Goal: Task Accomplishment & Management: Manage account settings

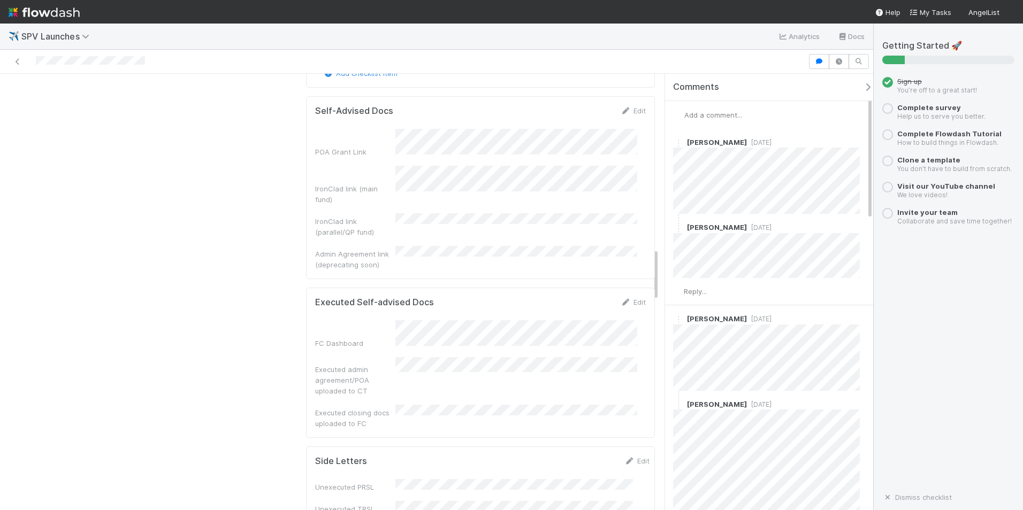
scroll to position [1445, 0]
click at [621, 297] on icon at bounding box center [626, 300] width 11 height 7
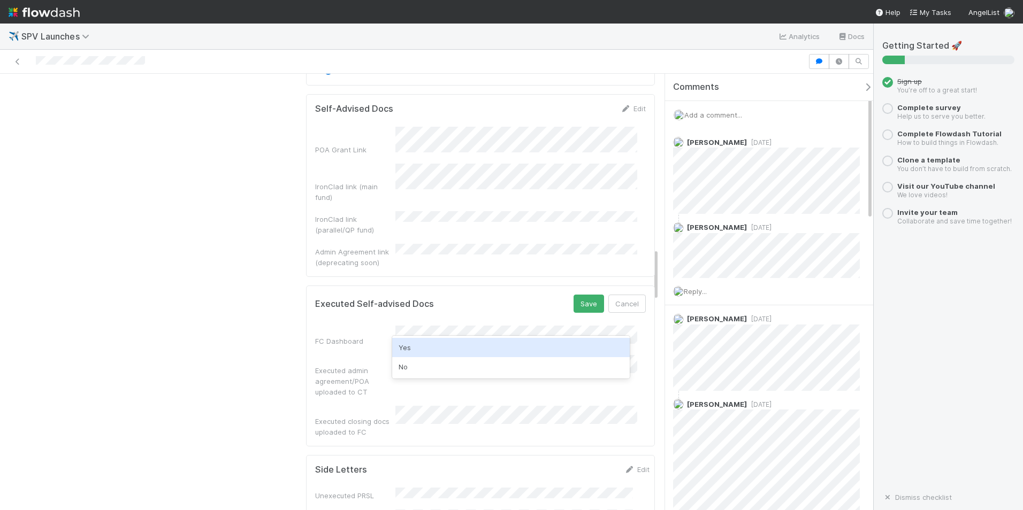
click at [422, 353] on div "Yes" at bounding box center [511, 347] width 238 height 19
drag, startPoint x: 366, startPoint y: 336, endPoint x: 303, endPoint y: 325, distance: 63.6
click at [306, 325] on div "Executed Self-advised Docs Save Cancel FC Dashboard Executed admin agreement/PO…" at bounding box center [480, 366] width 349 height 161
copy div "Executed closing docs uploaded to FC"
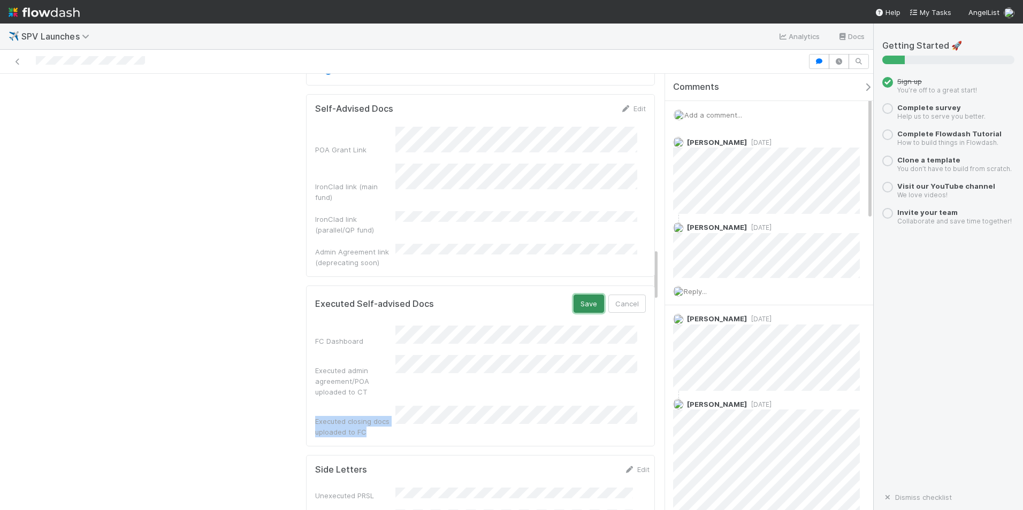
click at [574, 295] on button "Save" at bounding box center [589, 304] width 30 height 18
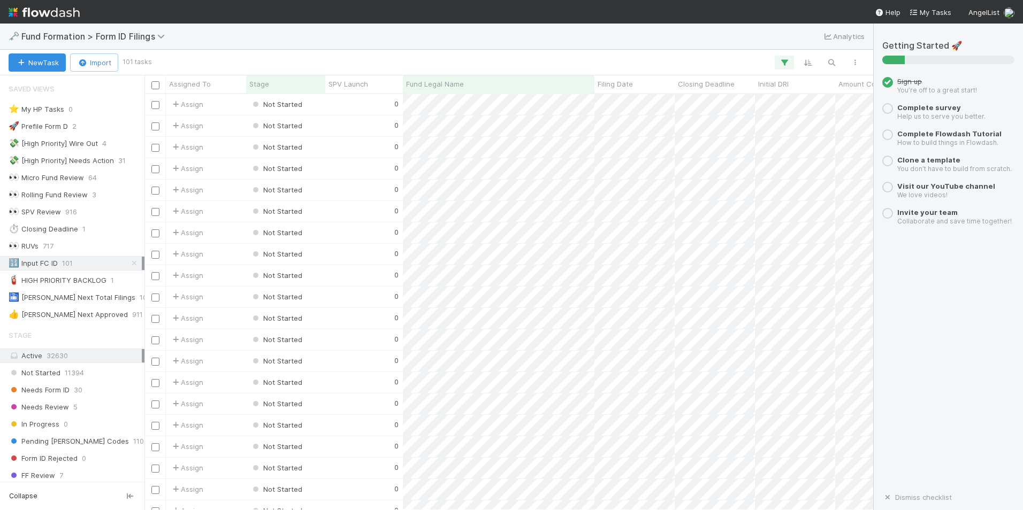
scroll to position [408, 721]
click at [81, 39] on span "Fund Formation > Form ID Filings" at bounding box center [95, 36] width 149 height 11
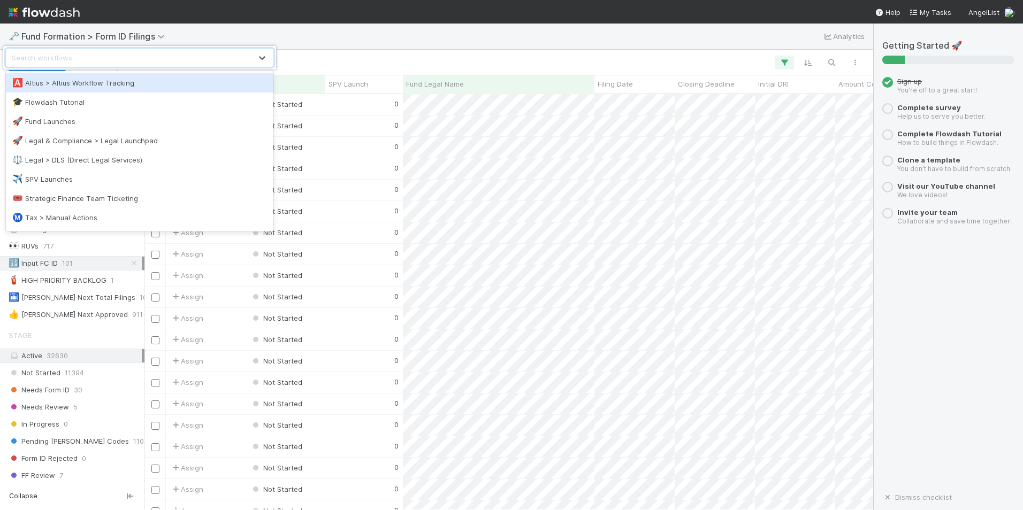
click at [87, 85] on div "🅰️ Altius > Altius Workflow Tracking" at bounding box center [139, 83] width 255 height 11
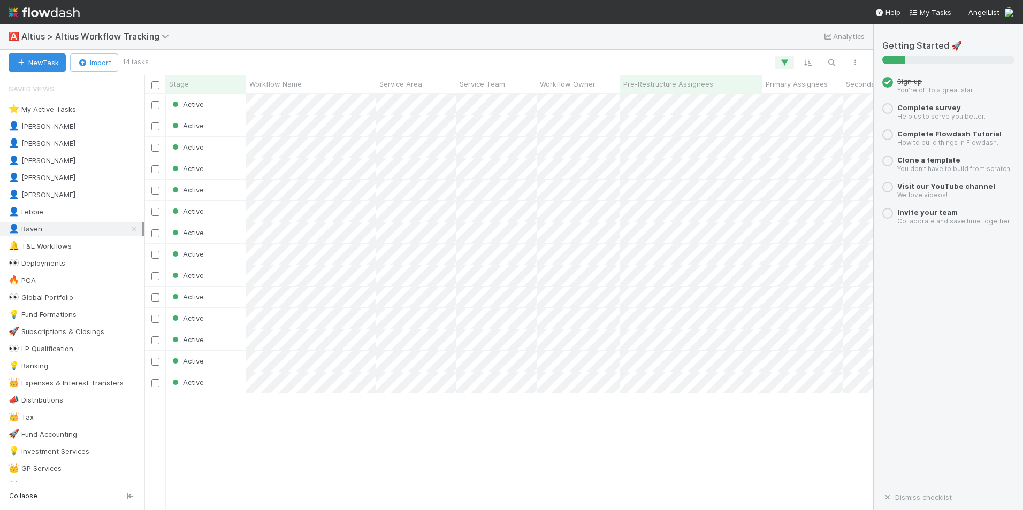
scroll to position [408, 721]
click at [45, 37] on span "Altius > Altius Workflow Tracking" at bounding box center [97, 36] width 153 height 11
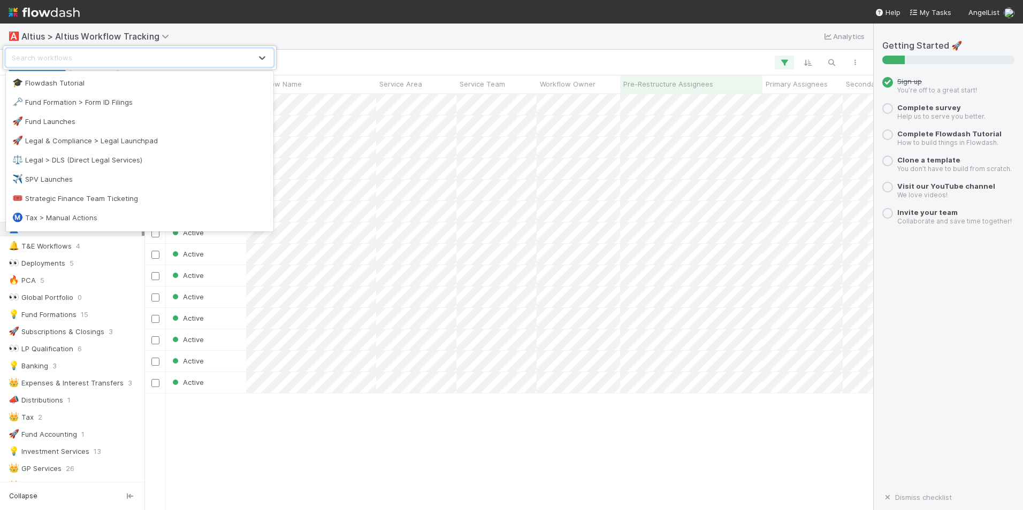
scroll to position [36, 0]
click at [273, 28] on div "option Flowdash Tutorial focused, 1 of 10. 10 results available. Use Up and Dow…" at bounding box center [511, 255] width 1023 height 510
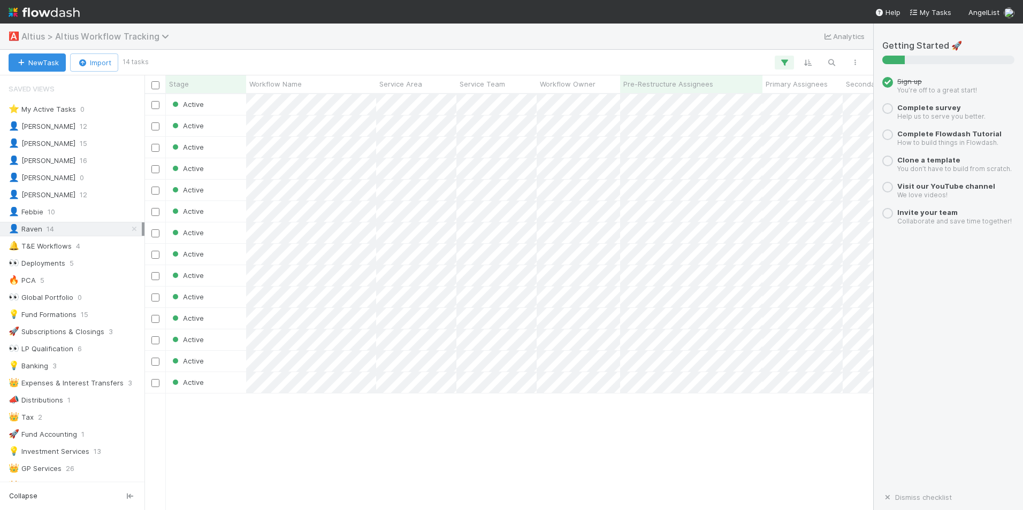
click at [37, 36] on span "Altius > Altius Workflow Tracking" at bounding box center [97, 36] width 153 height 11
click at [34, 36] on div "Search workflows" at bounding box center [511, 255] width 1023 height 510
click at [34, 36] on span "Altius > Altius Workflow Tracking" at bounding box center [97, 36] width 153 height 11
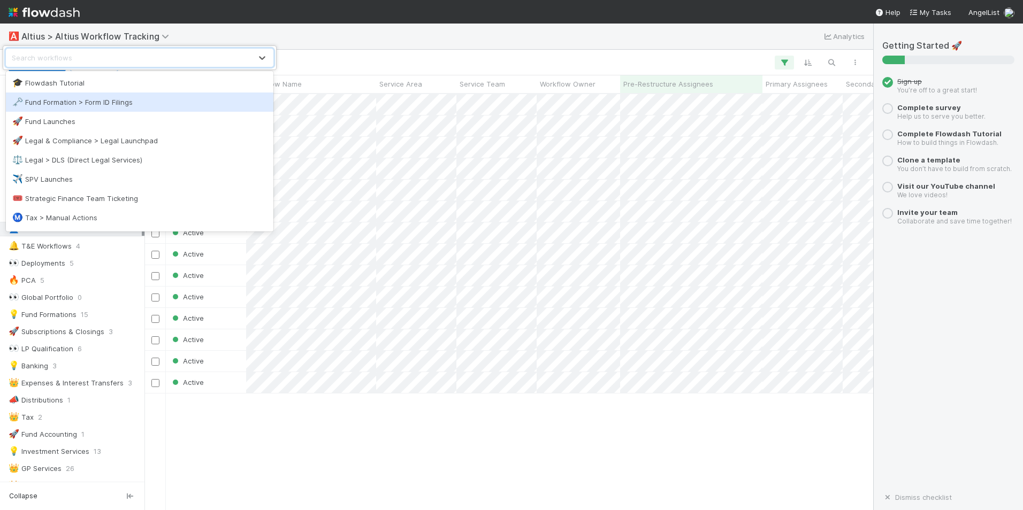
click at [327, 50] on div "option Fund Formation > Form ID Filings focused, 2 of 10. 10 results available.…" at bounding box center [511, 255] width 1023 height 510
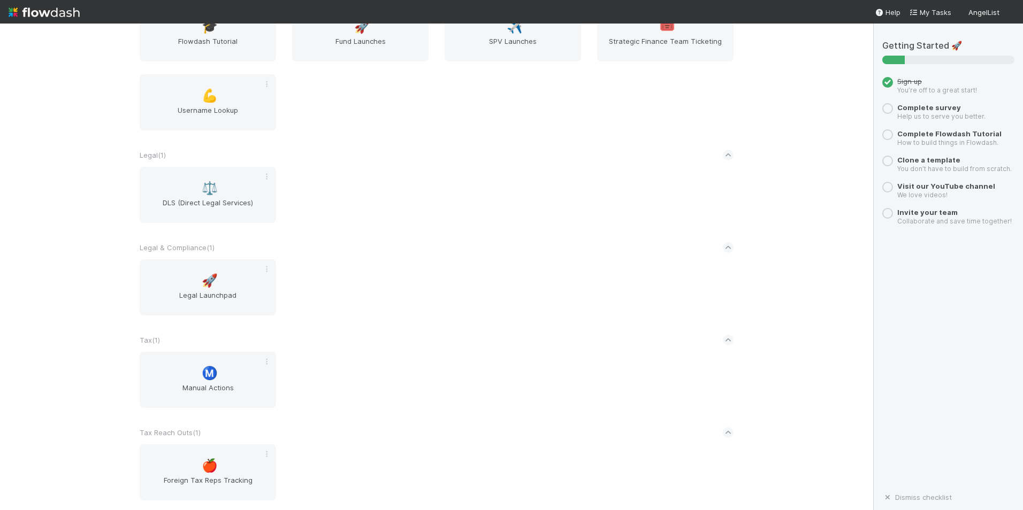
scroll to position [283, 0]
click at [367, 455] on div "🍎 Foreign Tax Reps Tracking" at bounding box center [437, 475] width 610 height 69
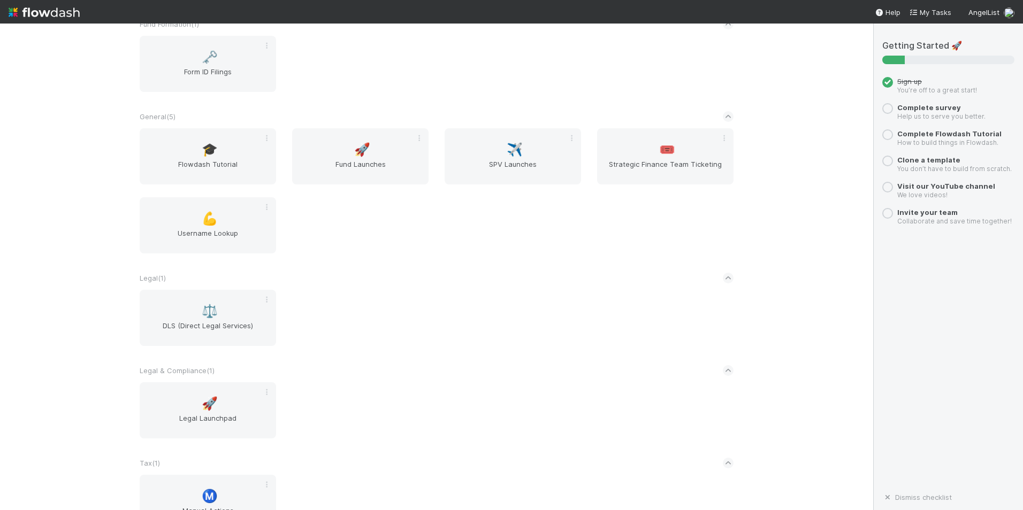
scroll to position [0, 0]
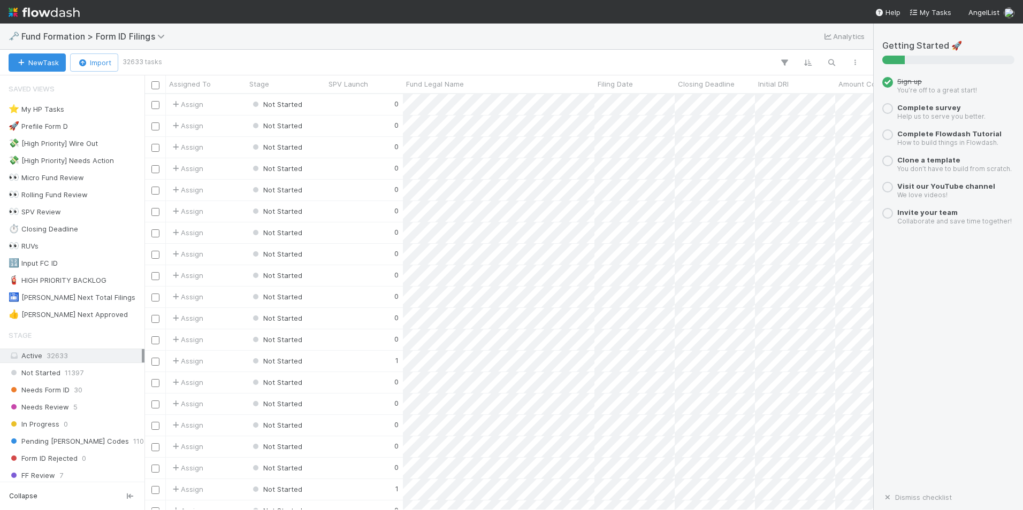
scroll to position [408, 721]
click at [54, 261] on div "🔢 Input FC ID" at bounding box center [33, 263] width 49 height 13
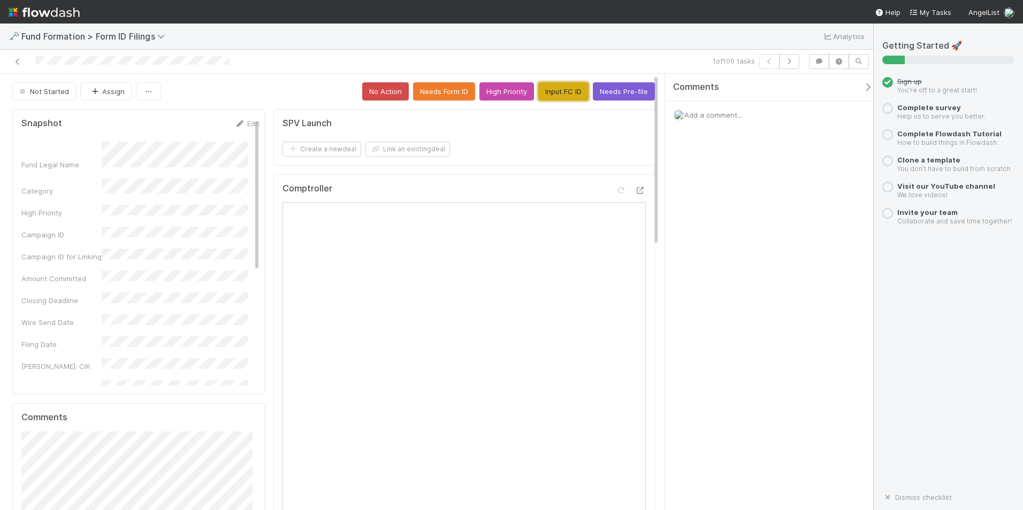
click at [567, 86] on button "Input FC ID" at bounding box center [563, 91] width 50 height 18
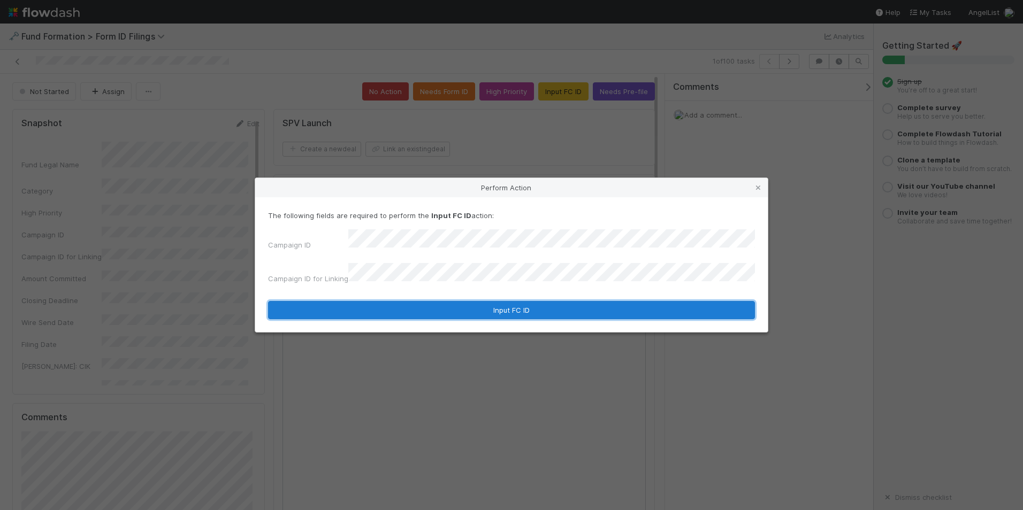
click at [495, 301] on button "Input FC ID" at bounding box center [511, 310] width 487 height 18
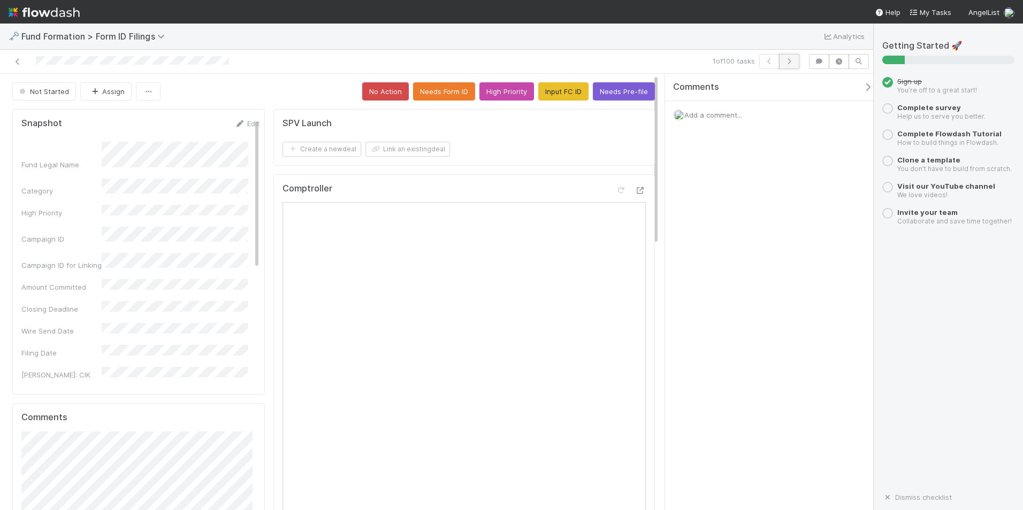
click at [798, 59] on button "button" at bounding box center [789, 61] width 20 height 15
click at [561, 87] on button "Input FC ID" at bounding box center [563, 91] width 50 height 18
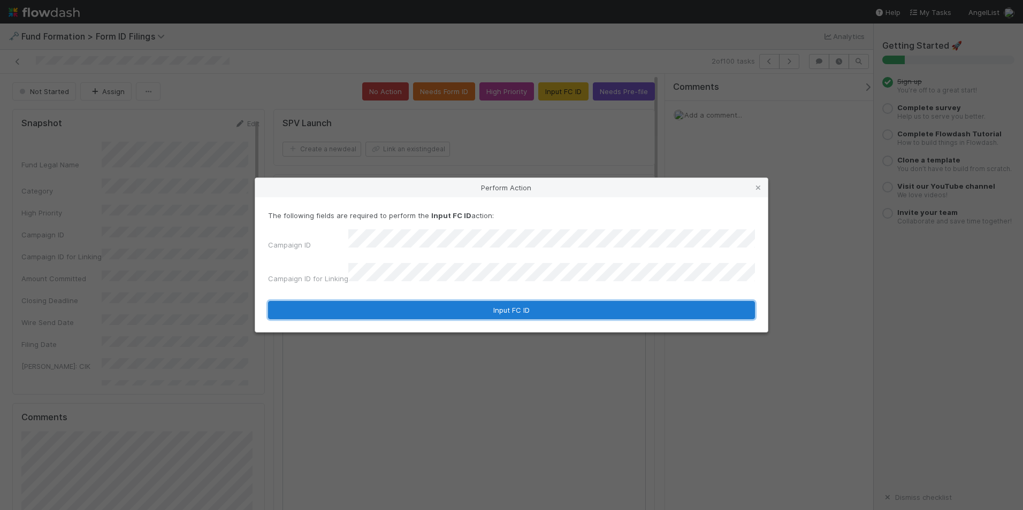
click at [439, 302] on button "Input FC ID" at bounding box center [511, 310] width 487 height 18
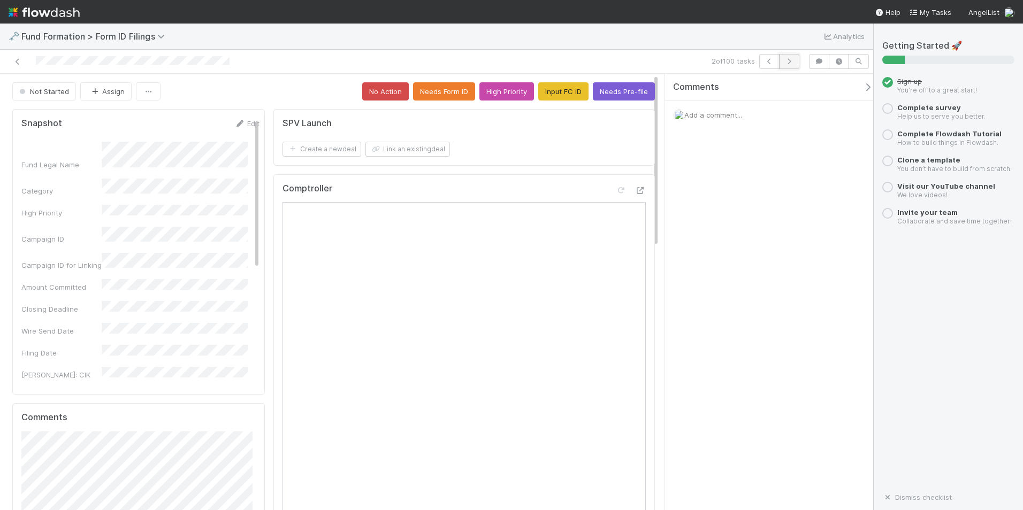
click at [795, 61] on button "button" at bounding box center [789, 61] width 20 height 15
click at [555, 93] on button "Input FC ID" at bounding box center [563, 91] width 50 height 18
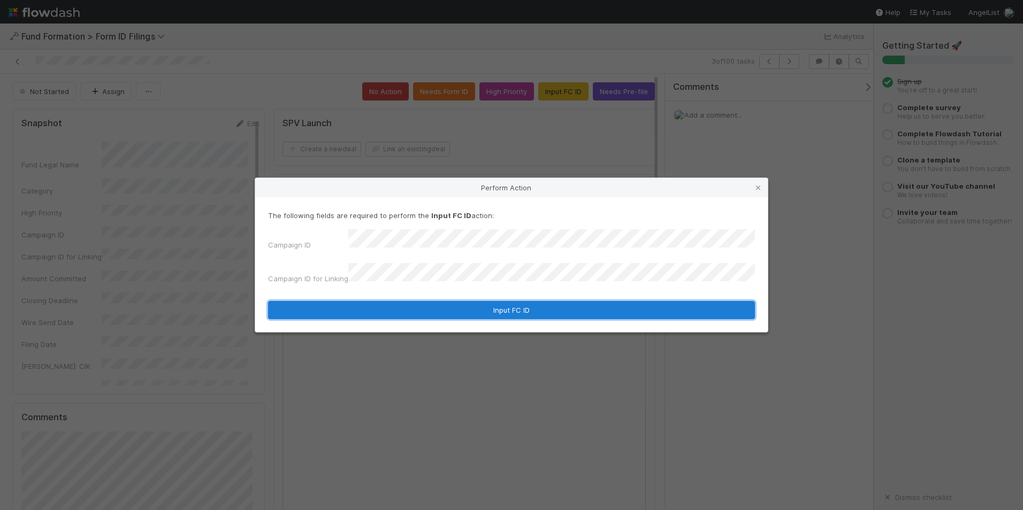
click at [493, 308] on button "Input FC ID" at bounding box center [511, 310] width 487 height 18
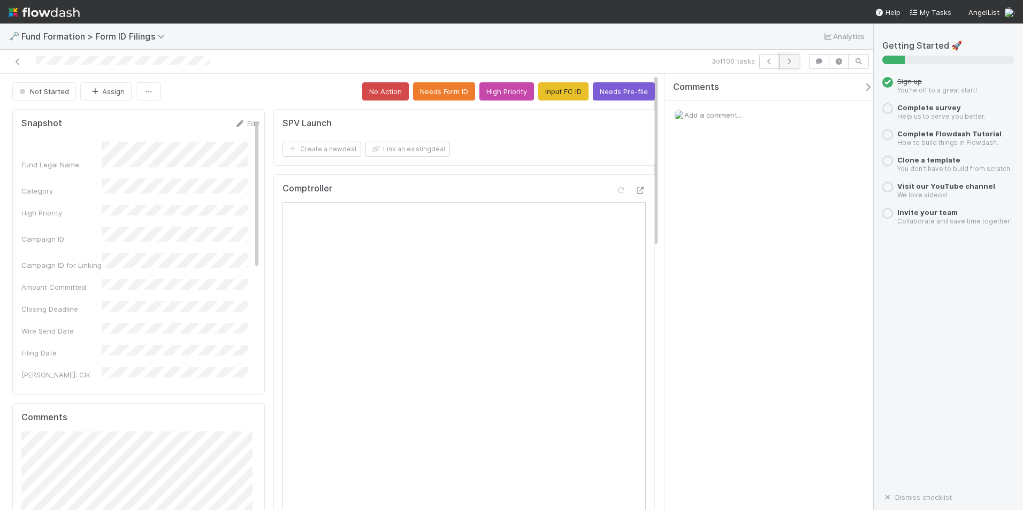
click at [790, 58] on icon "button" at bounding box center [789, 61] width 11 height 6
click at [562, 95] on button "Input FC ID" at bounding box center [563, 91] width 50 height 18
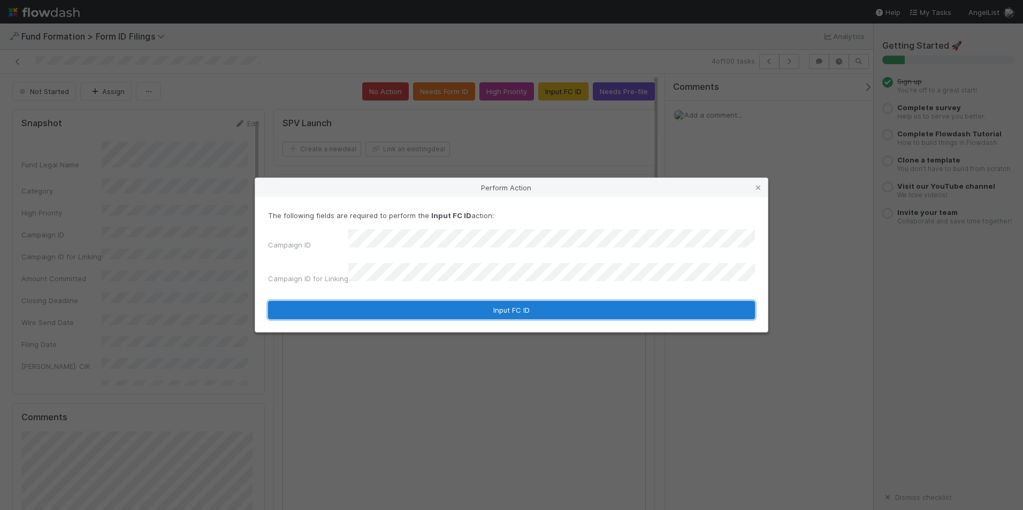
click at [521, 303] on button "Input FC ID" at bounding box center [511, 310] width 487 height 18
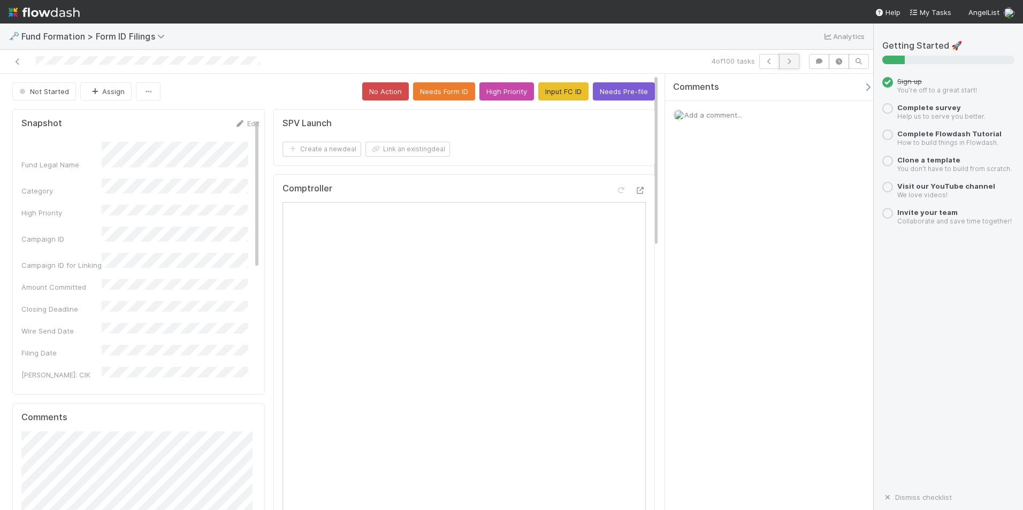
click at [782, 63] on button "button" at bounding box center [789, 61] width 20 height 15
click at [560, 94] on button "Input FC ID" at bounding box center [563, 91] width 50 height 18
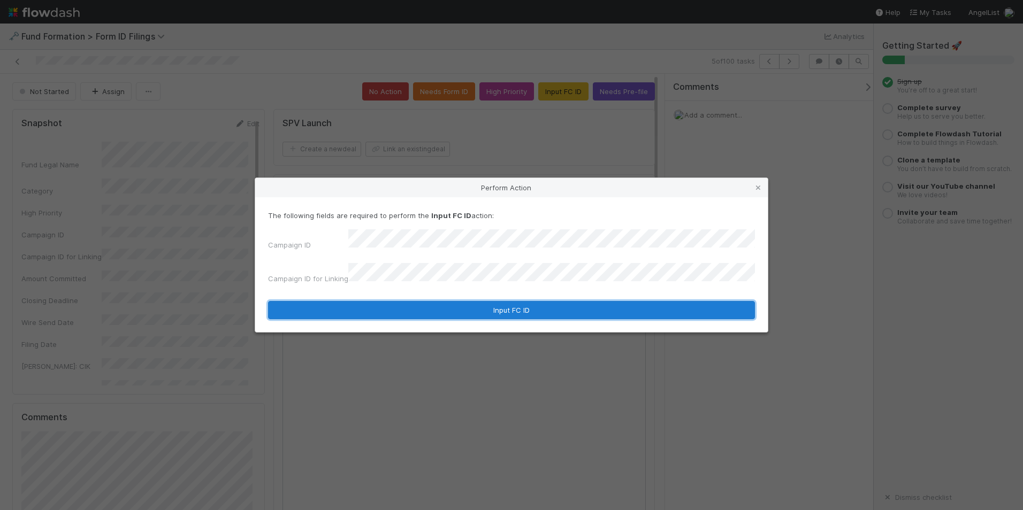
click at [469, 309] on button "Input FC ID" at bounding box center [511, 310] width 487 height 18
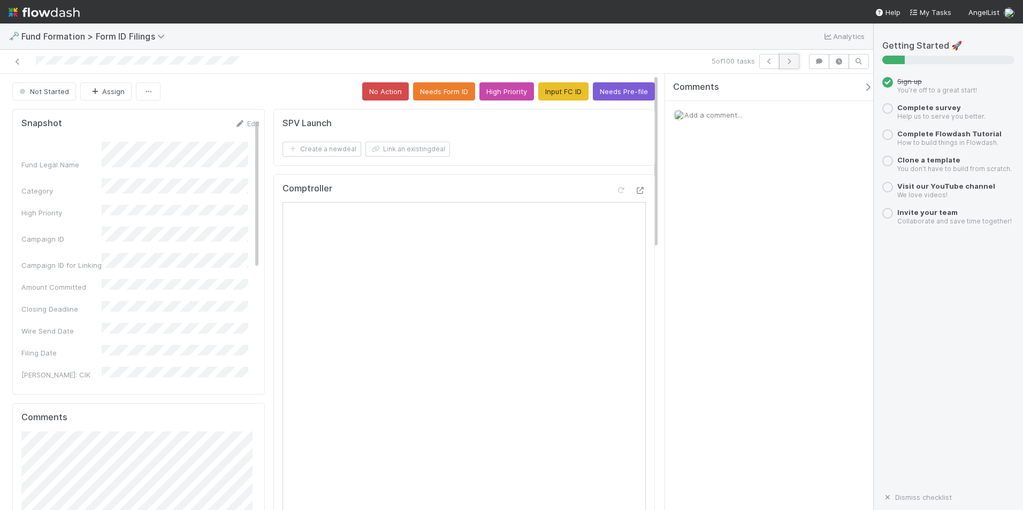
click at [788, 62] on icon "button" at bounding box center [789, 61] width 11 height 6
click at [552, 93] on button "Input FC ID" at bounding box center [563, 91] width 50 height 18
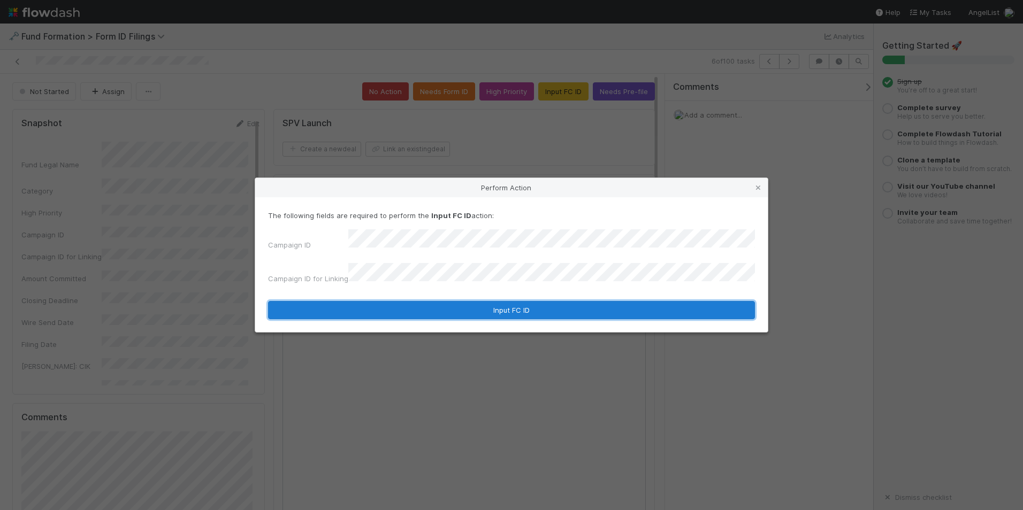
click at [471, 301] on button "Input FC ID" at bounding box center [511, 310] width 487 height 18
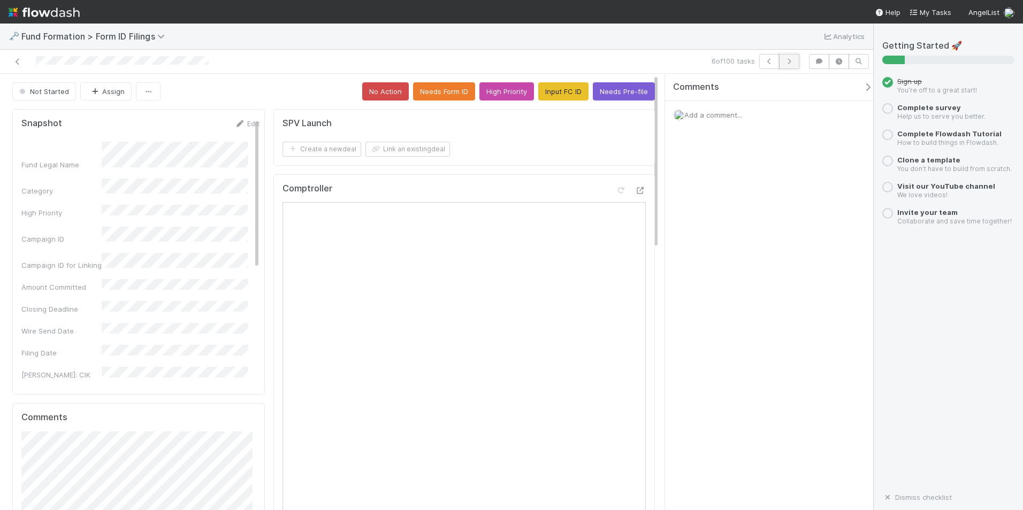
click at [795, 61] on button "button" at bounding box center [789, 61] width 20 height 15
click at [551, 90] on button "Input FC ID" at bounding box center [563, 91] width 50 height 18
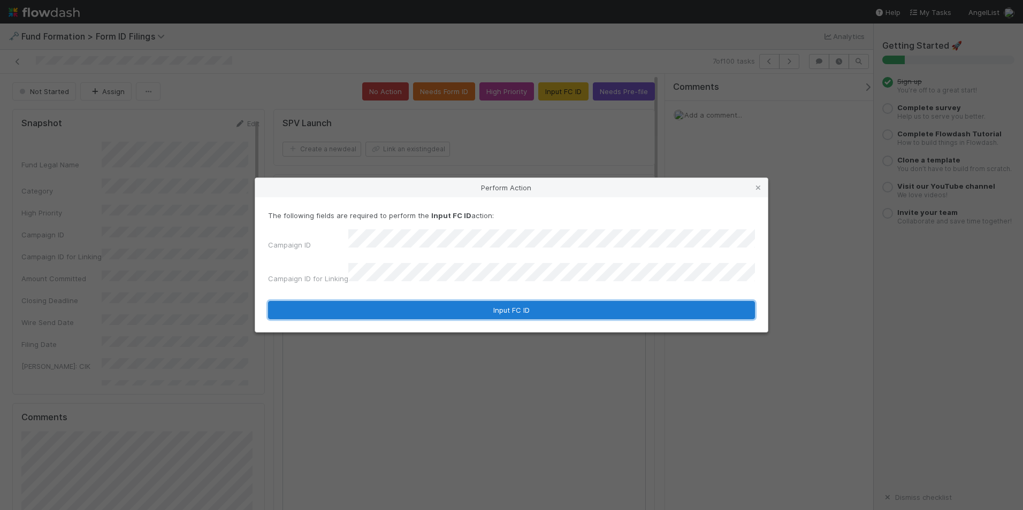
click at [459, 302] on button "Input FC ID" at bounding box center [511, 310] width 487 height 18
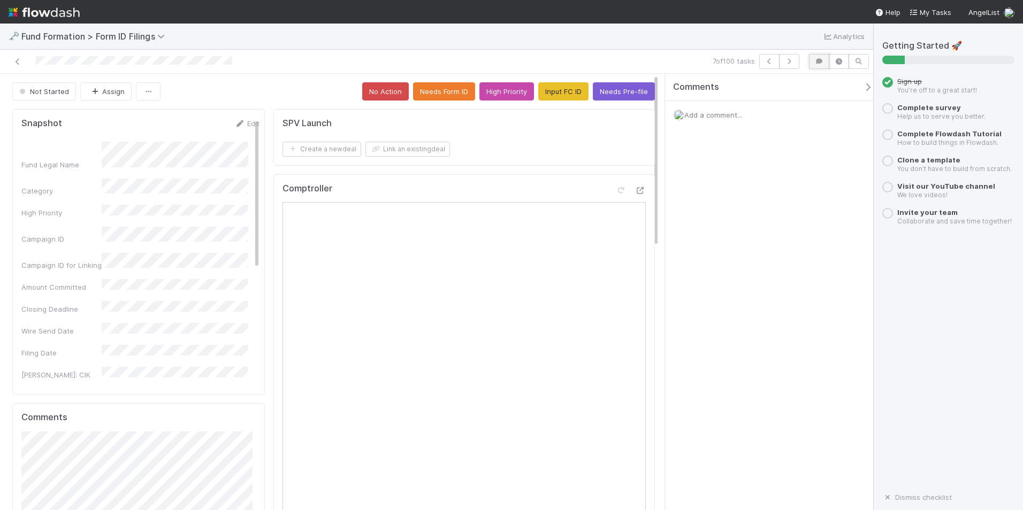
click at [813, 63] on button "button" at bounding box center [819, 61] width 20 height 15
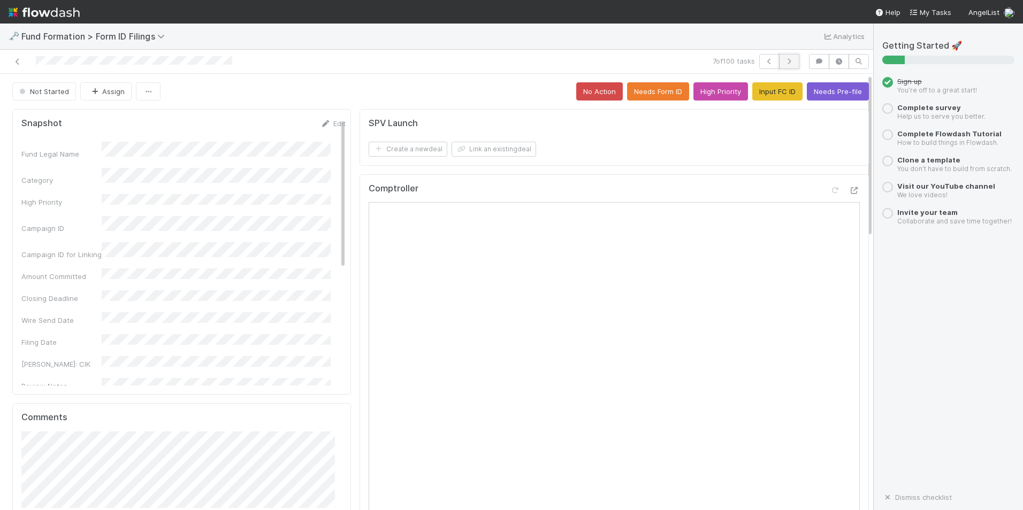
click at [784, 63] on icon "button" at bounding box center [789, 61] width 11 height 6
click at [760, 93] on button "Input FC ID" at bounding box center [777, 91] width 50 height 18
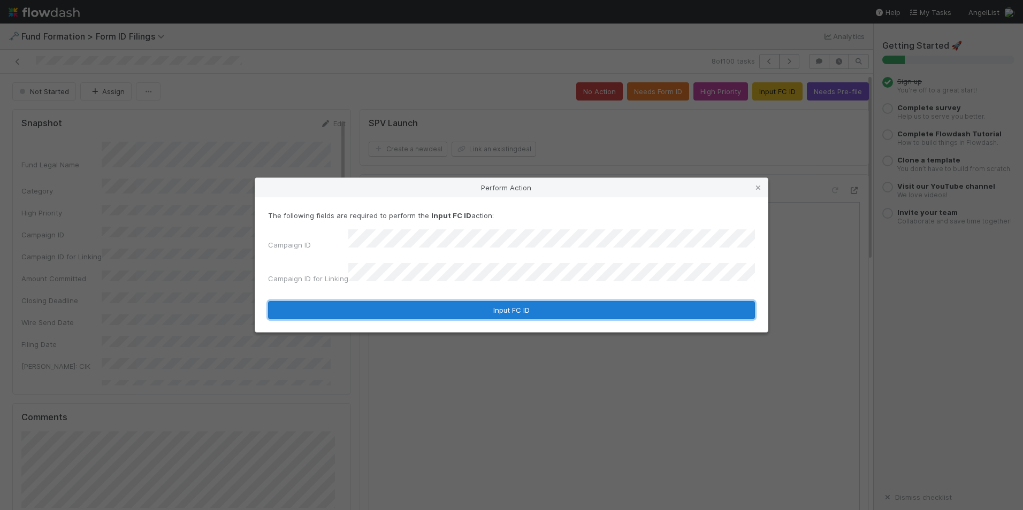
click at [562, 311] on button "Input FC ID" at bounding box center [511, 310] width 487 height 18
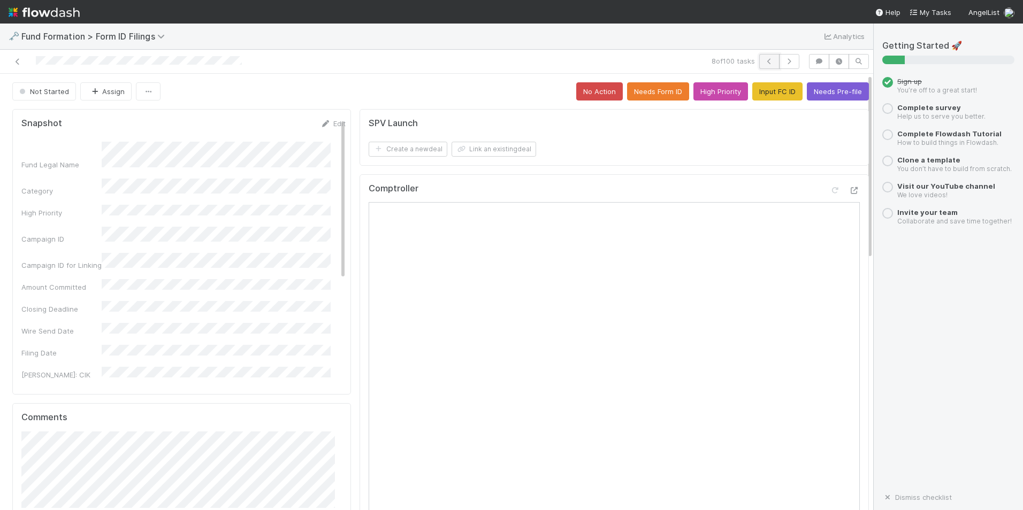
click at [764, 64] on icon "button" at bounding box center [769, 61] width 11 height 6
click at [784, 58] on icon "button" at bounding box center [789, 61] width 11 height 6
click at [779, 57] on button "button" at bounding box center [789, 61] width 20 height 15
click at [752, 95] on button "Input FC ID" at bounding box center [777, 91] width 50 height 18
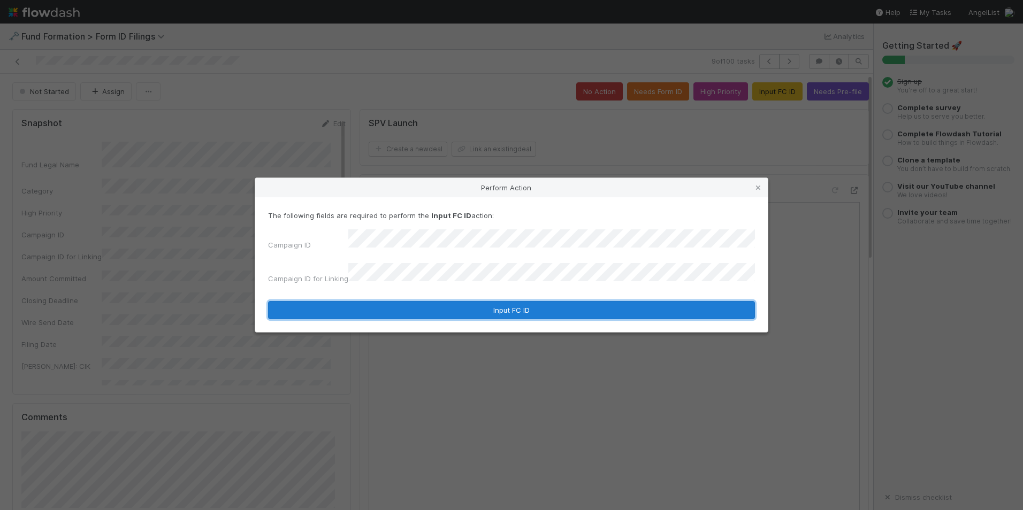
click at [494, 305] on button "Input FC ID" at bounding box center [511, 310] width 487 height 18
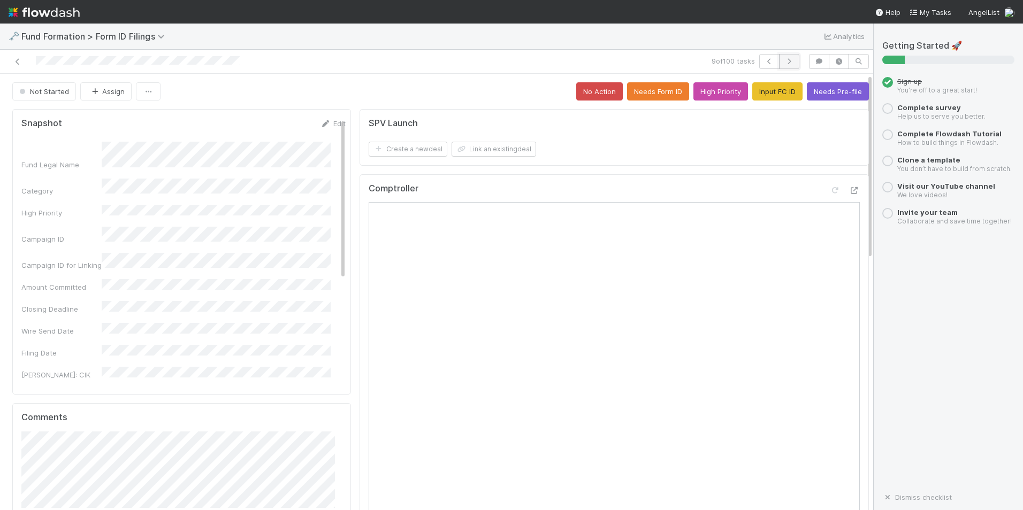
click at [779, 57] on button "button" at bounding box center [789, 61] width 20 height 15
click at [752, 95] on button "Input FC ID" at bounding box center [777, 91] width 50 height 18
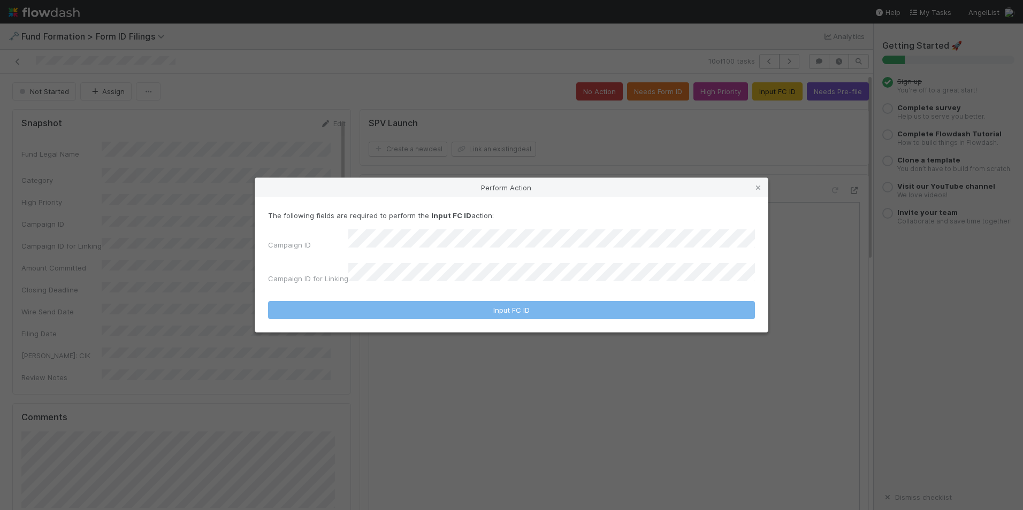
drag, startPoint x: 505, startPoint y: 257, endPoint x: 509, endPoint y: 254, distance: 5.5
click at [506, 255] on div "Campaign ID Campaign ID for Linking" at bounding box center [511, 259] width 487 height 59
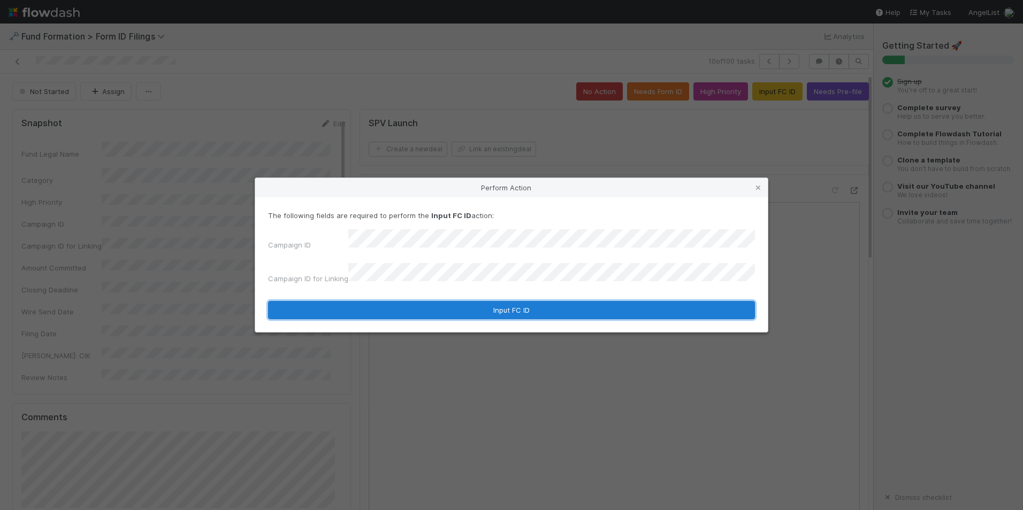
click at [493, 301] on button "Input FC ID" at bounding box center [511, 310] width 487 height 18
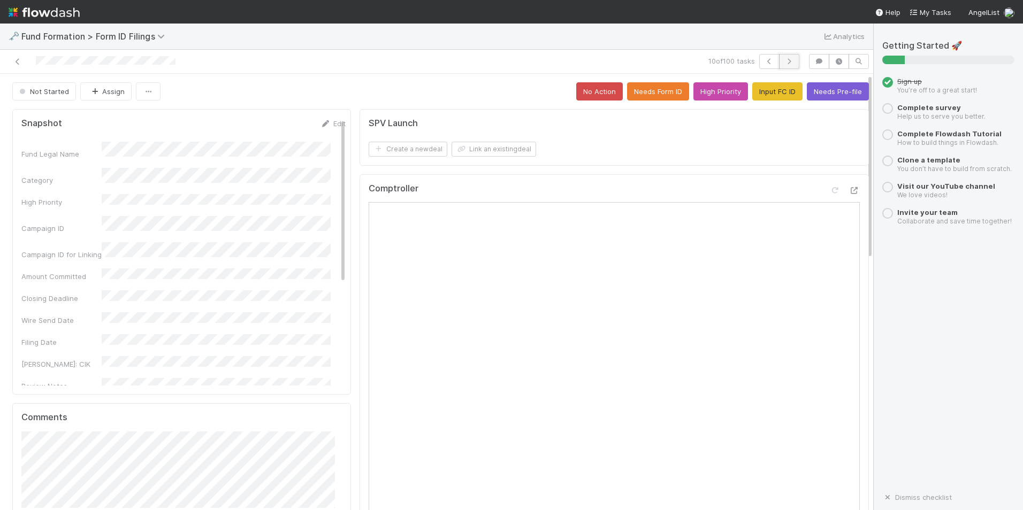
click at [784, 60] on icon "button" at bounding box center [789, 61] width 11 height 6
click at [752, 96] on button "Input FC ID" at bounding box center [777, 91] width 50 height 18
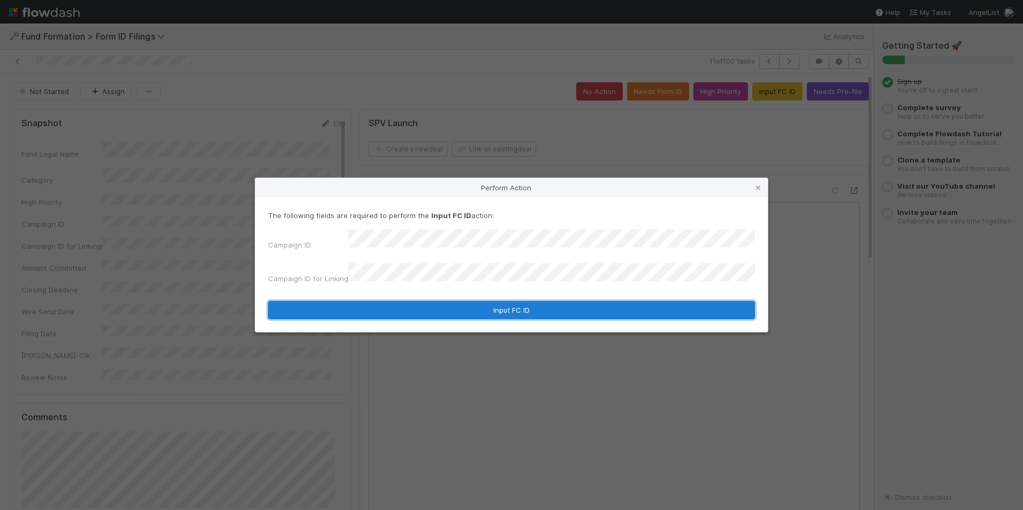
click at [470, 306] on button "Input FC ID" at bounding box center [511, 310] width 487 height 18
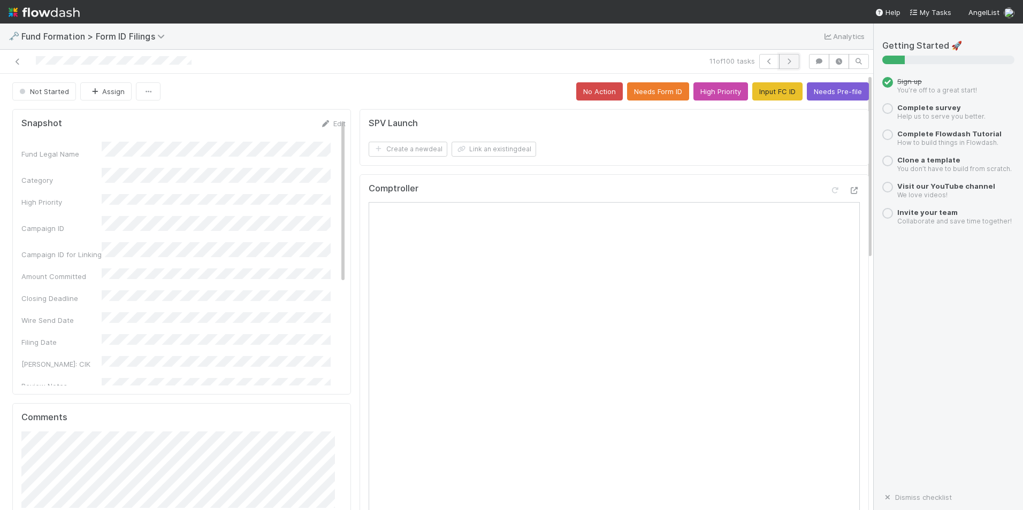
click at [784, 64] on icon "button" at bounding box center [789, 61] width 11 height 6
click at [760, 90] on button "Input FC ID" at bounding box center [777, 91] width 50 height 18
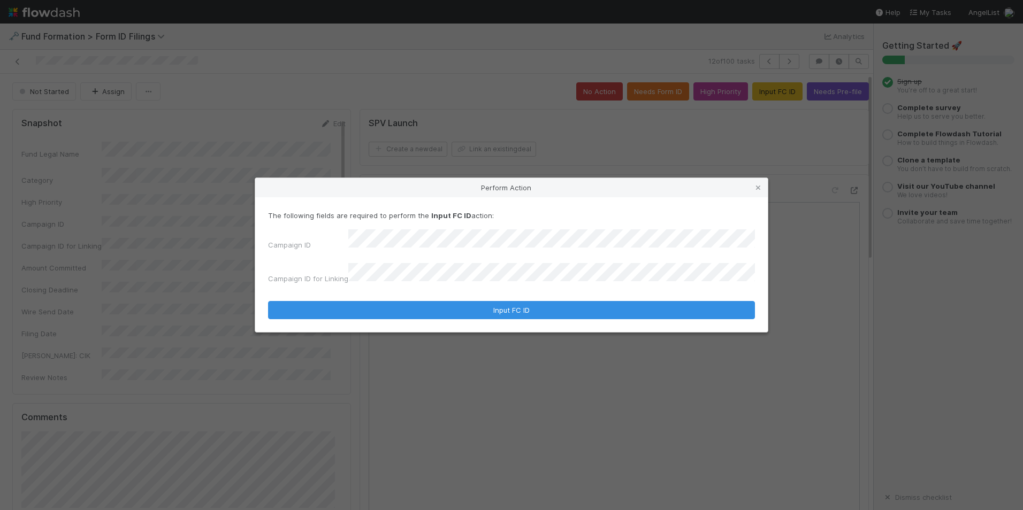
click at [528, 286] on form "The following fields are required to perform the Input FC ID action: Campaign I…" at bounding box center [511, 264] width 487 height 109
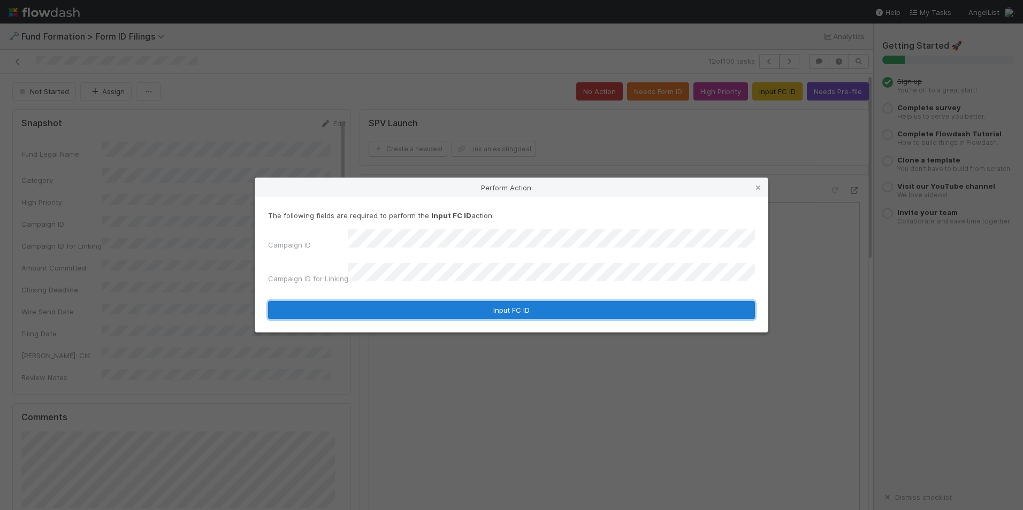
click at [522, 301] on button "Input FC ID" at bounding box center [511, 310] width 487 height 18
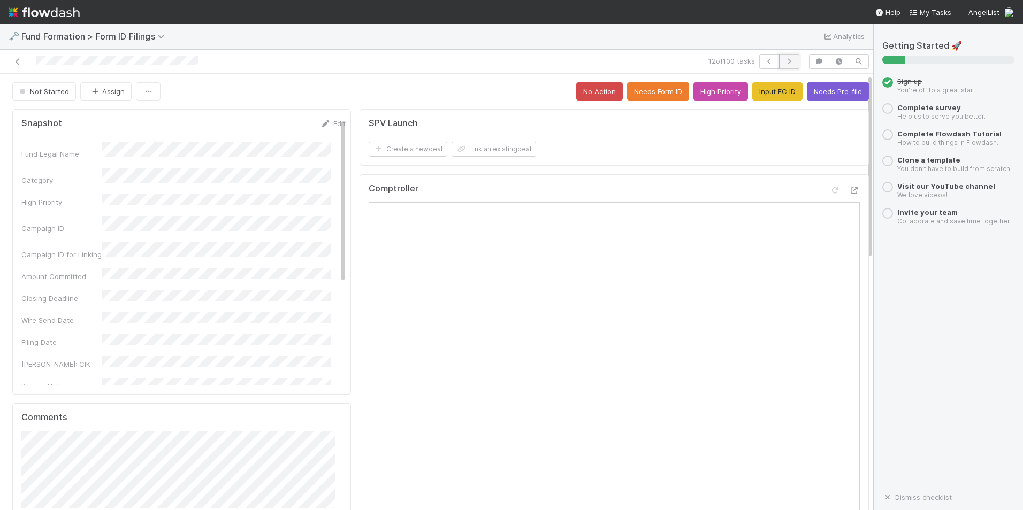
click at [784, 58] on icon "button" at bounding box center [789, 61] width 11 height 6
click at [752, 92] on button "Input FC ID" at bounding box center [777, 91] width 50 height 18
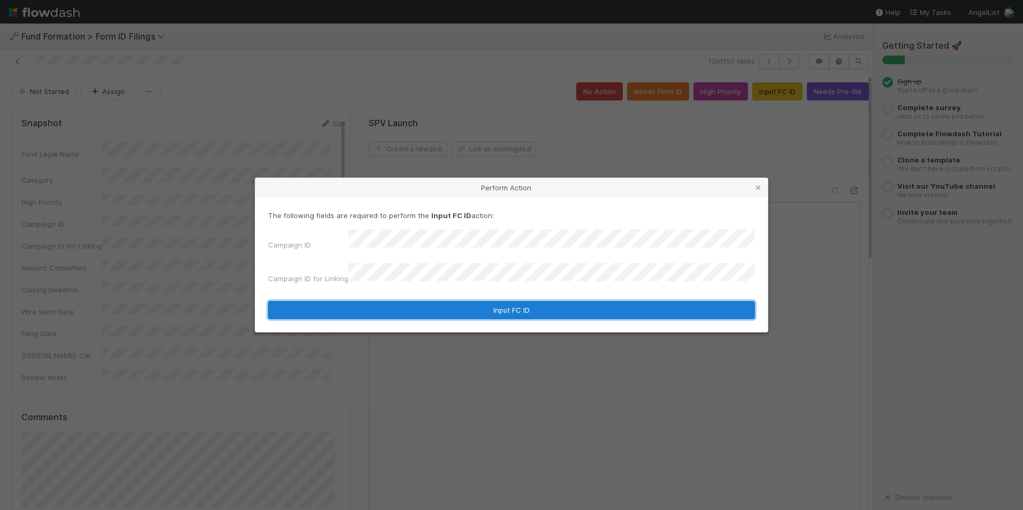
click at [502, 302] on button "Input FC ID" at bounding box center [511, 310] width 487 height 18
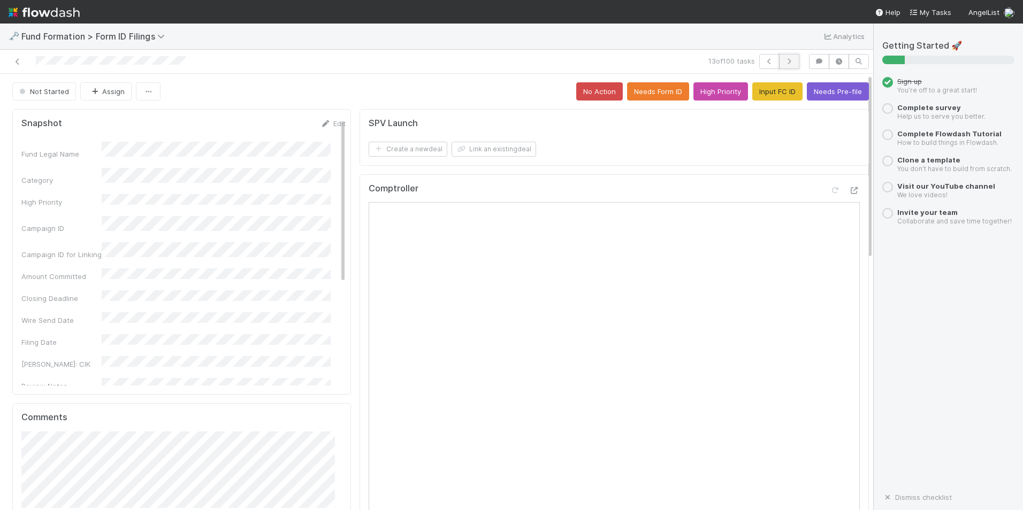
click at [785, 60] on icon "button" at bounding box center [789, 61] width 11 height 6
click at [763, 93] on button "Input FC ID" at bounding box center [777, 91] width 50 height 18
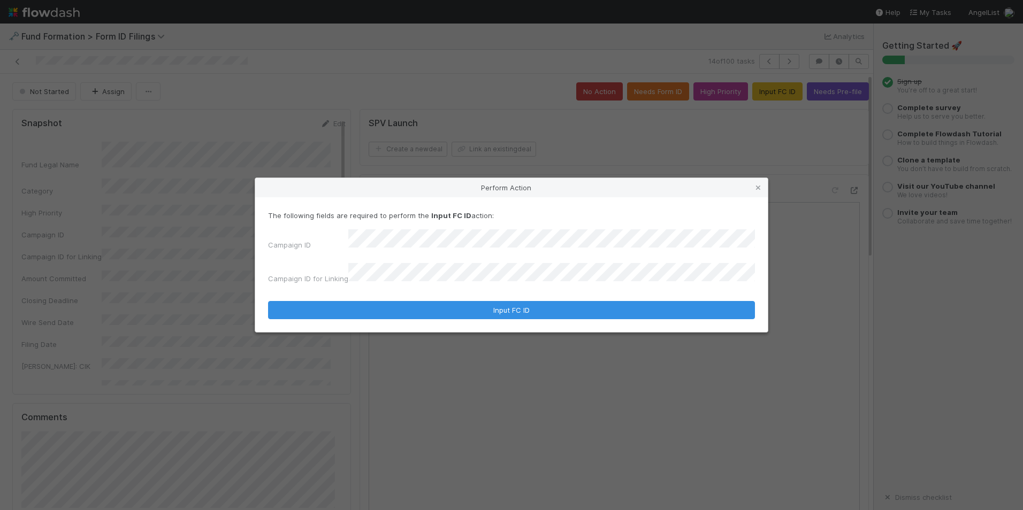
click at [546, 260] on div "Campaign ID Campaign ID for Linking" at bounding box center [511, 259] width 487 height 59
click at [518, 292] on form "The following fields are required to perform the Input FC ID action: Campaign I…" at bounding box center [511, 264] width 487 height 109
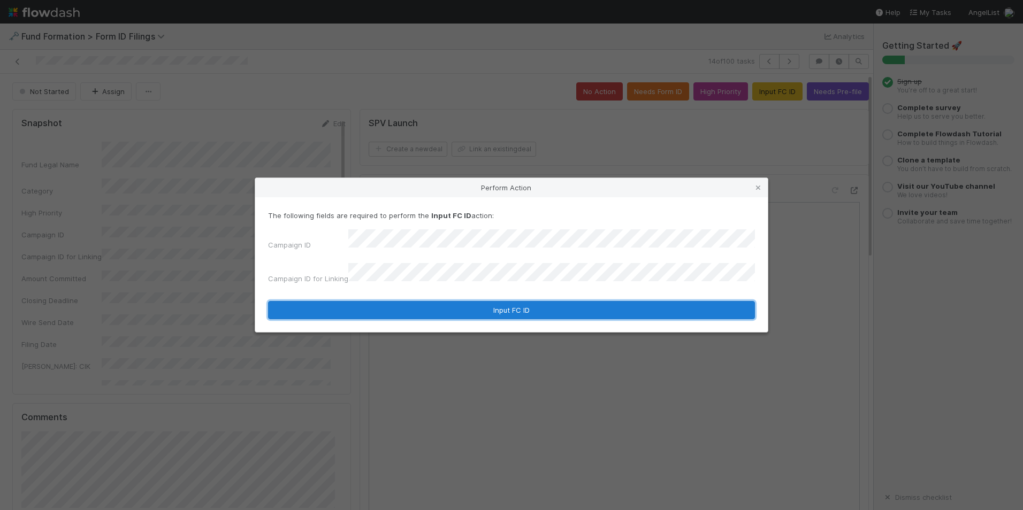
click at [525, 309] on button "Input FC ID" at bounding box center [511, 310] width 487 height 18
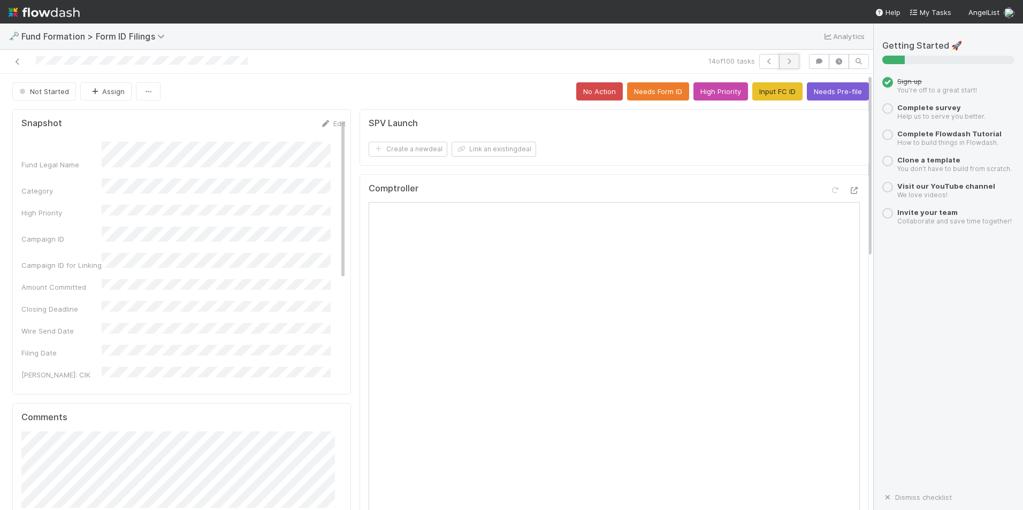
click at [784, 60] on icon "button" at bounding box center [789, 61] width 11 height 6
click at [752, 89] on button "Input FC ID" at bounding box center [777, 91] width 50 height 18
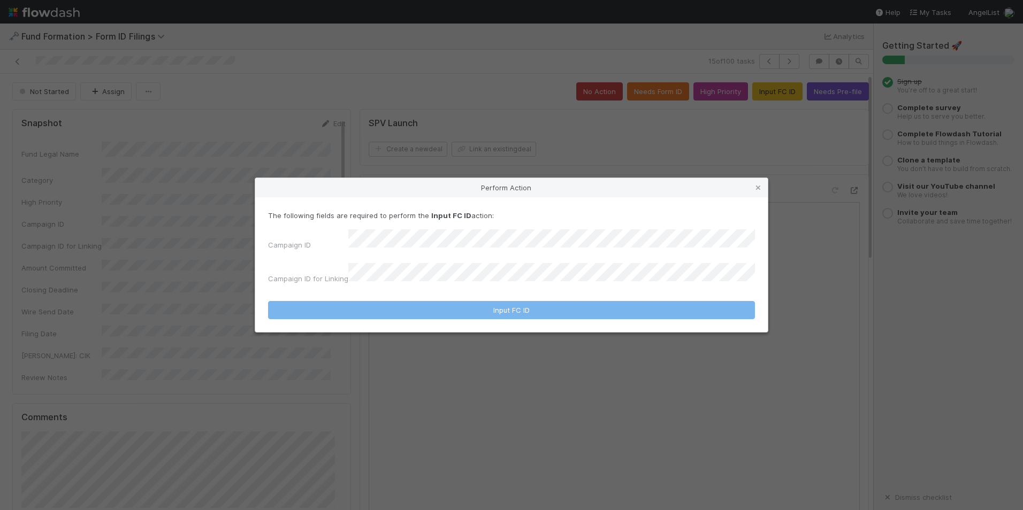
click at [543, 235] on div "The following fields are required to perform the Input FC ID action: Campaign I…" at bounding box center [511, 249] width 487 height 78
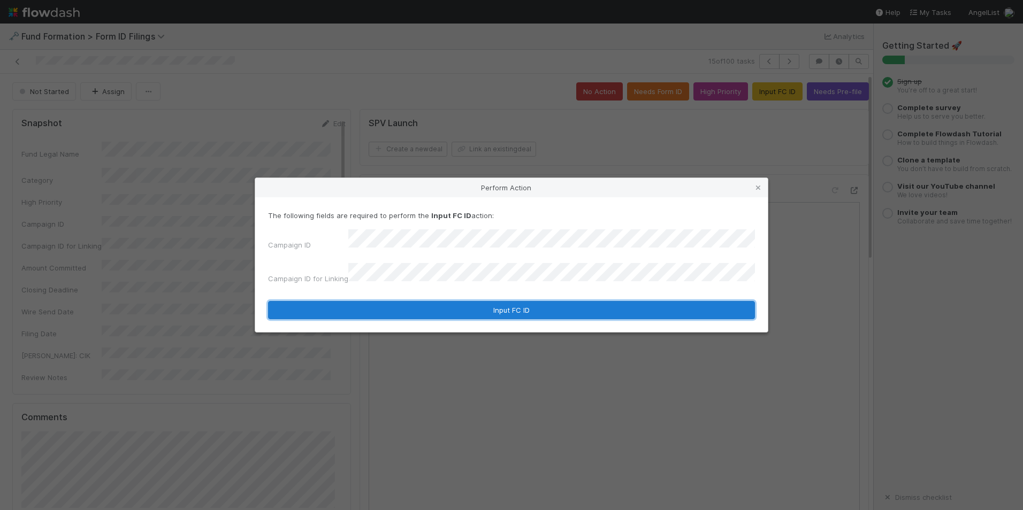
click at [521, 304] on button "Input FC ID" at bounding box center [511, 310] width 487 height 18
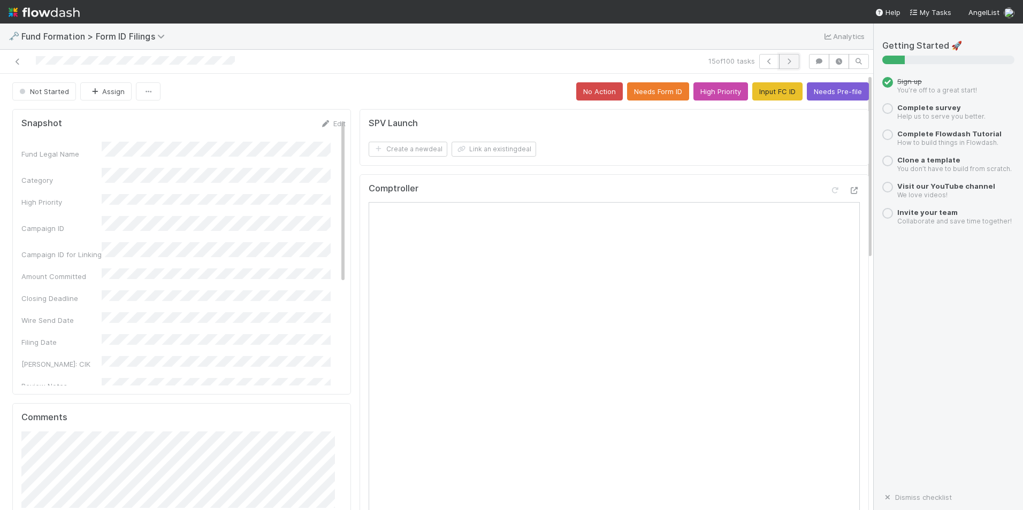
click at [784, 63] on icon "button" at bounding box center [789, 61] width 11 height 6
click at [755, 90] on button "Input FC ID" at bounding box center [777, 91] width 50 height 18
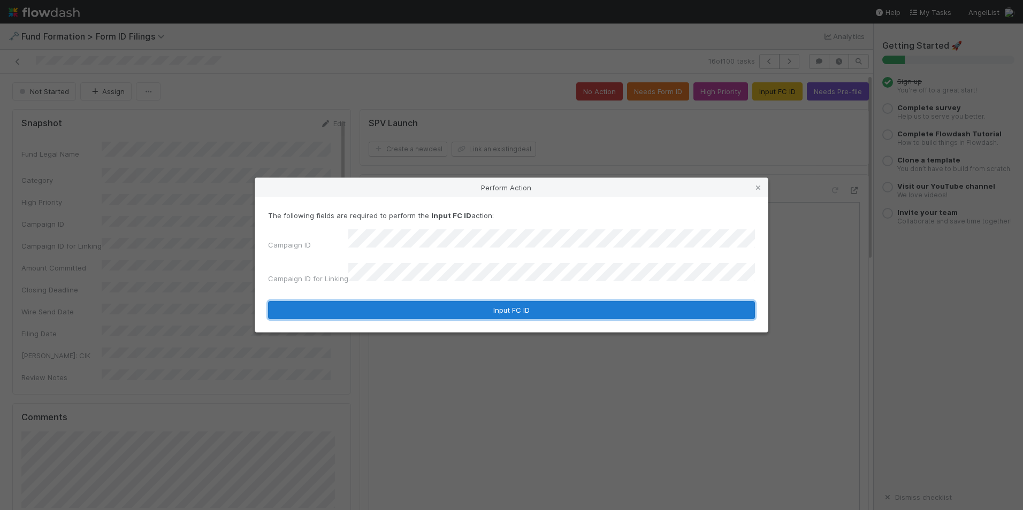
click at [510, 301] on button "Input FC ID" at bounding box center [511, 310] width 487 height 18
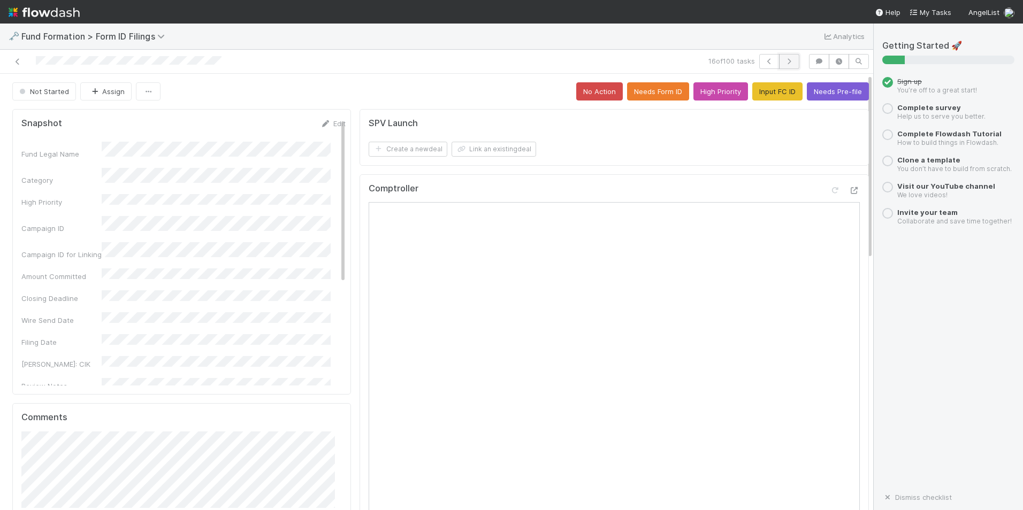
click at [785, 59] on icon "button" at bounding box center [789, 61] width 11 height 6
click at [771, 85] on button "Input FC ID" at bounding box center [777, 91] width 50 height 18
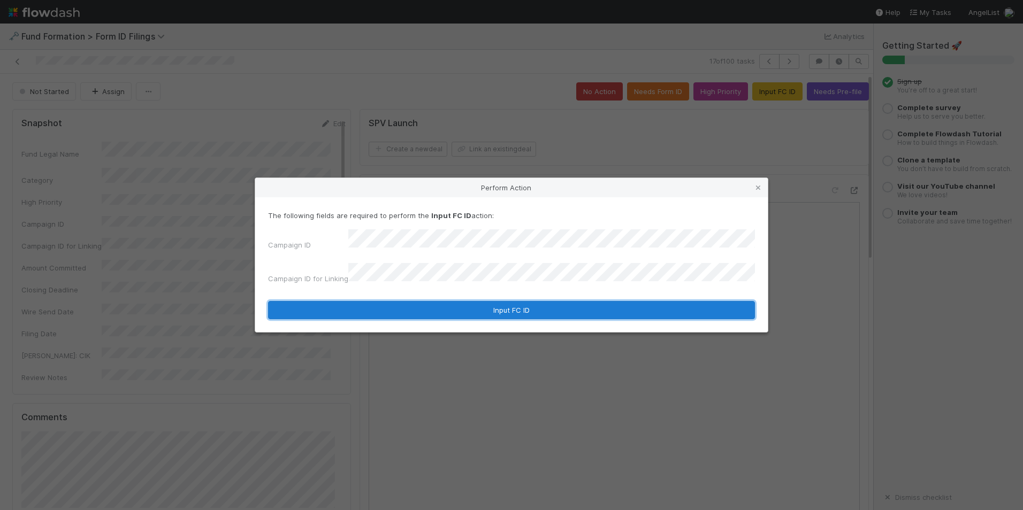
click at [561, 304] on button "Input FC ID" at bounding box center [511, 310] width 487 height 18
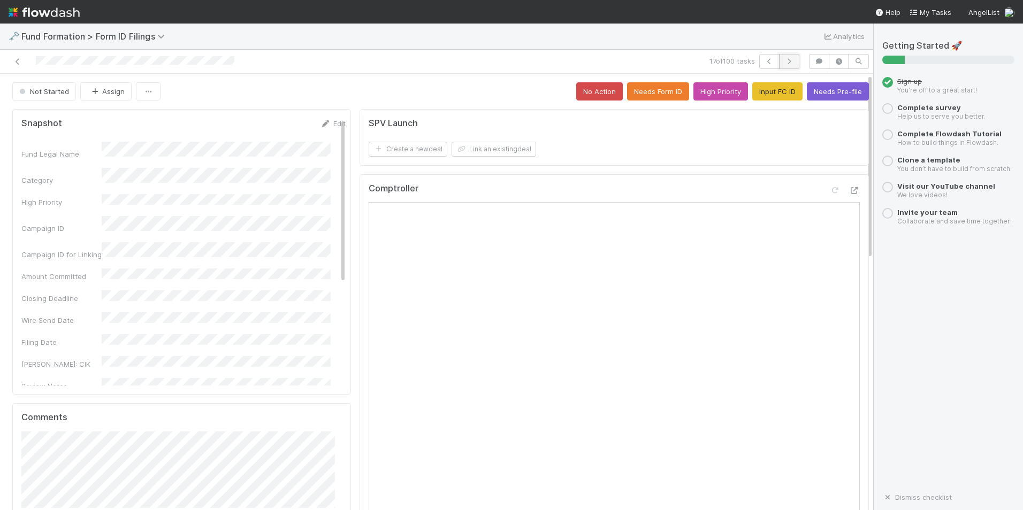
click at [784, 62] on icon "button" at bounding box center [789, 61] width 11 height 6
click at [760, 100] on button "Input FC ID" at bounding box center [777, 91] width 50 height 18
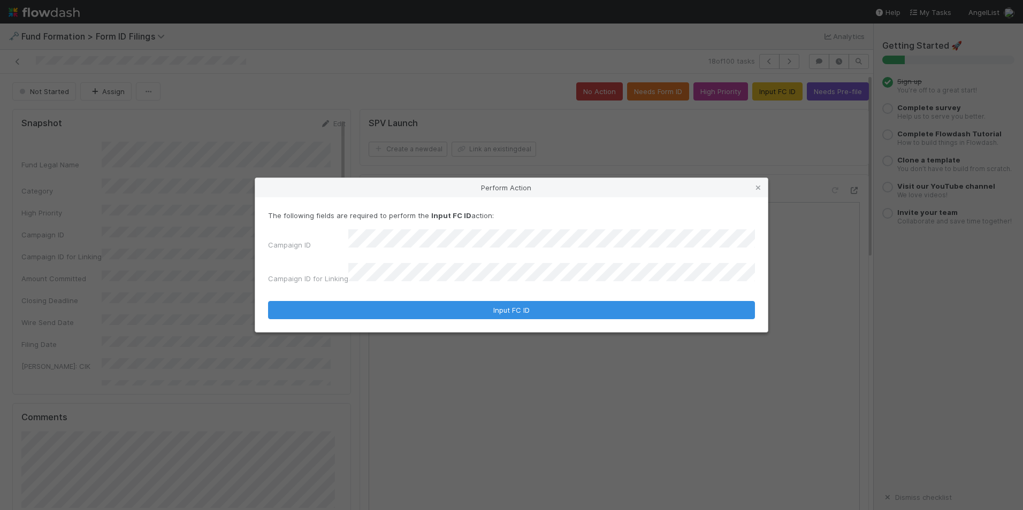
click at [535, 315] on div "The following fields are required to perform the Input FC ID action: Campaign I…" at bounding box center [511, 264] width 513 height 135
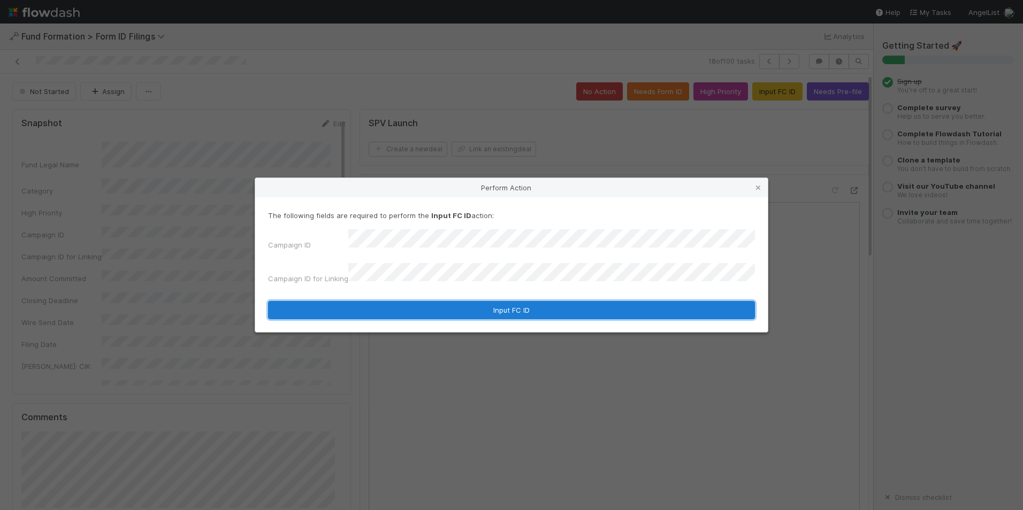
click at [535, 309] on button "Input FC ID" at bounding box center [511, 310] width 487 height 18
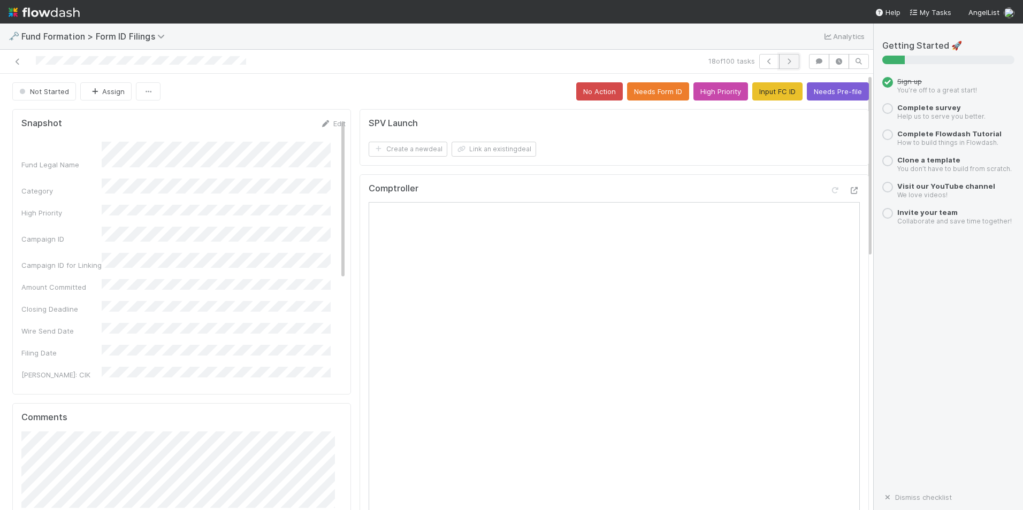
click at [784, 60] on icon "button" at bounding box center [789, 61] width 11 height 6
click at [761, 93] on button "Input FC ID" at bounding box center [777, 91] width 50 height 18
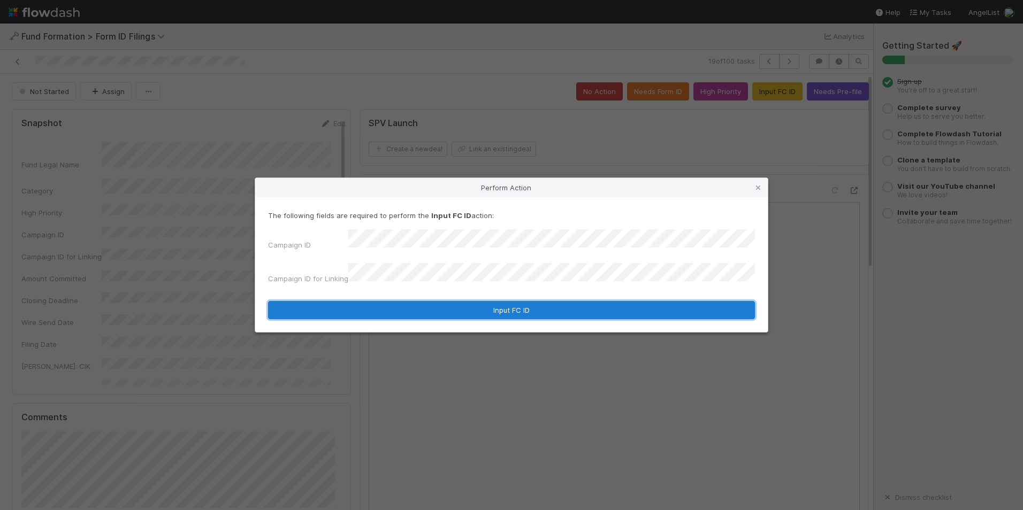
click at [537, 301] on button "Input FC ID" at bounding box center [511, 310] width 487 height 18
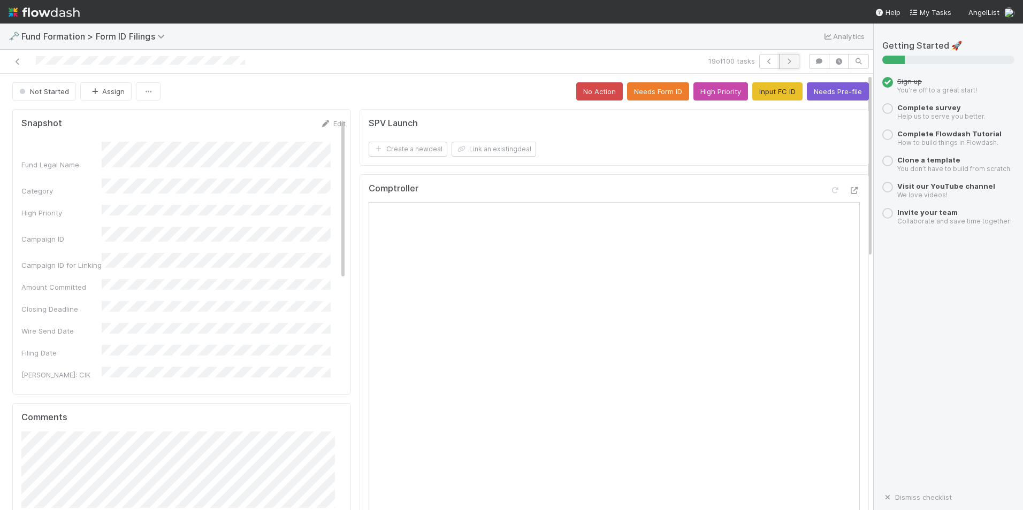
click at [784, 60] on icon "button" at bounding box center [789, 61] width 11 height 6
click at [753, 97] on button "Input FC ID" at bounding box center [777, 91] width 50 height 18
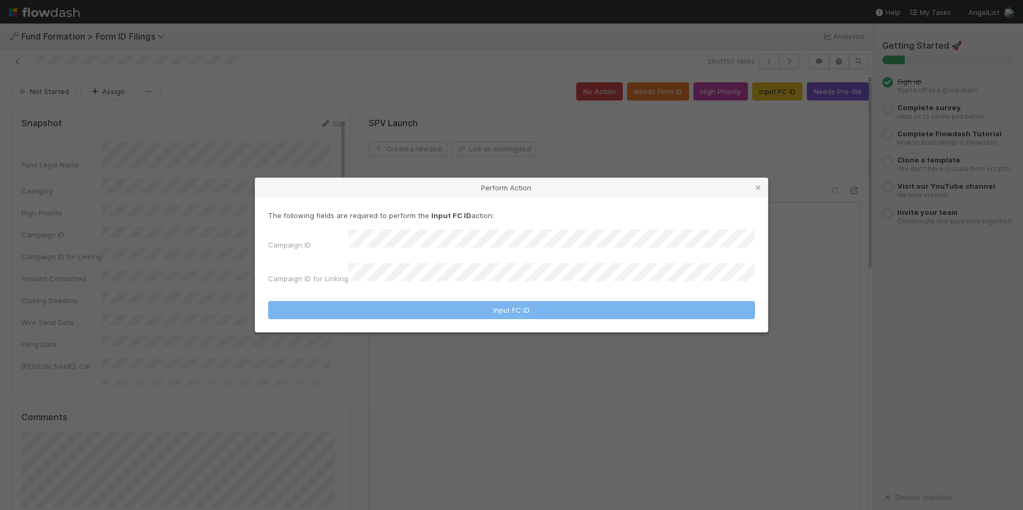
click at [591, 235] on div "The following fields are required to perform the Input FC ID action: Campaign I…" at bounding box center [511, 249] width 487 height 78
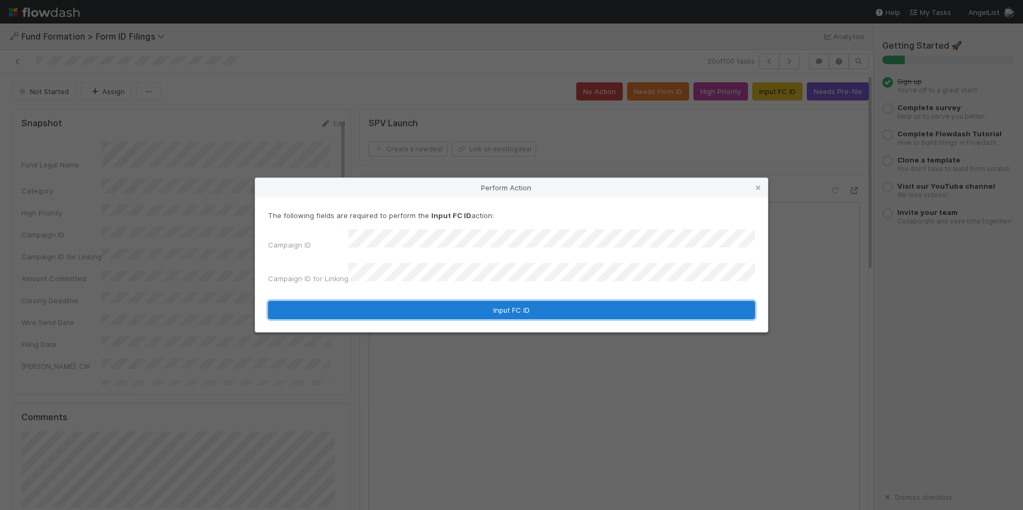
click at [559, 301] on button "Input FC ID" at bounding box center [511, 310] width 487 height 18
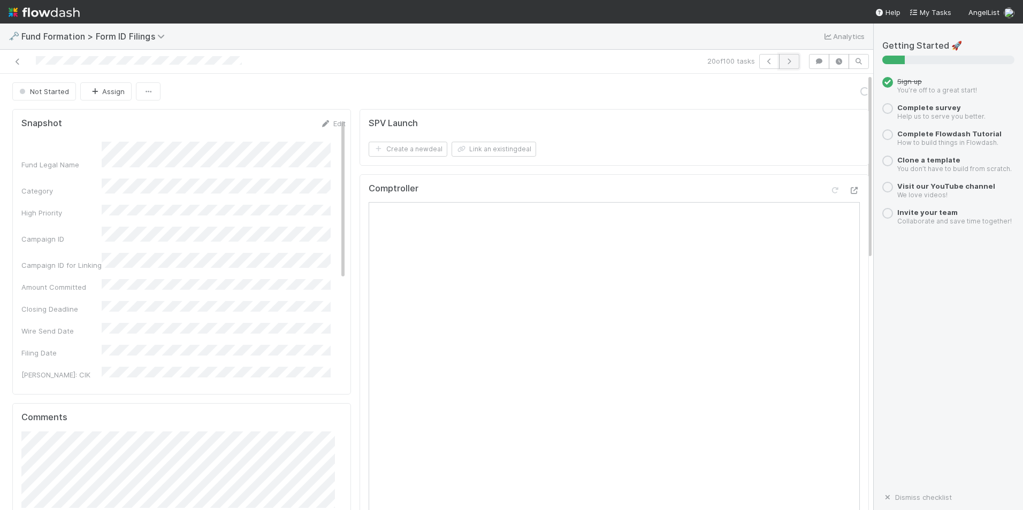
click at [780, 57] on button "button" at bounding box center [789, 61] width 20 height 15
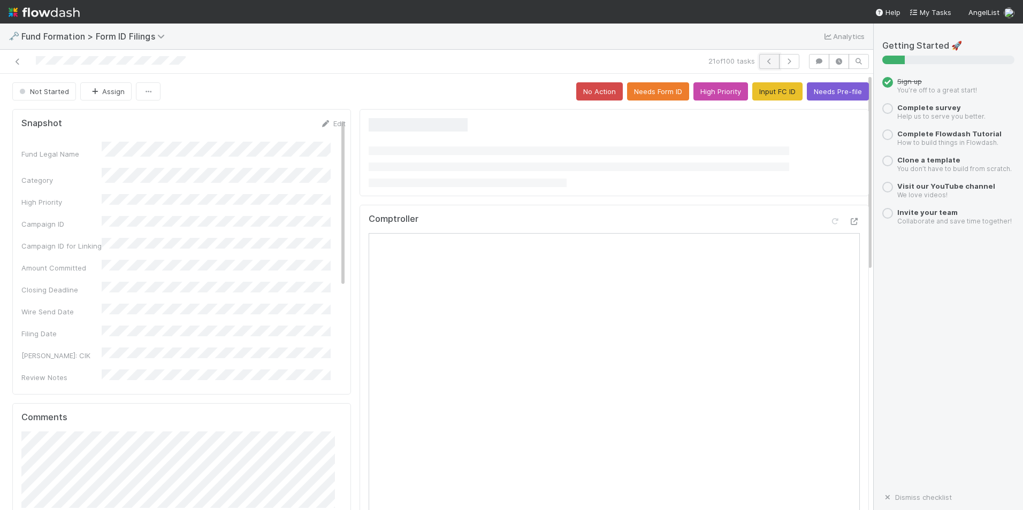
click at [764, 59] on icon "button" at bounding box center [769, 61] width 11 height 6
click at [784, 64] on icon "button" at bounding box center [789, 61] width 11 height 6
click at [773, 92] on button "Input FC ID" at bounding box center [777, 91] width 50 height 18
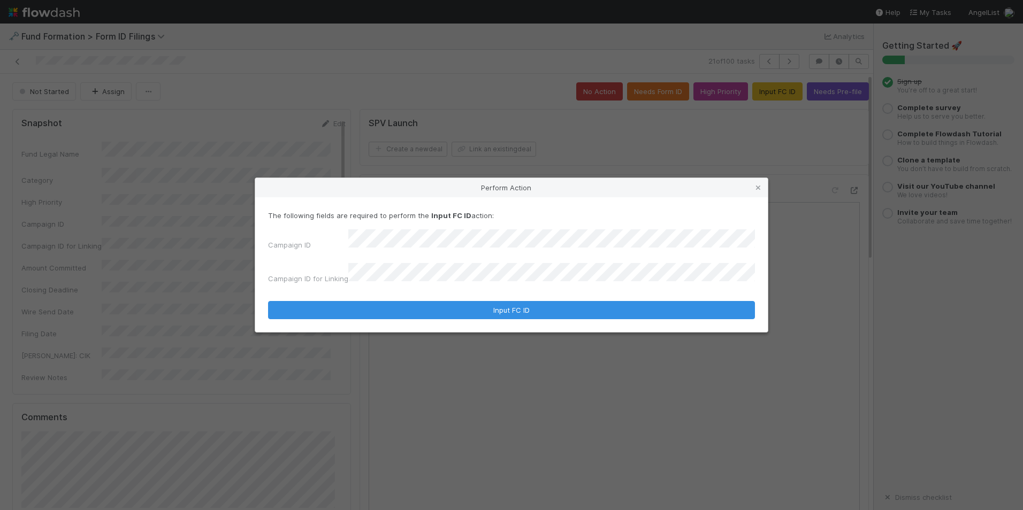
click at [534, 293] on form "The following fields are required to perform the Input FC ID action: Campaign I…" at bounding box center [511, 264] width 487 height 109
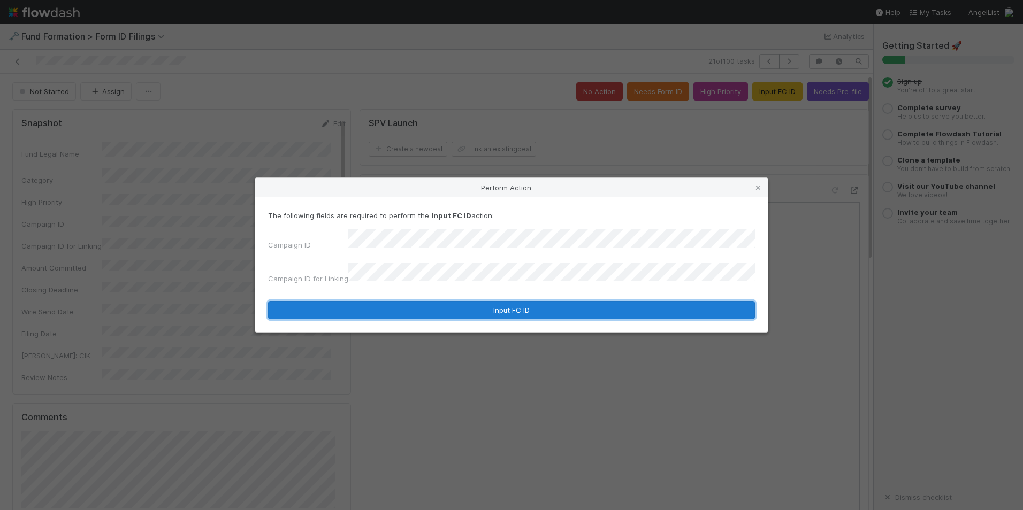
click at [540, 302] on button "Input FC ID" at bounding box center [511, 310] width 487 height 18
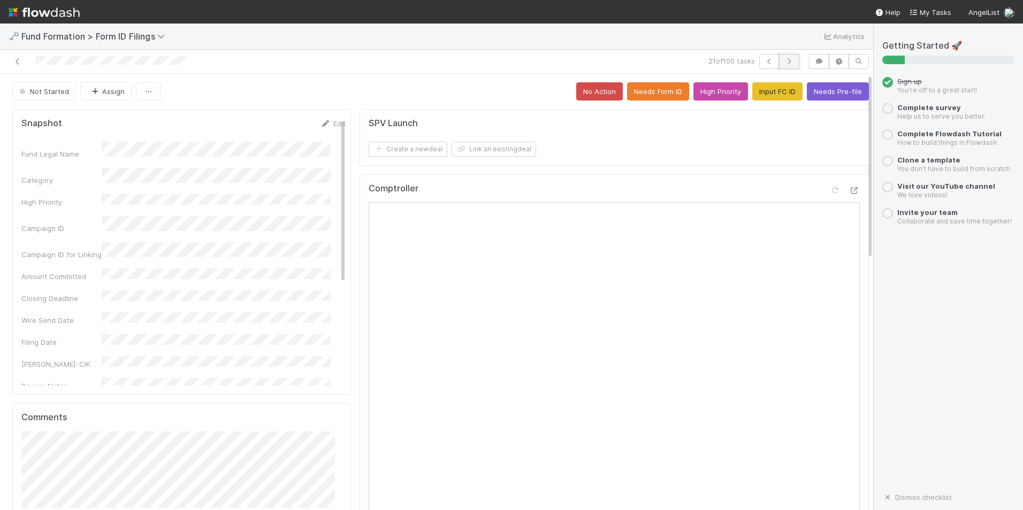
click at [784, 60] on icon "button" at bounding box center [789, 61] width 11 height 6
click at [760, 96] on button "Input FC ID" at bounding box center [777, 91] width 50 height 18
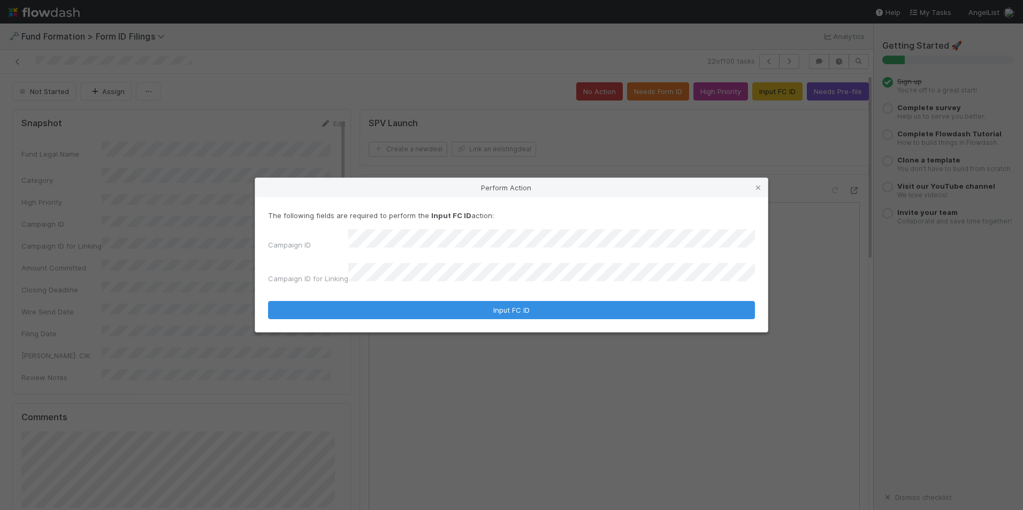
click at [582, 294] on form "The following fields are required to perform the Input FC ID action: Campaign I…" at bounding box center [511, 264] width 487 height 109
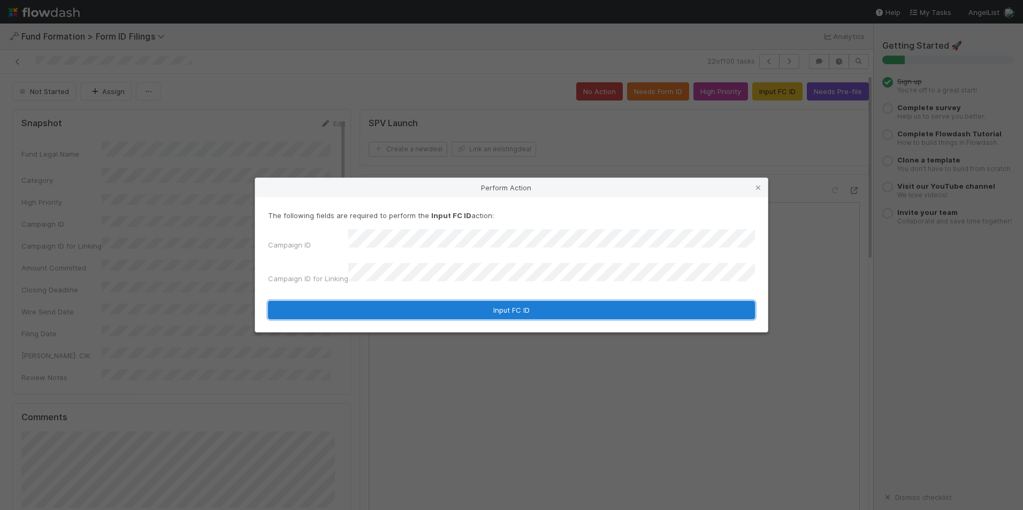
click at [589, 305] on button "Input FC ID" at bounding box center [511, 310] width 487 height 18
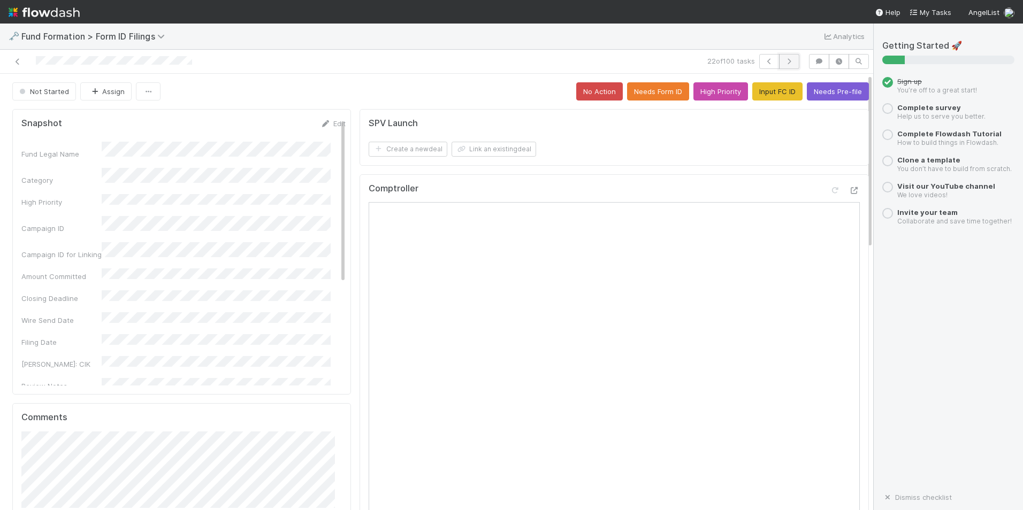
click at [779, 58] on button "button" at bounding box center [789, 61] width 20 height 15
click at [954, 276] on div "Getting Started 🚀 Sign up You’re off to a great start! Complete survey Help us …" at bounding box center [948, 267] width 132 height 453
click at [758, 90] on button "Input FC ID" at bounding box center [777, 91] width 50 height 18
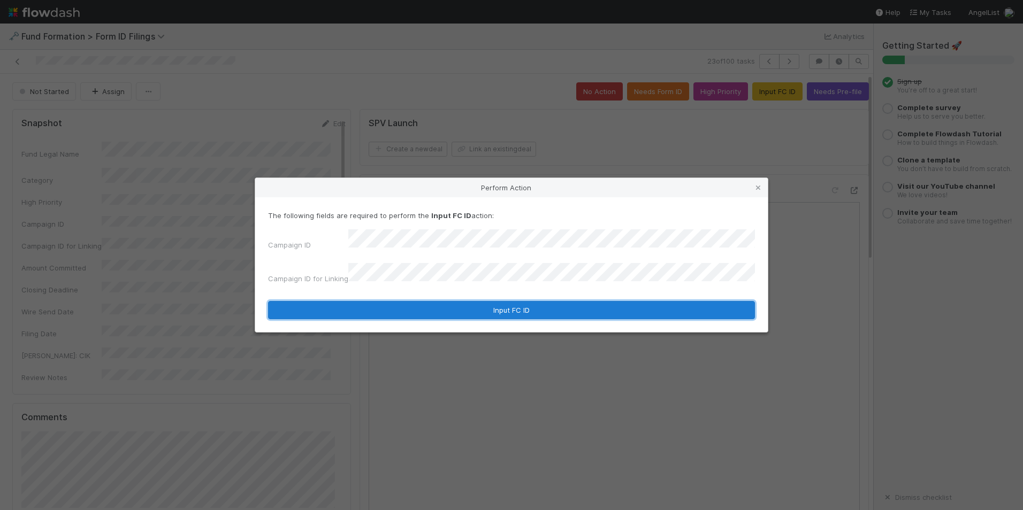
click at [559, 305] on button "Input FC ID" at bounding box center [511, 310] width 487 height 18
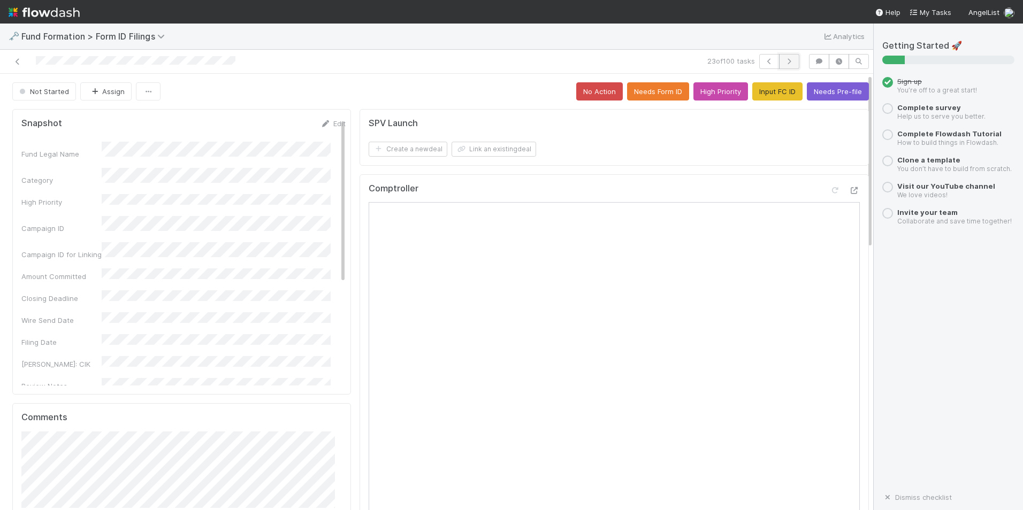
click at [784, 60] on icon "button" at bounding box center [789, 61] width 11 height 6
click at [753, 94] on button "Input FC ID" at bounding box center [777, 91] width 50 height 18
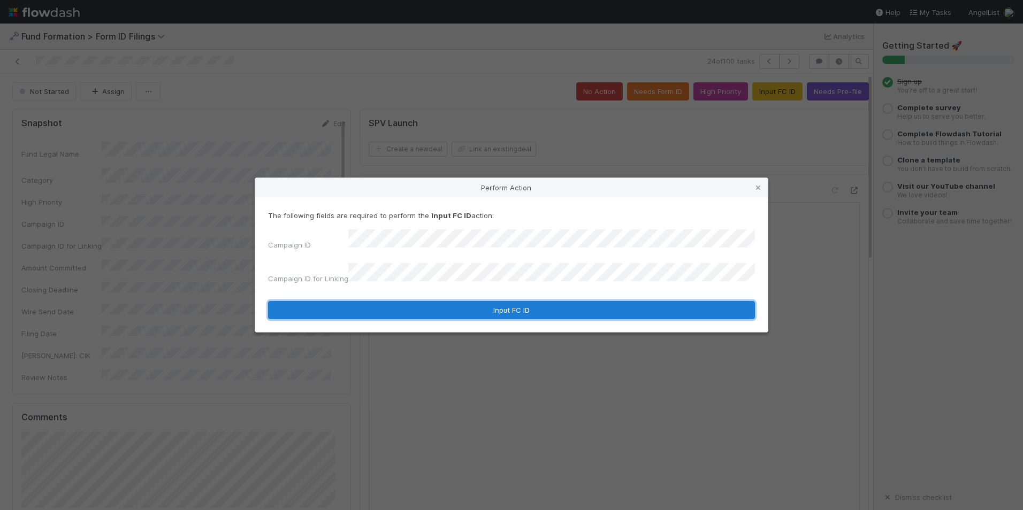
click at [548, 301] on button "Input FC ID" at bounding box center [511, 310] width 487 height 18
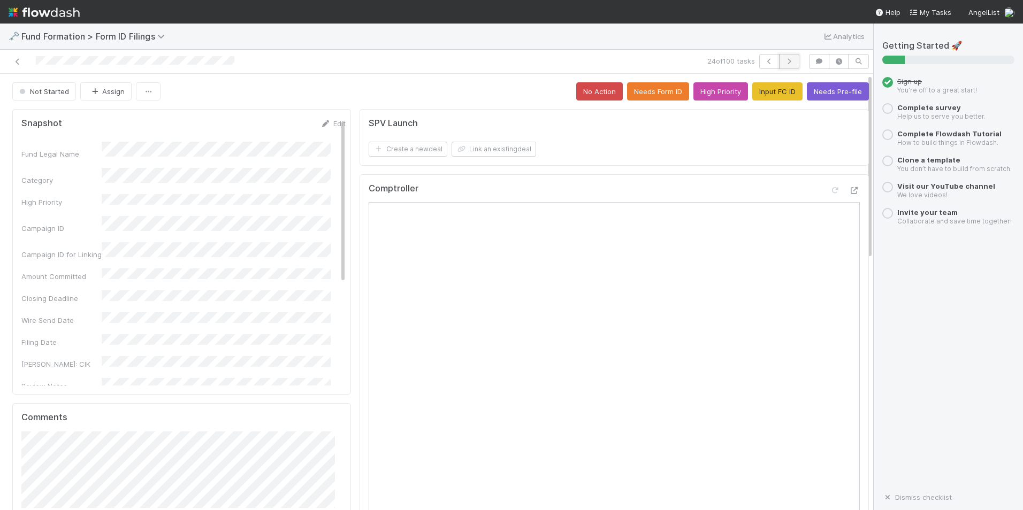
click at [786, 61] on icon "button" at bounding box center [789, 61] width 11 height 6
click at [776, 94] on button "Input FC ID" at bounding box center [777, 91] width 50 height 18
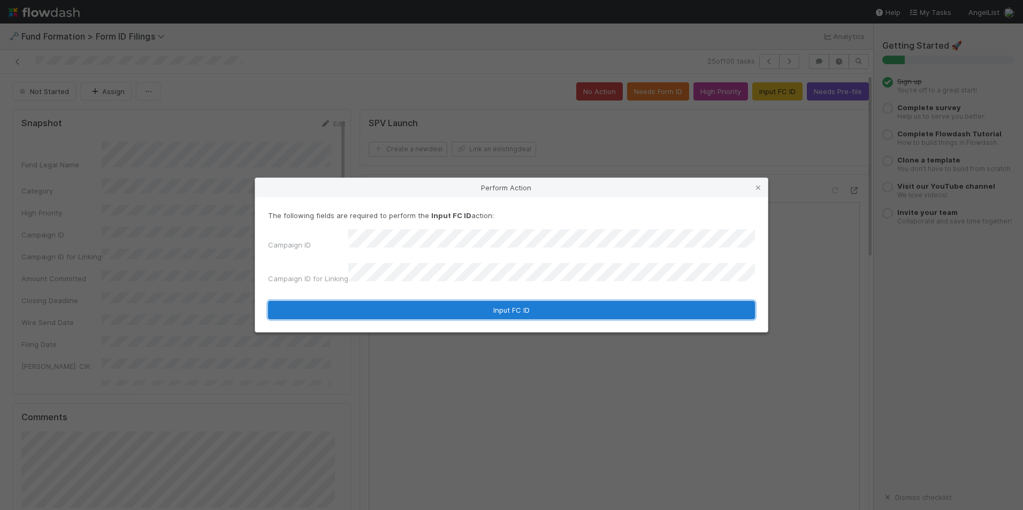
click at [560, 301] on button "Input FC ID" at bounding box center [511, 310] width 487 height 18
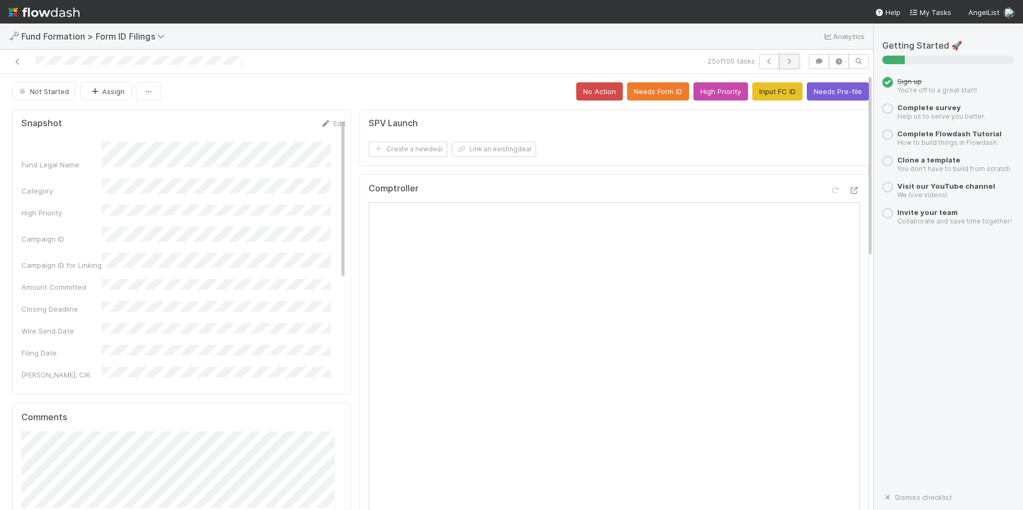
click at [784, 63] on icon "button" at bounding box center [789, 61] width 11 height 6
click at [760, 88] on button "Input FC ID" at bounding box center [777, 91] width 50 height 18
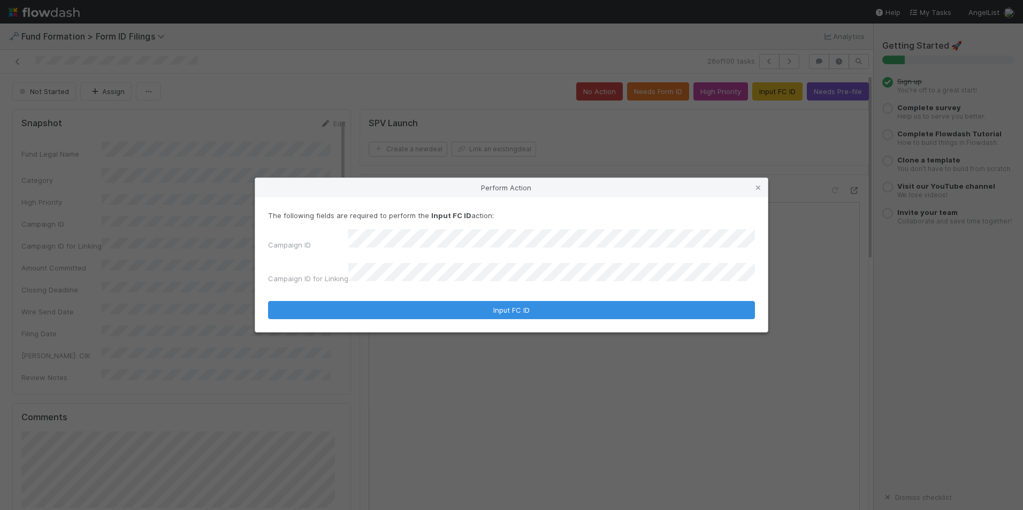
click at [583, 283] on form "The following fields are required to perform the Input FC ID action: Campaign I…" at bounding box center [511, 264] width 487 height 109
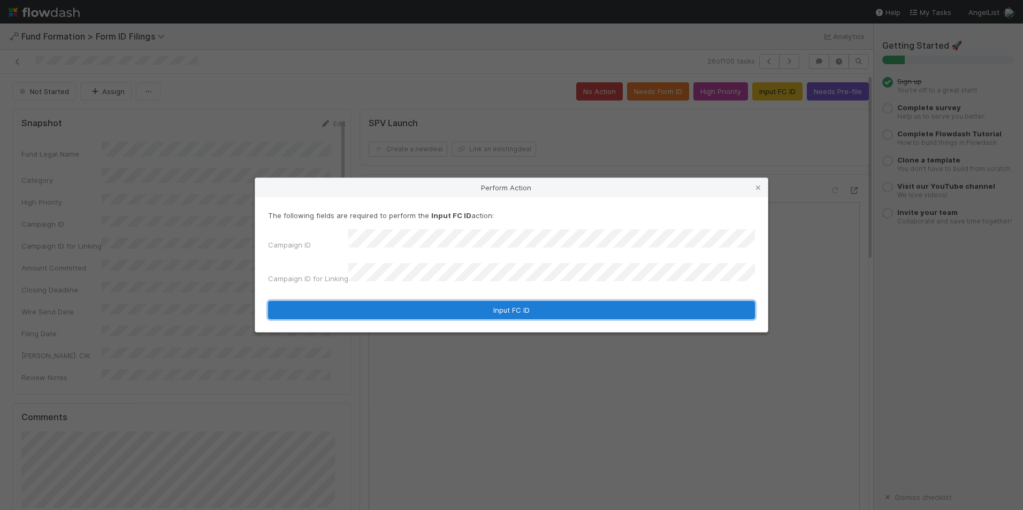
click at [568, 303] on button "Input FC ID" at bounding box center [511, 310] width 487 height 18
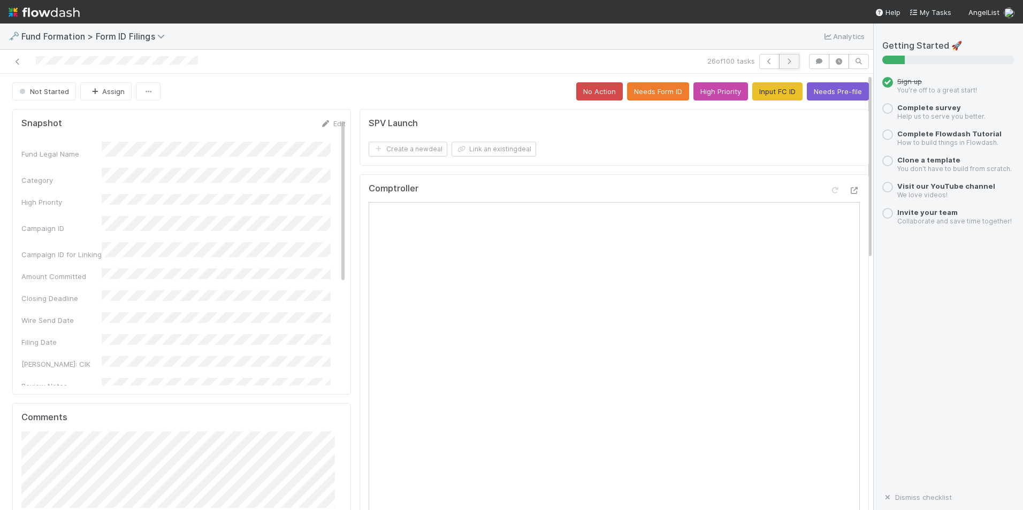
click at [784, 59] on icon "button" at bounding box center [789, 61] width 11 height 6
click at [752, 100] on button "Input FC ID" at bounding box center [777, 91] width 50 height 18
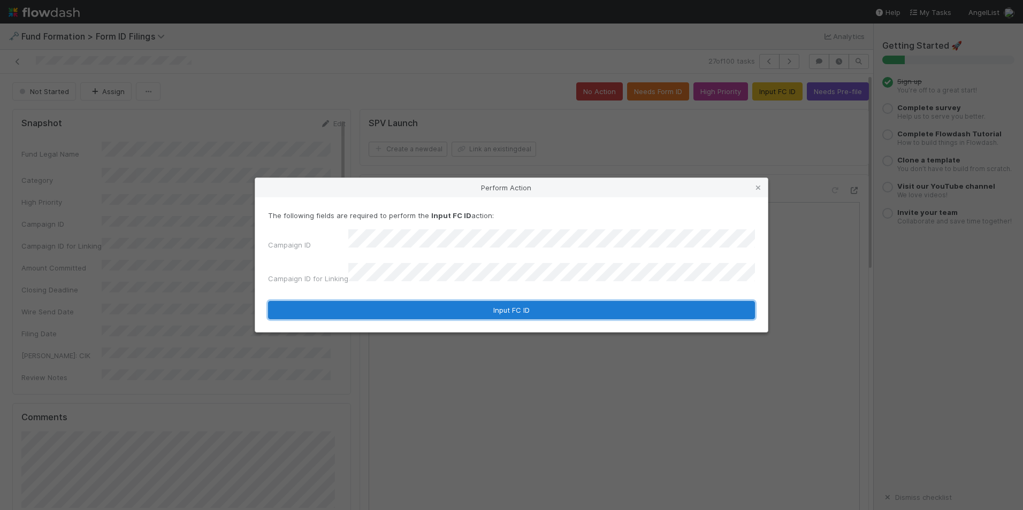
click at [582, 302] on button "Input FC ID" at bounding box center [511, 310] width 487 height 18
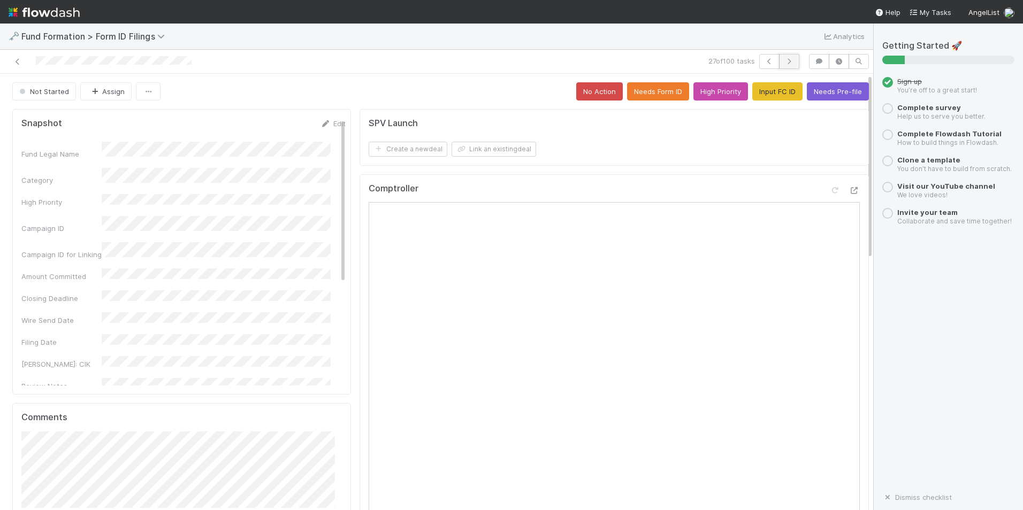
click at [779, 65] on button "button" at bounding box center [789, 61] width 20 height 15
click at [755, 84] on button "Input FC ID" at bounding box center [777, 91] width 50 height 18
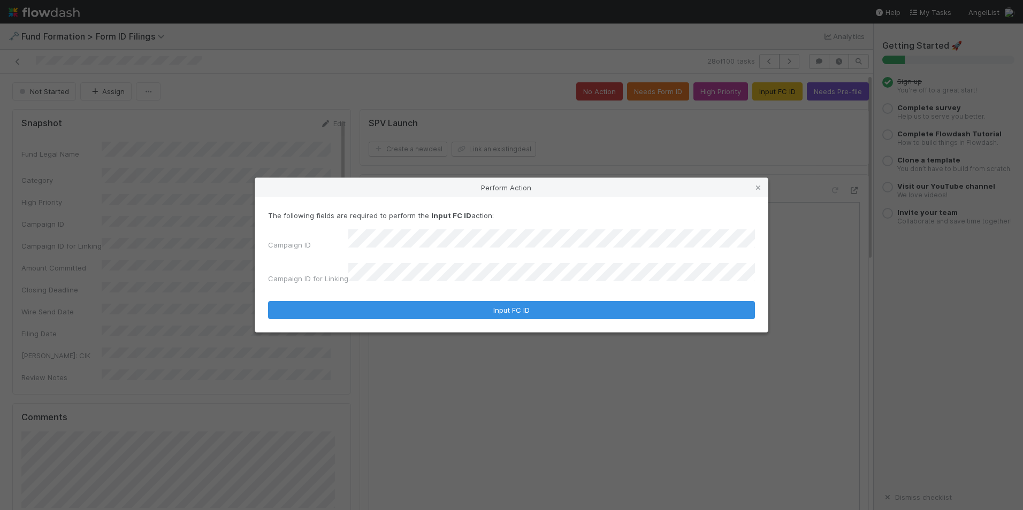
click at [541, 285] on form "The following fields are required to perform the Input FC ID action: Campaign I…" at bounding box center [511, 264] width 487 height 109
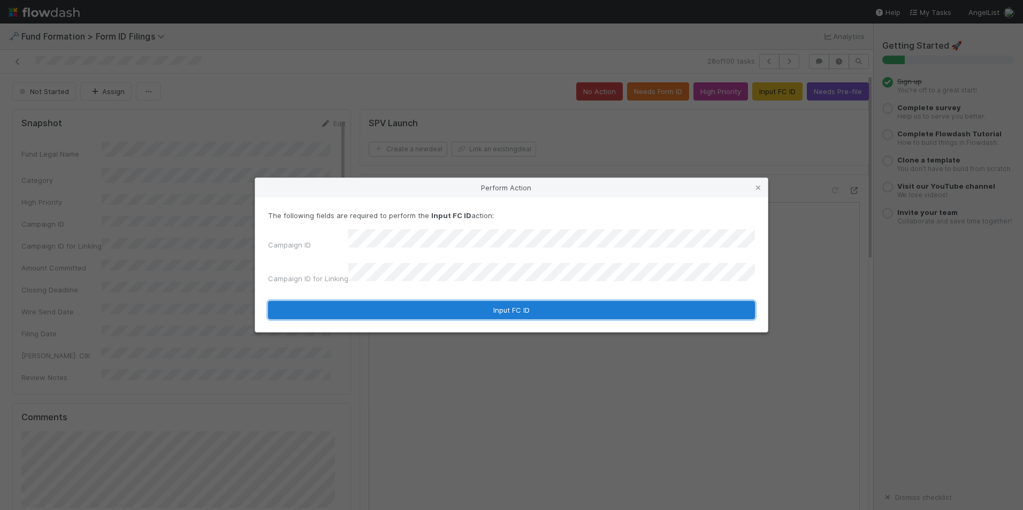
click at [535, 301] on button "Input FC ID" at bounding box center [511, 310] width 487 height 18
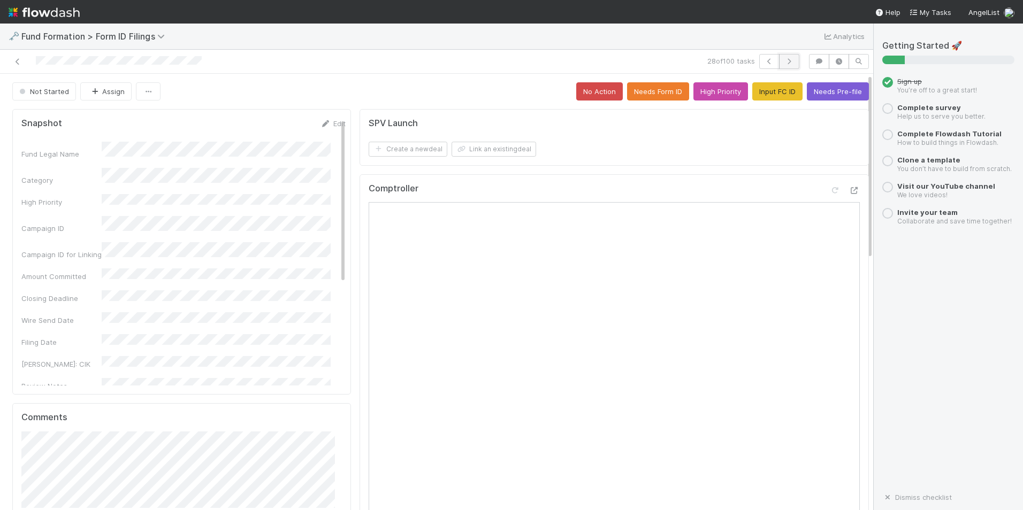
click at [784, 64] on icon "button" at bounding box center [789, 61] width 11 height 6
click at [758, 91] on button "Input FC ID" at bounding box center [777, 91] width 50 height 18
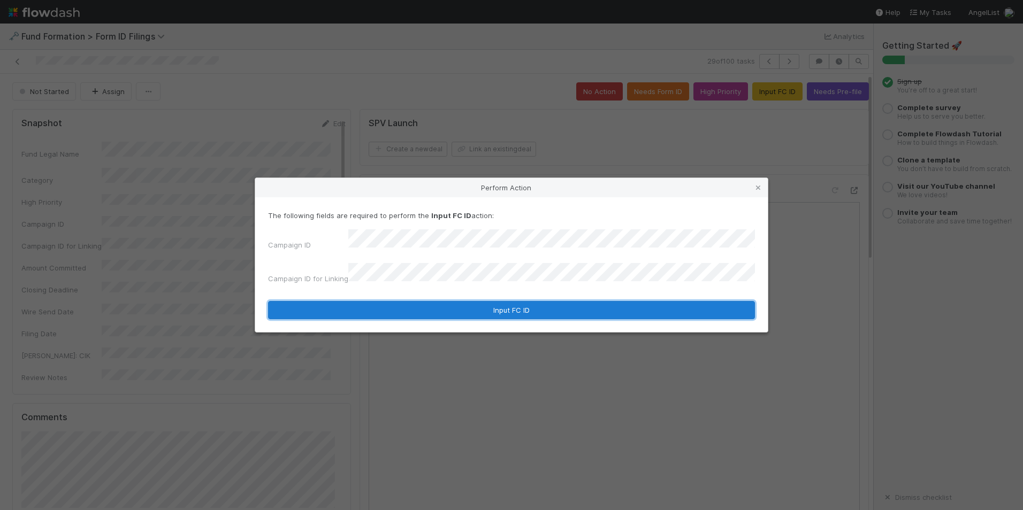
click at [560, 304] on button "Input FC ID" at bounding box center [511, 310] width 487 height 18
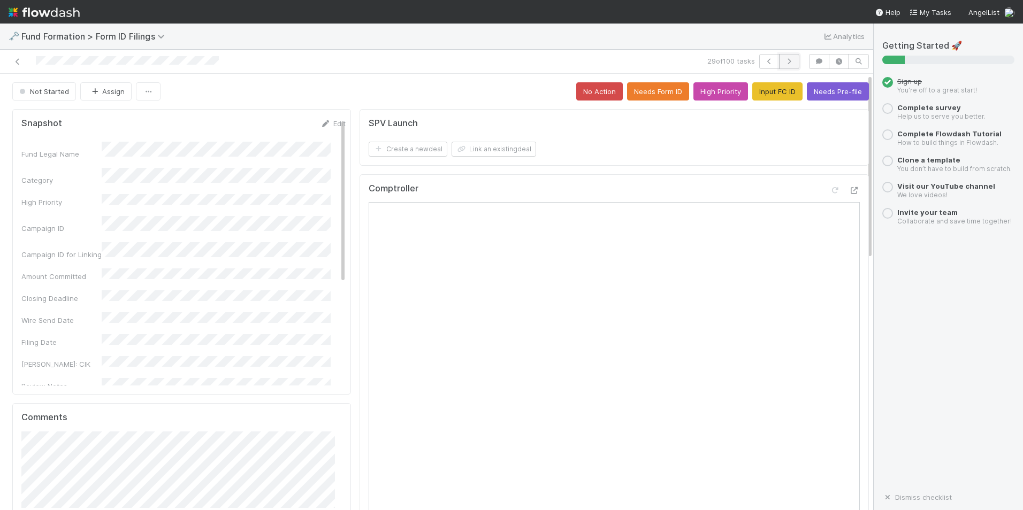
click at [784, 60] on icon "button" at bounding box center [789, 61] width 11 height 6
click at [769, 84] on button "Input FC ID" at bounding box center [777, 91] width 50 height 18
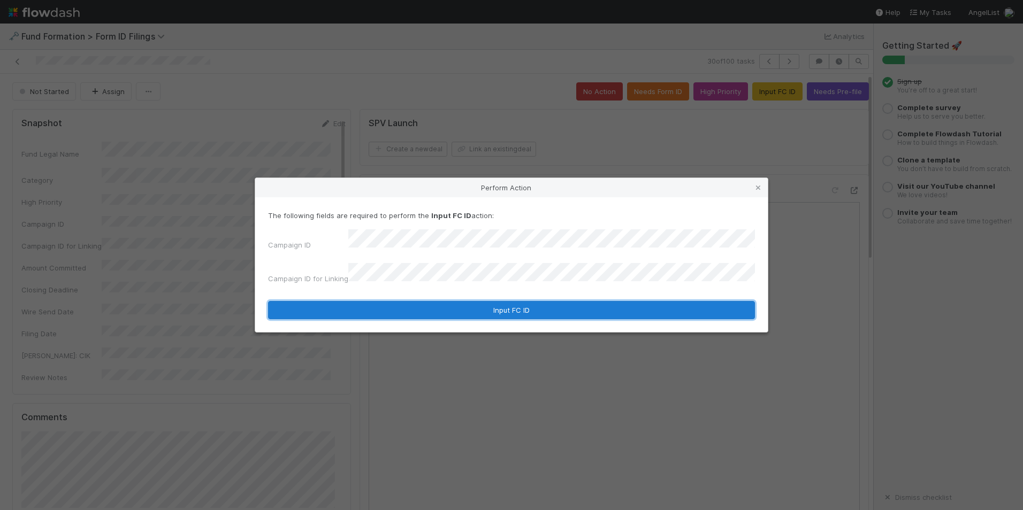
click at [597, 311] on button "Input FC ID" at bounding box center [511, 310] width 487 height 18
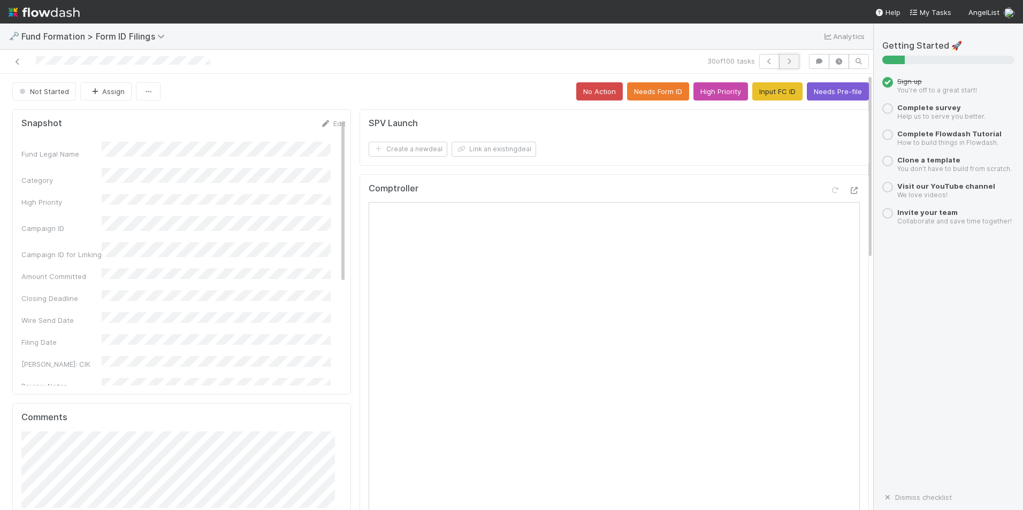
click at [784, 58] on icon "button" at bounding box center [789, 61] width 11 height 6
click at [752, 86] on button "Input FC ID" at bounding box center [777, 91] width 50 height 18
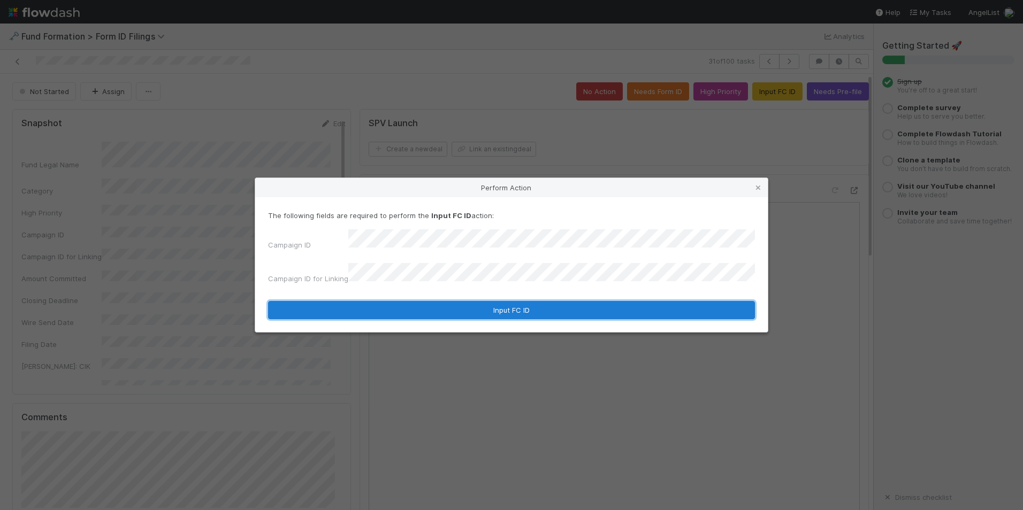
click at [567, 307] on button "Input FC ID" at bounding box center [511, 310] width 487 height 18
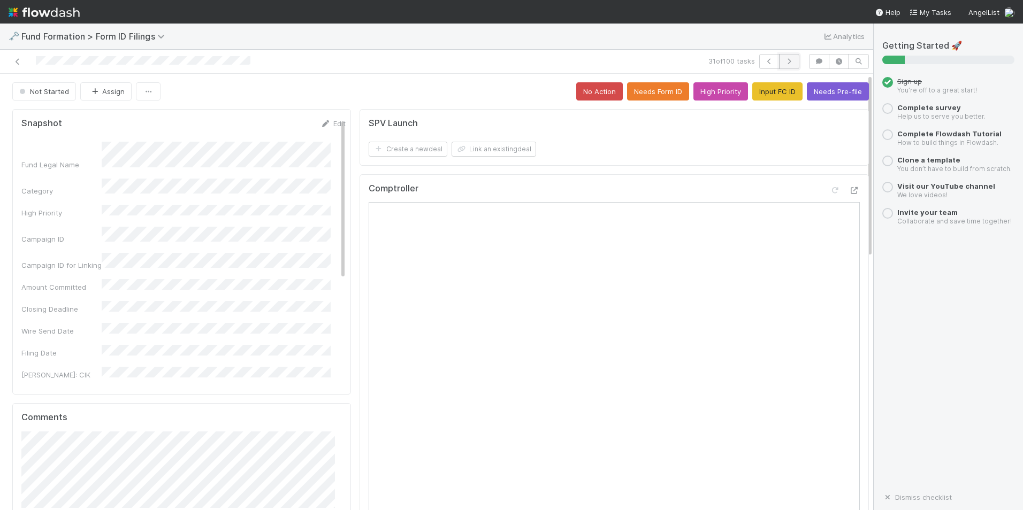
click at [787, 60] on button "button" at bounding box center [789, 61] width 20 height 15
click at [761, 100] on button "Input FC ID" at bounding box center [777, 91] width 50 height 18
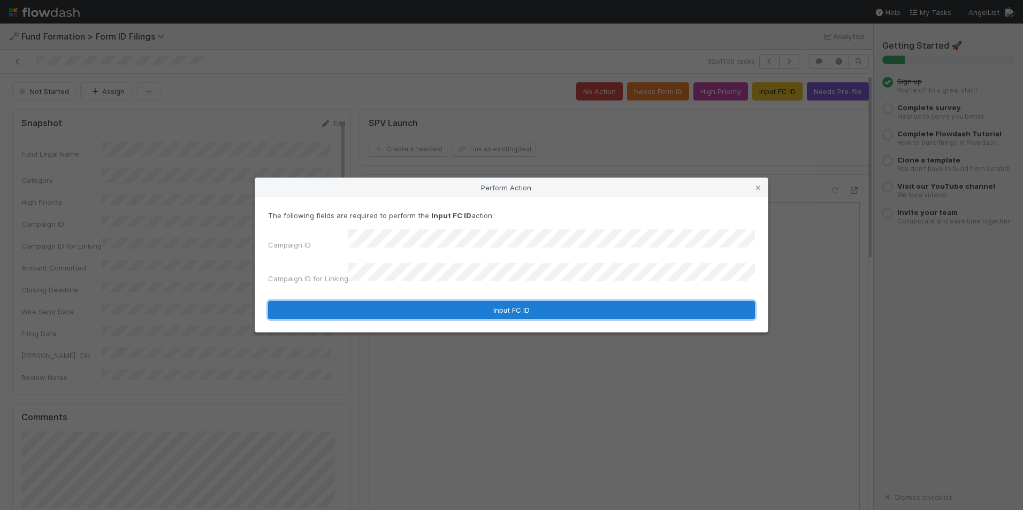
click at [604, 301] on button "Input FC ID" at bounding box center [511, 310] width 487 height 18
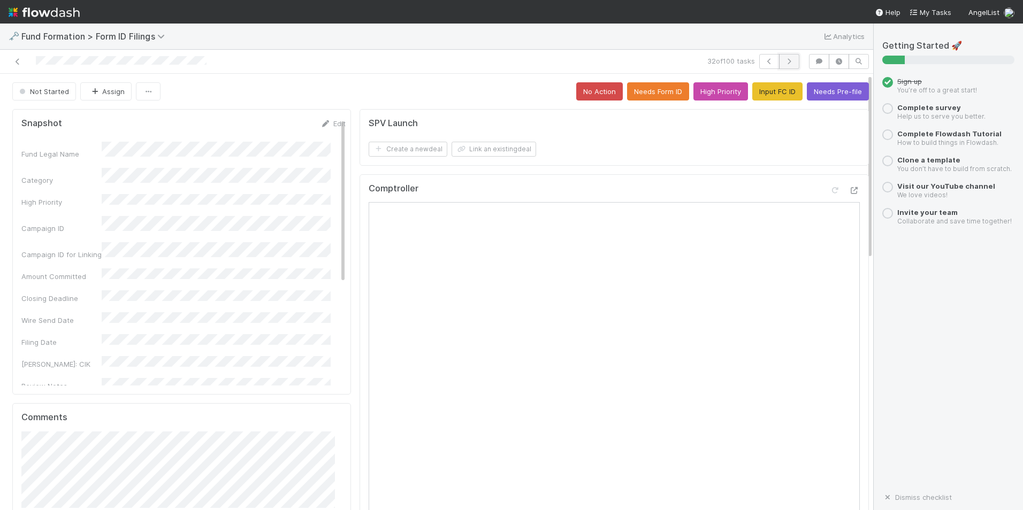
click at [784, 64] on icon "button" at bounding box center [789, 61] width 11 height 6
click at [771, 98] on button "Input FC ID" at bounding box center [777, 91] width 50 height 18
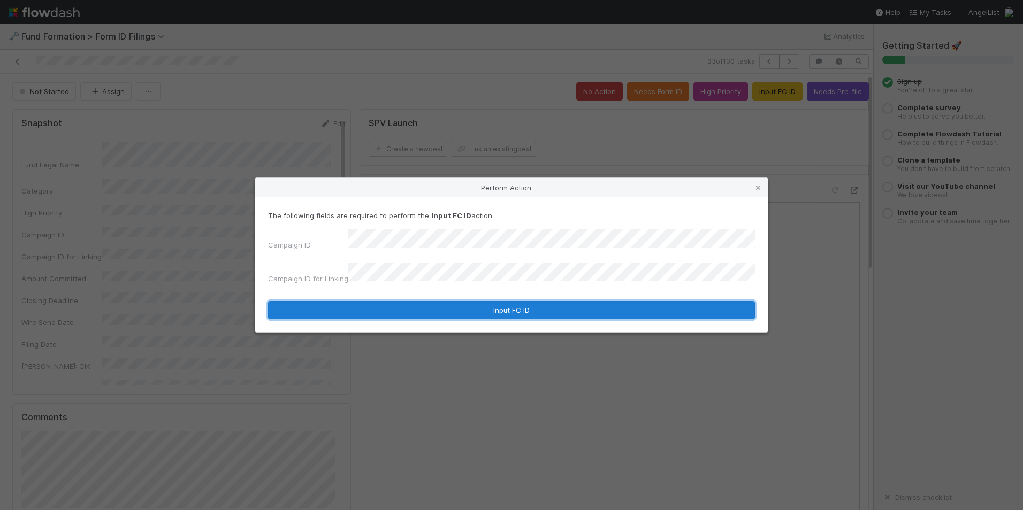
click at [535, 301] on button "Input FC ID" at bounding box center [511, 310] width 487 height 18
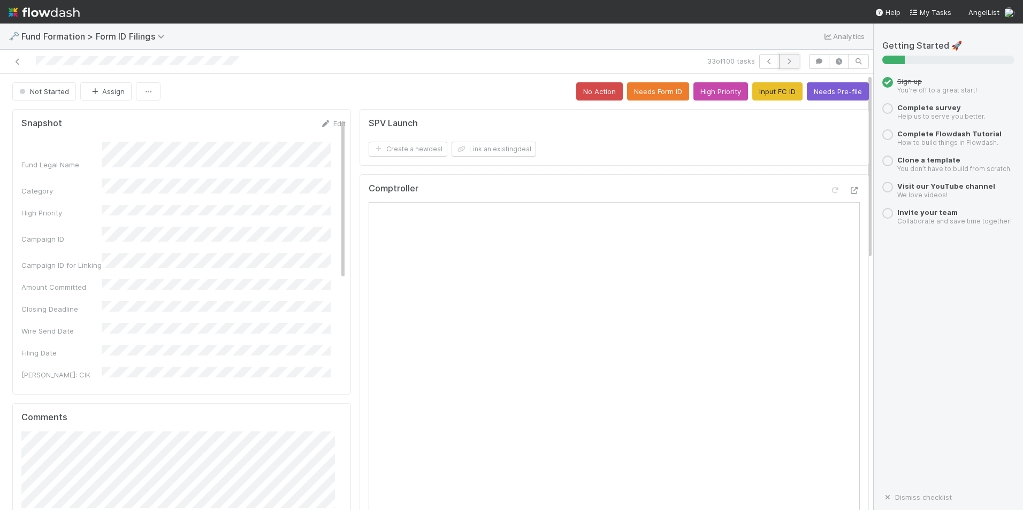
click at [784, 60] on icon "button" at bounding box center [789, 61] width 11 height 6
click at [752, 89] on button "Input FC ID" at bounding box center [777, 91] width 50 height 18
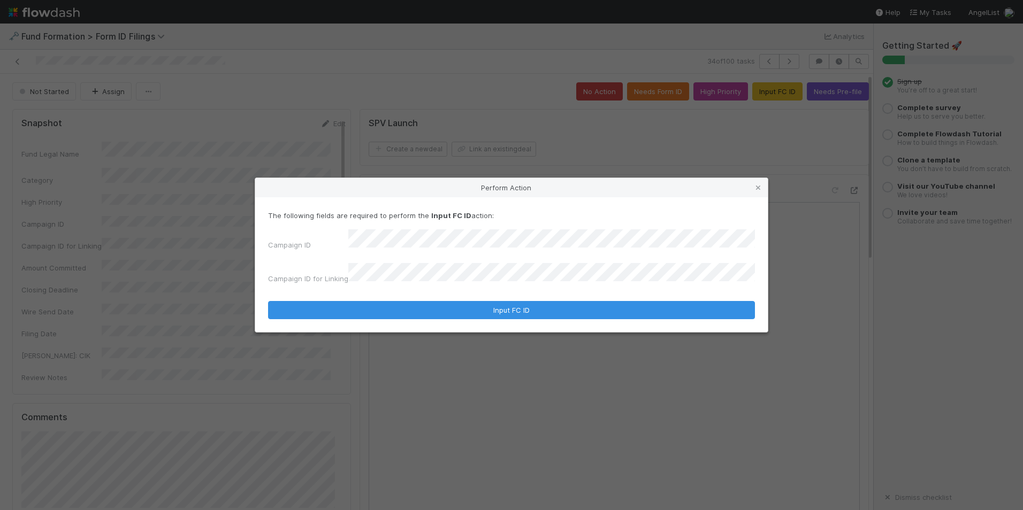
click at [522, 284] on form "The following fields are required to perform the Input FC ID action: Campaign I…" at bounding box center [511, 264] width 487 height 109
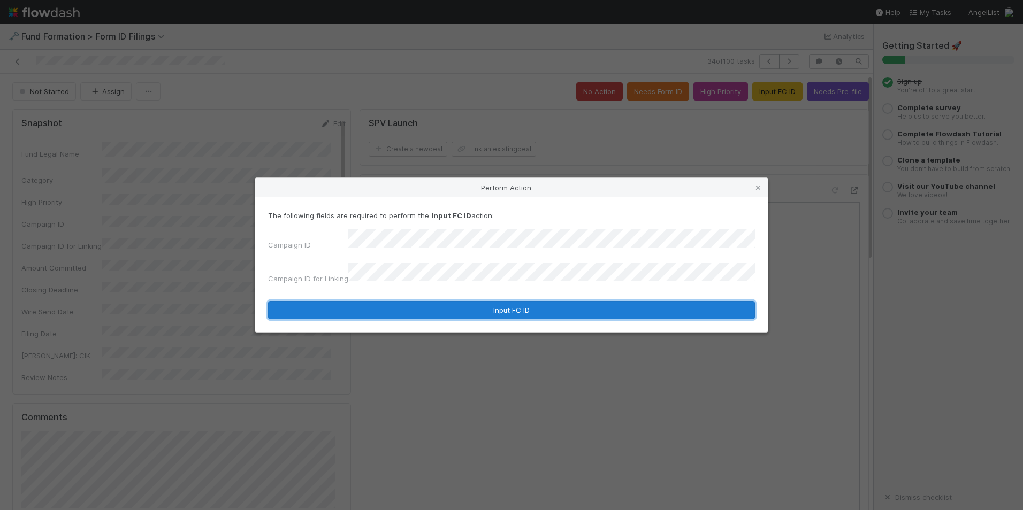
click at [531, 301] on button "Input FC ID" at bounding box center [511, 310] width 487 height 18
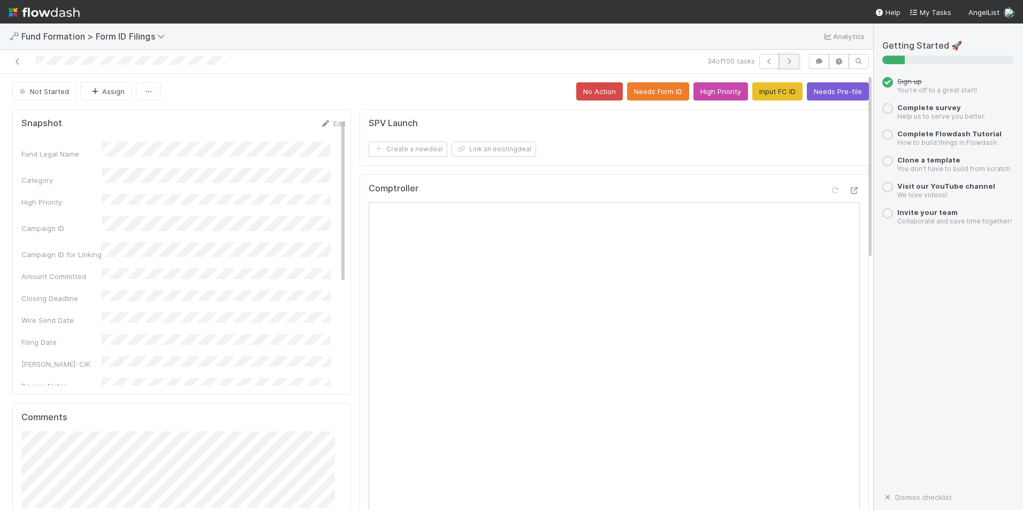
click at [785, 64] on icon "button" at bounding box center [789, 61] width 11 height 6
click at [766, 93] on button "Input FC ID" at bounding box center [777, 91] width 50 height 18
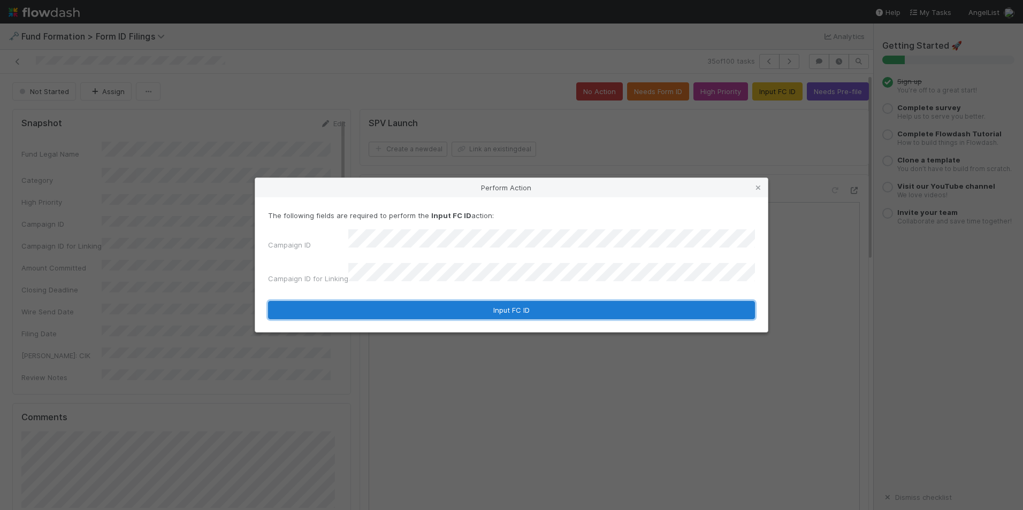
click at [527, 303] on button "Input FC ID" at bounding box center [511, 310] width 487 height 18
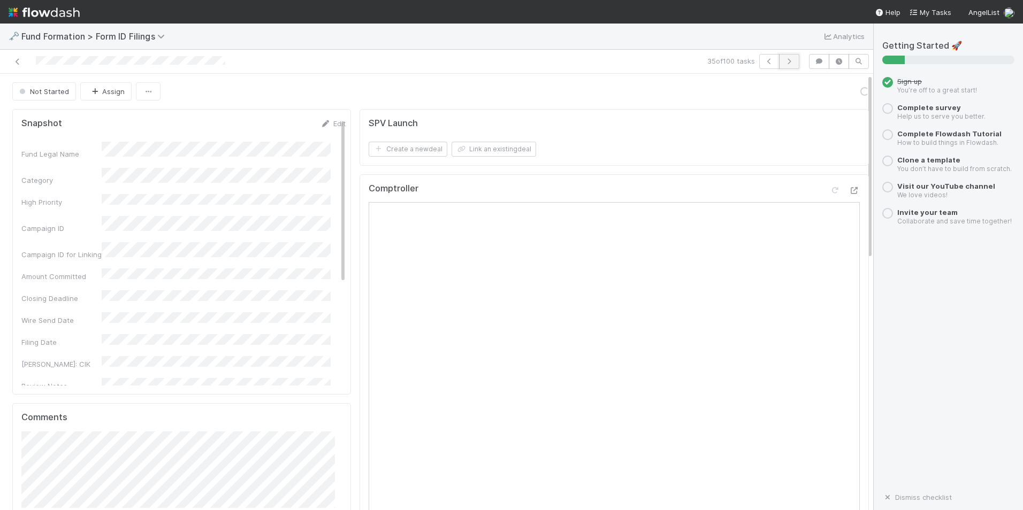
click at [789, 61] on button "button" at bounding box center [789, 61] width 20 height 15
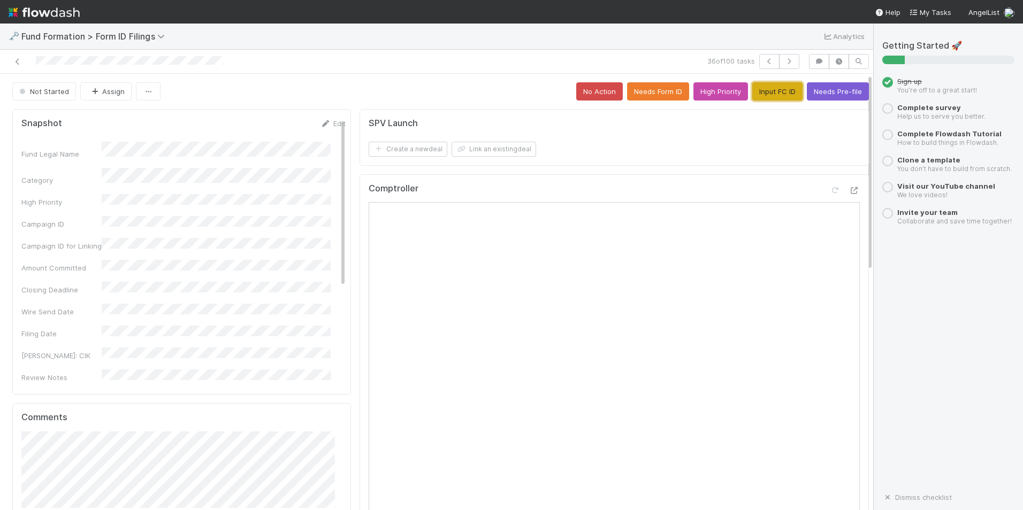
click at [752, 88] on button "Input FC ID" at bounding box center [777, 91] width 50 height 18
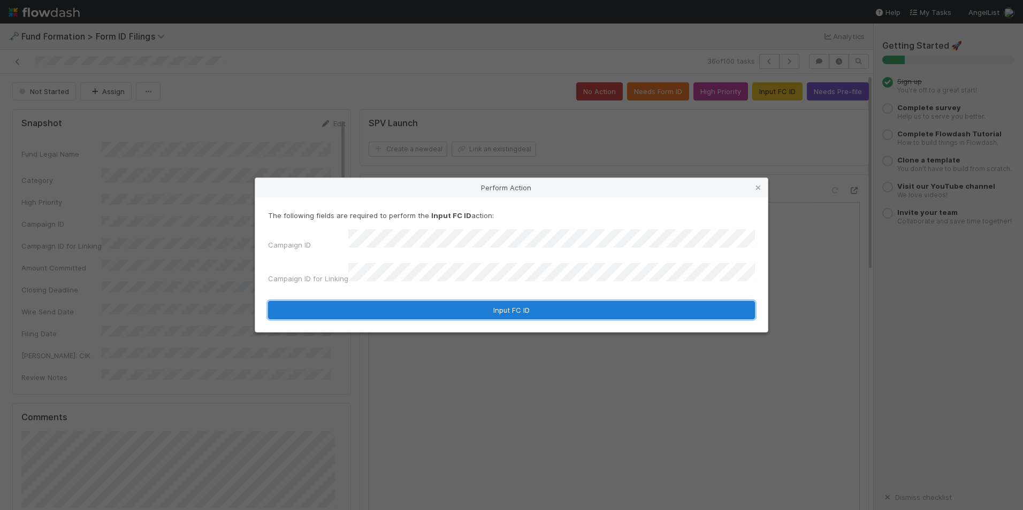
click at [519, 308] on button "Input FC ID" at bounding box center [511, 310] width 487 height 18
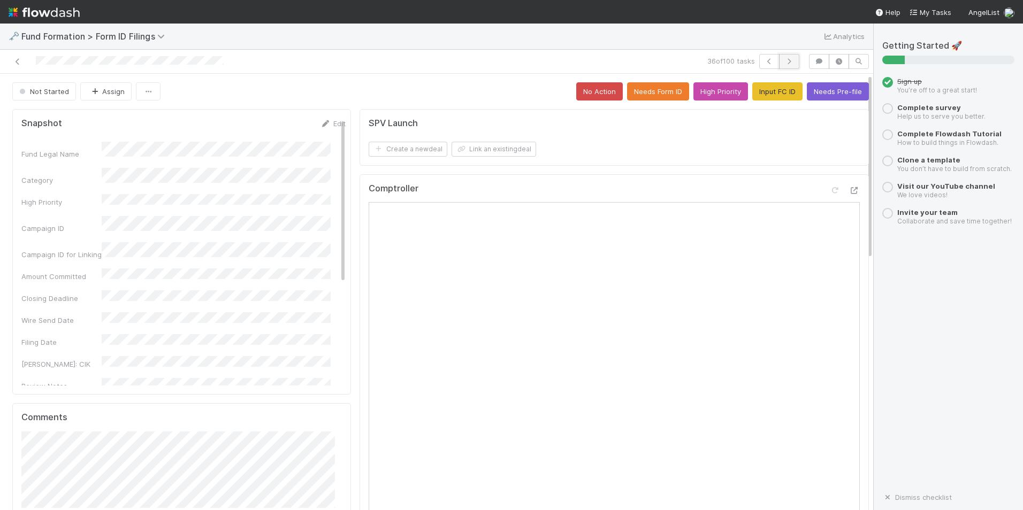
click at [787, 59] on button "button" at bounding box center [789, 61] width 20 height 15
click at [752, 88] on button "Input FC ID" at bounding box center [777, 91] width 50 height 18
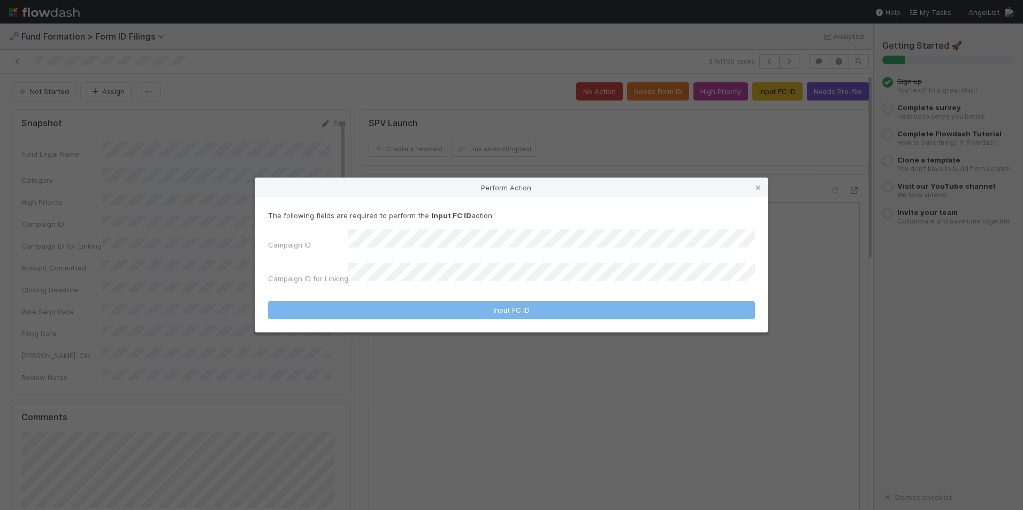
click at [501, 235] on div "The following fields are required to perform the Input FC ID action: Campaign I…" at bounding box center [511, 249] width 487 height 78
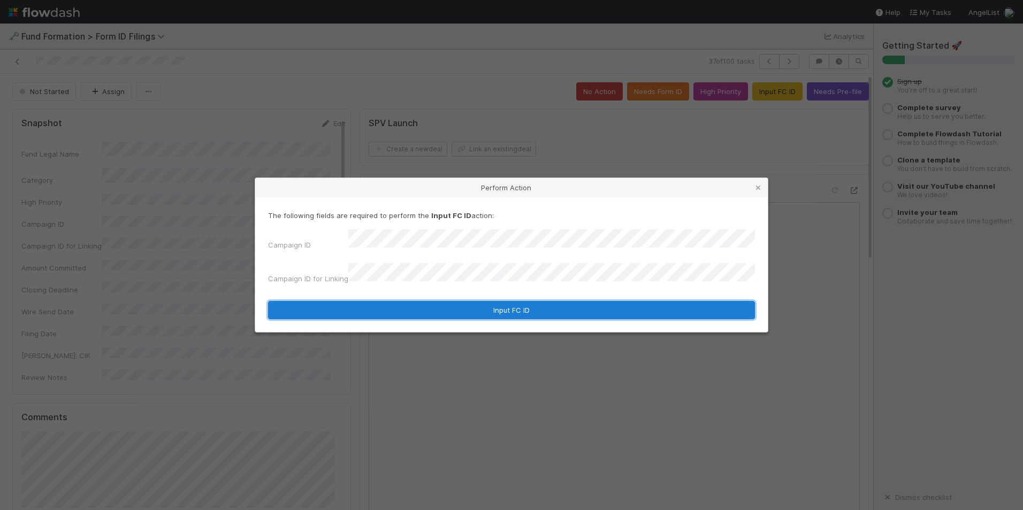
click at [491, 301] on button "Input FC ID" at bounding box center [511, 310] width 487 height 18
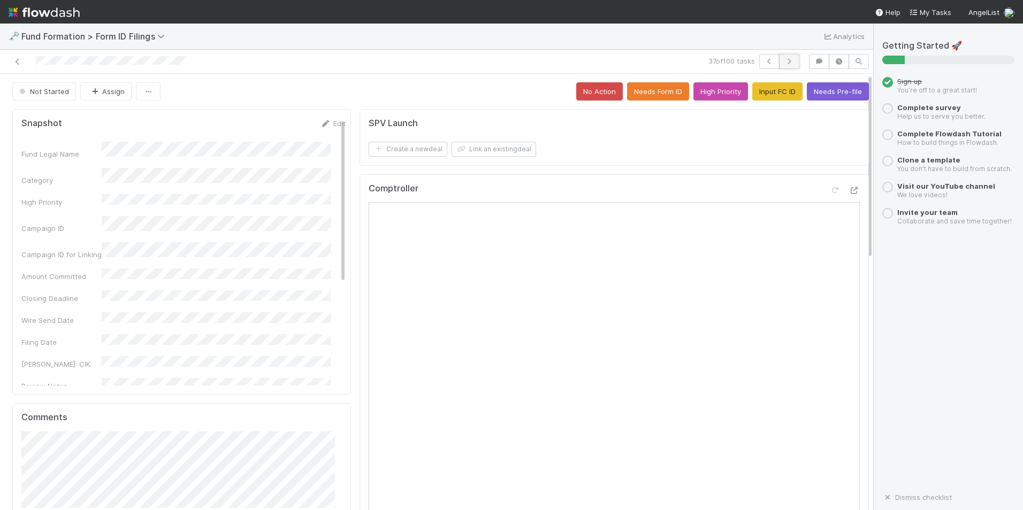
click at [786, 61] on icon "button" at bounding box center [789, 61] width 11 height 6
click at [767, 96] on button "Input FC ID" at bounding box center [777, 91] width 50 height 18
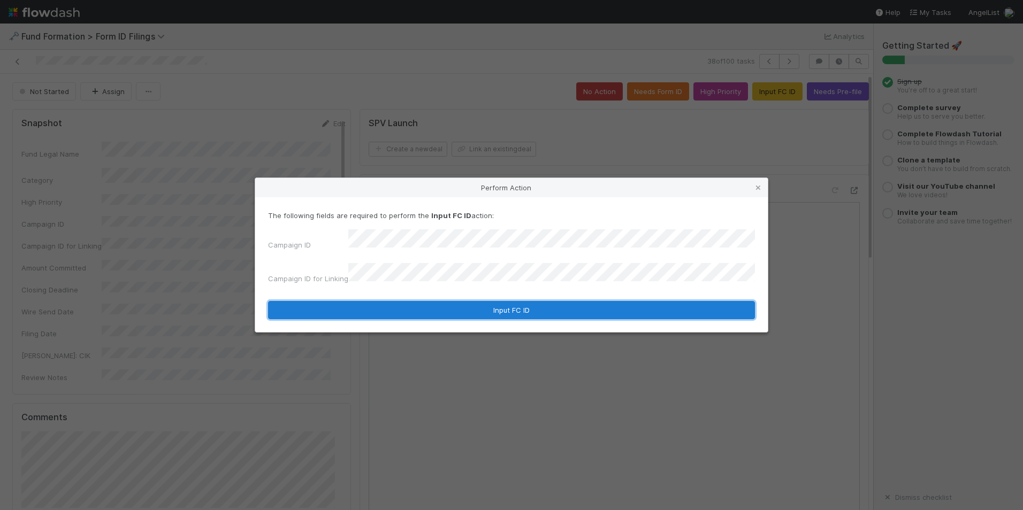
click at [530, 302] on button "Input FC ID" at bounding box center [511, 310] width 487 height 18
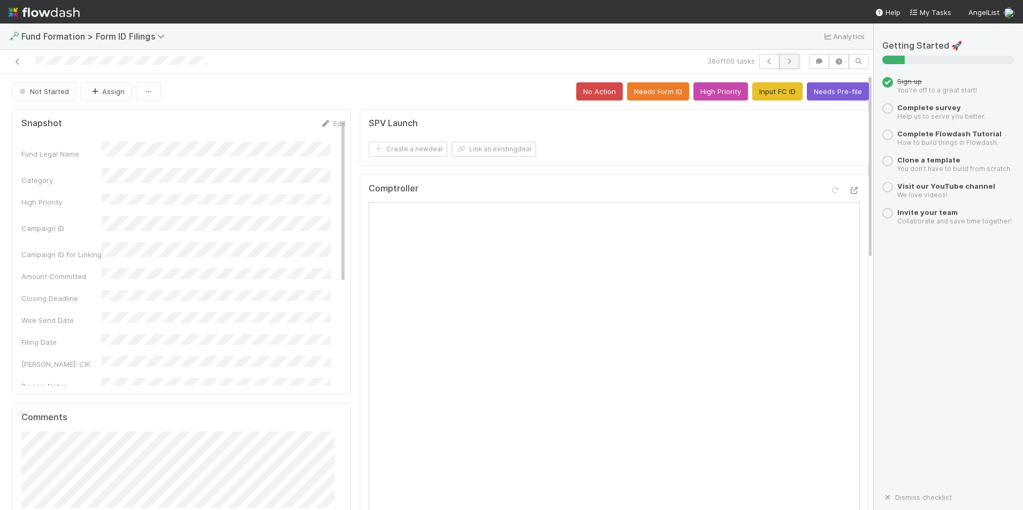
click at [788, 57] on button "button" at bounding box center [789, 61] width 20 height 15
click at [759, 87] on button "Input FC ID" at bounding box center [777, 91] width 50 height 18
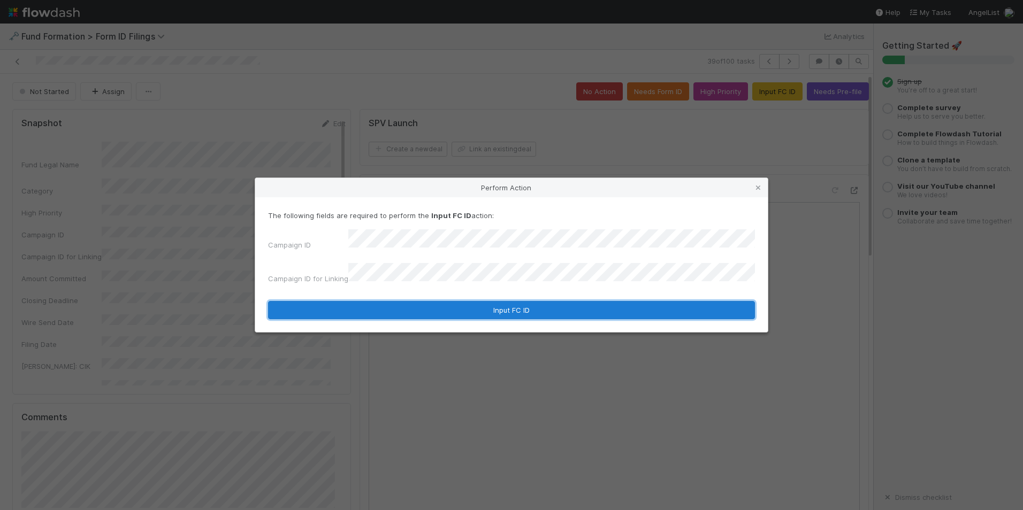
click at [528, 302] on button "Input FC ID" at bounding box center [511, 310] width 487 height 18
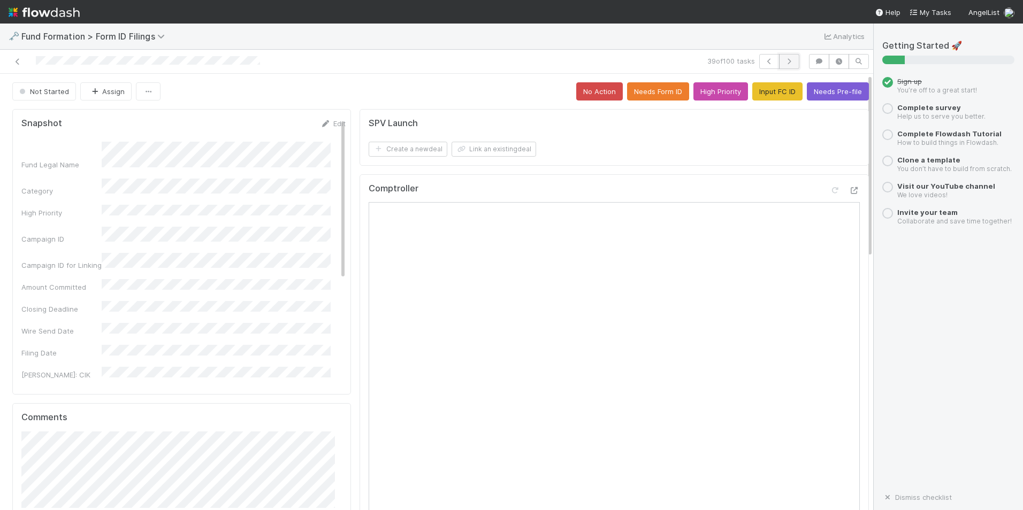
click at [788, 62] on button "button" at bounding box center [789, 61] width 20 height 15
click at [758, 90] on button "Input FC ID" at bounding box center [777, 91] width 50 height 18
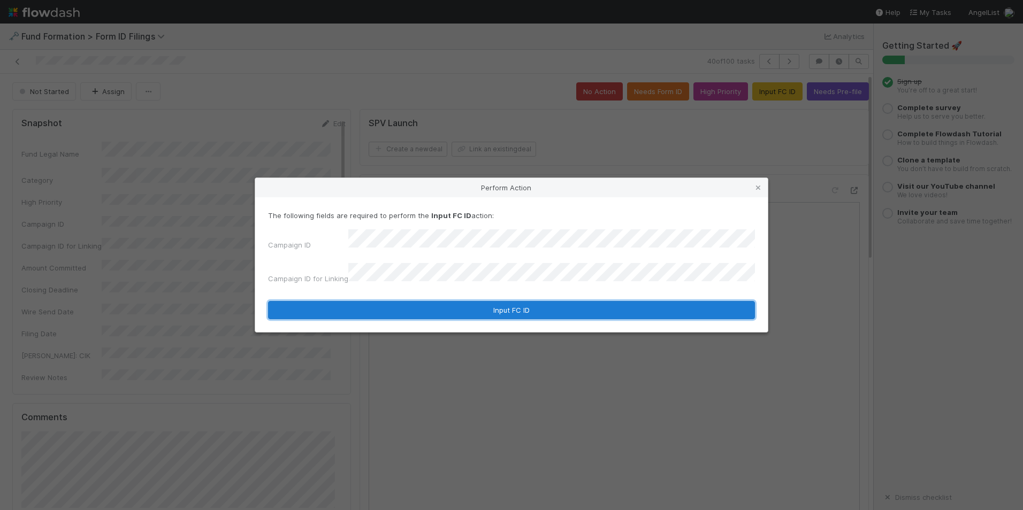
click at [602, 301] on button "Input FC ID" at bounding box center [511, 310] width 487 height 18
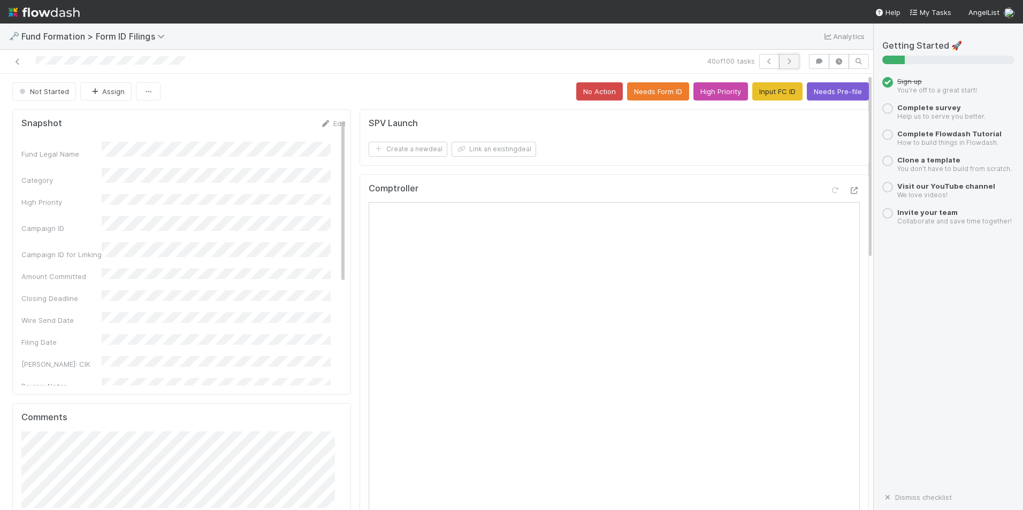
click at [784, 62] on icon "button" at bounding box center [789, 61] width 11 height 6
click at [758, 93] on button "Input FC ID" at bounding box center [777, 91] width 50 height 18
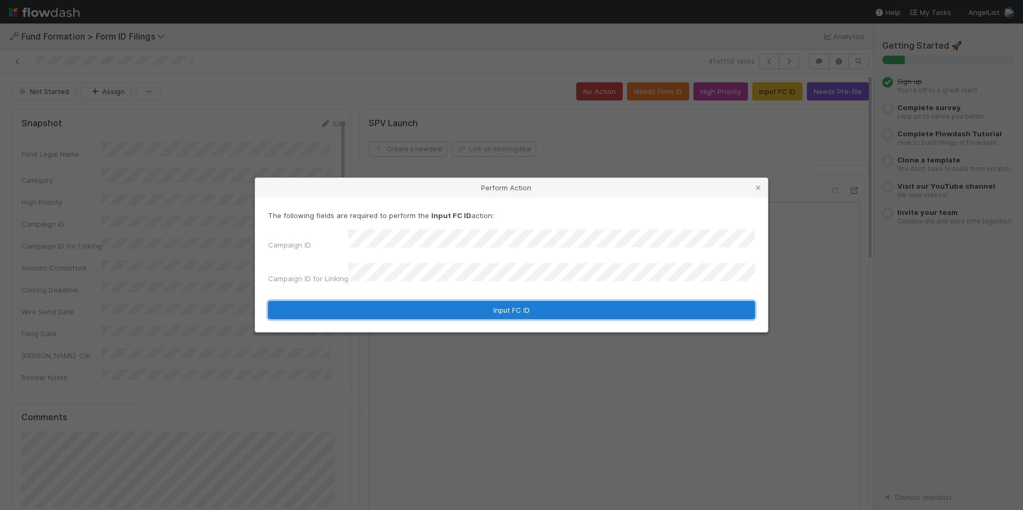
click at [513, 301] on button "Input FC ID" at bounding box center [511, 310] width 487 height 18
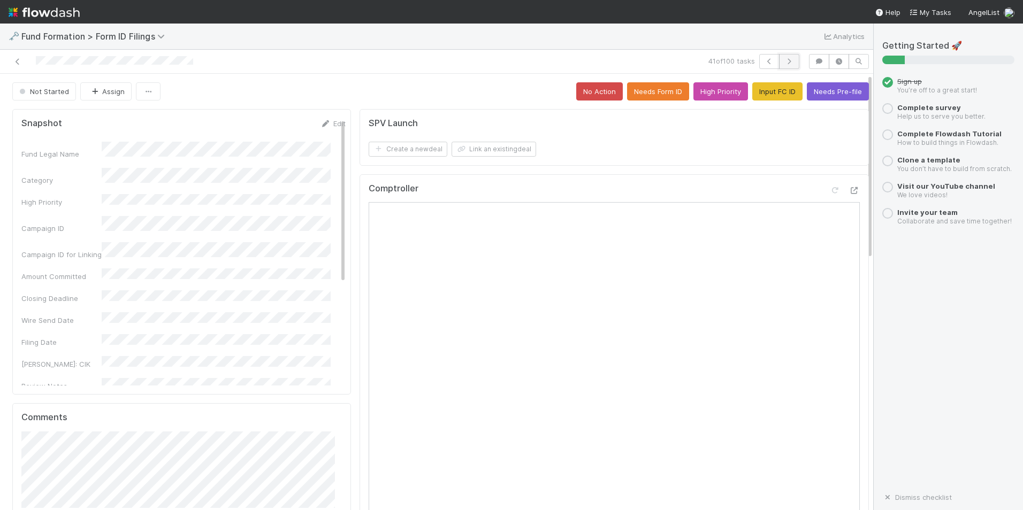
click at [789, 62] on button "button" at bounding box center [789, 61] width 20 height 15
click at [762, 92] on button "Input FC ID" at bounding box center [777, 91] width 50 height 18
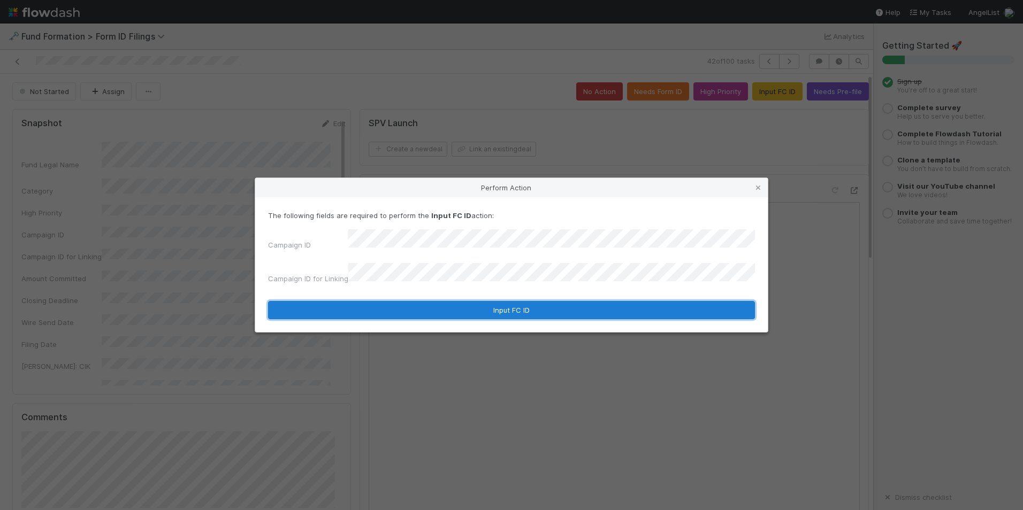
click at [561, 301] on button "Input FC ID" at bounding box center [511, 310] width 487 height 18
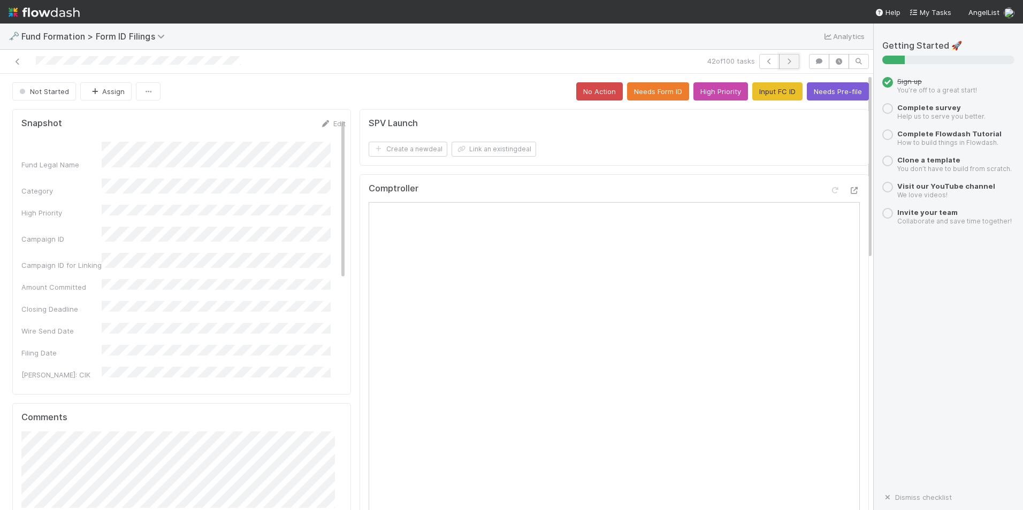
click at [780, 65] on button "button" at bounding box center [789, 61] width 20 height 15
click at [766, 96] on button "Input FC ID" at bounding box center [777, 91] width 50 height 18
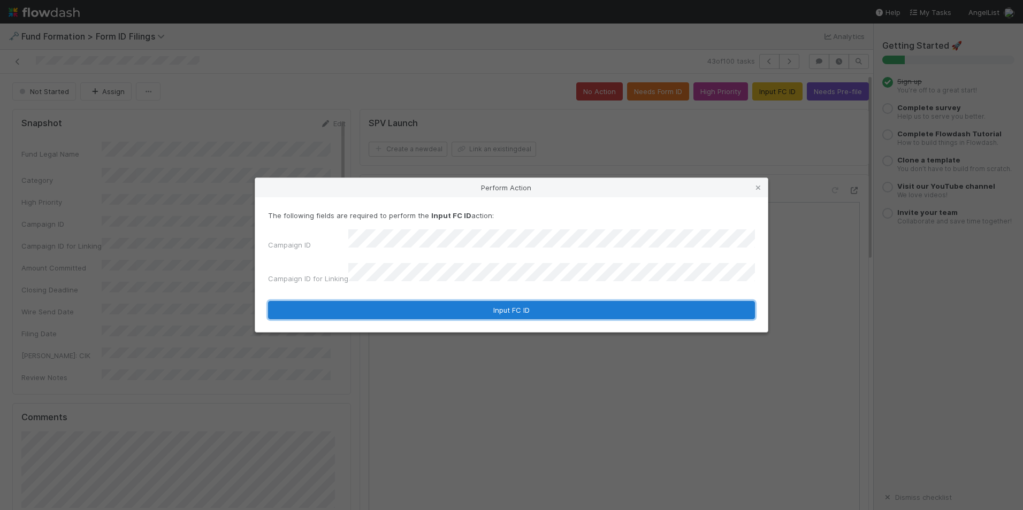
click at [570, 301] on button "Input FC ID" at bounding box center [511, 310] width 487 height 18
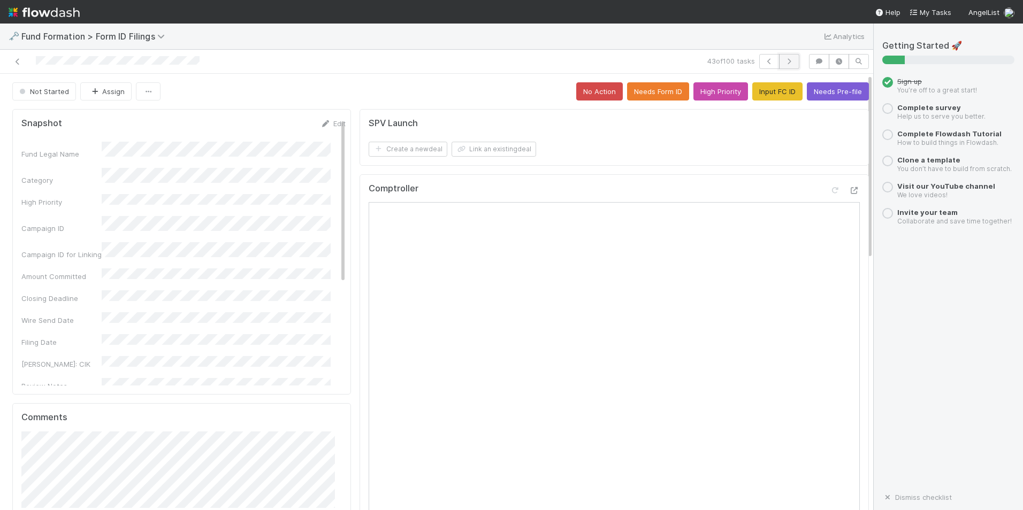
click at [781, 67] on button "button" at bounding box center [789, 61] width 20 height 15
click at [772, 90] on button "Input FC ID" at bounding box center [777, 91] width 50 height 18
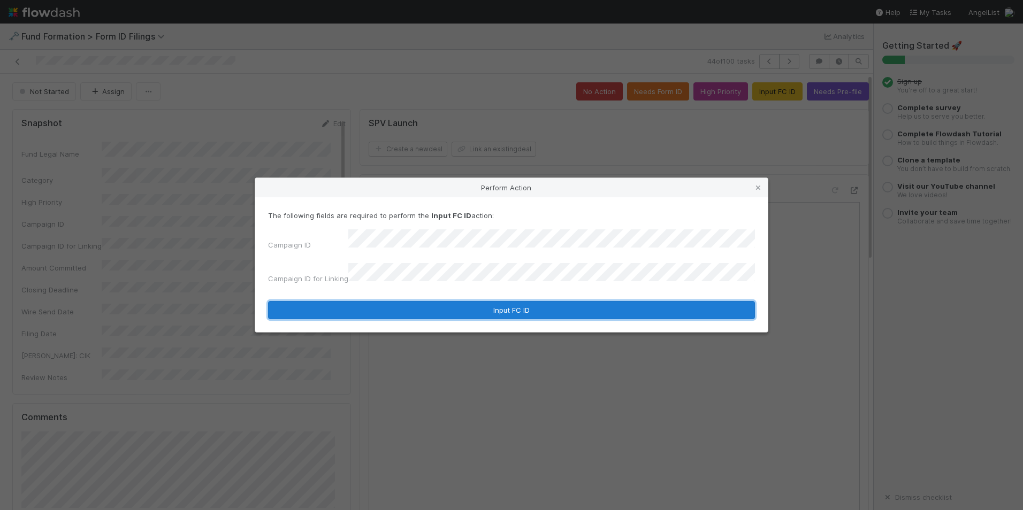
click at [560, 308] on button "Input FC ID" at bounding box center [511, 310] width 487 height 18
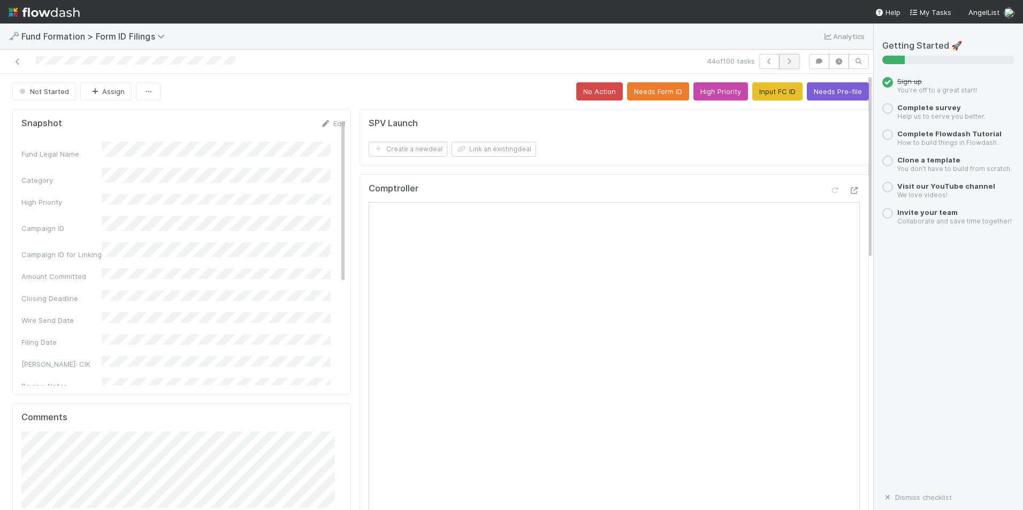
click at [781, 65] on button "button" at bounding box center [789, 61] width 20 height 15
click at [773, 95] on button "Input FC ID" at bounding box center [777, 91] width 50 height 18
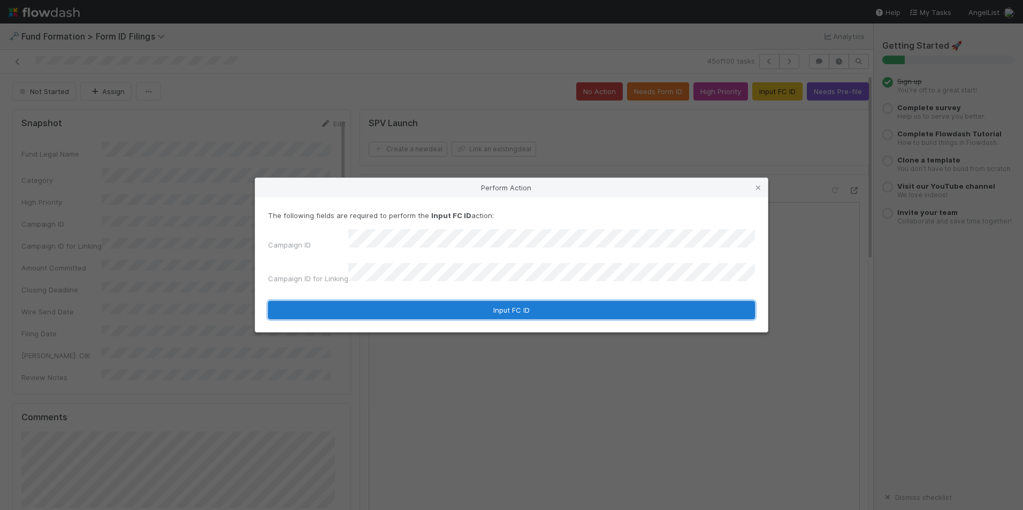
click at [487, 301] on button "Input FC ID" at bounding box center [511, 310] width 487 height 18
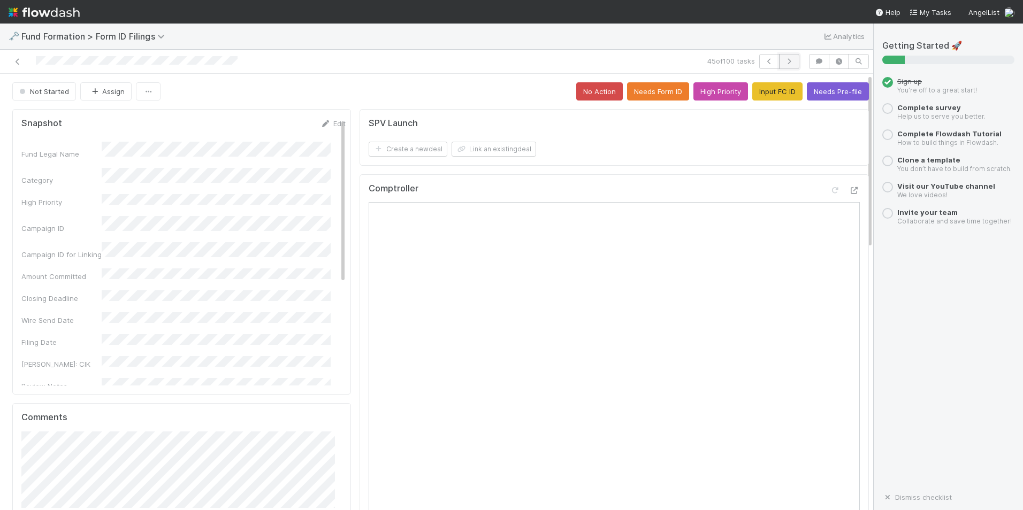
click at [786, 64] on icon "button" at bounding box center [789, 61] width 11 height 6
click at [764, 94] on button "Input FC ID" at bounding box center [777, 91] width 50 height 18
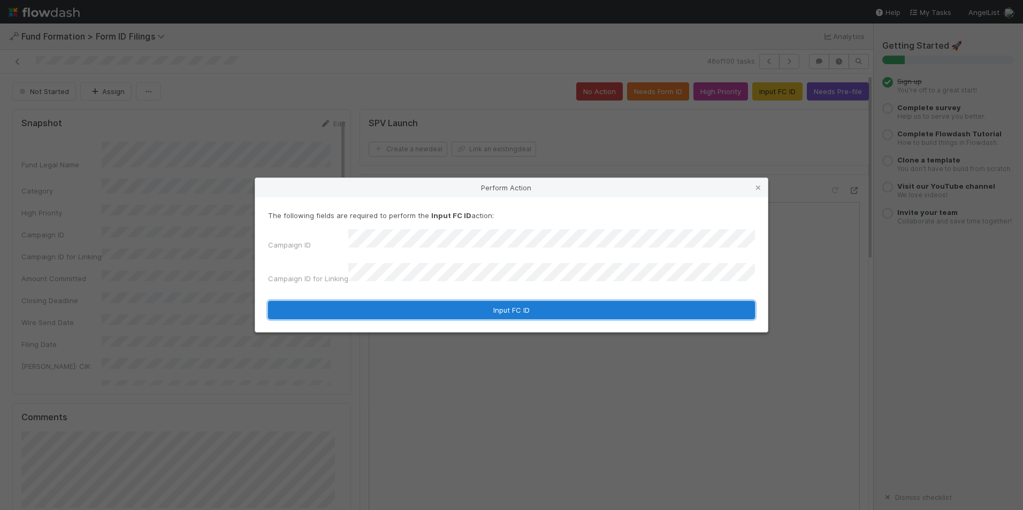
click at [545, 302] on button "Input FC ID" at bounding box center [511, 310] width 487 height 18
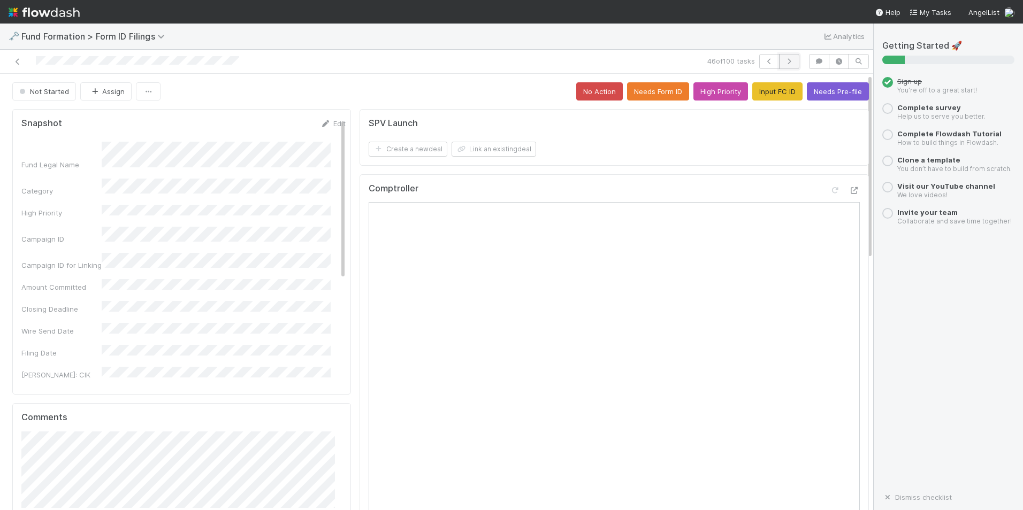
click at [784, 62] on icon "button" at bounding box center [789, 61] width 11 height 6
click at [752, 95] on button "Input FC ID" at bounding box center [777, 91] width 50 height 18
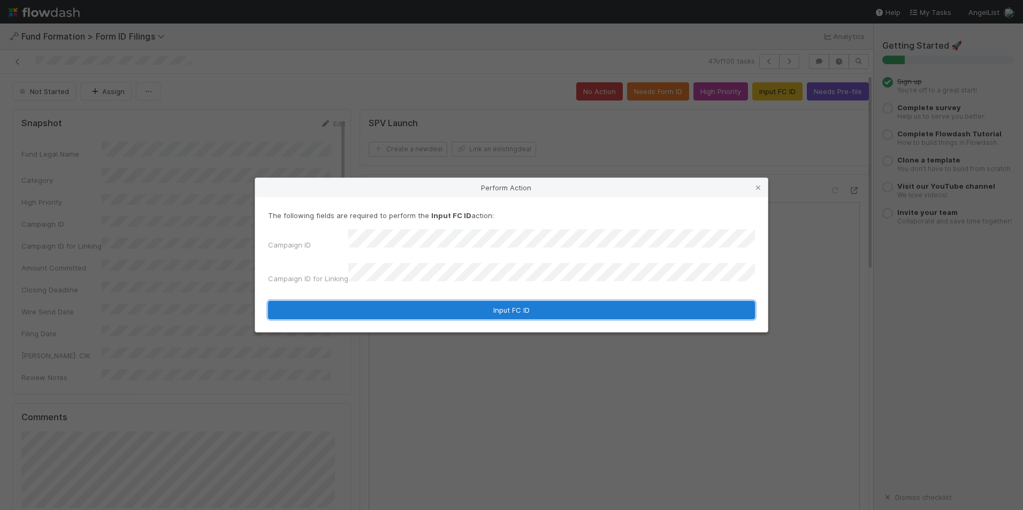
click at [594, 303] on button "Input FC ID" at bounding box center [511, 310] width 487 height 18
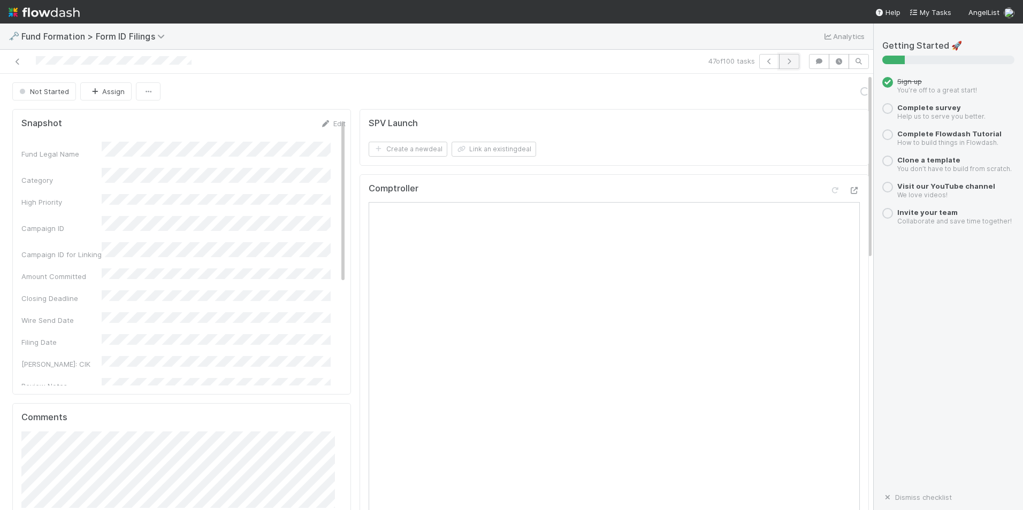
click at [788, 60] on button "button" at bounding box center [789, 61] width 20 height 15
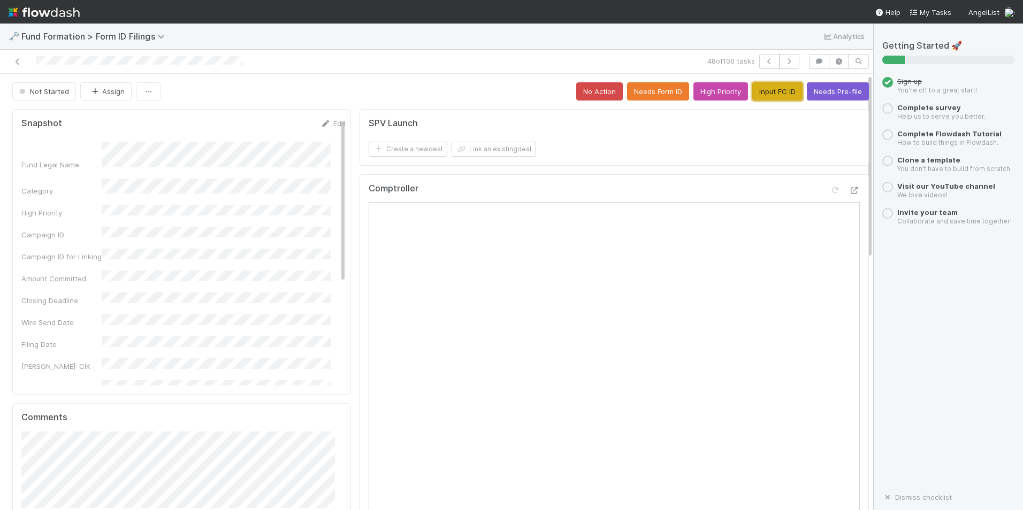
click at [754, 90] on button "Input FC ID" at bounding box center [777, 91] width 50 height 18
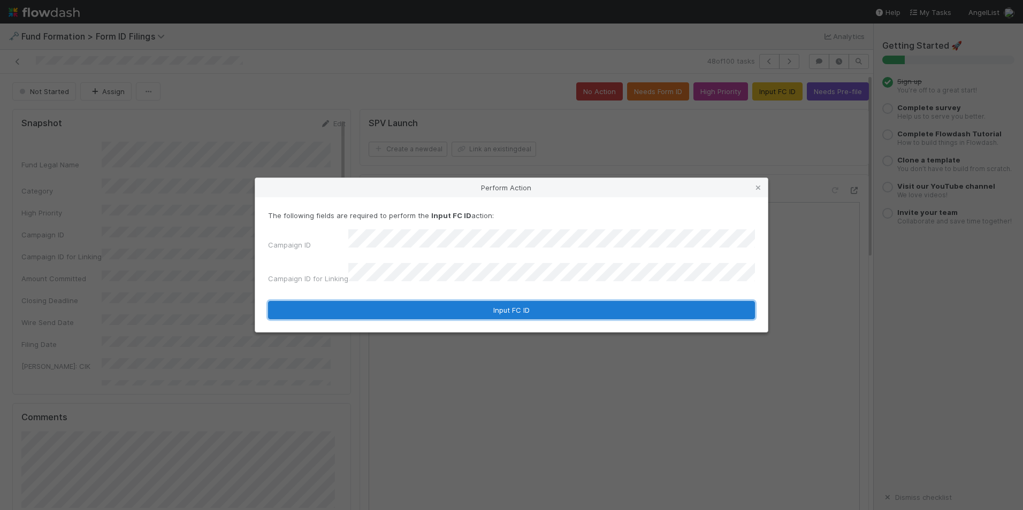
click at [626, 301] on button "Input FC ID" at bounding box center [511, 310] width 487 height 18
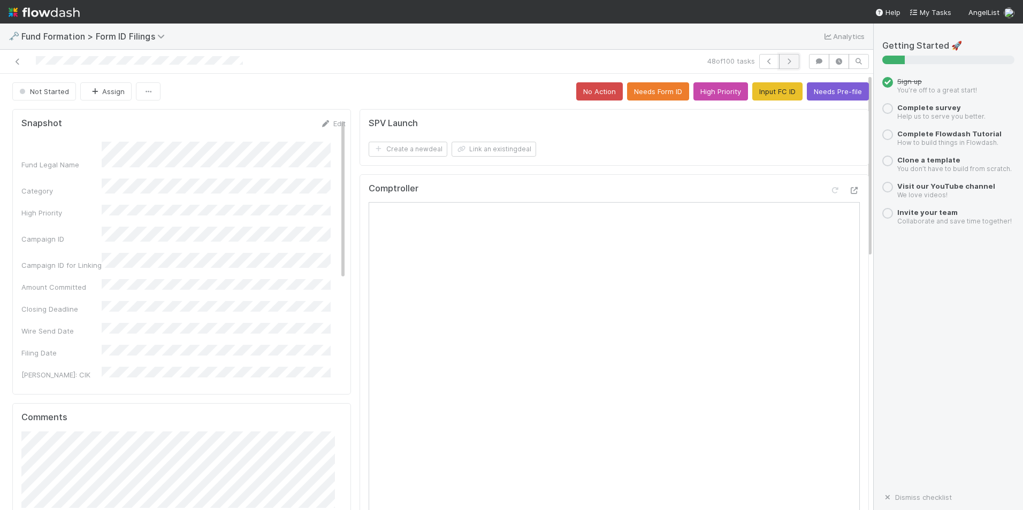
click at [784, 63] on icon "button" at bounding box center [789, 61] width 11 height 6
click at [759, 98] on button "Input FC ID" at bounding box center [777, 91] width 50 height 18
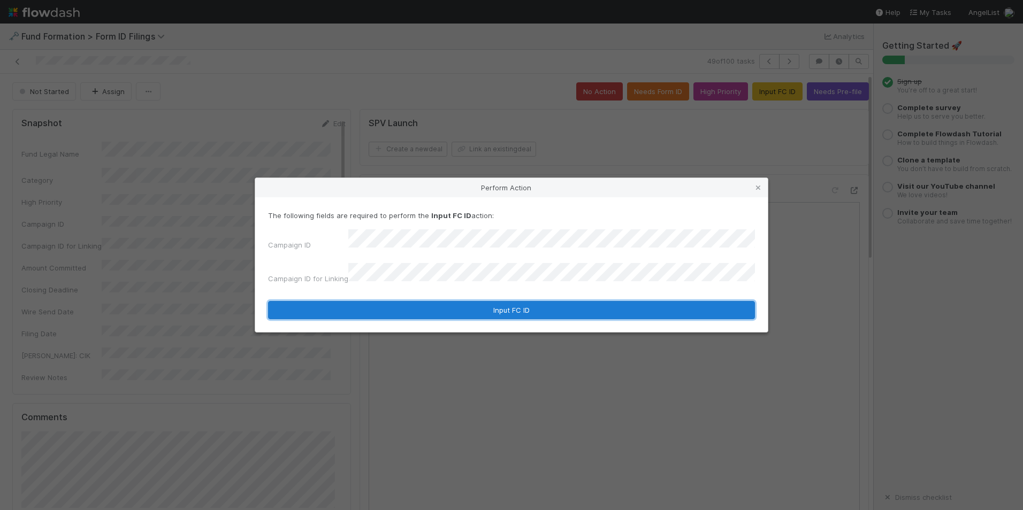
click at [628, 302] on button "Input FC ID" at bounding box center [511, 310] width 487 height 18
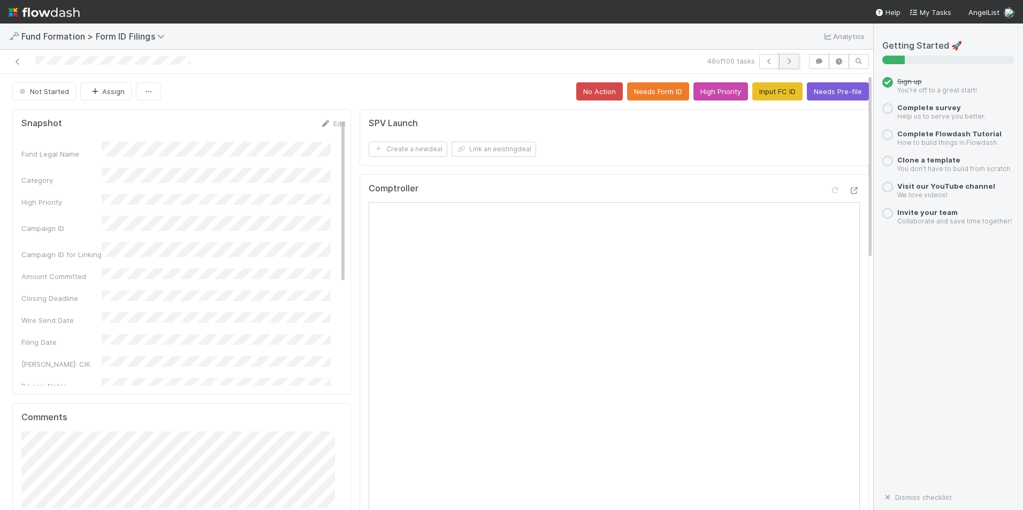
click at [784, 60] on icon "button" at bounding box center [789, 61] width 11 height 6
click at [754, 91] on button "Input FC ID" at bounding box center [777, 91] width 50 height 18
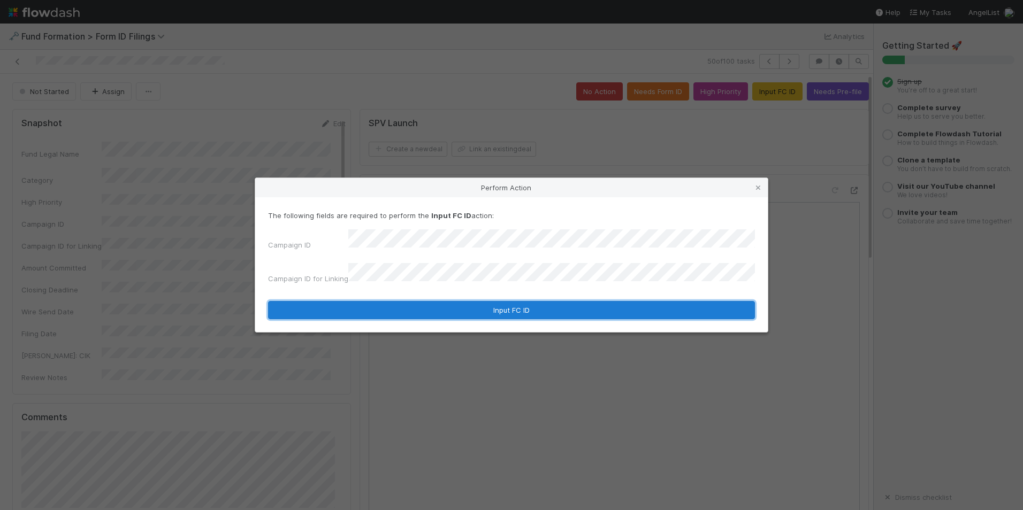
click at [530, 305] on button "Input FC ID" at bounding box center [511, 310] width 487 height 18
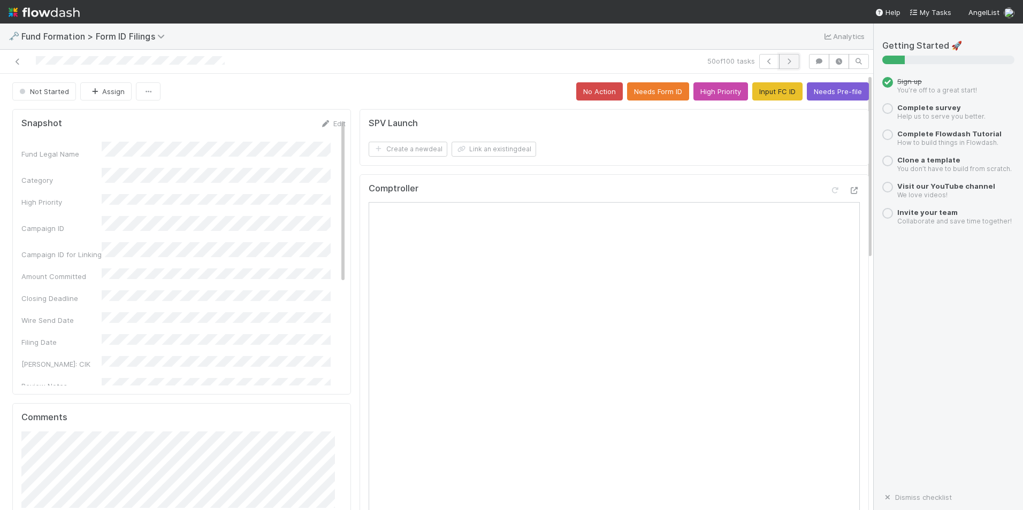
click at [779, 66] on button "button" at bounding box center [789, 61] width 20 height 15
click at [757, 95] on button "Input FC ID" at bounding box center [777, 91] width 50 height 18
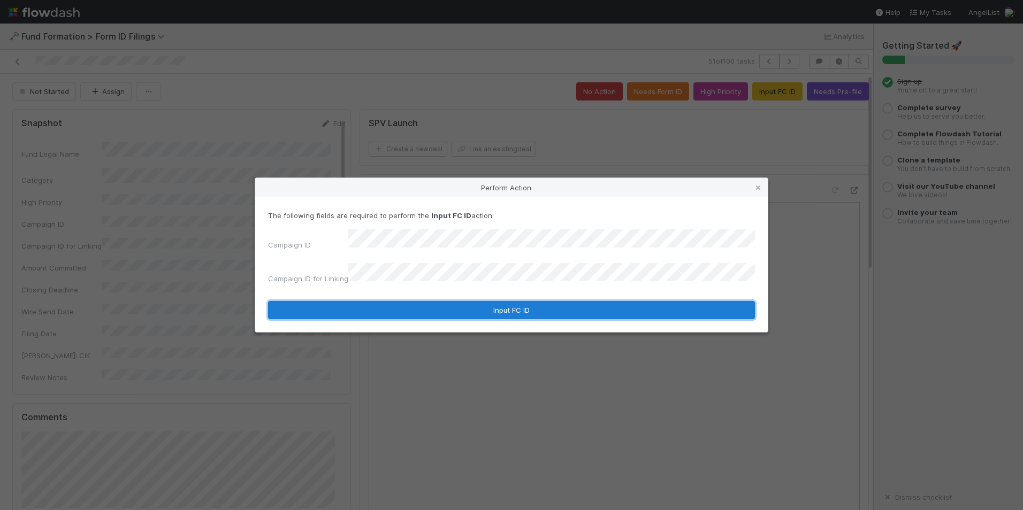
click at [604, 303] on button "Input FC ID" at bounding box center [511, 310] width 487 height 18
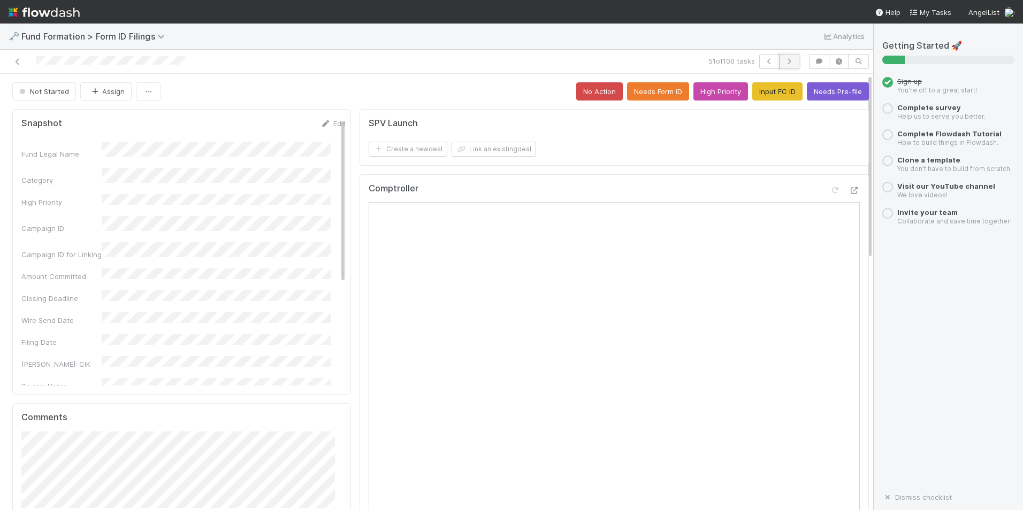
click at [785, 58] on icon "button" at bounding box center [789, 61] width 11 height 6
click at [752, 98] on button "Input FC ID" at bounding box center [777, 91] width 50 height 18
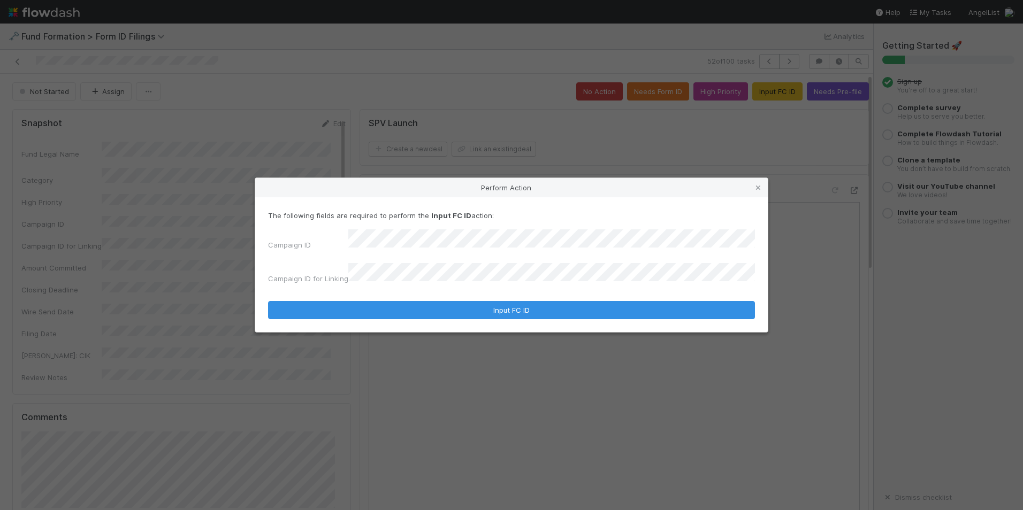
click at [562, 281] on div "Campaign ID for Linking" at bounding box center [511, 275] width 487 height 25
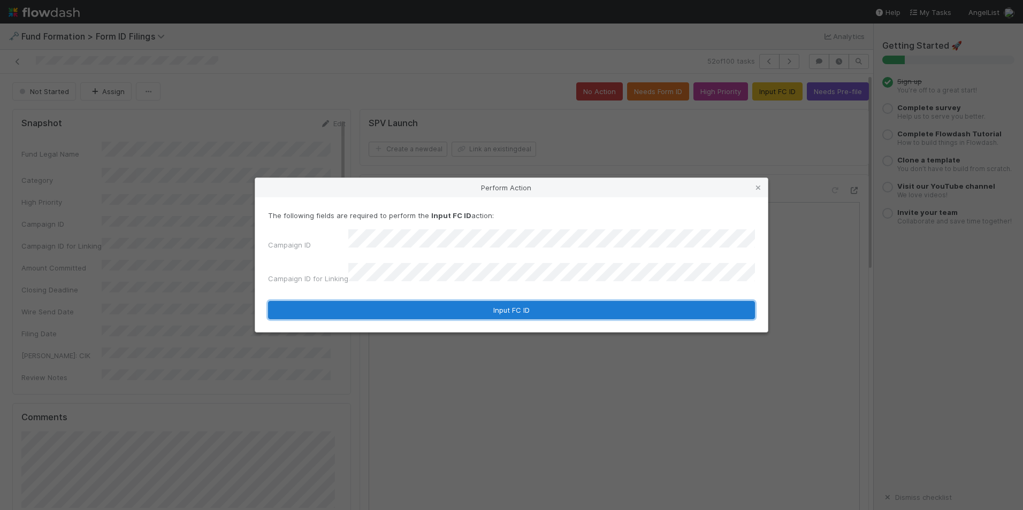
click at [559, 302] on button "Input FC ID" at bounding box center [511, 310] width 487 height 18
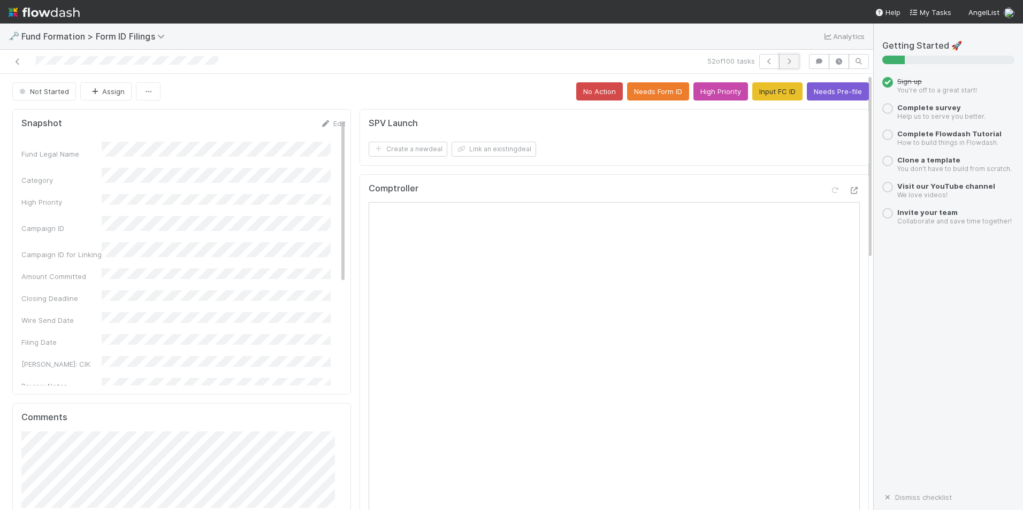
click at [785, 63] on icon "button" at bounding box center [789, 61] width 11 height 6
click at [758, 91] on button "Input FC ID" at bounding box center [777, 91] width 50 height 18
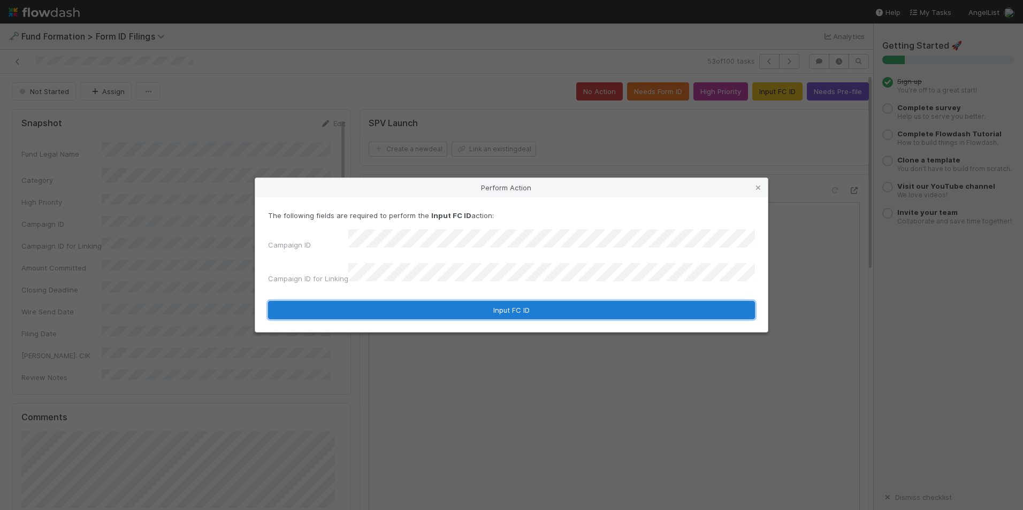
click at [600, 312] on button "Input FC ID" at bounding box center [511, 310] width 487 height 18
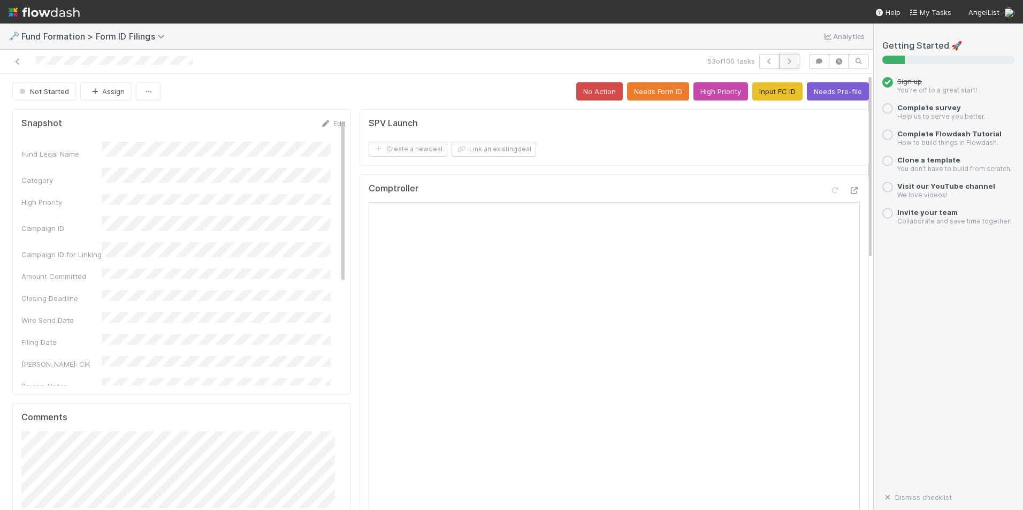
click at [780, 68] on button "button" at bounding box center [789, 61] width 20 height 15
click at [780, 83] on button "Input FC ID" at bounding box center [777, 91] width 50 height 18
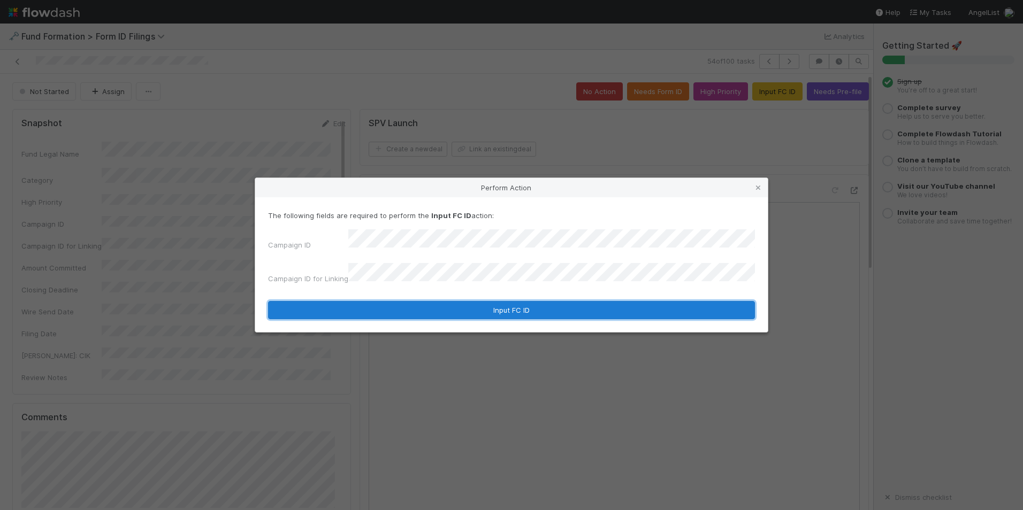
click at [575, 308] on button "Input FC ID" at bounding box center [511, 310] width 487 height 18
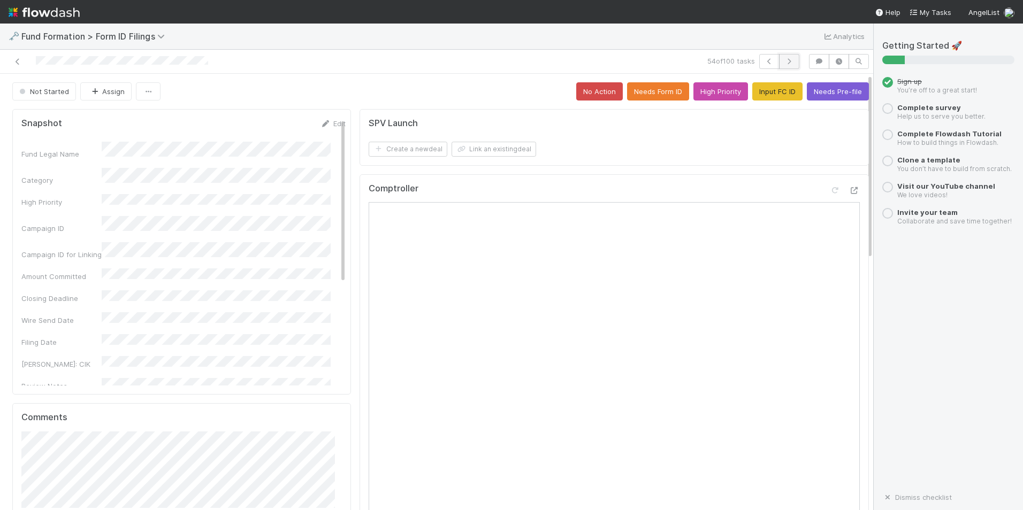
click at [779, 65] on button "button" at bounding box center [789, 61] width 20 height 15
click at [755, 97] on button "Input FC ID" at bounding box center [777, 91] width 50 height 18
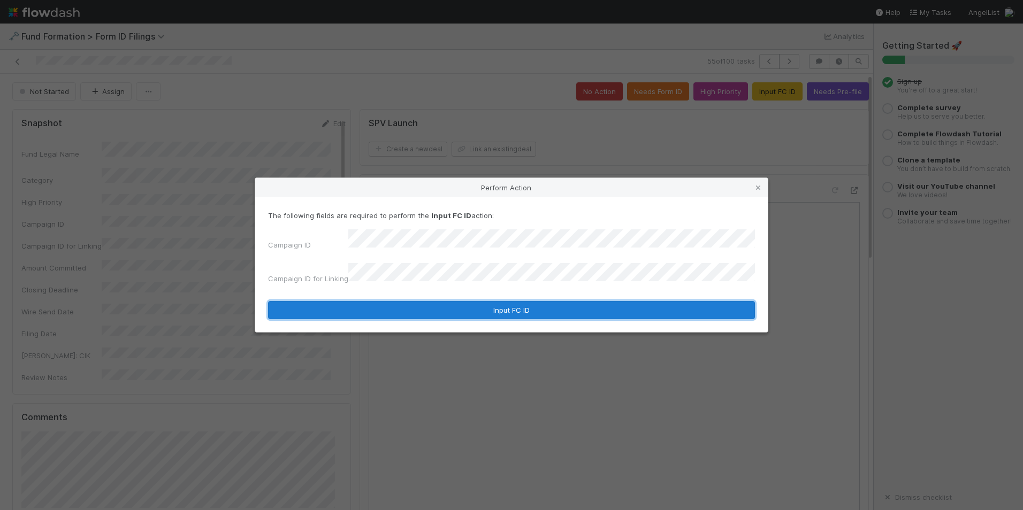
click at [566, 301] on button "Input FC ID" at bounding box center [511, 310] width 487 height 18
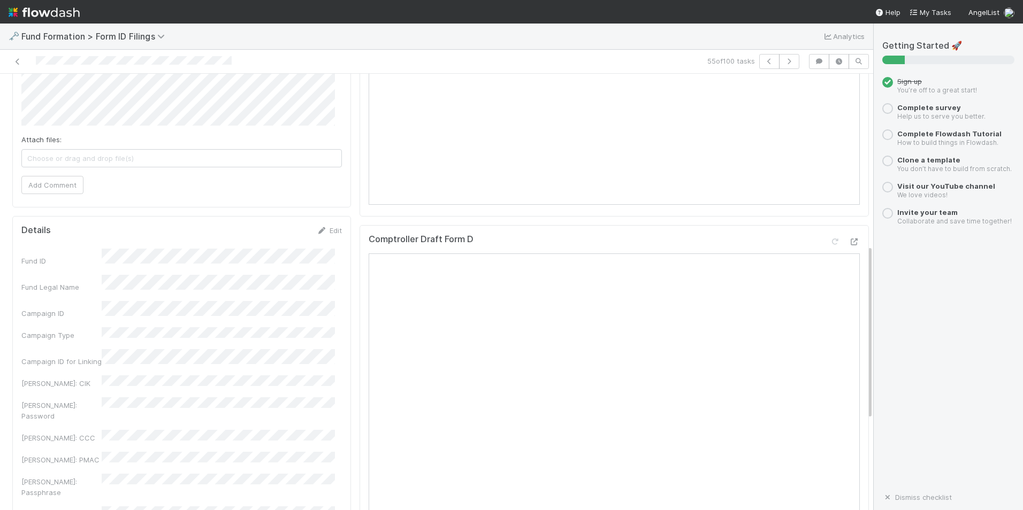
scroll to position [428, 0]
click at [784, 59] on icon "button" at bounding box center [789, 61] width 11 height 6
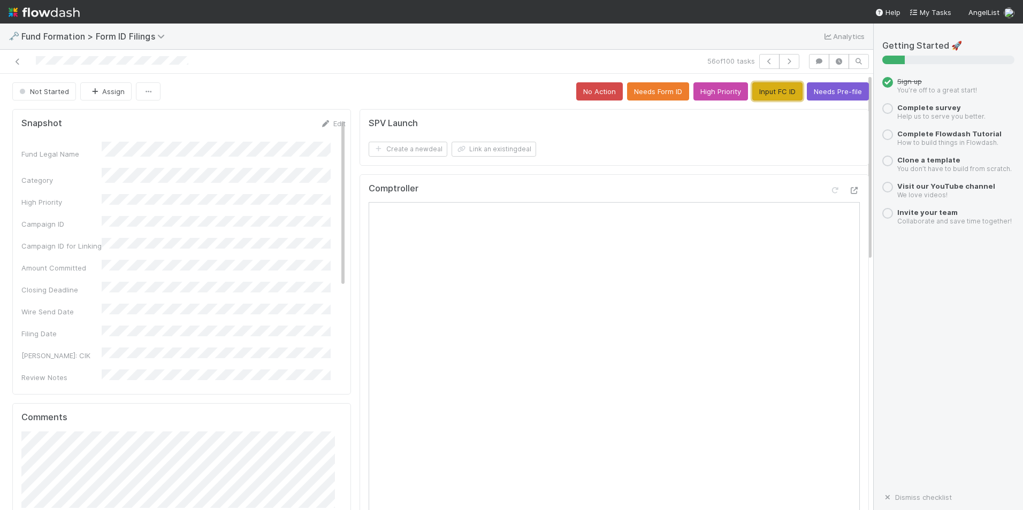
click at [752, 94] on button "Input FC ID" at bounding box center [777, 91] width 50 height 18
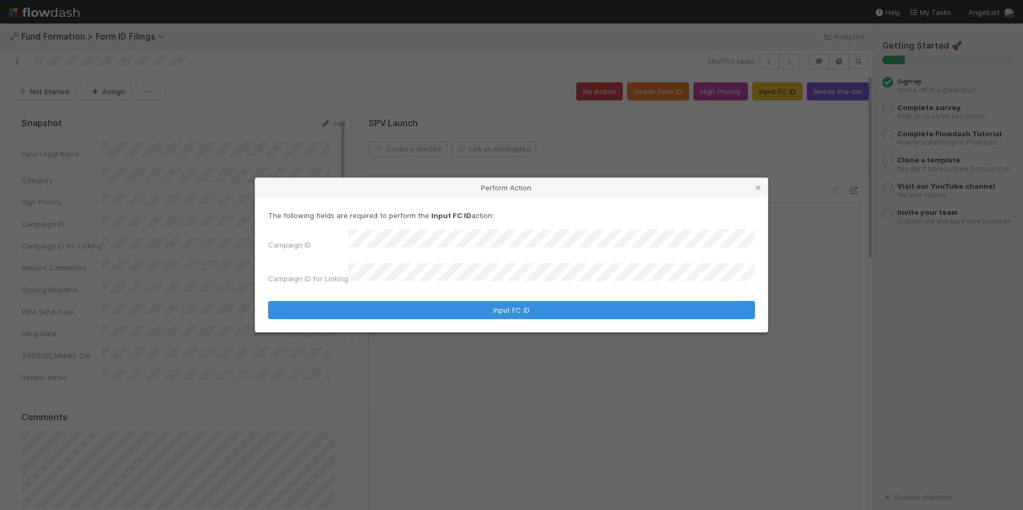
click at [580, 293] on form "The following fields are required to perform the Input FC ID action: Campaign I…" at bounding box center [511, 264] width 487 height 109
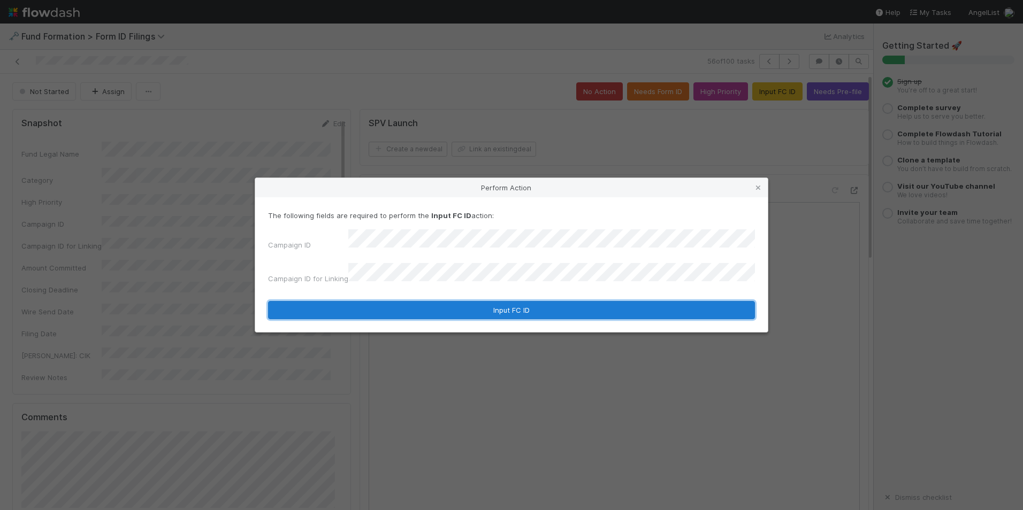
click at [579, 301] on button "Input FC ID" at bounding box center [511, 310] width 487 height 18
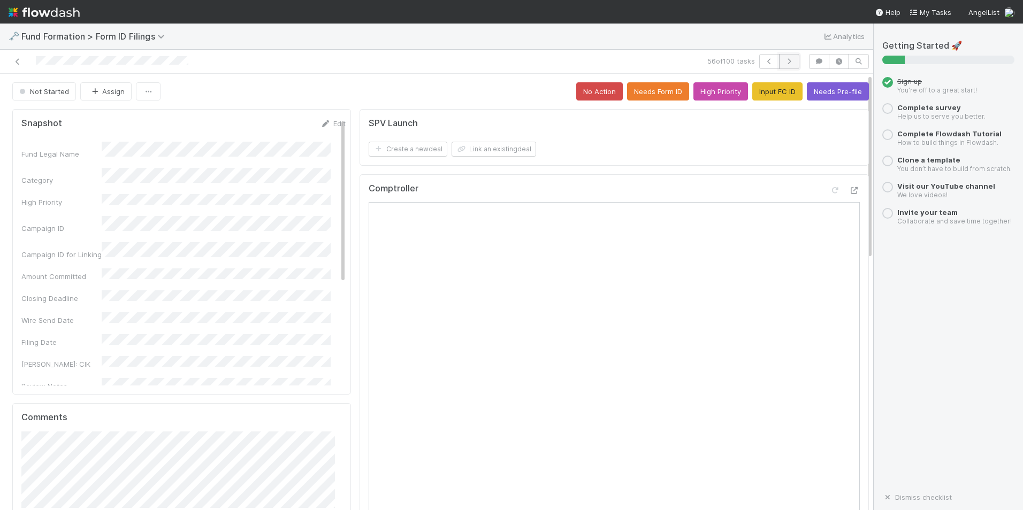
click at [784, 62] on icon "button" at bounding box center [789, 61] width 11 height 6
click at [765, 83] on button "Input FC ID" at bounding box center [777, 91] width 50 height 18
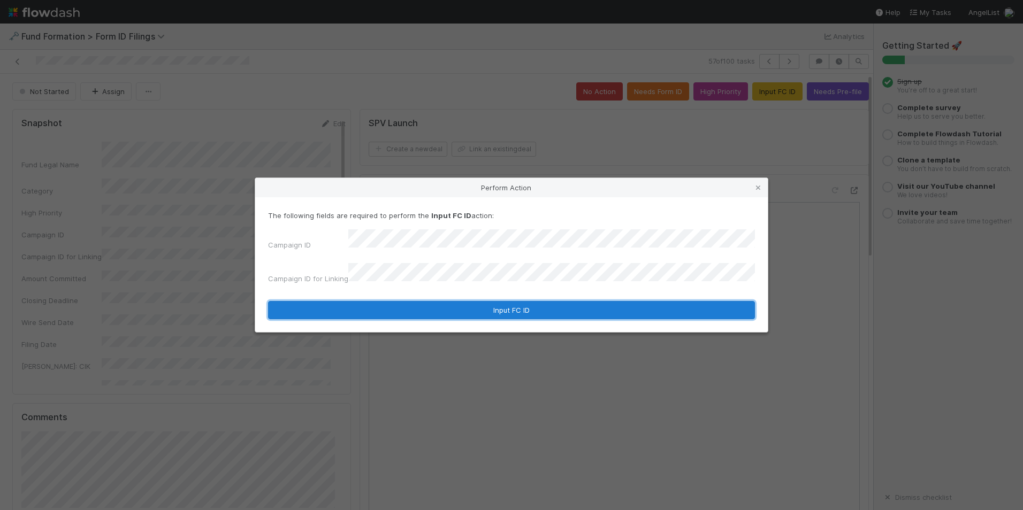
click at [505, 305] on button "Input FC ID" at bounding box center [511, 310] width 487 height 18
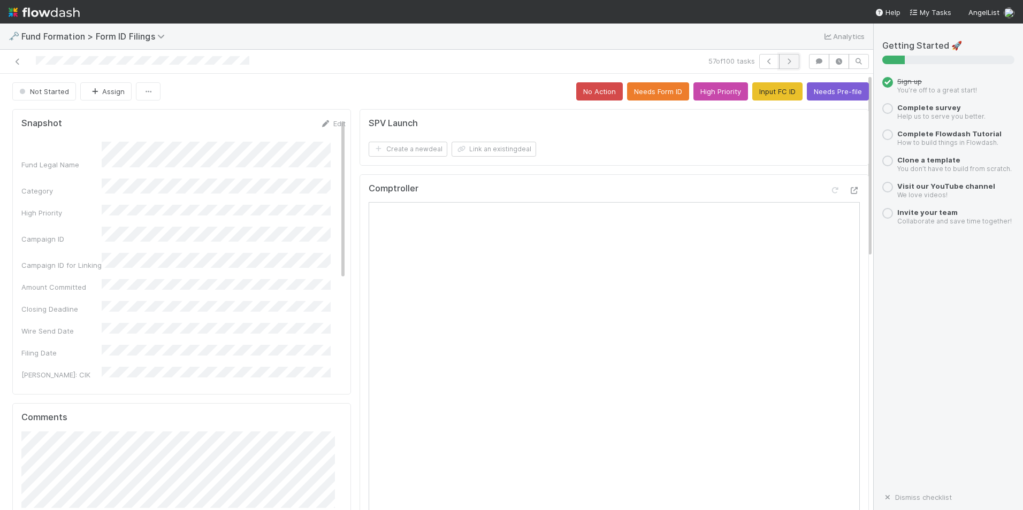
click at [786, 65] on button "button" at bounding box center [789, 61] width 20 height 15
click at [777, 93] on button "Input FC ID" at bounding box center [777, 91] width 50 height 18
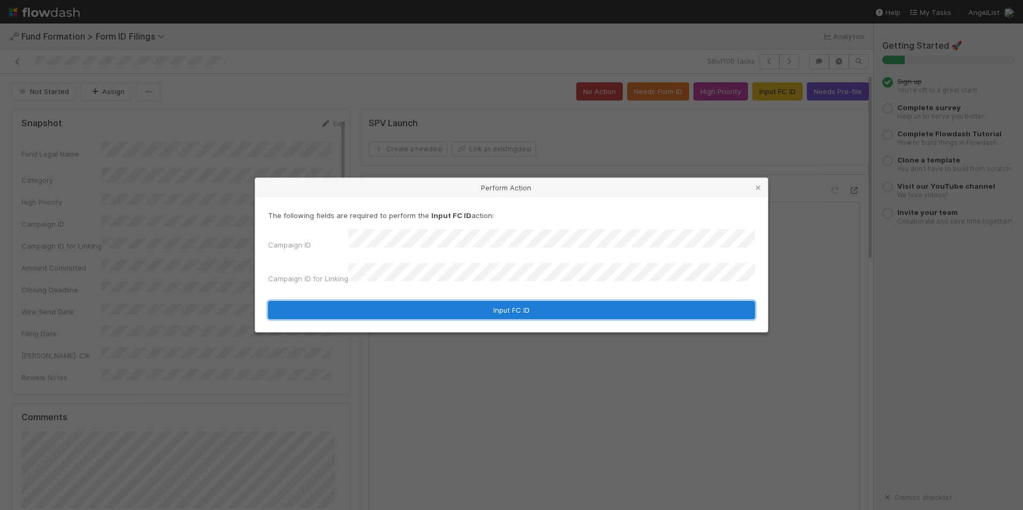
click at [552, 301] on button "Input FC ID" at bounding box center [511, 310] width 487 height 18
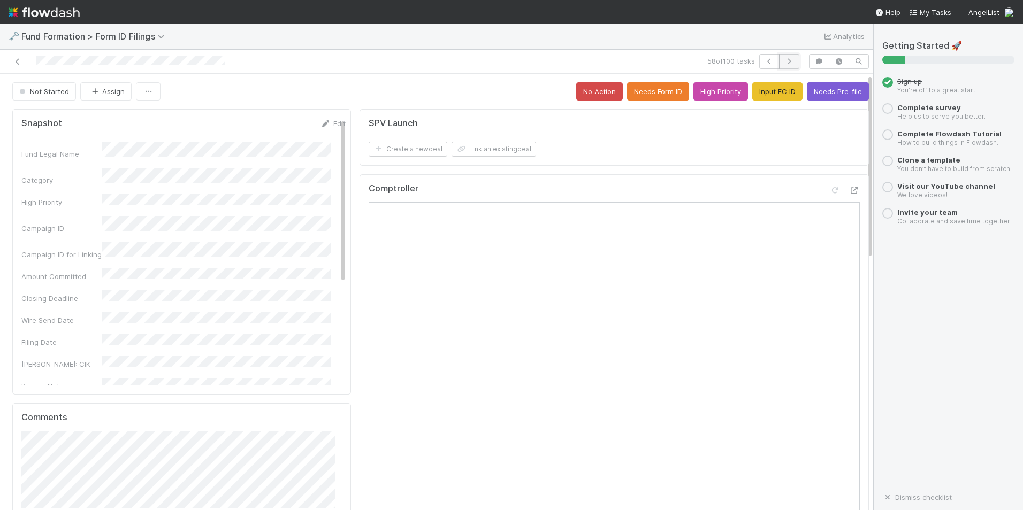
click at [784, 64] on icon "button" at bounding box center [789, 61] width 11 height 6
click at [766, 91] on button "Input FC ID" at bounding box center [777, 91] width 50 height 18
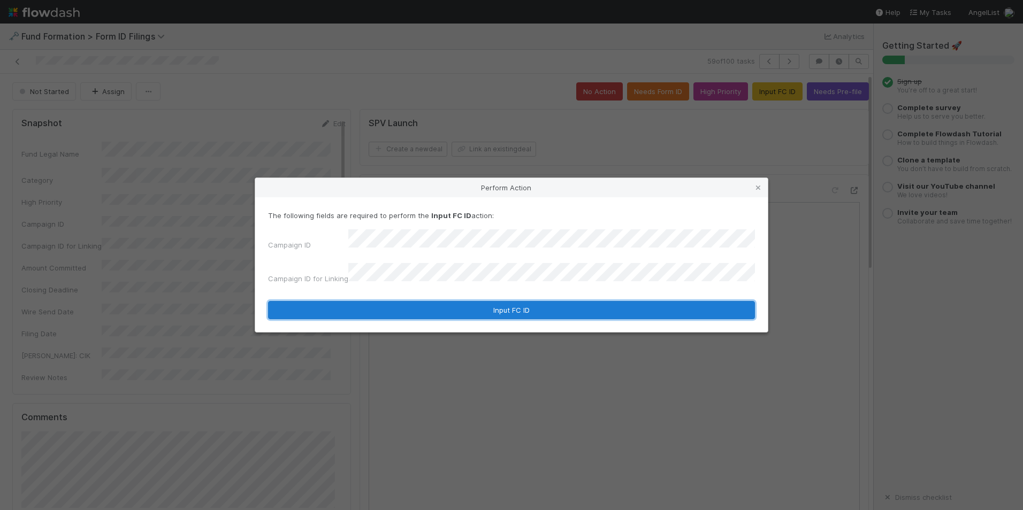
click at [545, 301] on button "Input FC ID" at bounding box center [511, 310] width 487 height 18
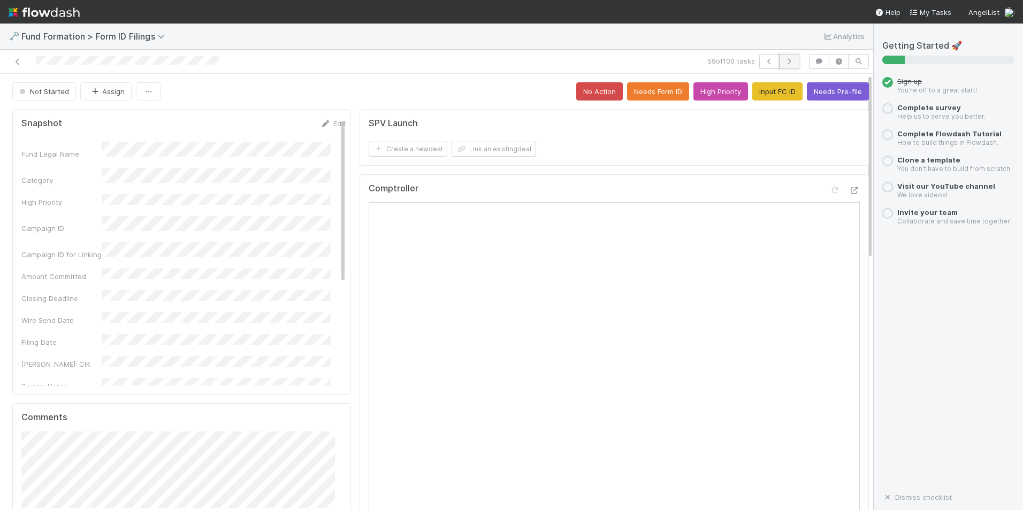
click at [782, 66] on button "button" at bounding box center [789, 61] width 20 height 15
click at [766, 96] on button "Input FC ID" at bounding box center [777, 91] width 50 height 18
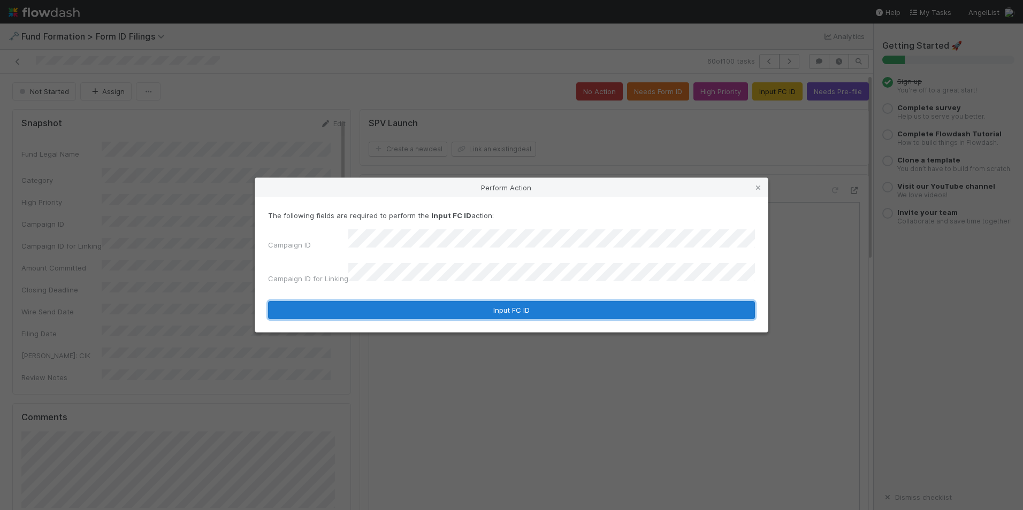
click at [555, 301] on button "Input FC ID" at bounding box center [511, 310] width 487 height 18
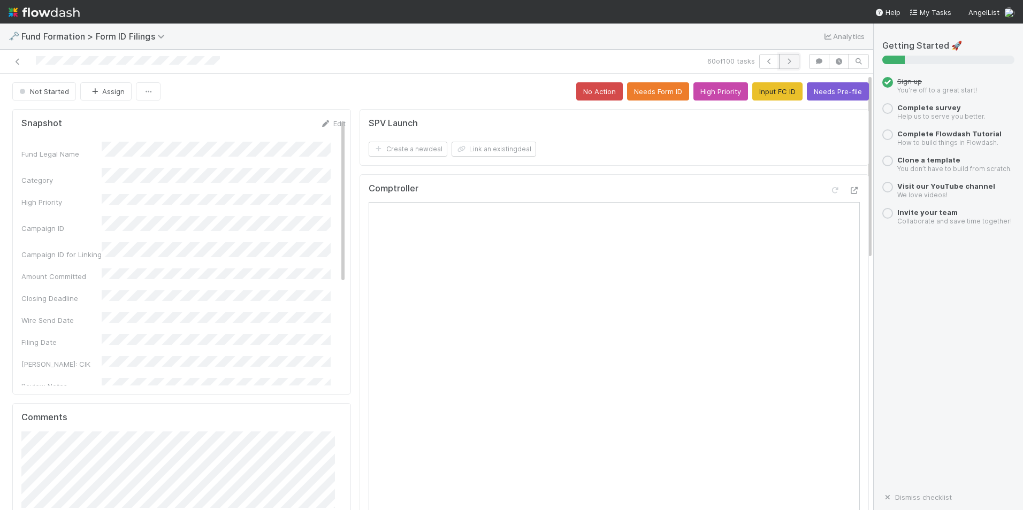
click at [786, 62] on icon "button" at bounding box center [789, 61] width 11 height 6
click at [765, 98] on button "Input FC ID" at bounding box center [777, 91] width 50 height 18
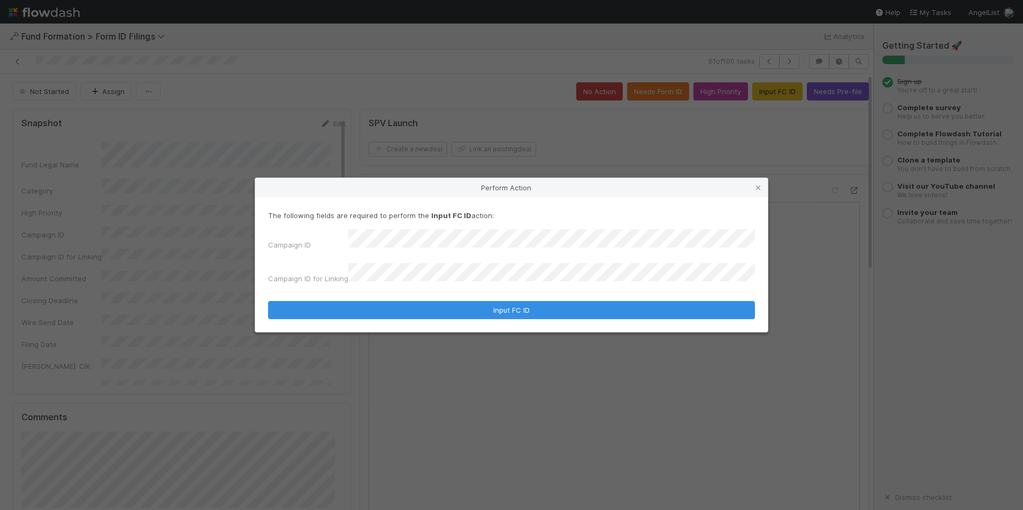
click at [538, 294] on form "The following fields are required to perform the Input FC ID action: Campaign I…" at bounding box center [511, 264] width 487 height 109
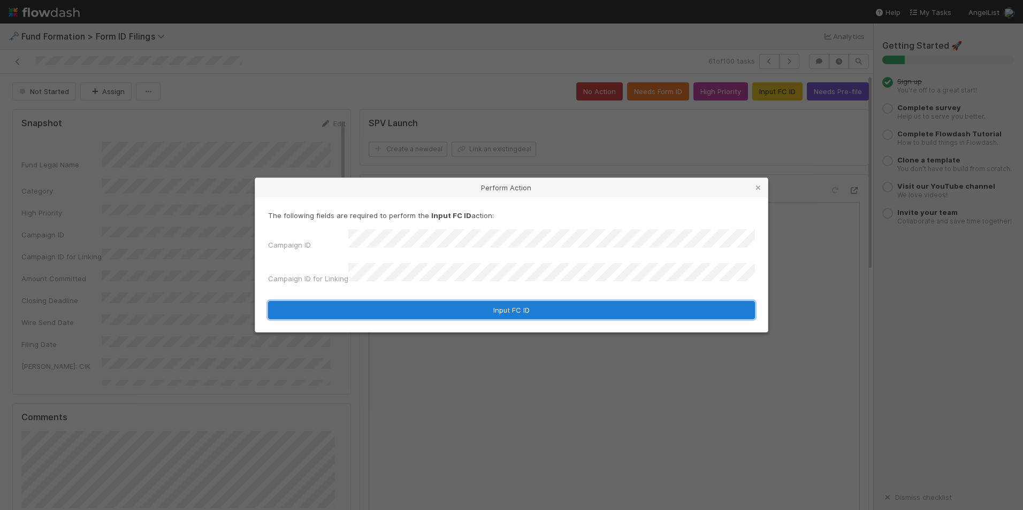
click at [548, 308] on button "Input FC ID" at bounding box center [511, 310] width 487 height 18
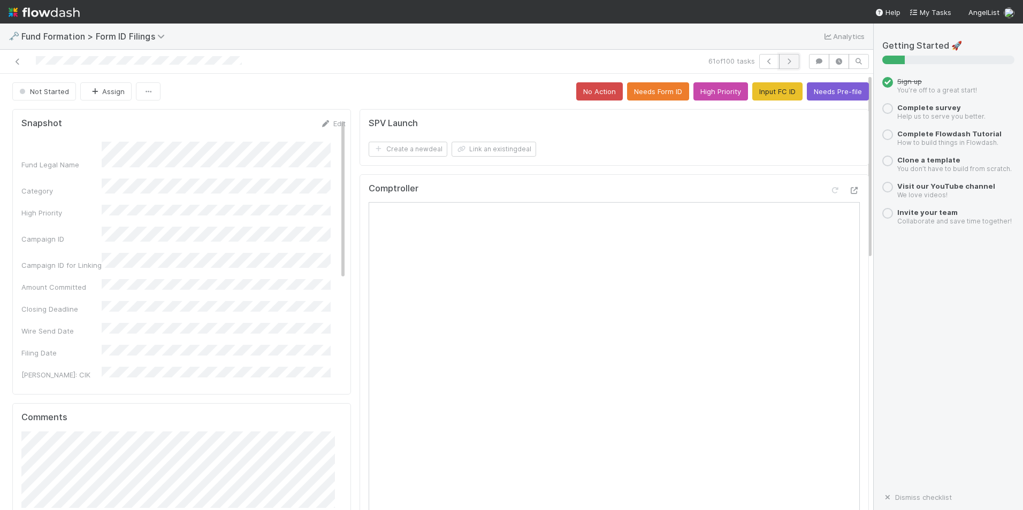
click at [784, 60] on icon "button" at bounding box center [789, 61] width 11 height 6
click at [752, 97] on button "Input FC ID" at bounding box center [777, 91] width 50 height 18
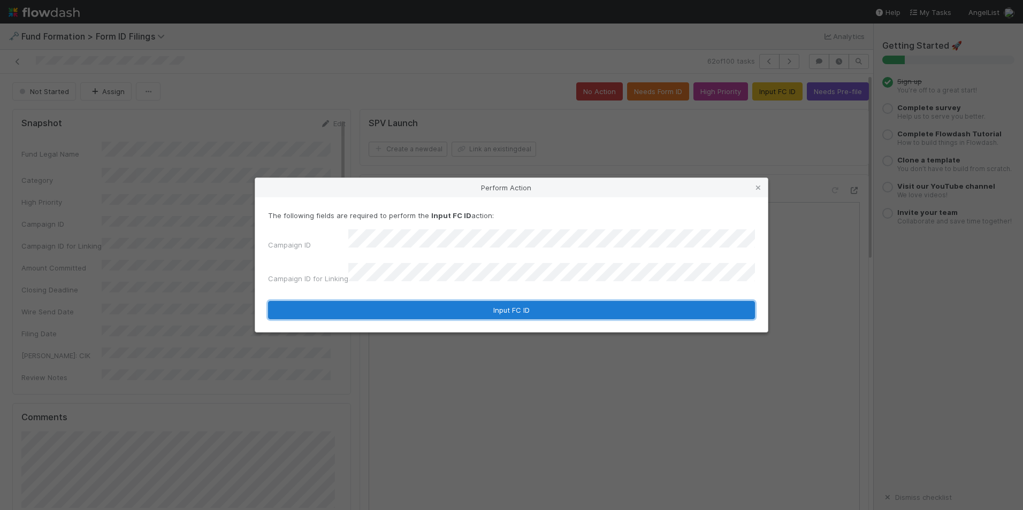
click at [515, 303] on button "Input FC ID" at bounding box center [511, 310] width 487 height 18
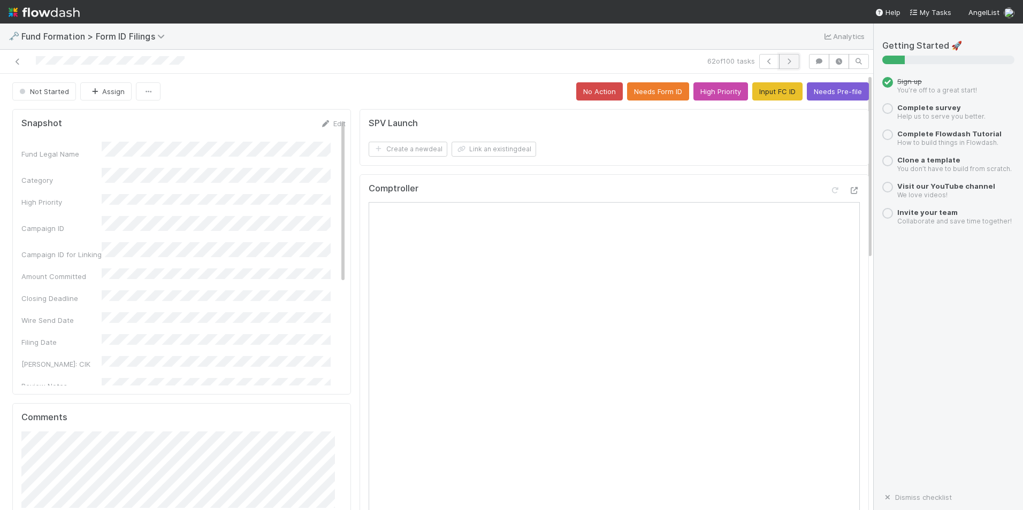
click at [779, 66] on button "button" at bounding box center [789, 61] width 20 height 15
click at [769, 86] on button "Input FC ID" at bounding box center [777, 91] width 50 height 18
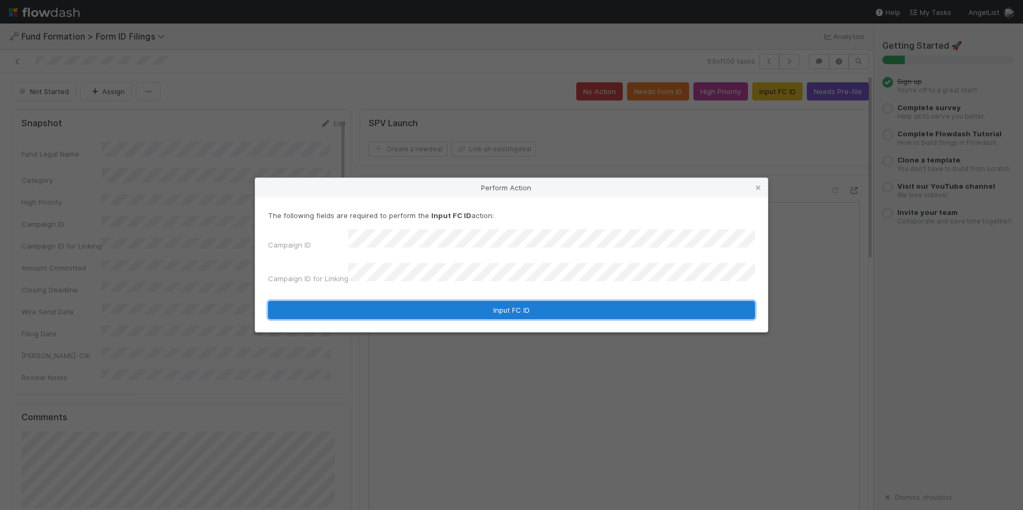
click at [489, 294] on form "The following fields are required to perform the Input FC ID action: Campaign I…" at bounding box center [511, 264] width 487 height 109
click at [489, 301] on button "Input FC ID" at bounding box center [511, 310] width 487 height 18
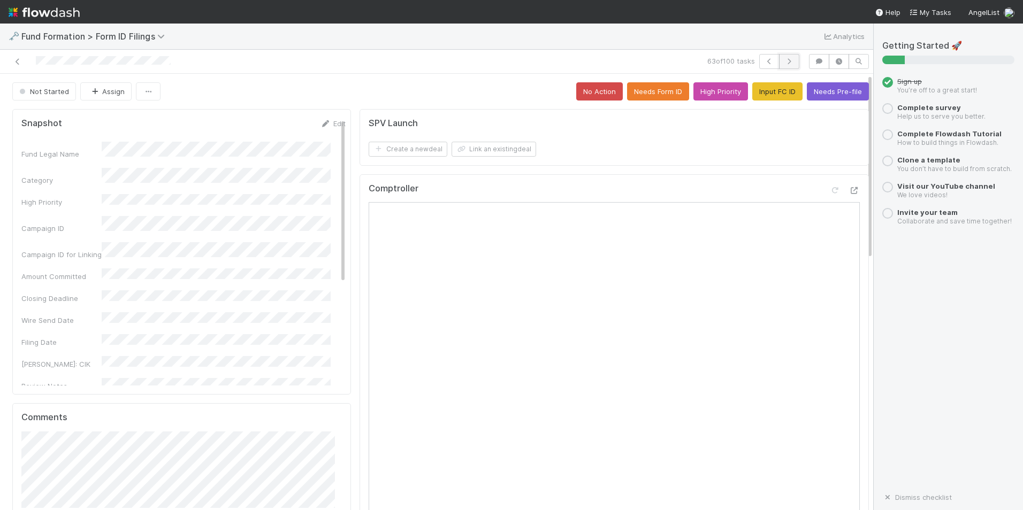
click at [787, 56] on button "button" at bounding box center [789, 61] width 20 height 15
click at [762, 86] on button "Input FC ID" at bounding box center [777, 91] width 50 height 18
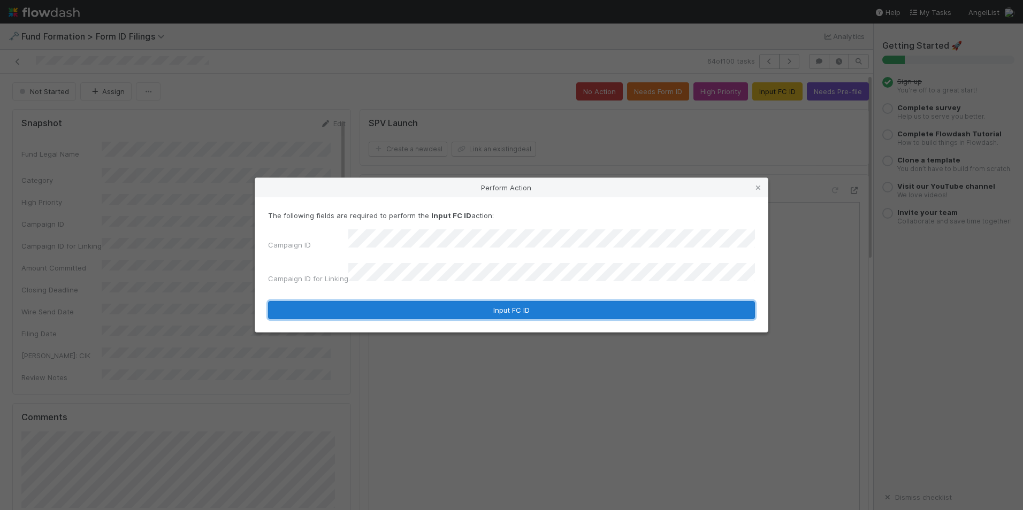
click at [485, 304] on button "Input FC ID" at bounding box center [511, 310] width 487 height 18
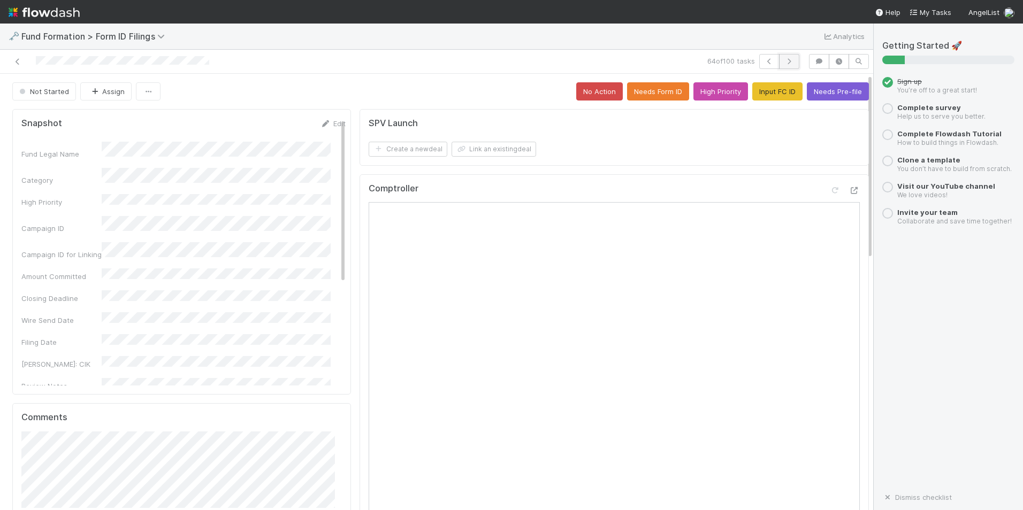
click at [784, 61] on icon "button" at bounding box center [789, 61] width 11 height 6
click at [767, 98] on button "Input FC ID" at bounding box center [777, 91] width 50 height 18
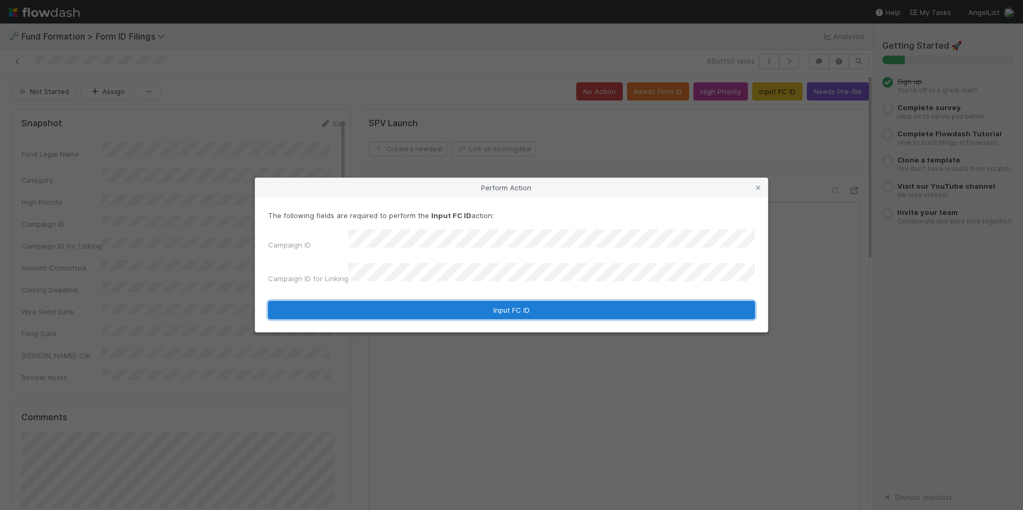
click at [558, 301] on button "Input FC ID" at bounding box center [511, 310] width 487 height 18
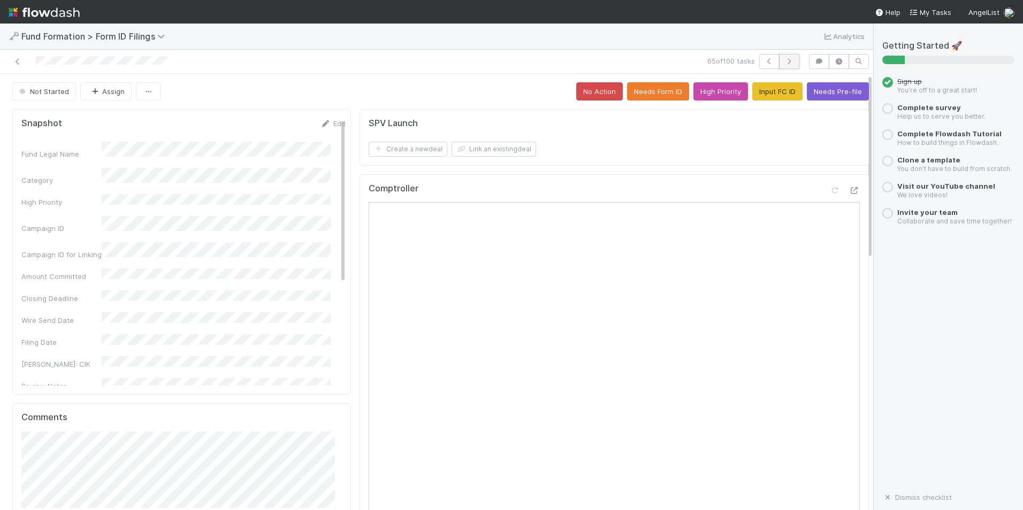
click at [784, 60] on icon "button" at bounding box center [789, 61] width 11 height 6
click at [753, 96] on button "Input FC ID" at bounding box center [777, 91] width 50 height 18
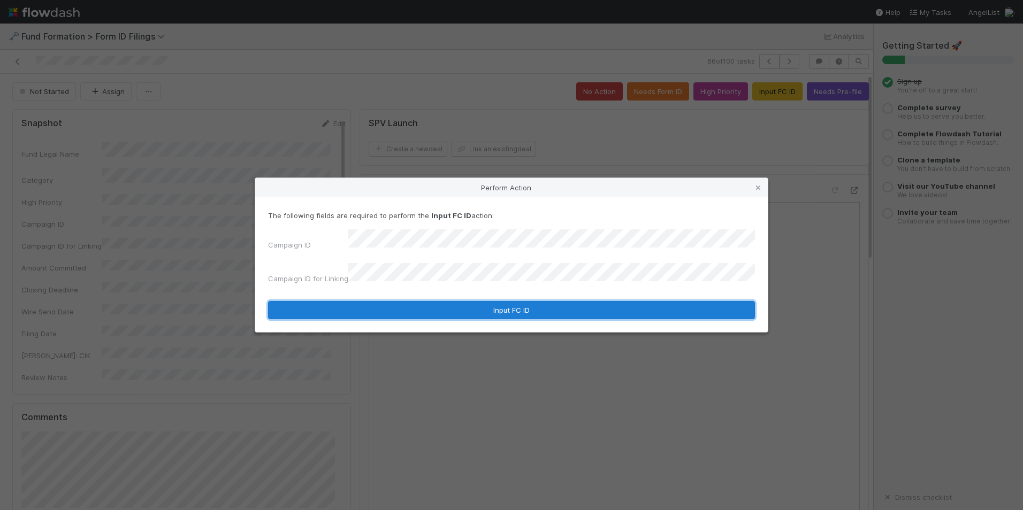
click at [578, 305] on button "Input FC ID" at bounding box center [511, 310] width 487 height 18
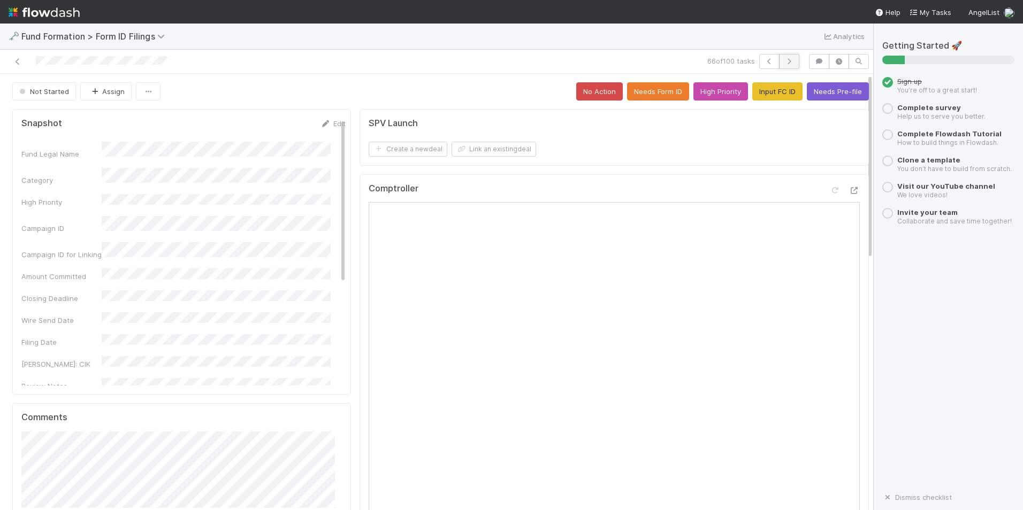
click at [784, 63] on icon "button" at bounding box center [789, 61] width 11 height 6
click at [758, 88] on button "Input FC ID" at bounding box center [777, 91] width 50 height 18
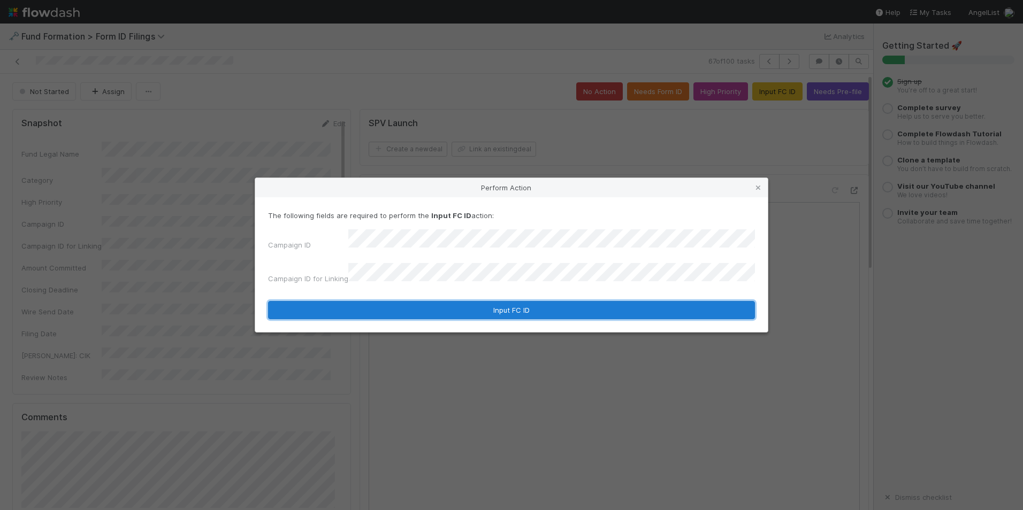
click at [522, 302] on button "Input FC ID" at bounding box center [511, 310] width 487 height 18
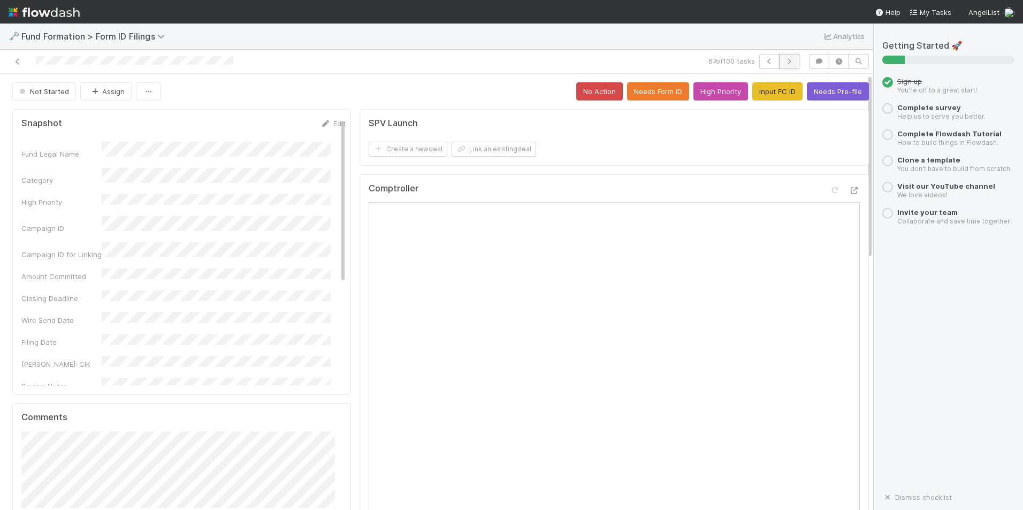
click at [783, 65] on button "button" at bounding box center [789, 61] width 20 height 15
click at [762, 93] on button "Input FC ID" at bounding box center [777, 91] width 50 height 18
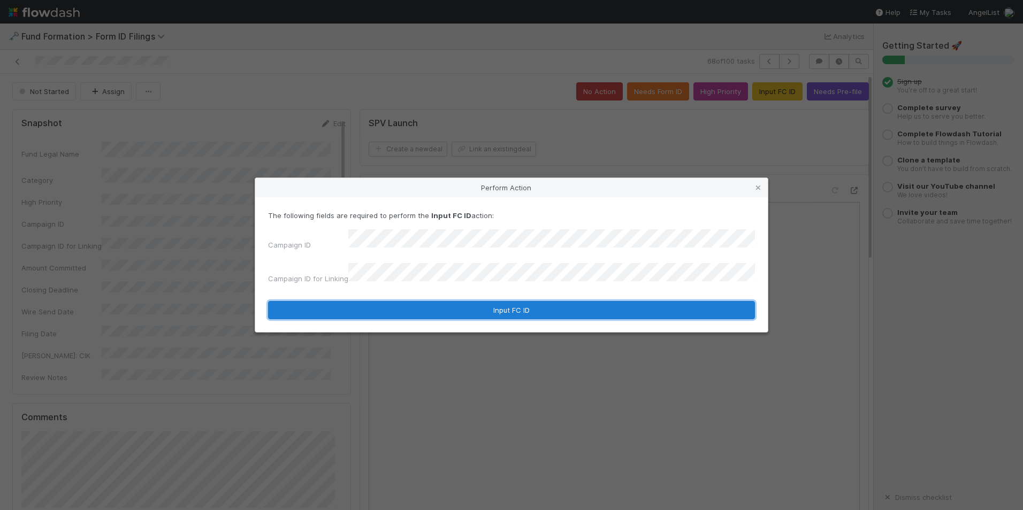
click at [565, 301] on button "Input FC ID" at bounding box center [511, 310] width 487 height 18
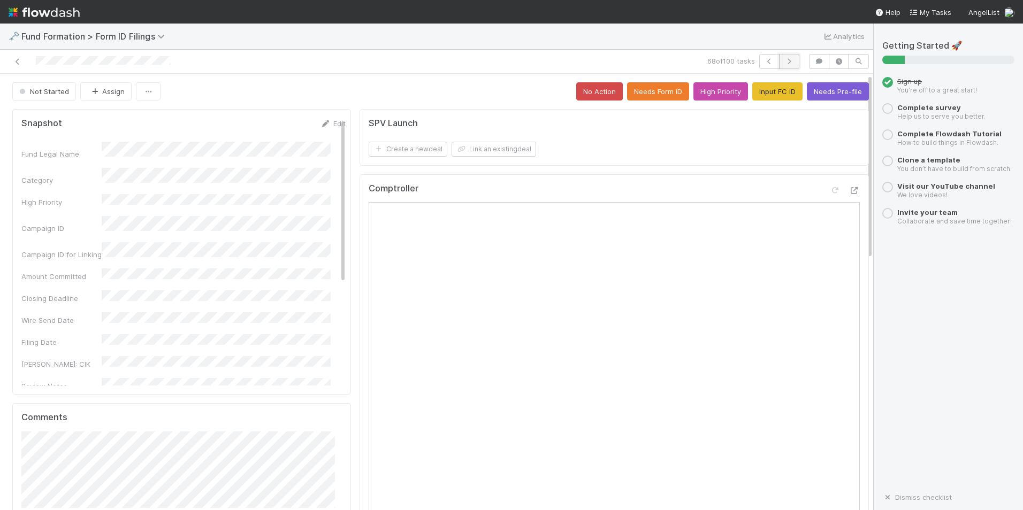
click at [780, 54] on button "button" at bounding box center [789, 61] width 20 height 15
click at [765, 94] on button "Input FC ID" at bounding box center [777, 91] width 50 height 18
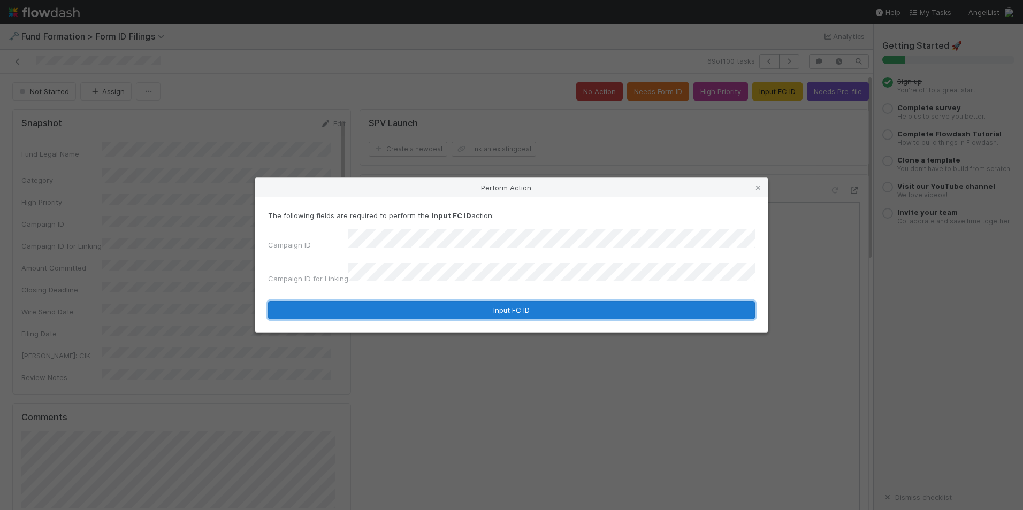
click at [487, 301] on button "Input FC ID" at bounding box center [511, 310] width 487 height 18
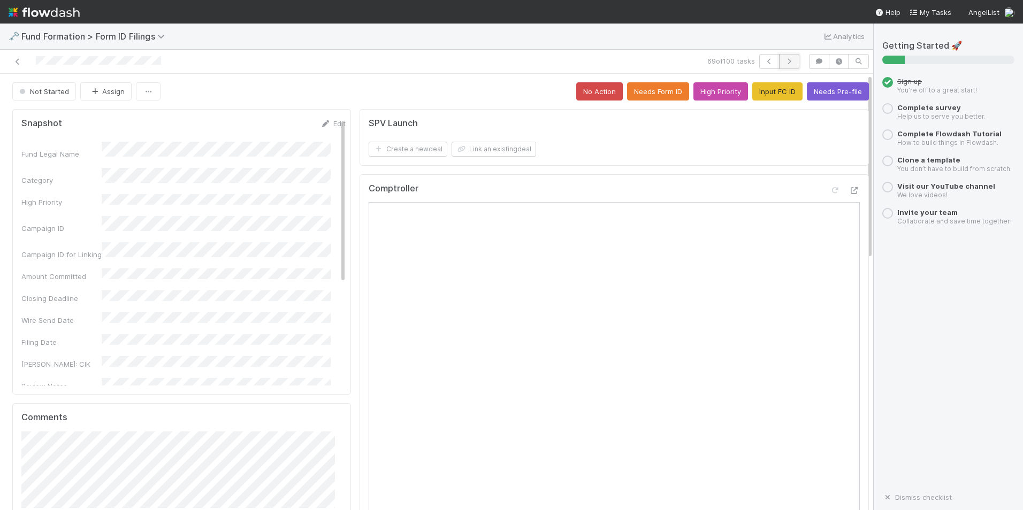
click at [784, 60] on icon "button" at bounding box center [789, 61] width 11 height 6
click at [752, 90] on button "Input FC ID" at bounding box center [777, 91] width 50 height 18
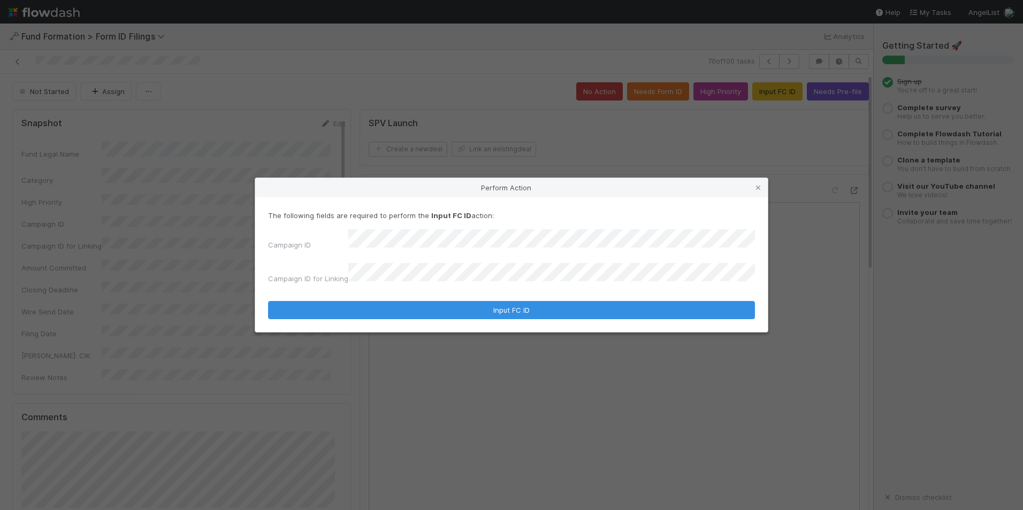
click at [512, 314] on div "The following fields are required to perform the Input FC ID action: Campaign I…" at bounding box center [511, 264] width 513 height 135
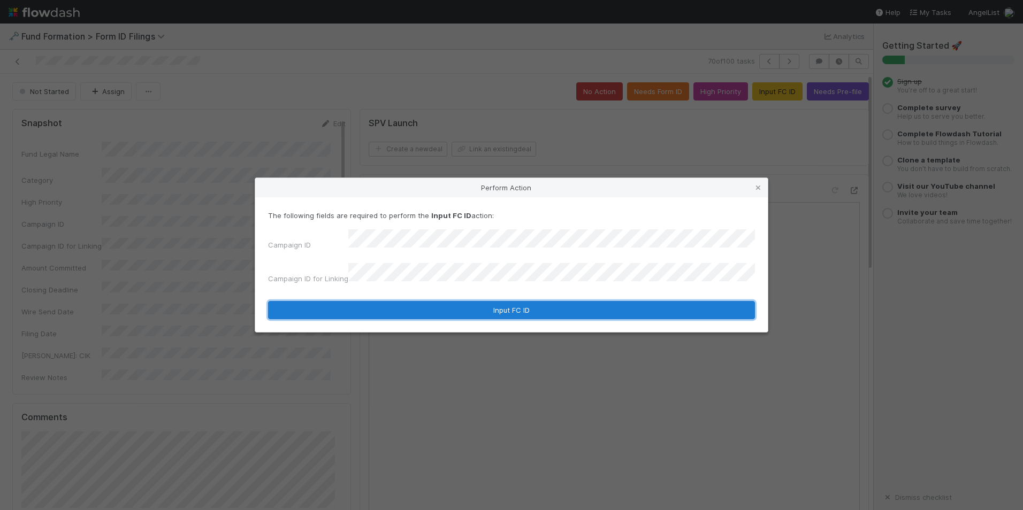
click at [513, 306] on button "Input FC ID" at bounding box center [511, 310] width 487 height 18
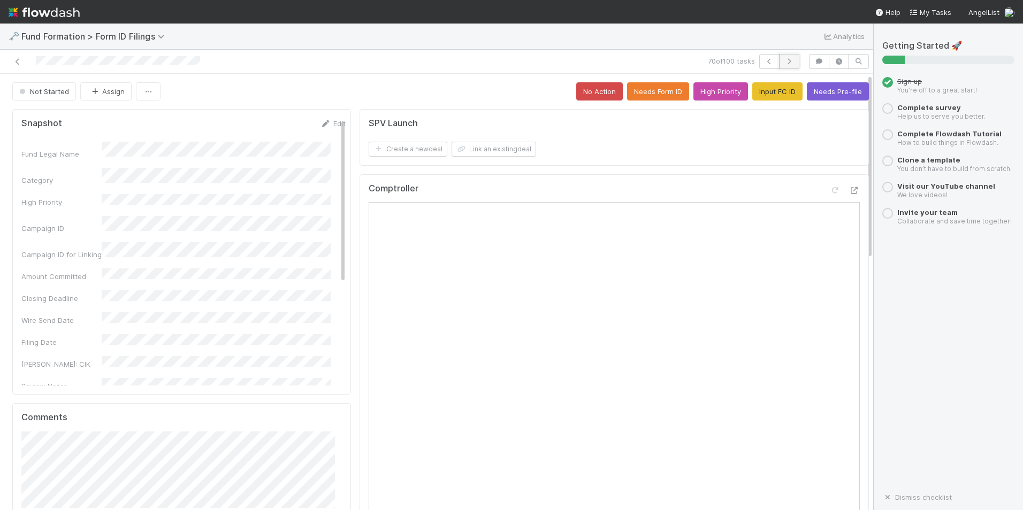
click at [786, 63] on icon "button" at bounding box center [789, 61] width 11 height 6
click at [766, 94] on button "Input FC ID" at bounding box center [777, 91] width 50 height 18
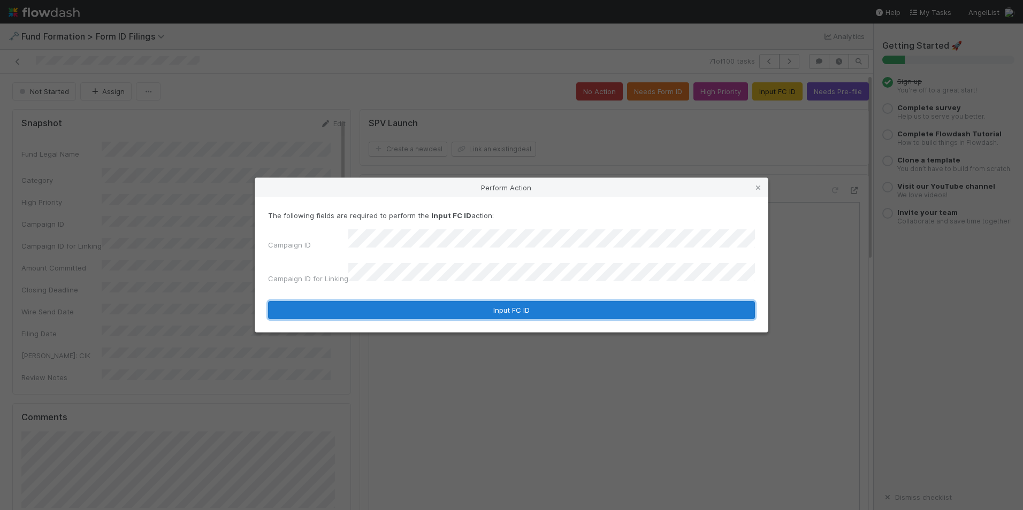
click at [519, 301] on button "Input FC ID" at bounding box center [511, 310] width 487 height 18
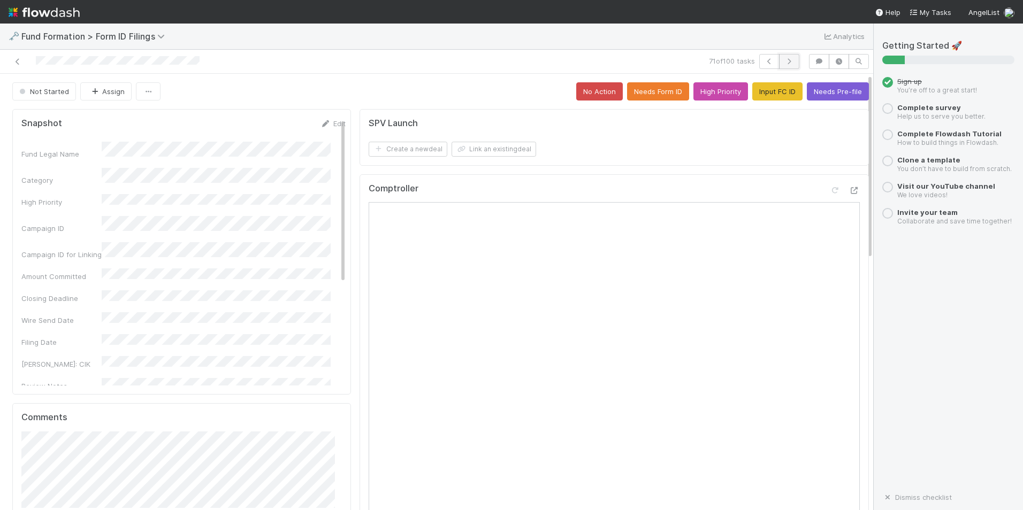
click at [787, 60] on button "button" at bounding box center [789, 61] width 20 height 15
click at [752, 96] on button "Input FC ID" at bounding box center [777, 91] width 50 height 18
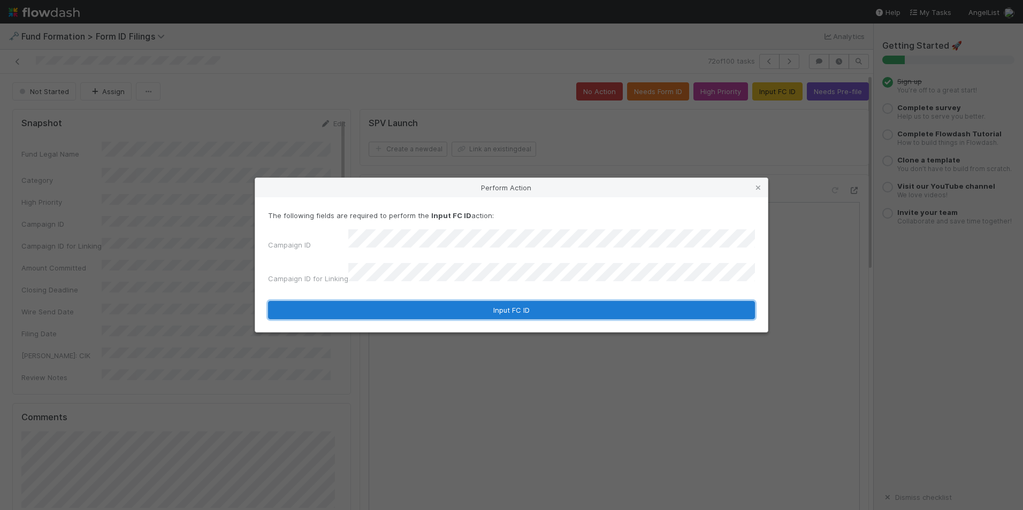
click at [564, 301] on button "Input FC ID" at bounding box center [511, 310] width 487 height 18
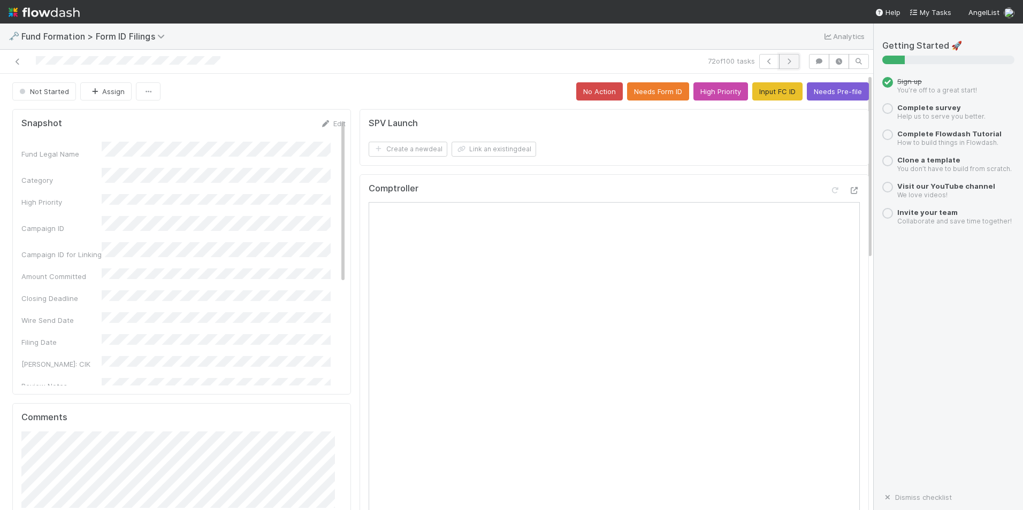
click at [790, 62] on button "button" at bounding box center [789, 61] width 20 height 15
click at [772, 93] on button "Input FC ID" at bounding box center [777, 91] width 50 height 18
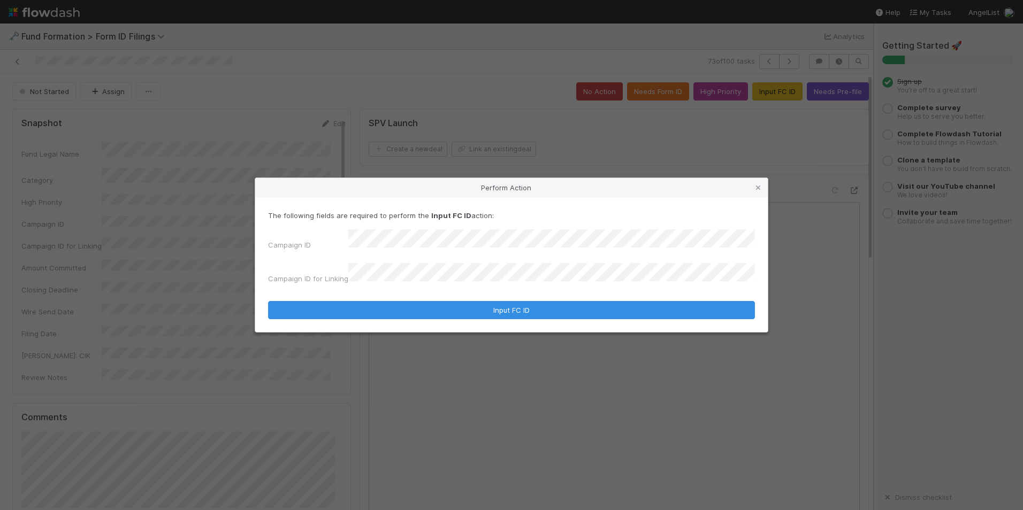
click at [528, 294] on form "The following fields are required to perform the Input FC ID action: Campaign I…" at bounding box center [511, 264] width 487 height 109
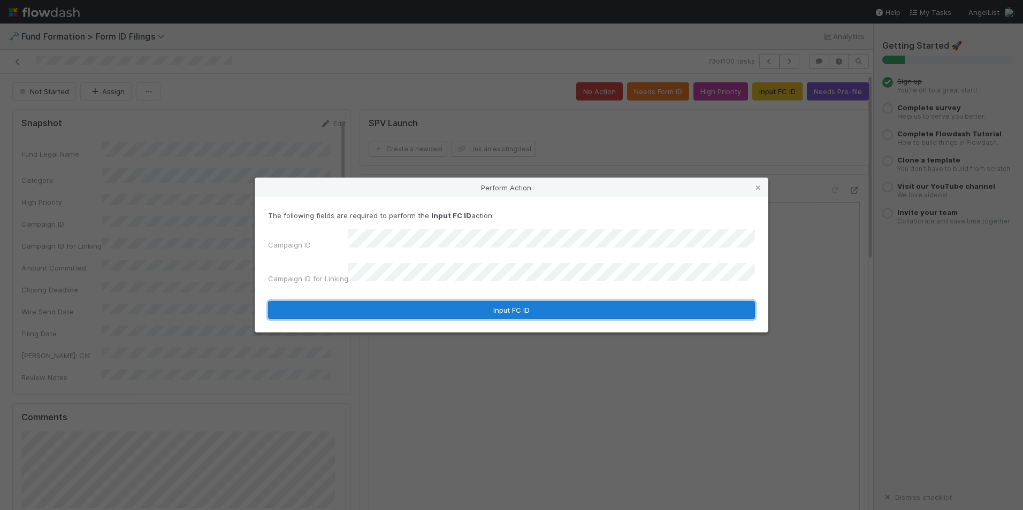
click at [527, 304] on button "Input FC ID" at bounding box center [511, 310] width 487 height 18
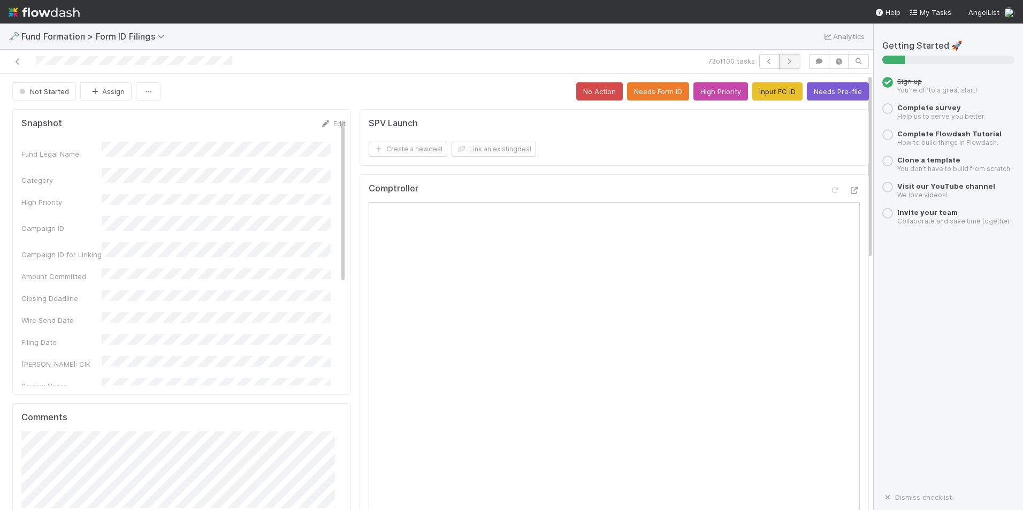
click at [784, 62] on icon "button" at bounding box center [789, 61] width 11 height 6
click at [752, 94] on button "Input FC ID" at bounding box center [777, 91] width 50 height 18
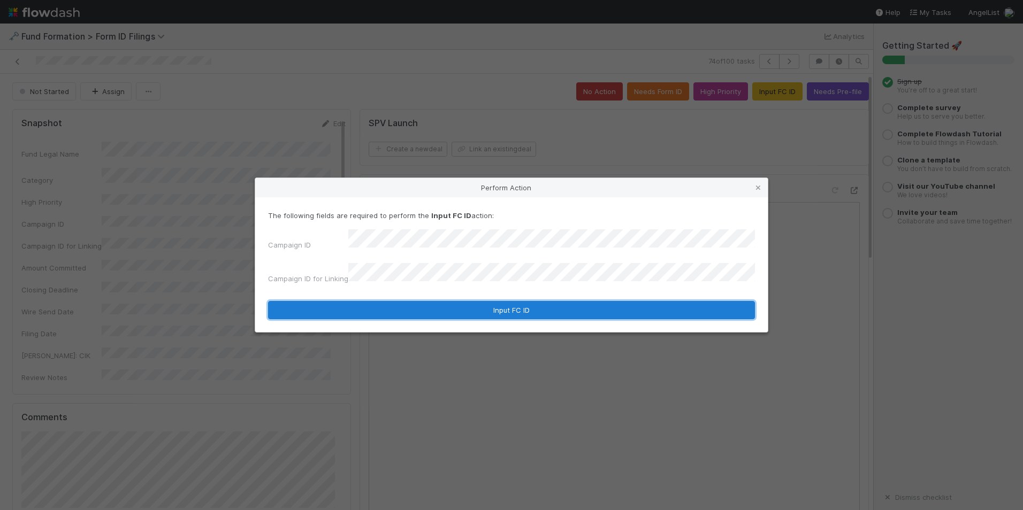
click at [546, 303] on button "Input FC ID" at bounding box center [511, 310] width 487 height 18
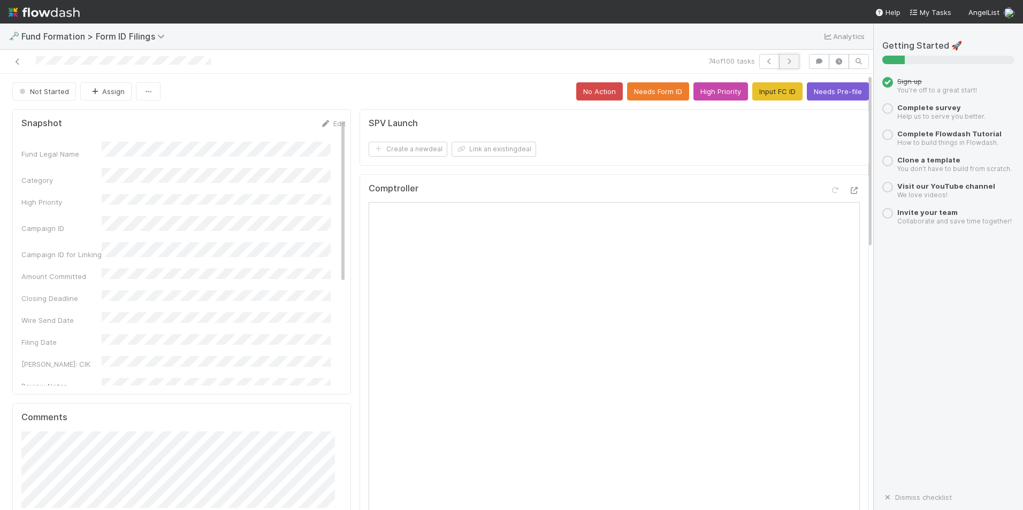
click at [790, 67] on button "button" at bounding box center [789, 61] width 20 height 15
click at [777, 89] on button "Input FC ID" at bounding box center [777, 91] width 50 height 18
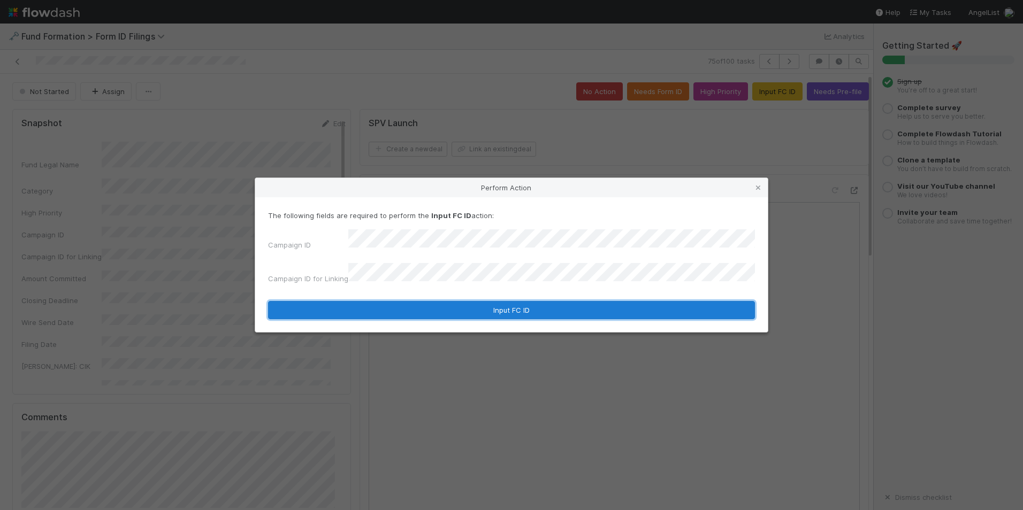
click at [577, 301] on button "Input FC ID" at bounding box center [511, 310] width 487 height 18
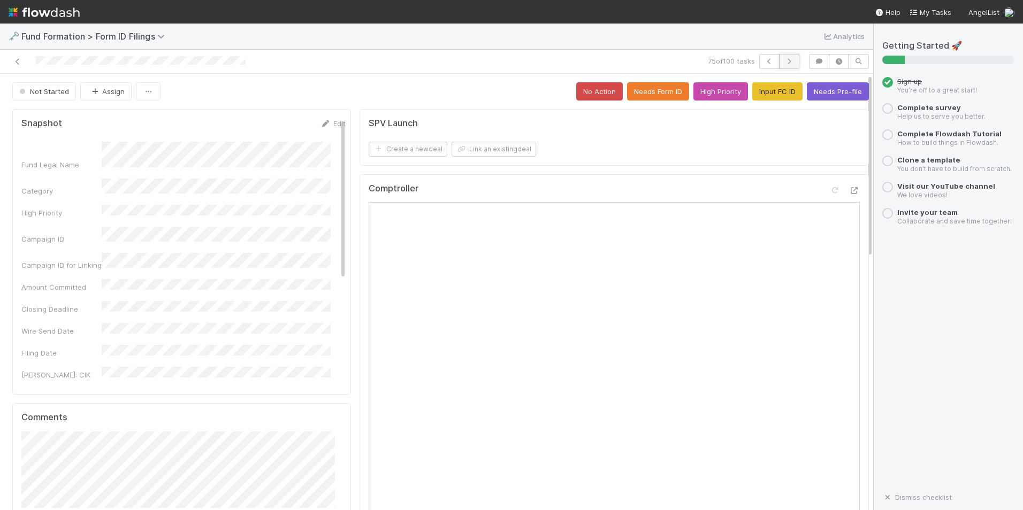
click at [782, 65] on button "button" at bounding box center [789, 61] width 20 height 15
click at [771, 96] on button "Input FC ID" at bounding box center [777, 91] width 50 height 18
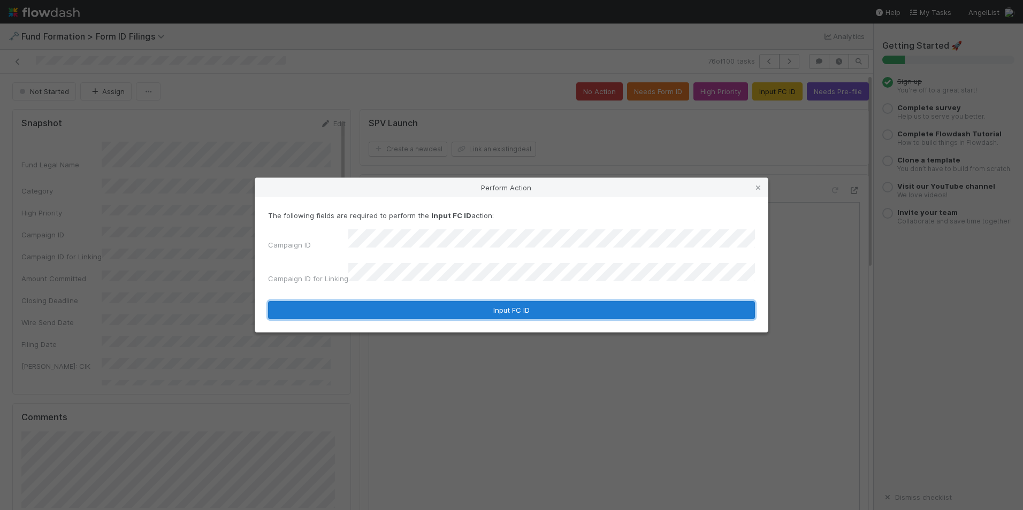
click at [610, 301] on button "Input FC ID" at bounding box center [511, 310] width 487 height 18
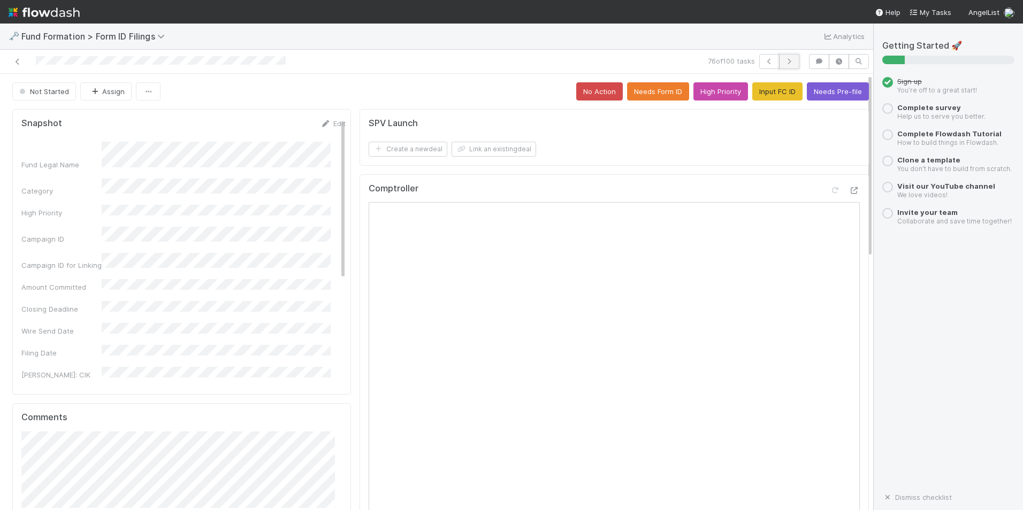
click at [786, 62] on icon "button" at bounding box center [789, 61] width 11 height 6
click at [769, 93] on button "Input FC ID" at bounding box center [777, 91] width 50 height 18
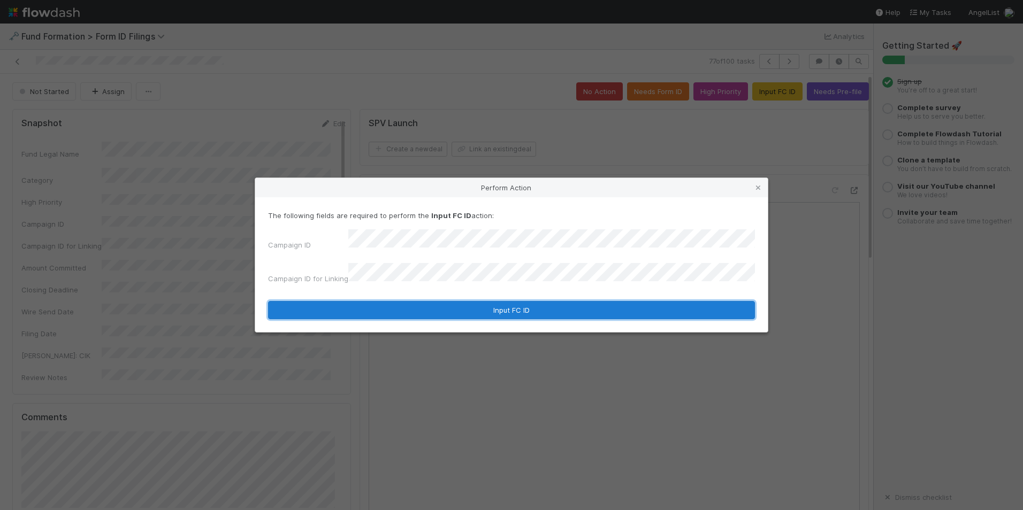
click at [569, 302] on button "Input FC ID" at bounding box center [511, 310] width 487 height 18
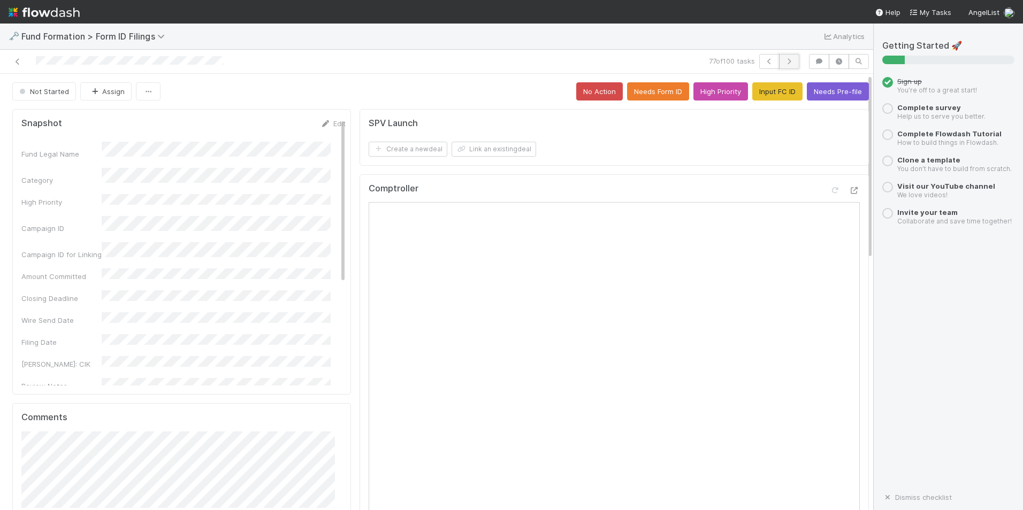
click at [784, 63] on icon "button" at bounding box center [789, 61] width 11 height 6
click at [757, 87] on button "Input FC ID" at bounding box center [777, 91] width 50 height 18
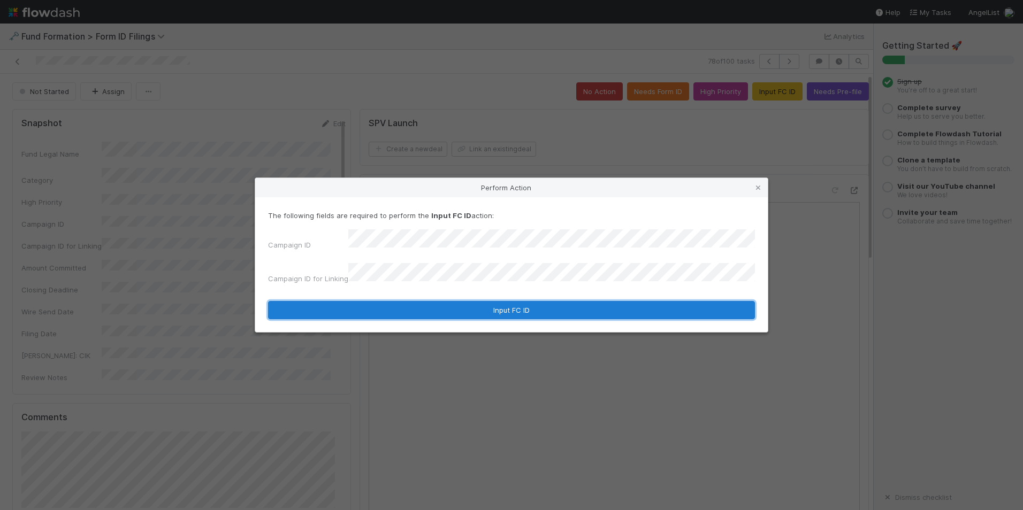
click at [552, 301] on button "Input FC ID" at bounding box center [511, 310] width 487 height 18
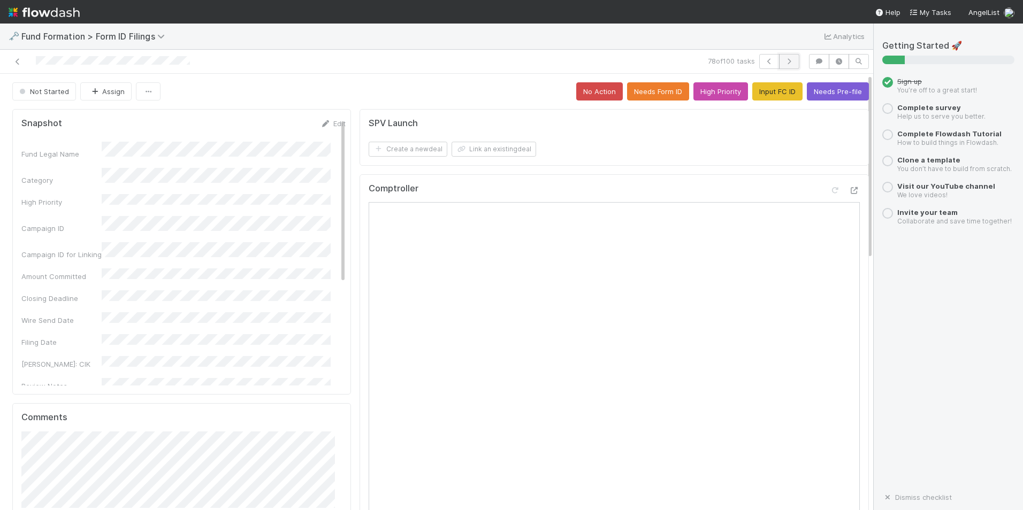
click at [784, 64] on icon "button" at bounding box center [789, 61] width 11 height 6
click at [763, 100] on button "Input FC ID" at bounding box center [777, 91] width 50 height 18
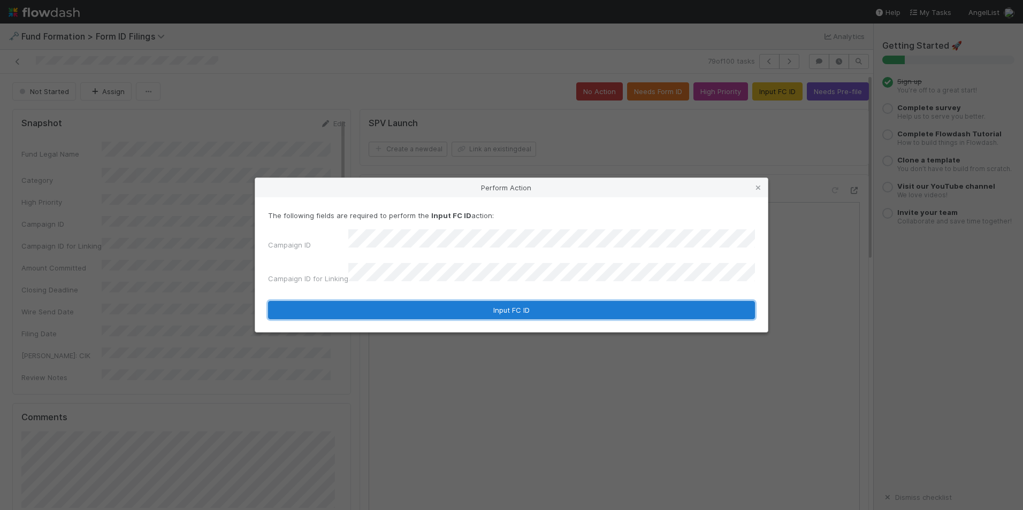
click at [555, 306] on button "Input FC ID" at bounding box center [511, 310] width 487 height 18
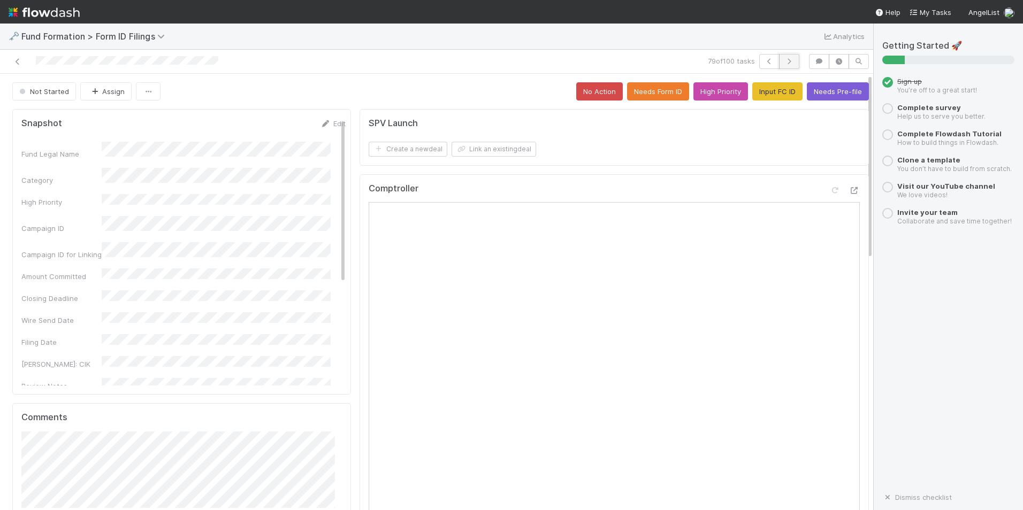
click at [786, 60] on icon "button" at bounding box center [789, 61] width 11 height 6
click at [759, 98] on button "Input FC ID" at bounding box center [777, 91] width 50 height 18
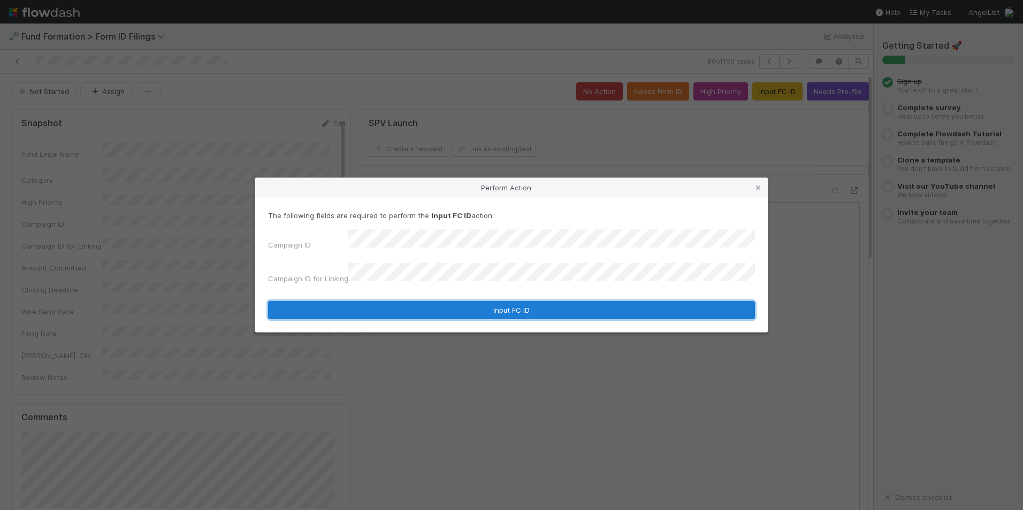
click at [615, 301] on button "Input FC ID" at bounding box center [511, 310] width 487 height 18
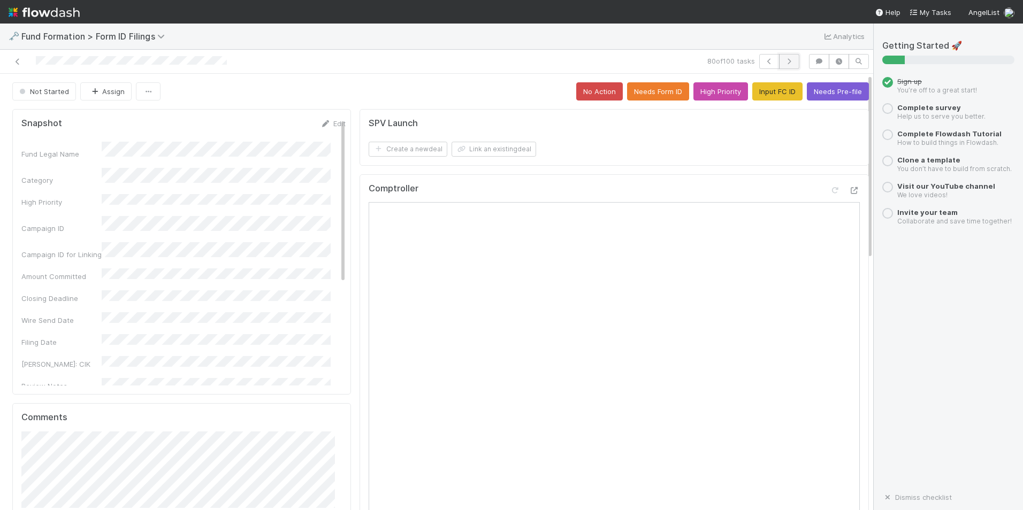
click at [784, 62] on icon "button" at bounding box center [789, 61] width 11 height 6
click at [779, 95] on button "Input FC ID" at bounding box center [777, 91] width 50 height 18
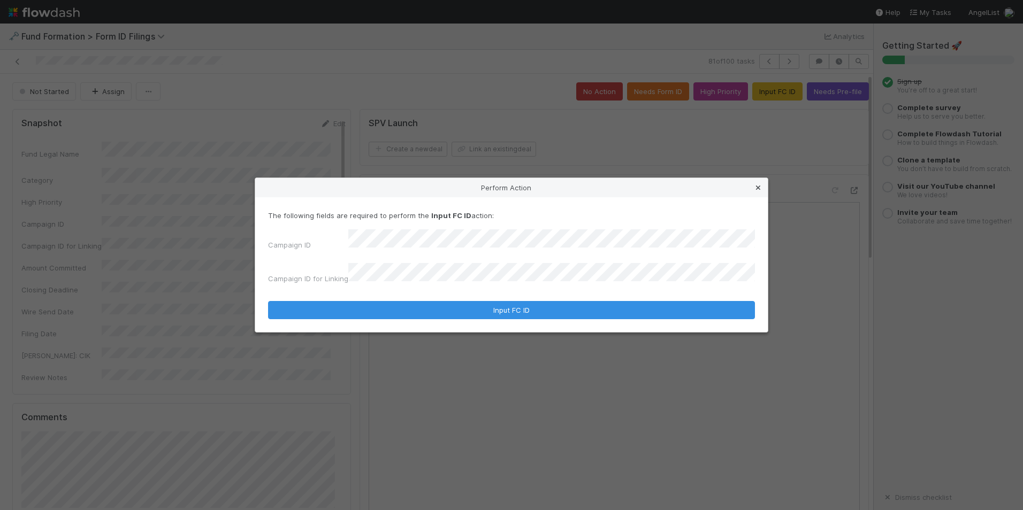
click at [760, 192] on icon at bounding box center [758, 188] width 11 height 7
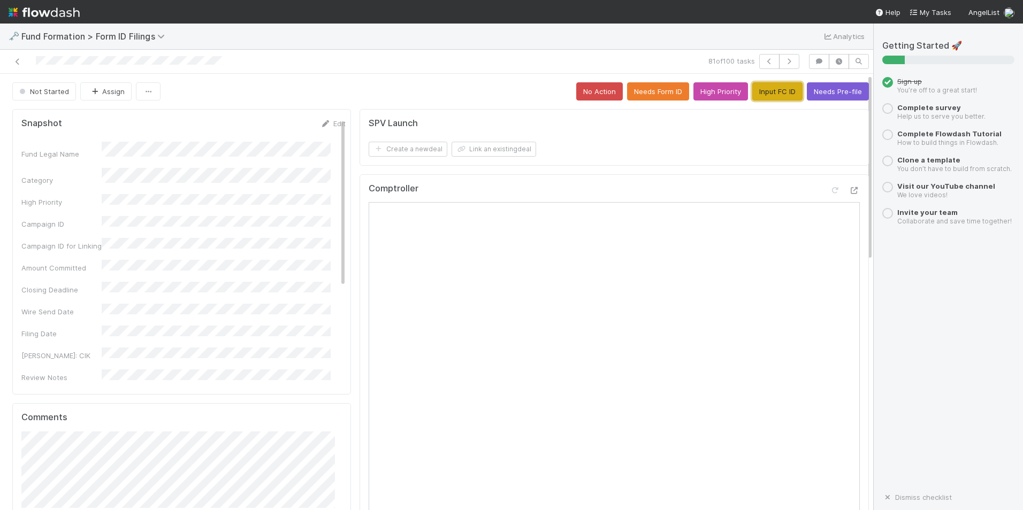
click at [761, 92] on button "Input FC ID" at bounding box center [777, 91] width 50 height 18
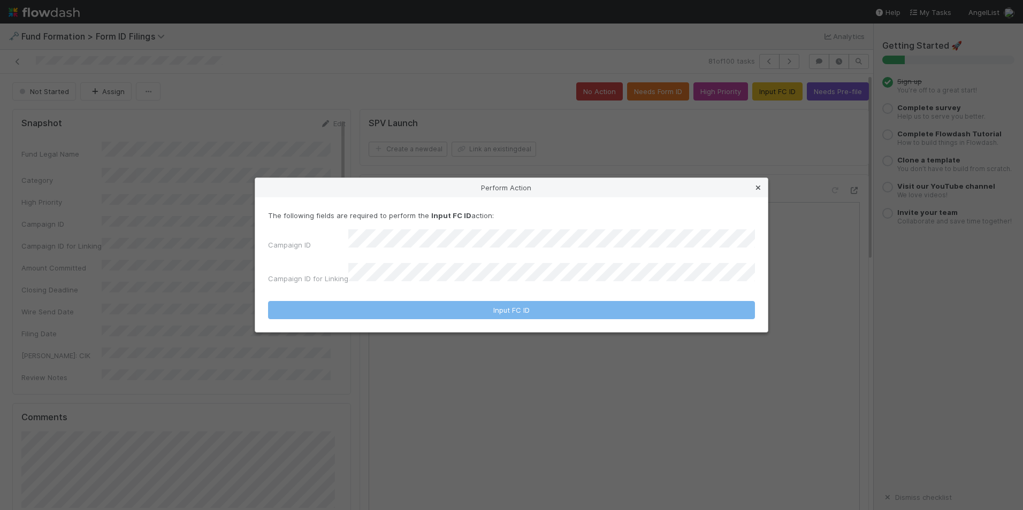
click at [754, 192] on icon at bounding box center [758, 188] width 11 height 7
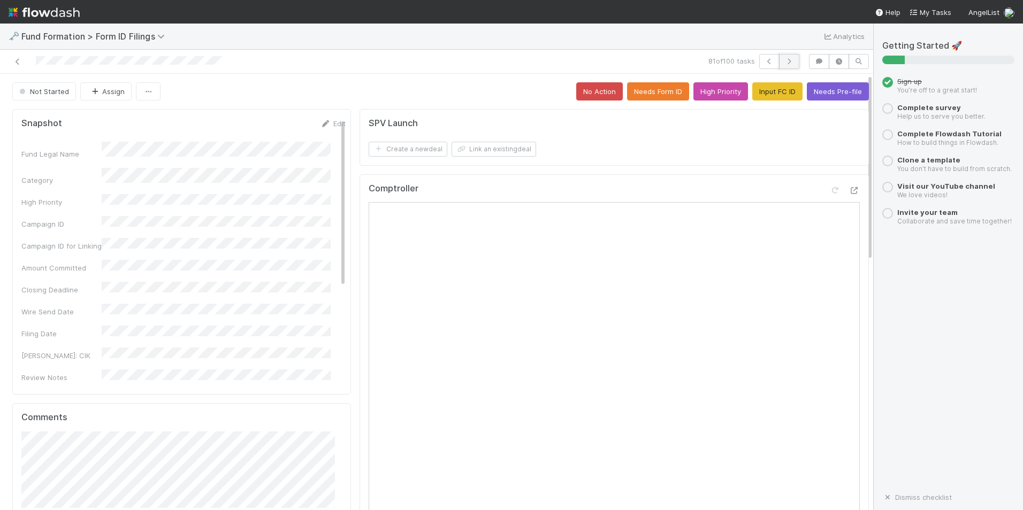
click at [779, 65] on button "button" at bounding box center [789, 61] width 20 height 15
click at [764, 62] on icon "button" at bounding box center [769, 61] width 11 height 6
click at [762, 89] on button "Input FC ID" at bounding box center [777, 91] width 50 height 18
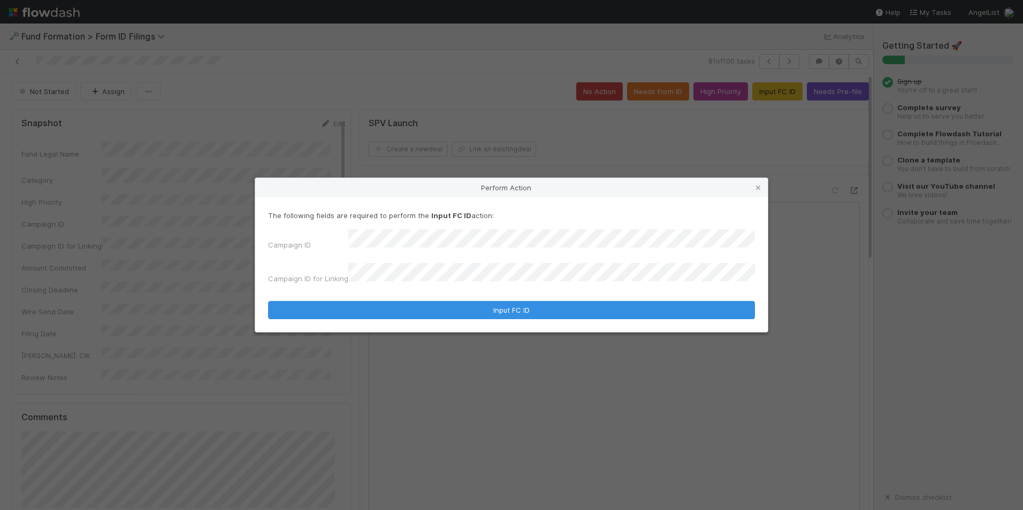
click at [268, 301] on button "Input FC ID" at bounding box center [511, 310] width 487 height 18
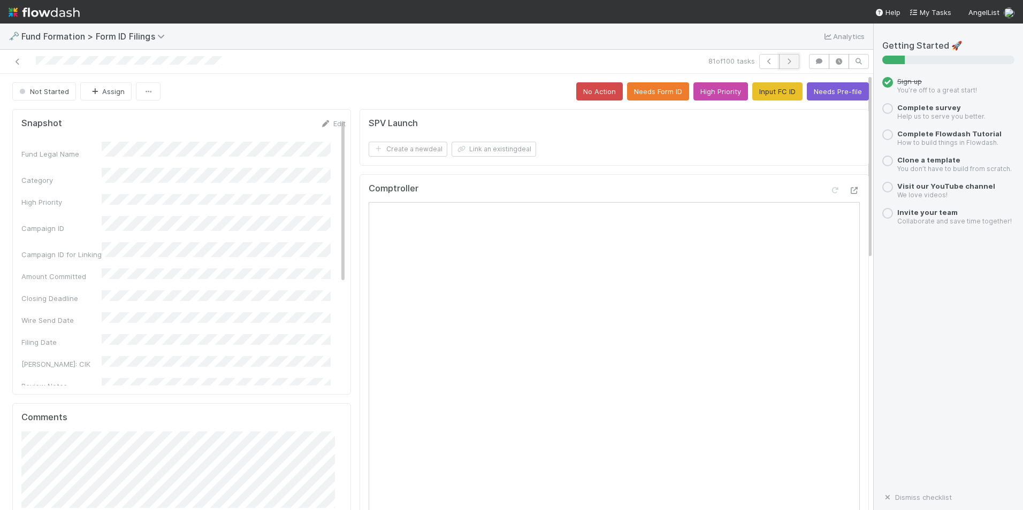
click at [784, 60] on icon "button" at bounding box center [789, 61] width 11 height 6
click at [764, 59] on icon "button" at bounding box center [769, 61] width 11 height 6
click at [784, 64] on icon "button" at bounding box center [789, 61] width 11 height 6
click at [756, 86] on button "Input FC ID" at bounding box center [777, 91] width 50 height 18
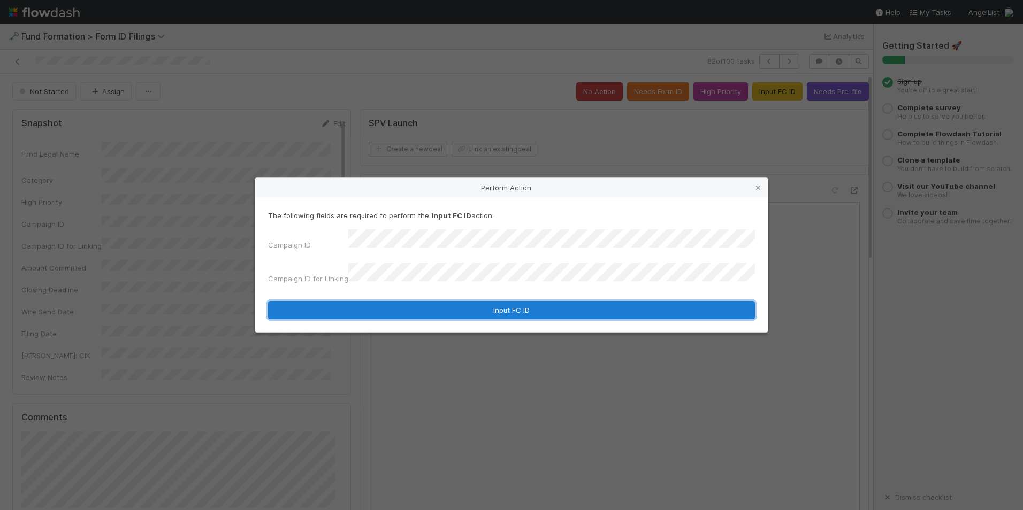
click at [524, 301] on button "Input FC ID" at bounding box center [511, 310] width 487 height 18
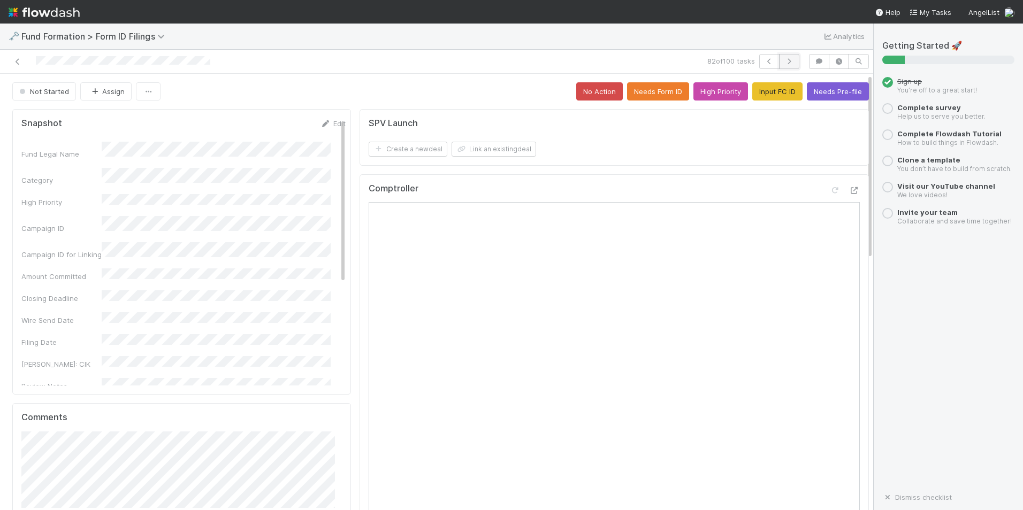
click at [787, 64] on button "button" at bounding box center [789, 61] width 20 height 15
drag, startPoint x: 941, startPoint y: 406, endPoint x: 905, endPoint y: 410, distance: 36.2
click at [941, 406] on div "Getting Started 🚀 Sign up You’re off to a great start! Complete survey Help us …" at bounding box center [948, 267] width 132 height 453
click at [777, 98] on button "Input FC ID" at bounding box center [777, 91] width 50 height 18
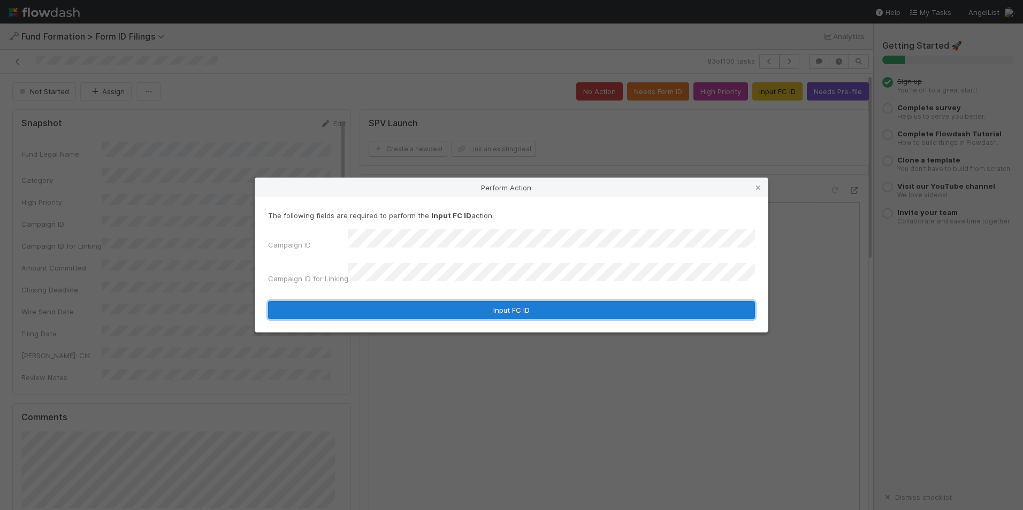
click at [508, 301] on button "Input FC ID" at bounding box center [511, 310] width 487 height 18
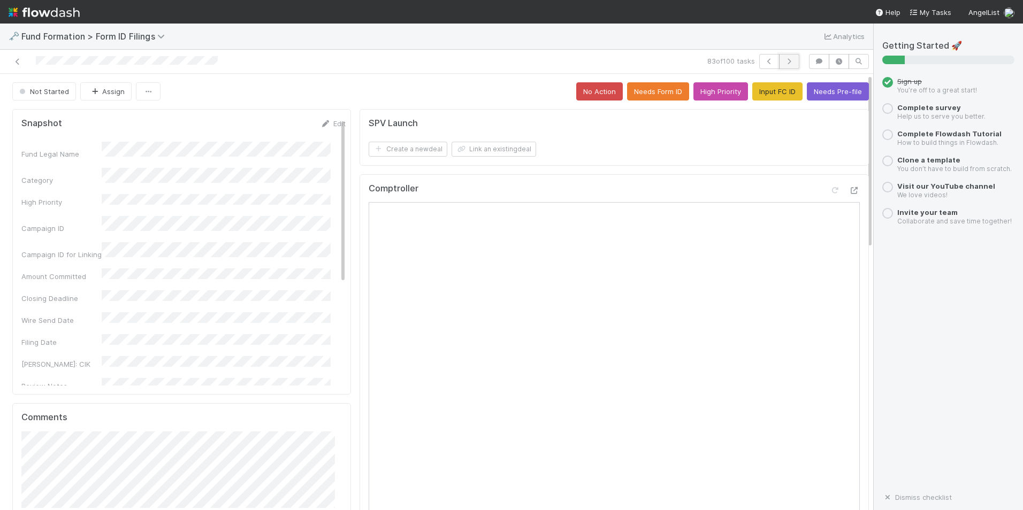
click at [784, 63] on icon "button" at bounding box center [789, 61] width 11 height 6
click at [757, 94] on button "Input FC ID" at bounding box center [777, 91] width 50 height 18
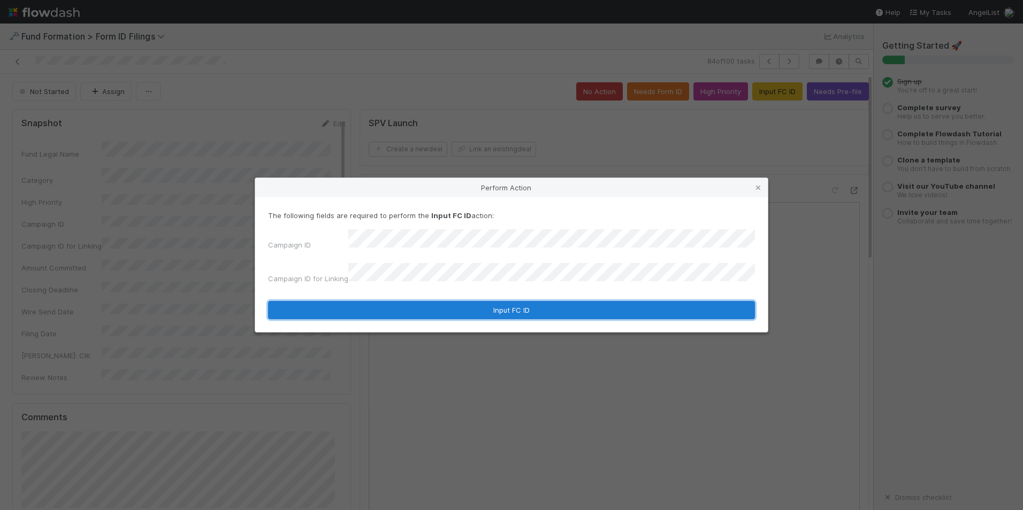
click at [550, 301] on button "Input FC ID" at bounding box center [511, 310] width 487 height 18
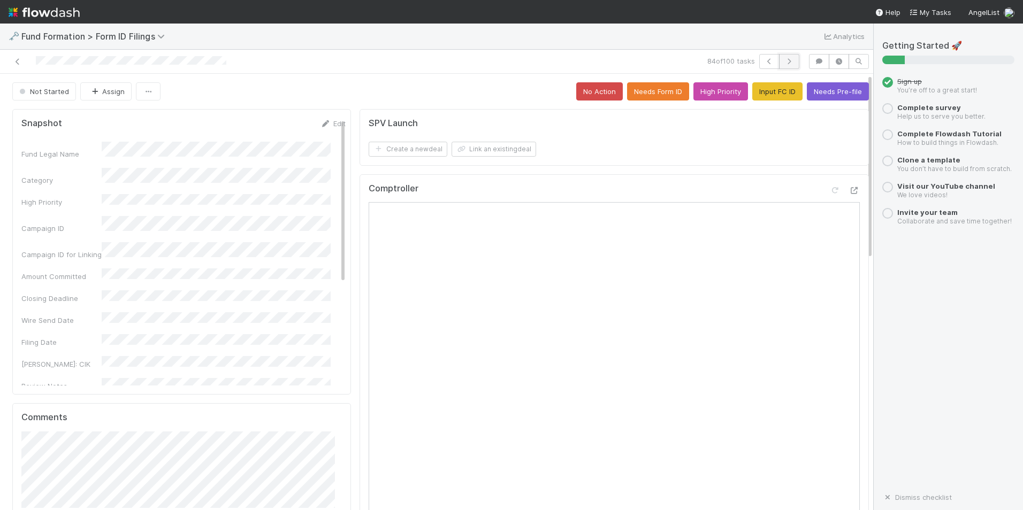
click at [785, 58] on icon "button" at bounding box center [789, 61] width 11 height 6
click at [777, 89] on button "Input FC ID" at bounding box center [777, 91] width 50 height 18
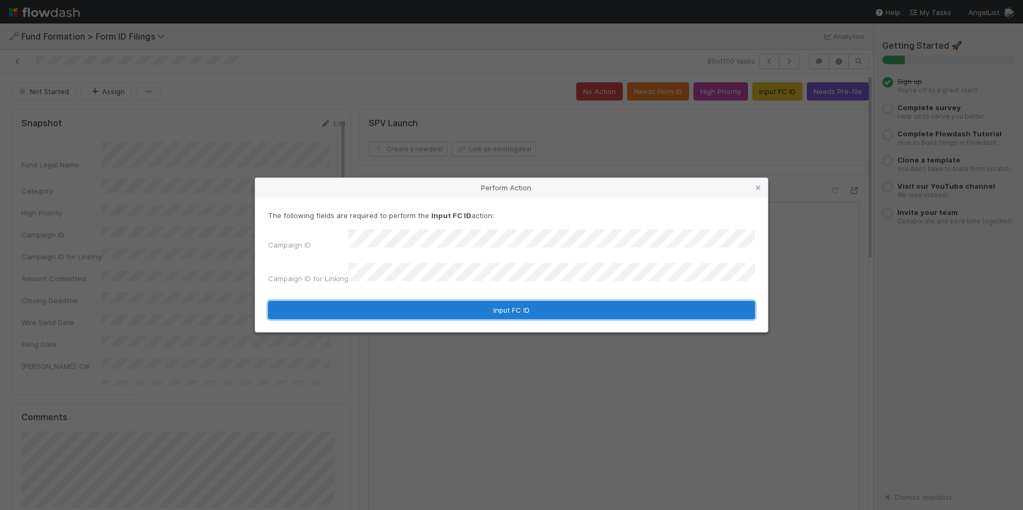
click at [538, 304] on button "Input FC ID" at bounding box center [511, 310] width 487 height 18
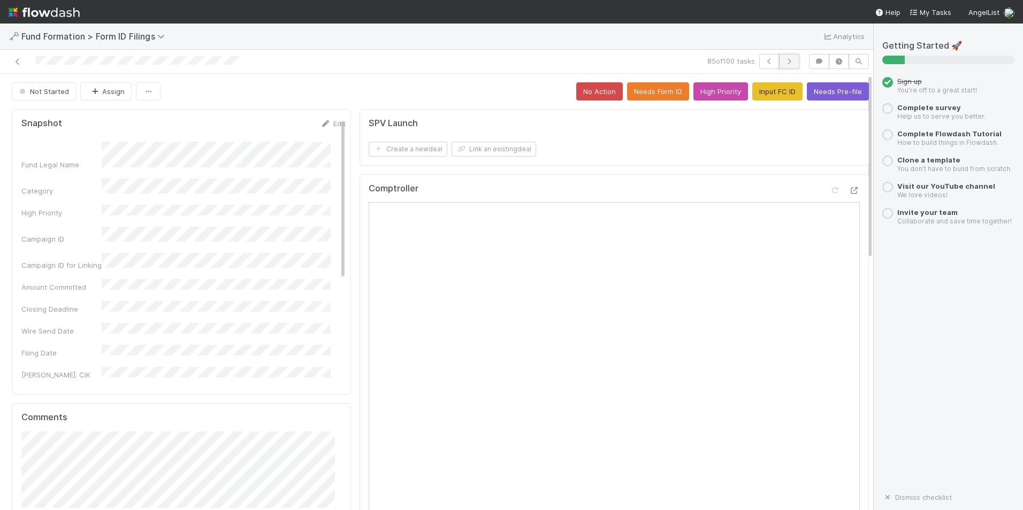
click at [784, 59] on icon "button" at bounding box center [789, 61] width 11 height 6
click at [758, 88] on button "Input FC ID" at bounding box center [777, 91] width 50 height 18
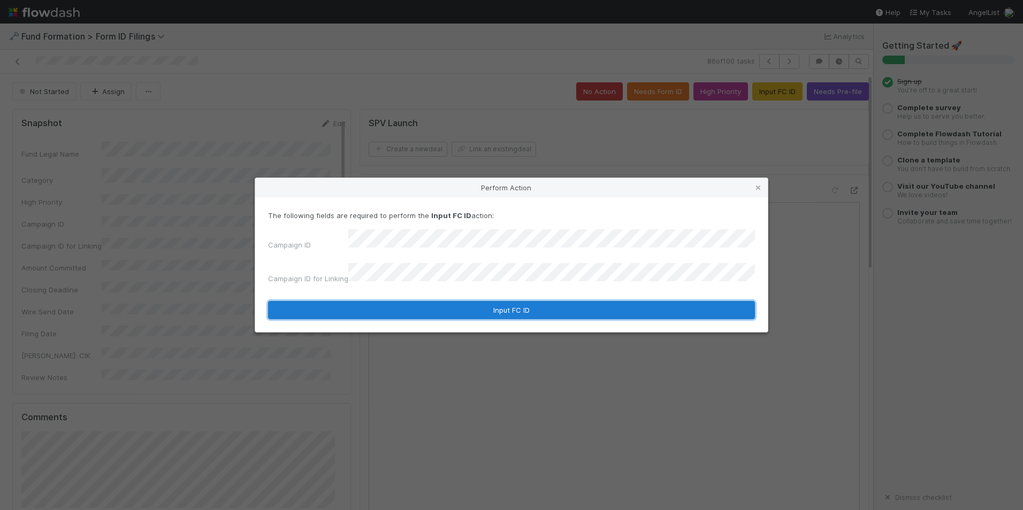
click at [537, 304] on button "Input FC ID" at bounding box center [511, 310] width 487 height 18
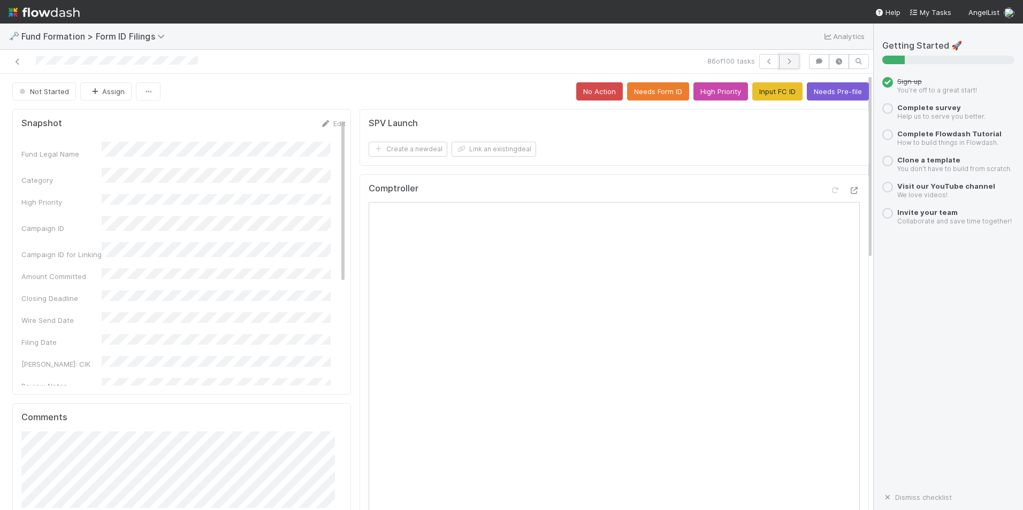
click at [784, 64] on icon "button" at bounding box center [789, 61] width 11 height 6
click at [772, 91] on button "Input FC ID" at bounding box center [777, 91] width 50 height 18
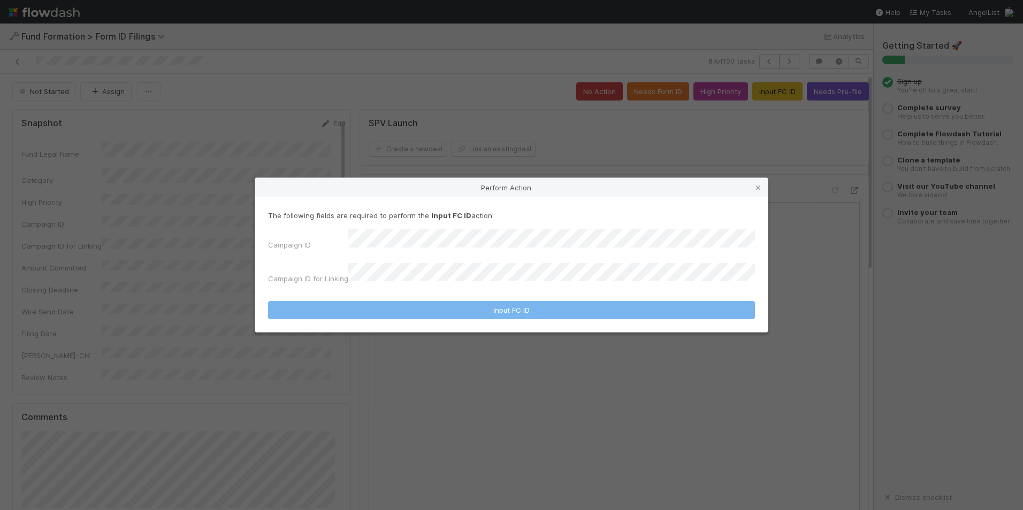
click at [546, 255] on div "Campaign ID Campaign ID for Linking" at bounding box center [511, 259] width 487 height 59
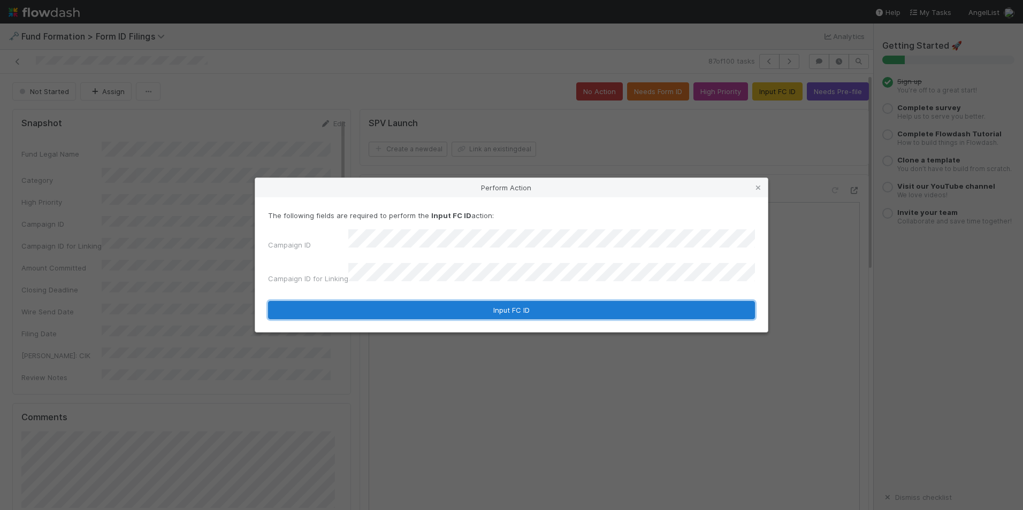
click at [495, 301] on button "Input FC ID" at bounding box center [511, 310] width 487 height 18
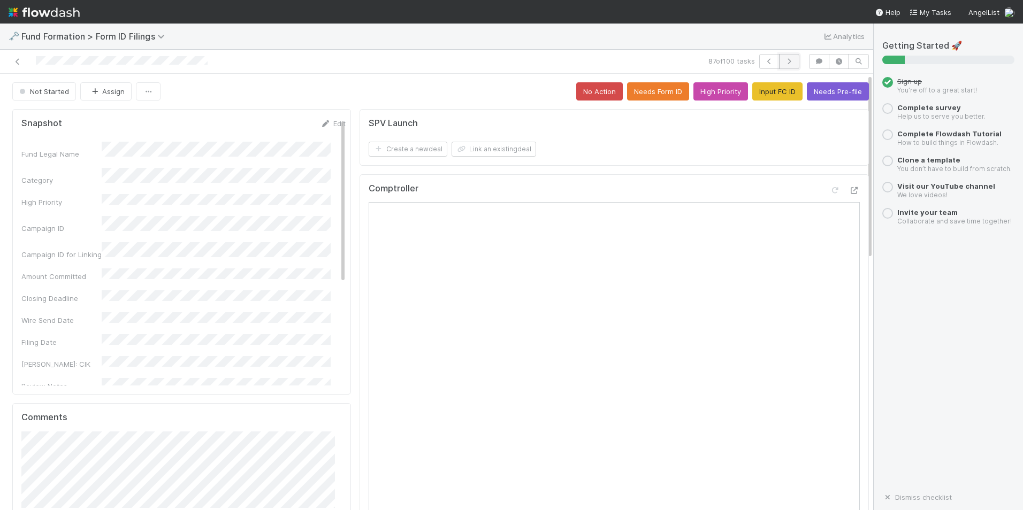
click at [784, 61] on icon "button" at bounding box center [789, 61] width 11 height 6
click at [766, 91] on button "Input FC ID" at bounding box center [777, 91] width 50 height 18
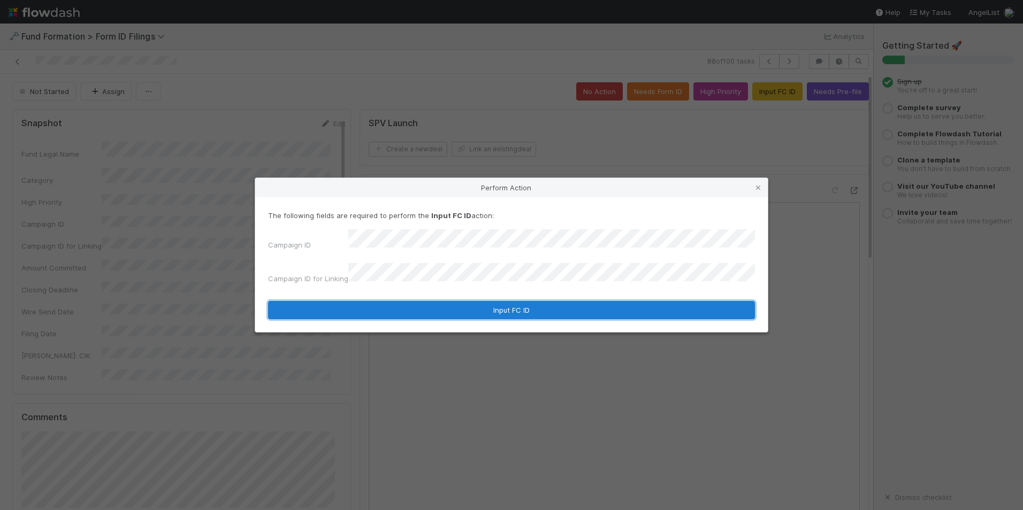
click at [554, 301] on button "Input FC ID" at bounding box center [511, 310] width 487 height 18
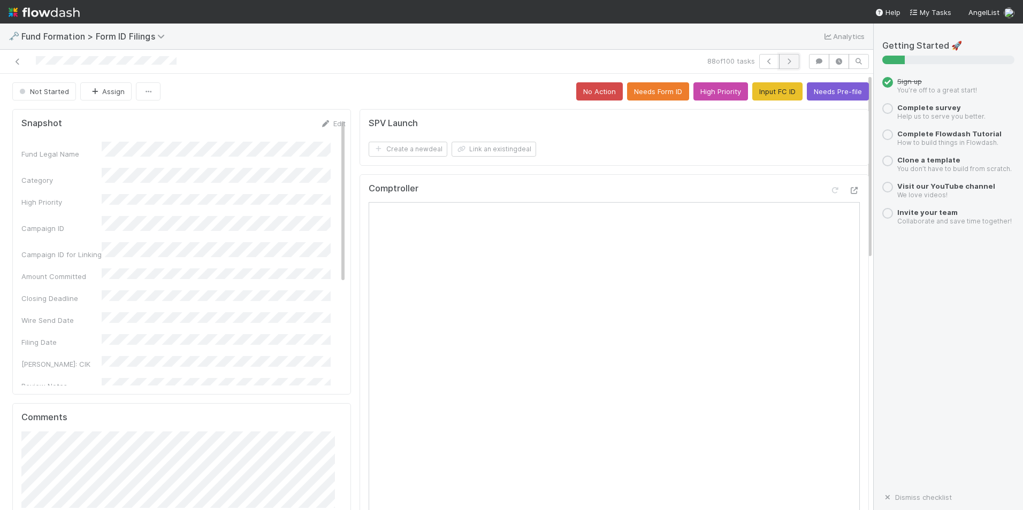
click at [782, 65] on button "button" at bounding box center [789, 61] width 20 height 15
click at [776, 90] on button "Input FC ID" at bounding box center [777, 91] width 50 height 18
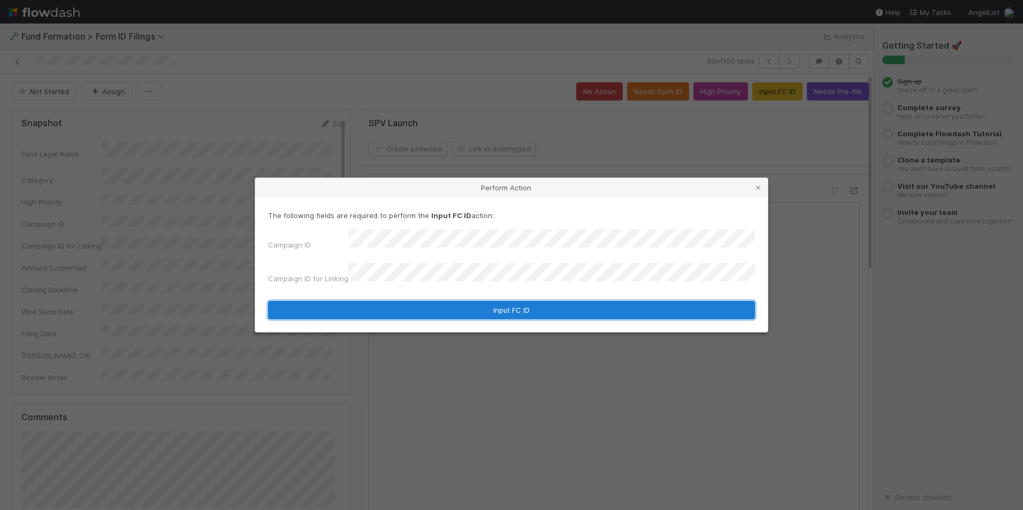
click at [475, 301] on button "Input FC ID" at bounding box center [511, 310] width 487 height 18
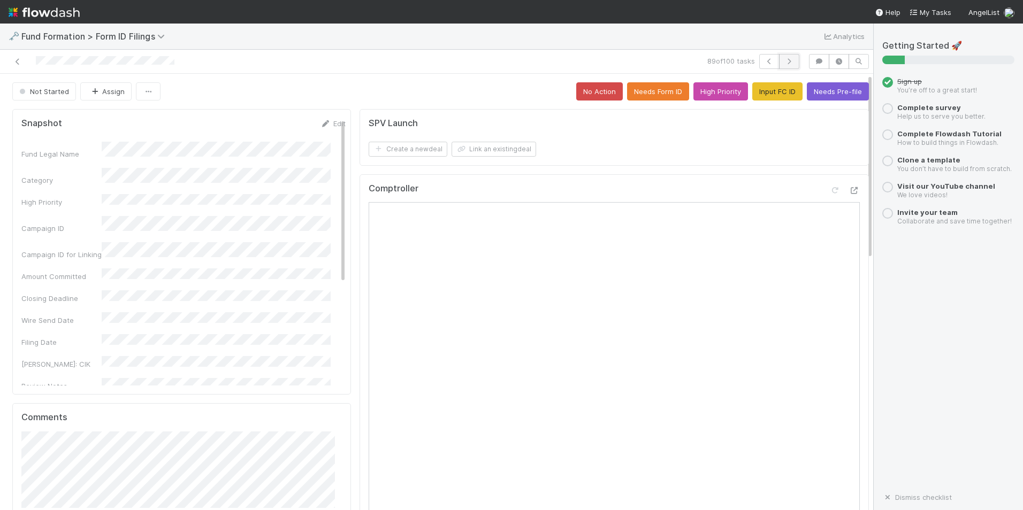
click at [787, 60] on button "button" at bounding box center [789, 61] width 20 height 15
click at [777, 95] on button "Input FC ID" at bounding box center [777, 91] width 50 height 18
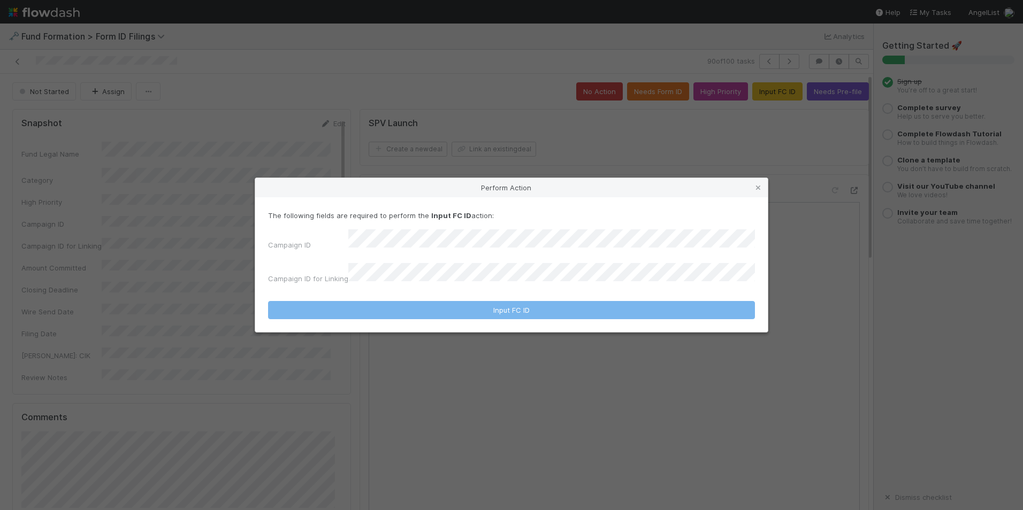
click at [568, 233] on div "The following fields are required to perform the Input FC ID action: Campaign I…" at bounding box center [511, 249] width 487 height 78
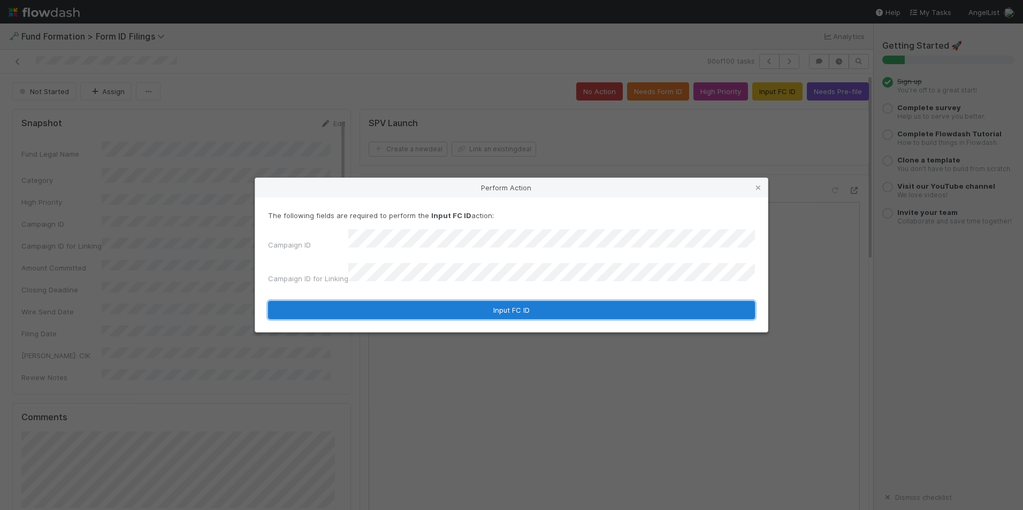
click at [527, 302] on button "Input FC ID" at bounding box center [511, 310] width 487 height 18
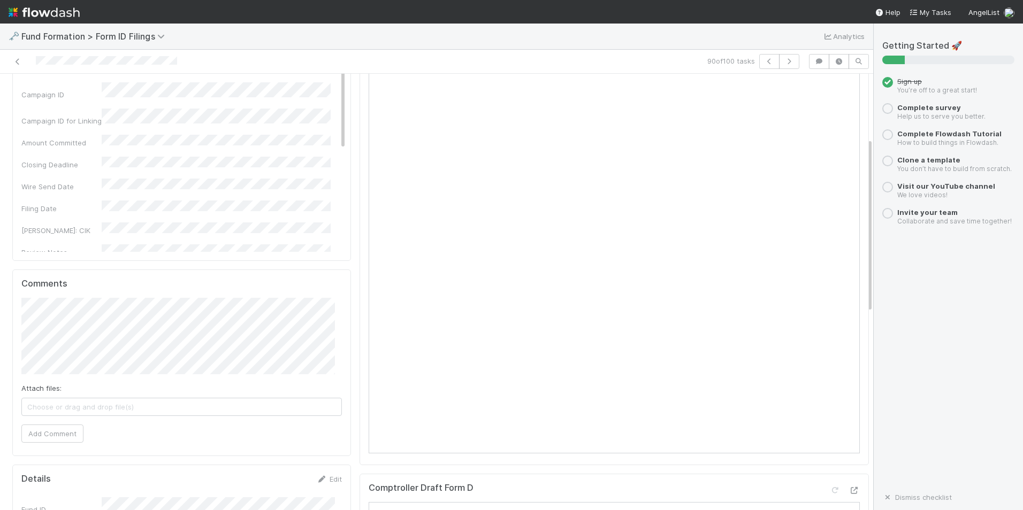
scroll to position [161, 0]
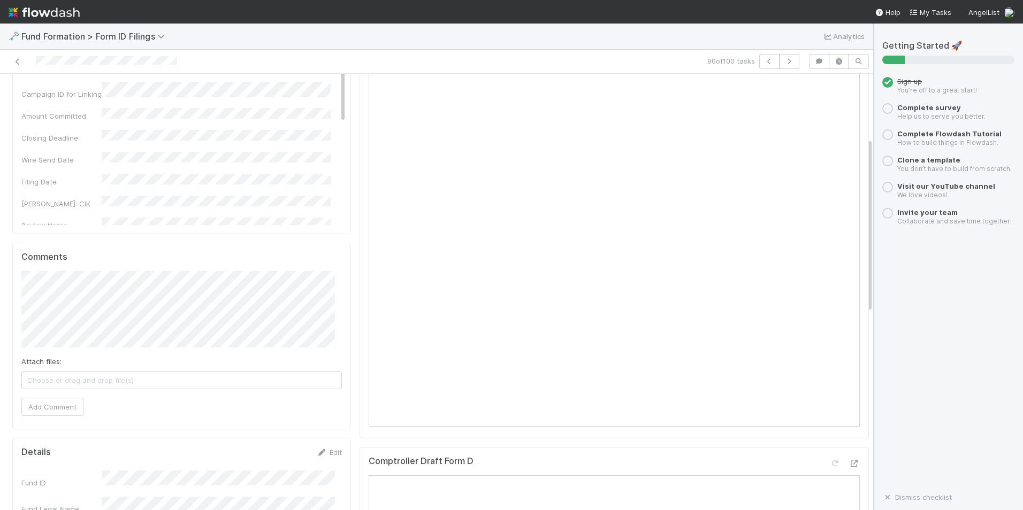
click at [960, 364] on div "Getting Started 🚀 Sign up You’re off to a great start! Complete survey Help us …" at bounding box center [948, 267] width 132 height 453
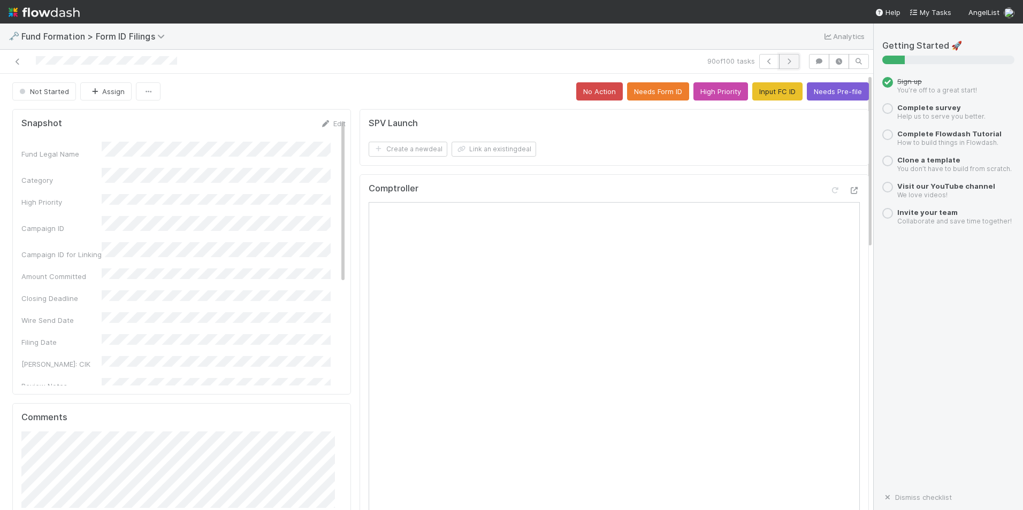
click at [787, 62] on button "button" at bounding box center [789, 61] width 20 height 15
click at [758, 86] on button "Input FC ID" at bounding box center [777, 91] width 50 height 18
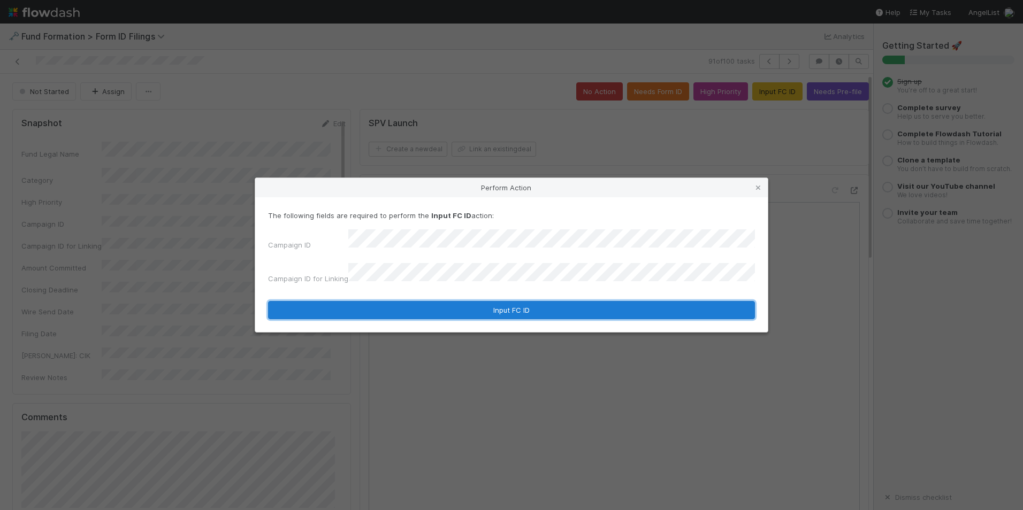
click at [498, 302] on button "Input FC ID" at bounding box center [511, 310] width 487 height 18
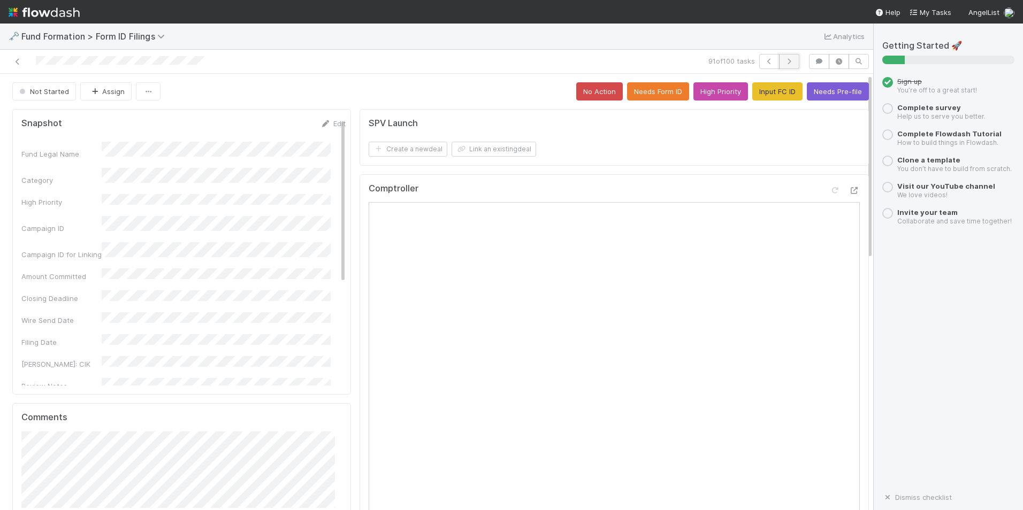
click at [784, 58] on icon "button" at bounding box center [789, 61] width 11 height 6
click at [759, 94] on button "Input FC ID" at bounding box center [777, 91] width 50 height 18
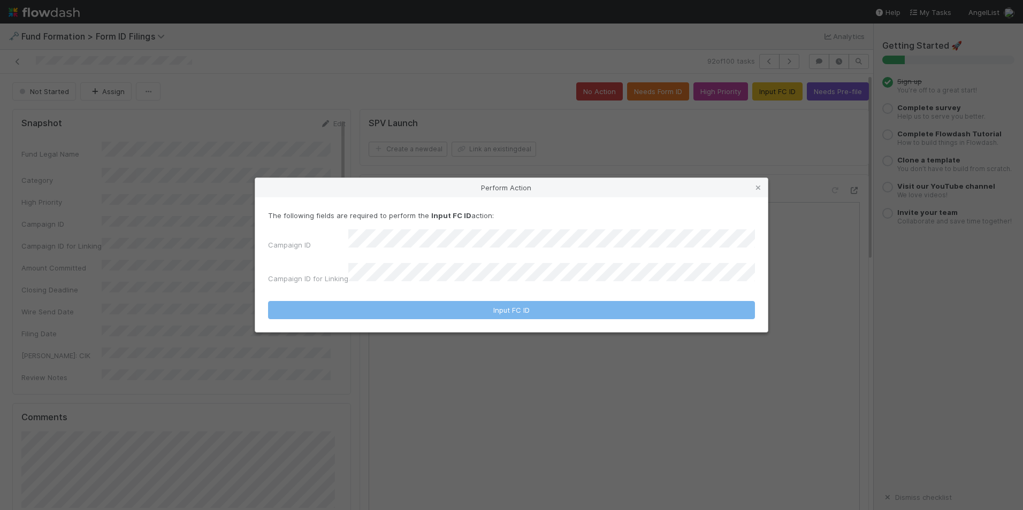
click at [571, 259] on div "Campaign ID Campaign ID for Linking" at bounding box center [511, 259] width 487 height 59
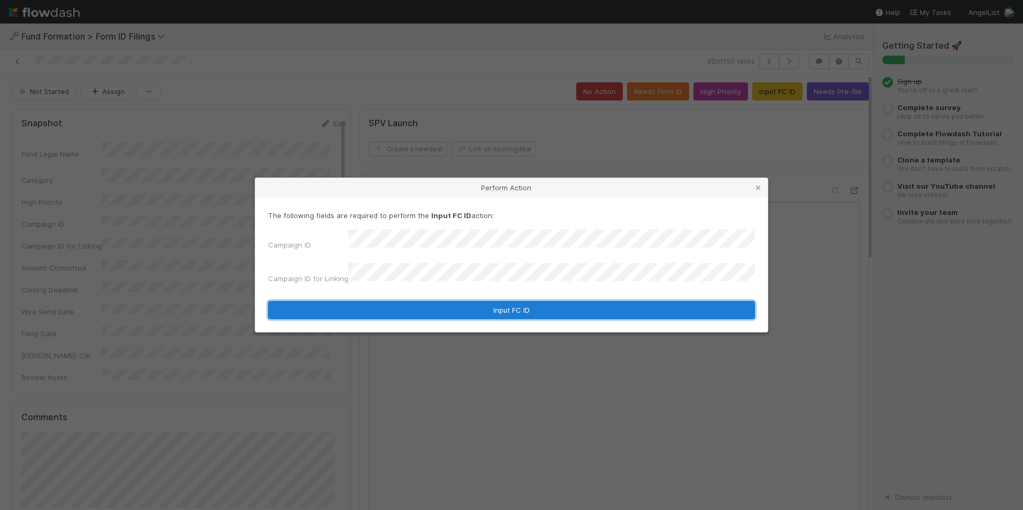
click at [529, 302] on button "Input FC ID" at bounding box center [511, 310] width 487 height 18
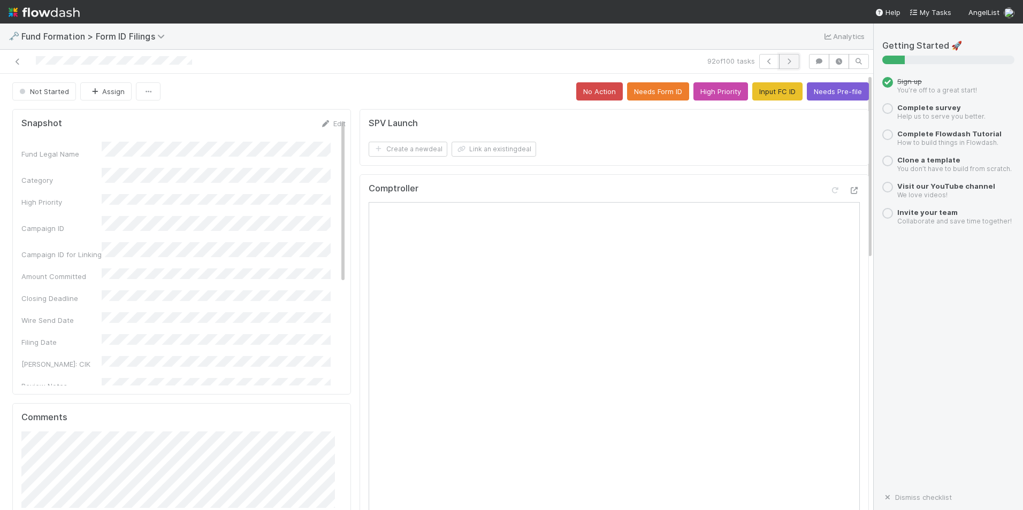
click at [781, 66] on button "button" at bounding box center [789, 61] width 20 height 15
click at [760, 88] on button "Input FC ID" at bounding box center [777, 91] width 50 height 18
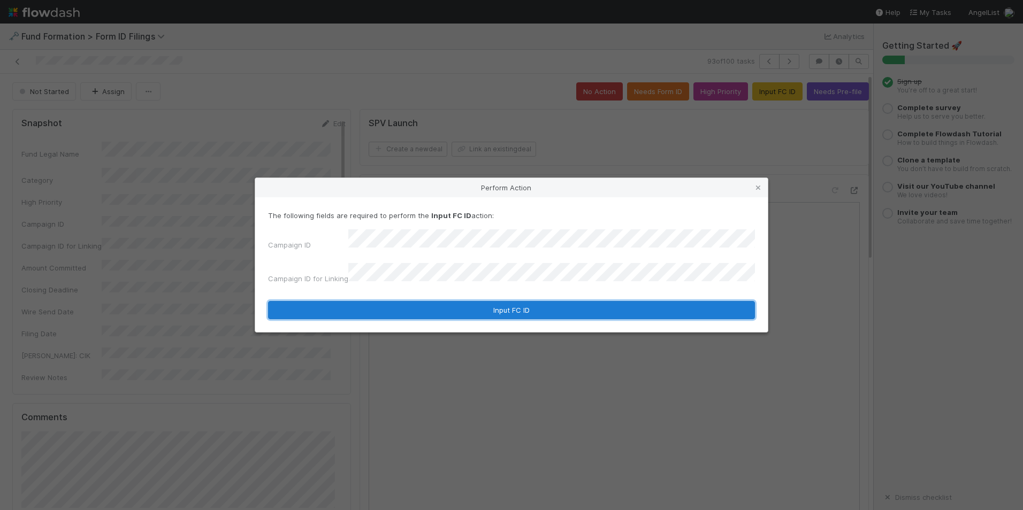
click at [570, 301] on button "Input FC ID" at bounding box center [511, 310] width 487 height 18
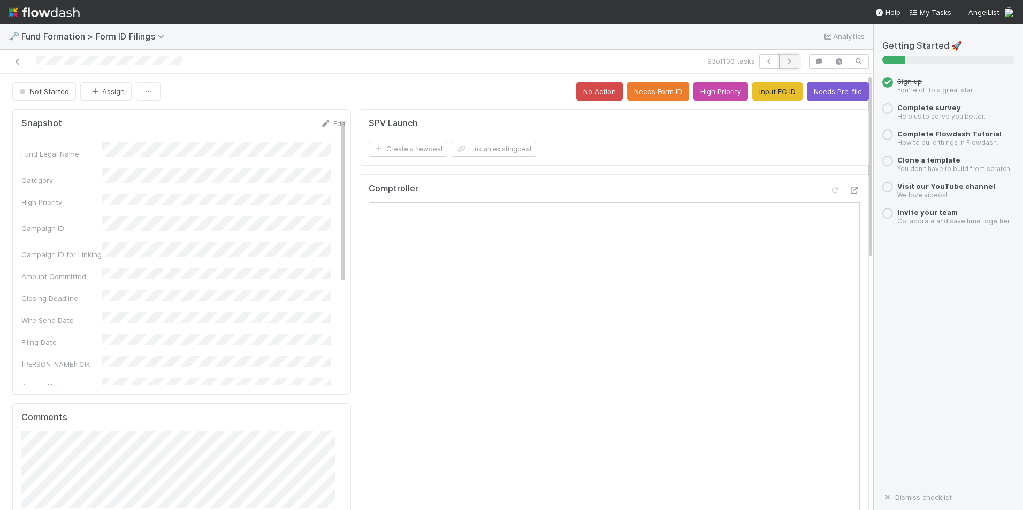
click at [784, 64] on icon "button" at bounding box center [789, 61] width 11 height 6
click at [774, 87] on button "Input FC ID" at bounding box center [777, 91] width 50 height 18
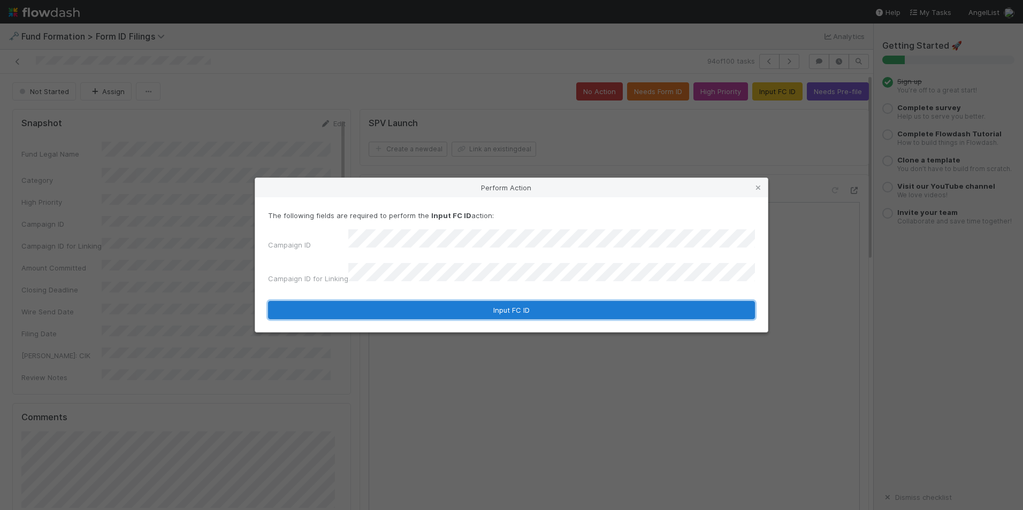
click at [516, 302] on button "Input FC ID" at bounding box center [511, 310] width 487 height 18
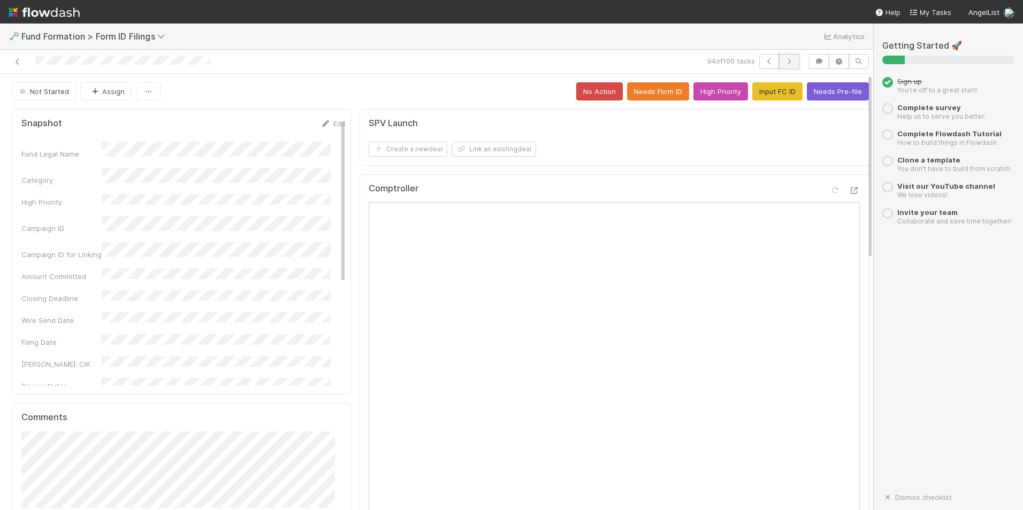
click at [784, 63] on icon "button" at bounding box center [789, 61] width 11 height 6
click at [751, 146] on div "Create a new deal Link an existing deal" at bounding box center [616, 149] width 495 height 15
click at [764, 100] on button "Input FC ID" at bounding box center [777, 91] width 50 height 18
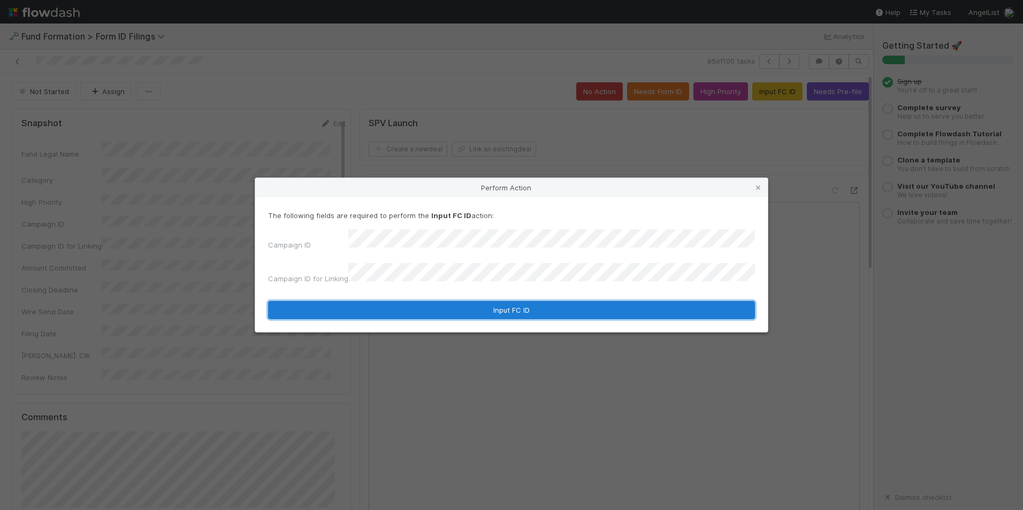
click at [452, 305] on button "Input FC ID" at bounding box center [511, 310] width 487 height 18
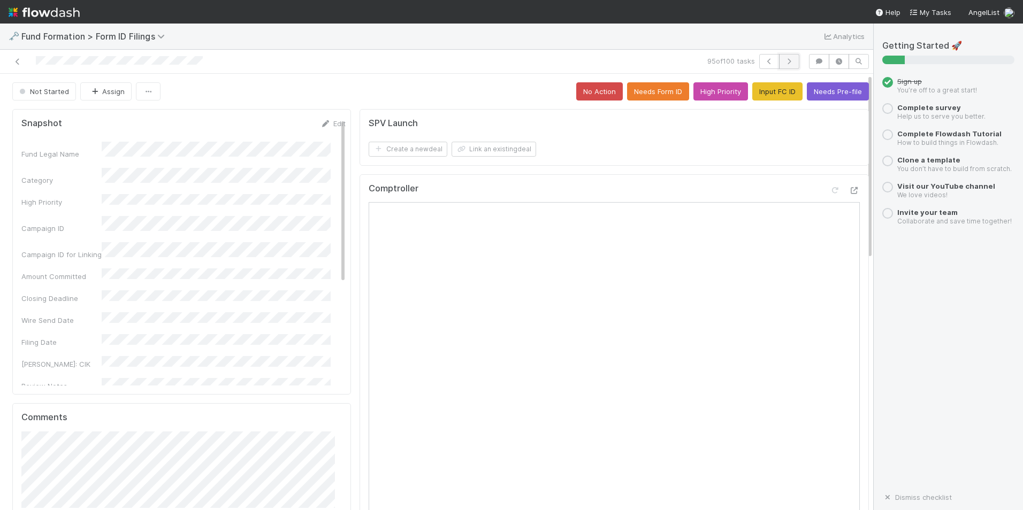
click at [779, 62] on button "button" at bounding box center [789, 61] width 20 height 15
click at [752, 97] on button "Input FC ID" at bounding box center [777, 91] width 50 height 18
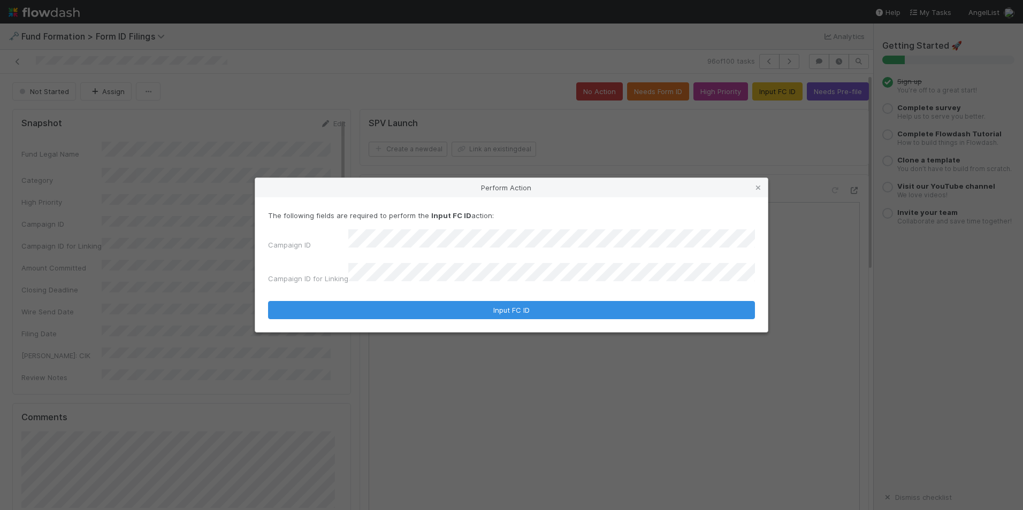
click at [526, 294] on form "The following fields are required to perform the Input FC ID action: Campaign I…" at bounding box center [511, 264] width 487 height 109
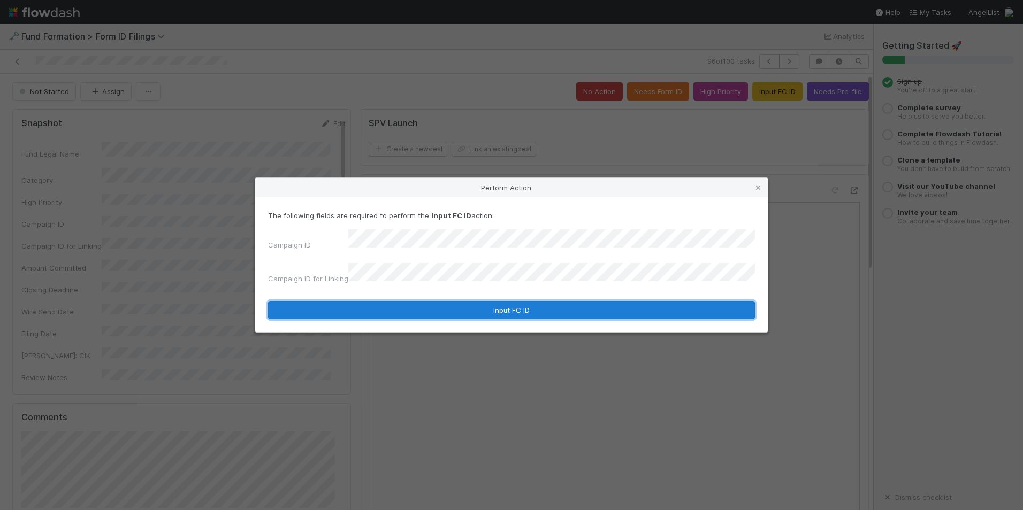
click at [664, 301] on button "Input FC ID" at bounding box center [511, 310] width 487 height 18
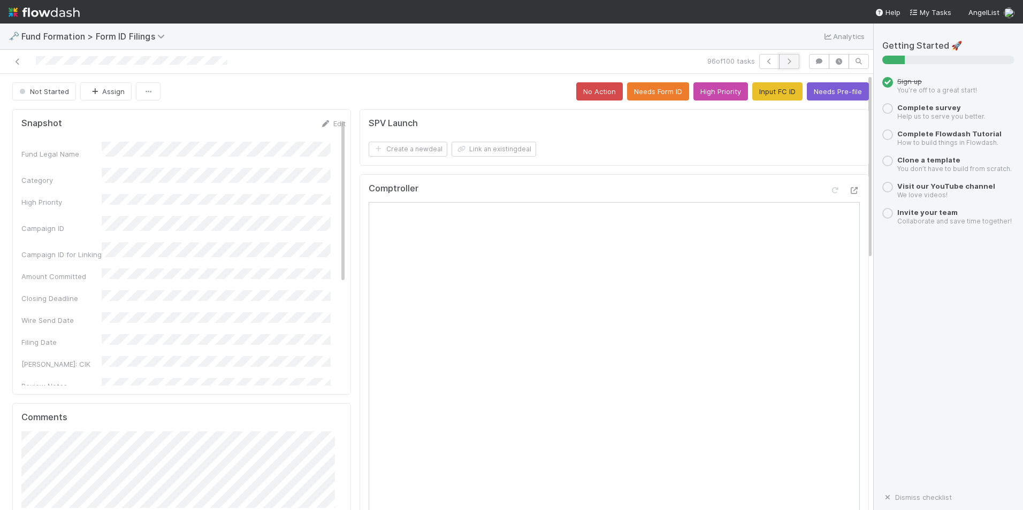
click at [784, 63] on icon "button" at bounding box center [789, 61] width 11 height 6
click at [752, 89] on button "Input FC ID" at bounding box center [777, 91] width 50 height 18
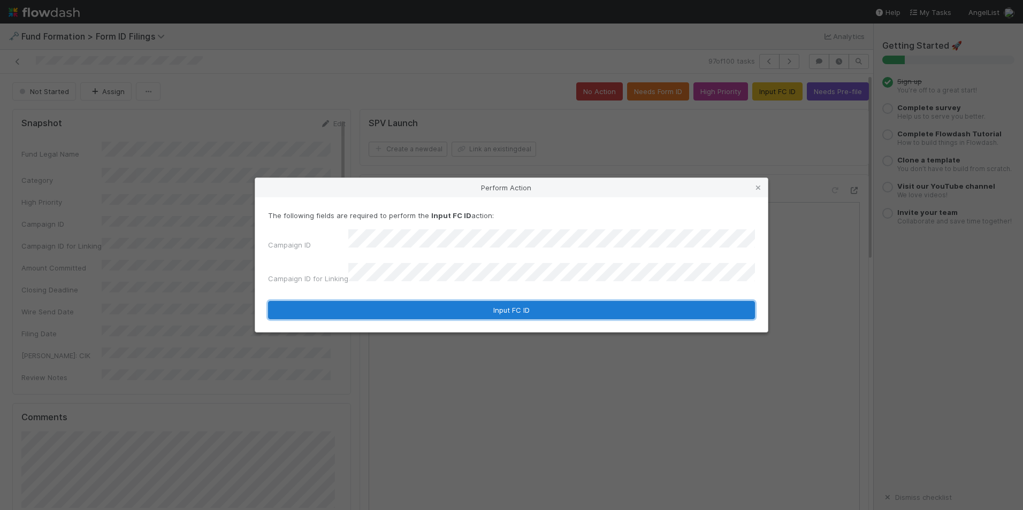
click at [499, 301] on button "Input FC ID" at bounding box center [511, 310] width 487 height 18
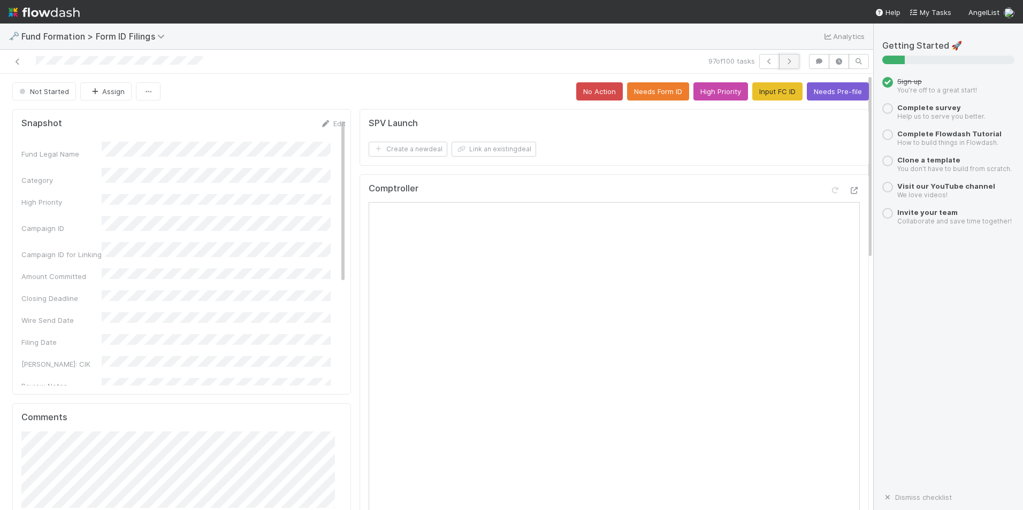
click at [784, 64] on icon "button" at bounding box center [789, 61] width 11 height 6
click at [773, 91] on button "Input FC ID" at bounding box center [777, 91] width 50 height 18
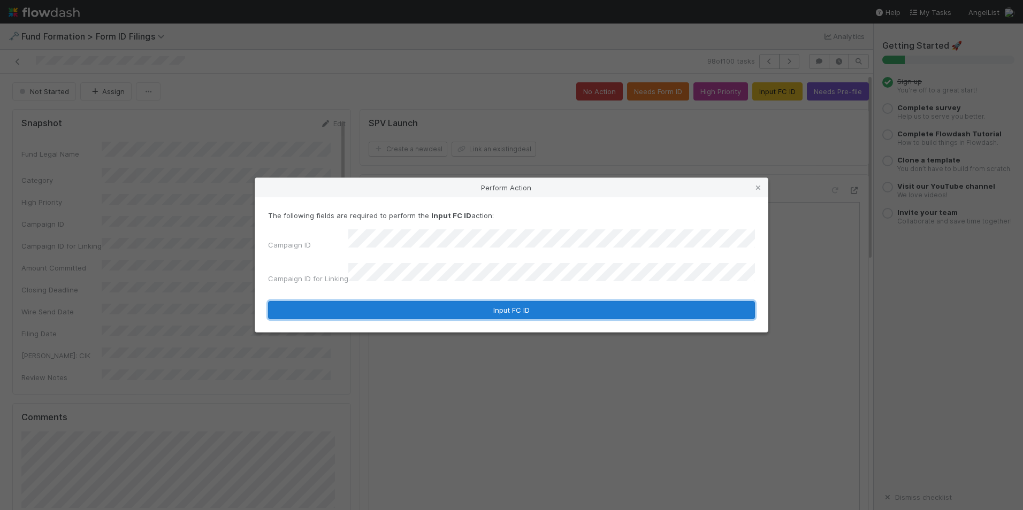
click at [569, 303] on button "Input FC ID" at bounding box center [511, 310] width 487 height 18
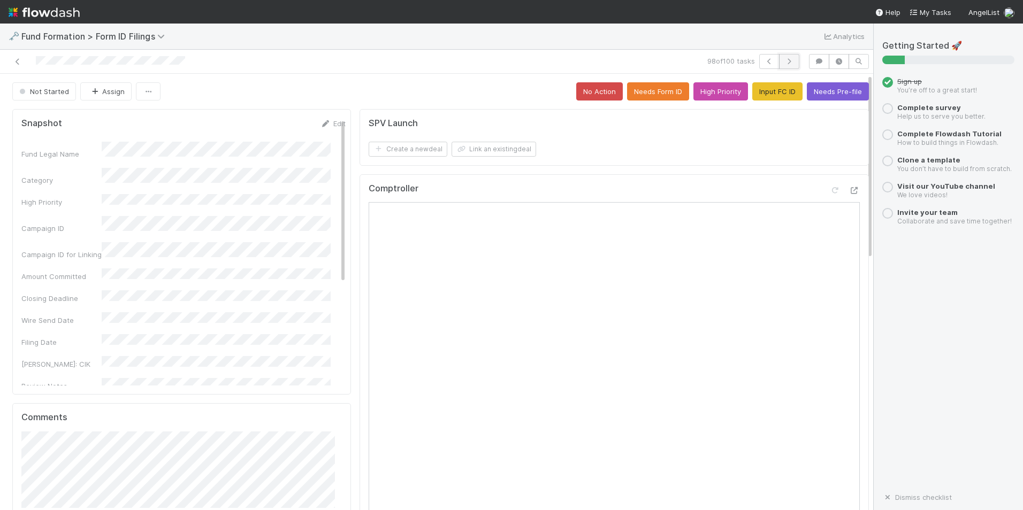
click at [784, 64] on icon "button" at bounding box center [789, 61] width 11 height 6
click at [764, 95] on button "Input FC ID" at bounding box center [777, 91] width 50 height 18
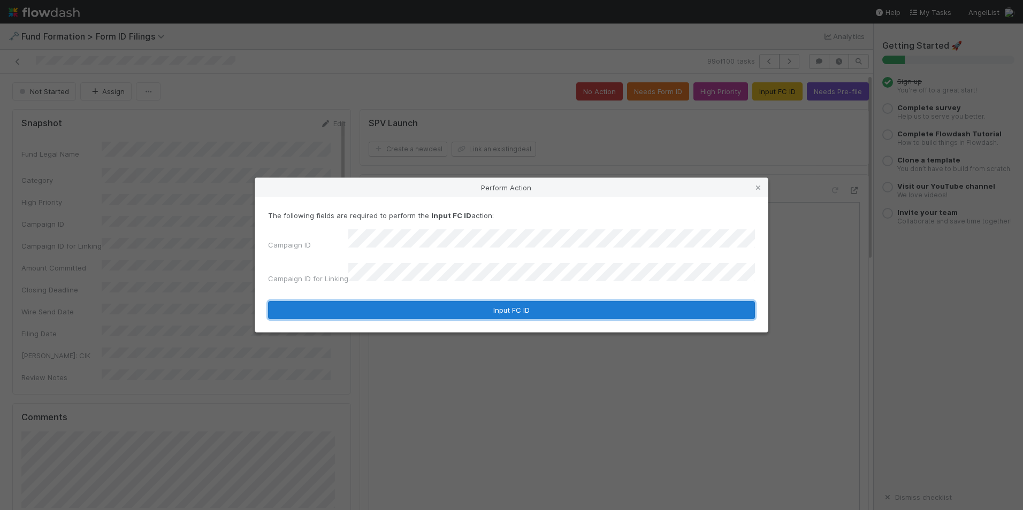
click at [546, 302] on button "Input FC ID" at bounding box center [511, 310] width 487 height 18
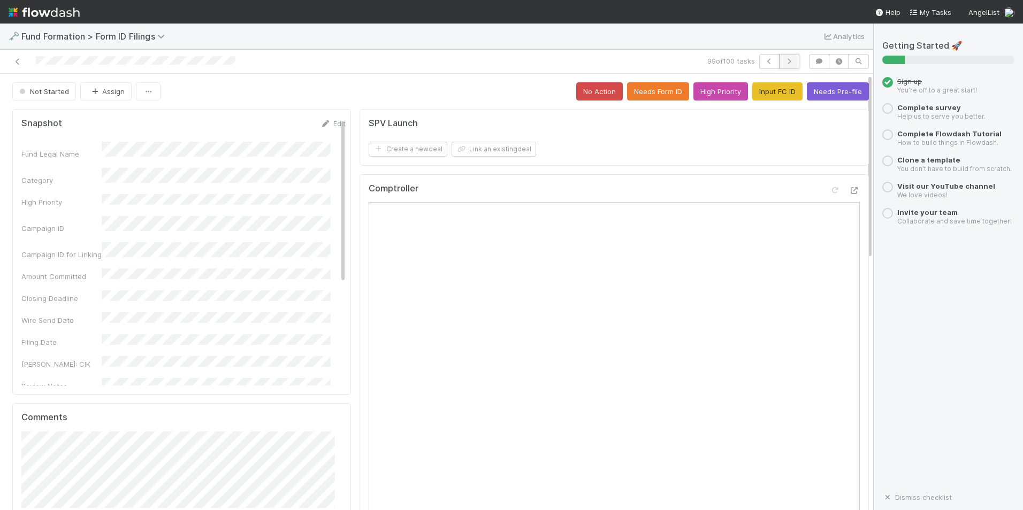
click at [784, 62] on icon "button" at bounding box center [789, 61] width 11 height 6
click at [760, 96] on button "Input FC ID" at bounding box center [777, 91] width 50 height 18
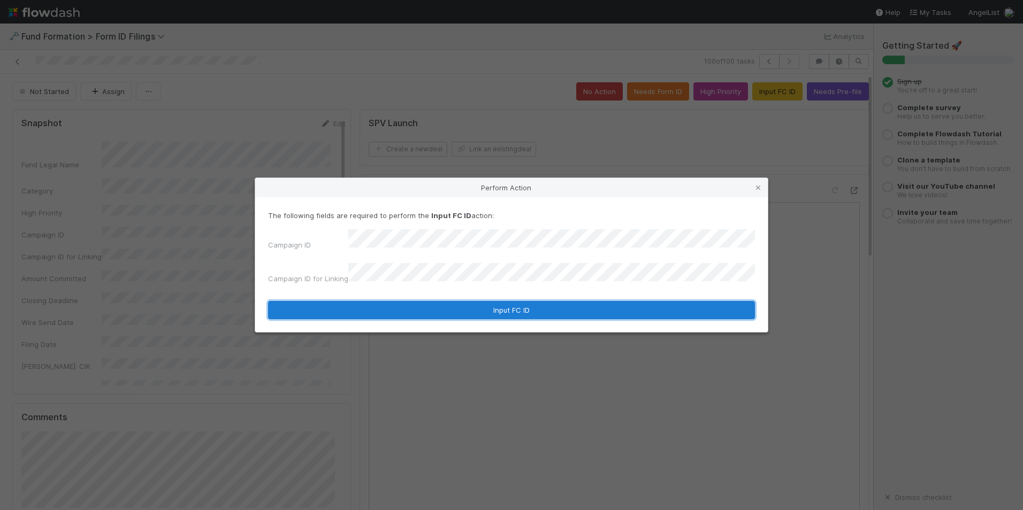
click at [560, 308] on button "Input FC ID" at bounding box center [511, 310] width 487 height 18
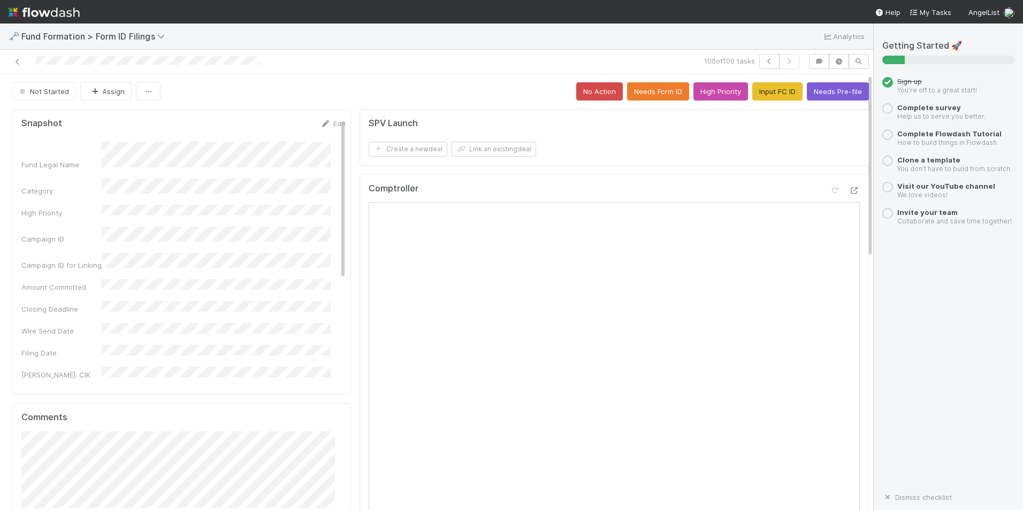
click at [898, 283] on div "Getting Started 🚀 Sign up You’re off to a great start! Complete survey Help us …" at bounding box center [948, 267] width 132 height 453
click at [17, 64] on icon at bounding box center [17, 61] width 11 height 7
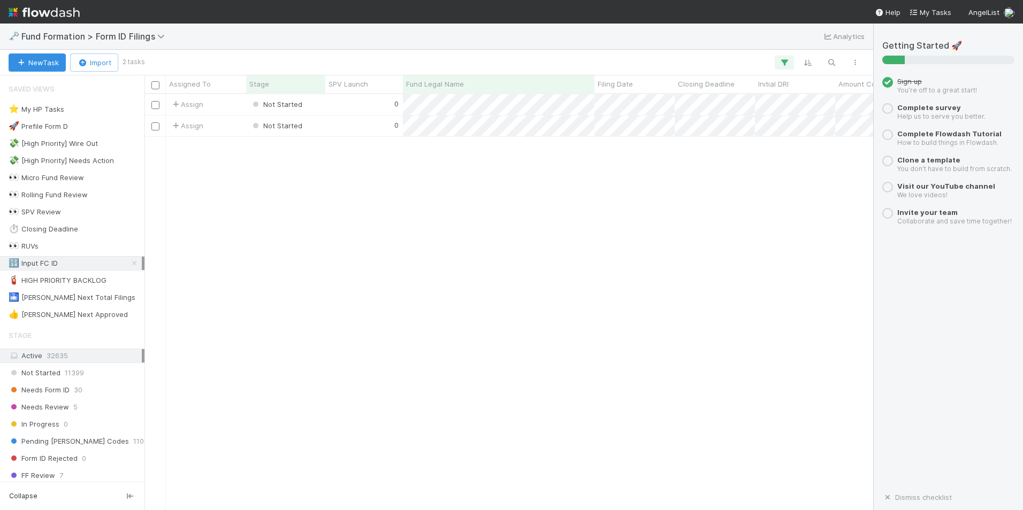
scroll to position [408, 721]
click at [304, 105] on span "Not Started" at bounding box center [276, 104] width 57 height 14
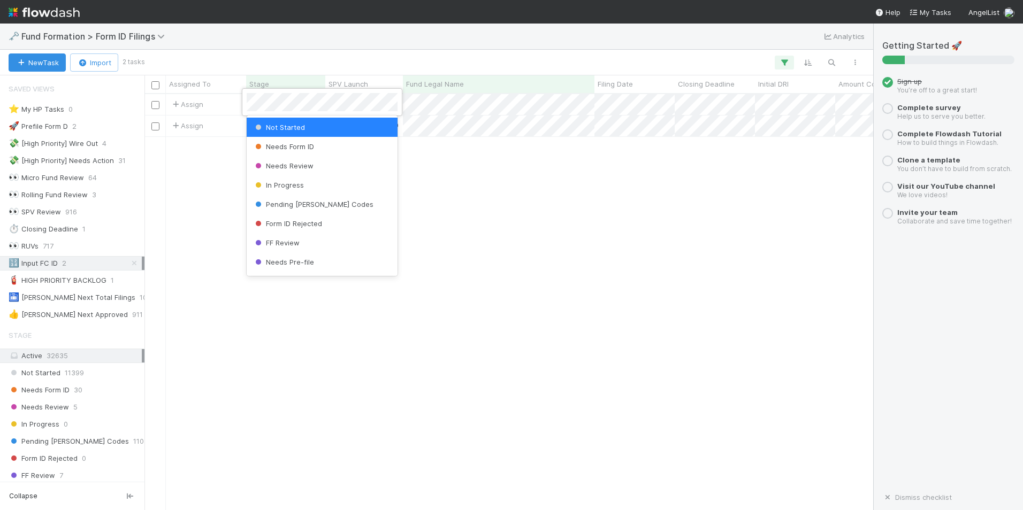
click at [645, 104] on div at bounding box center [511, 255] width 1023 height 510
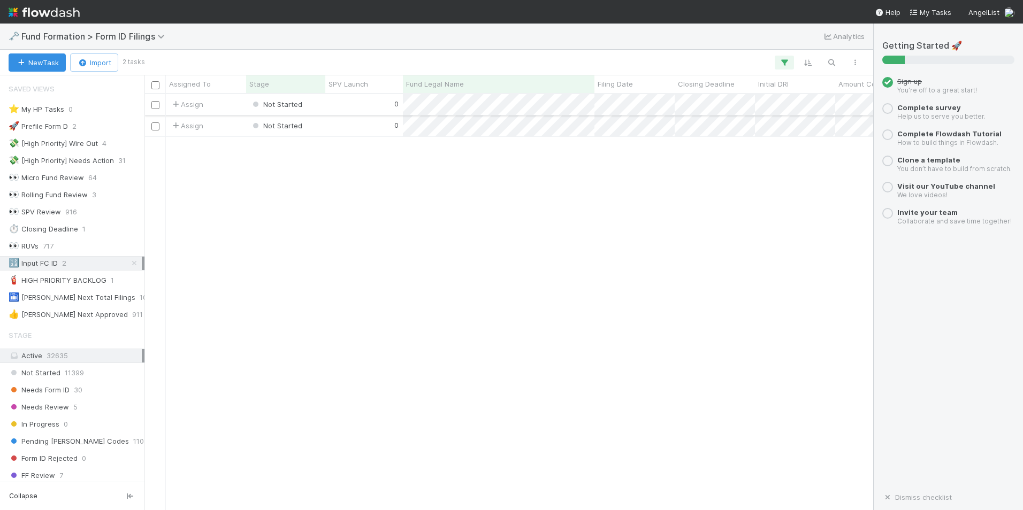
click at [369, 108] on div "0" at bounding box center [364, 104] width 78 height 21
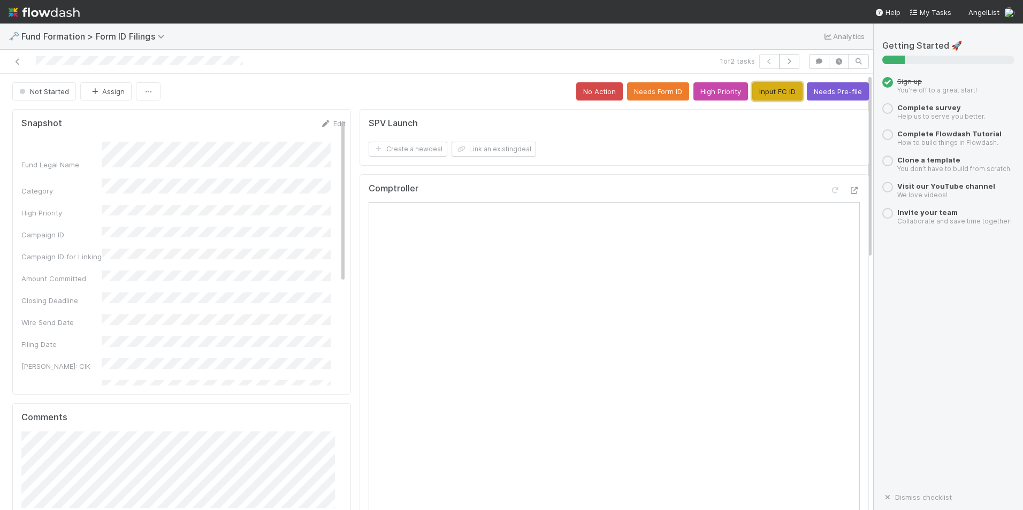
click at [768, 89] on button "Input FC ID" at bounding box center [777, 91] width 50 height 18
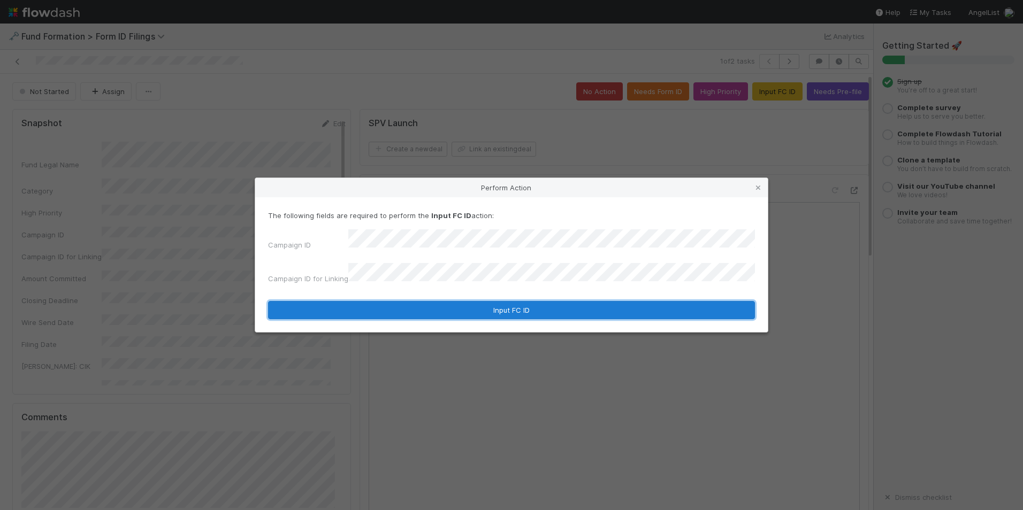
click at [533, 301] on button "Input FC ID" at bounding box center [511, 310] width 487 height 18
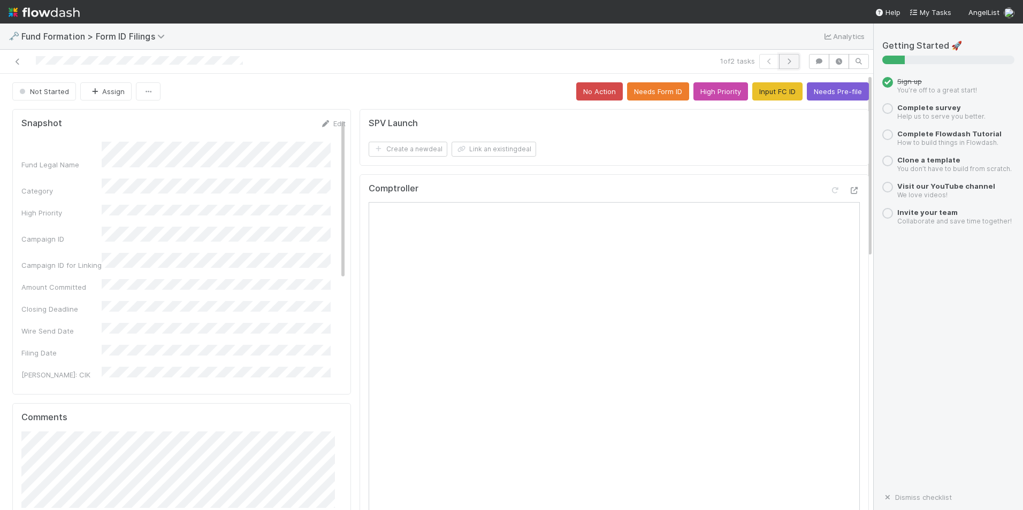
click at [787, 62] on button "button" at bounding box center [789, 61] width 20 height 15
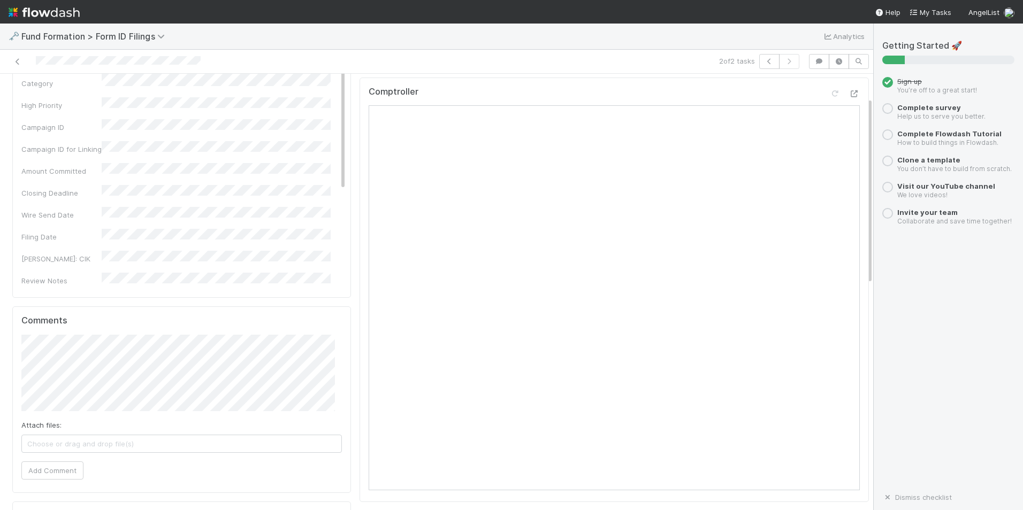
scroll to position [107, 0]
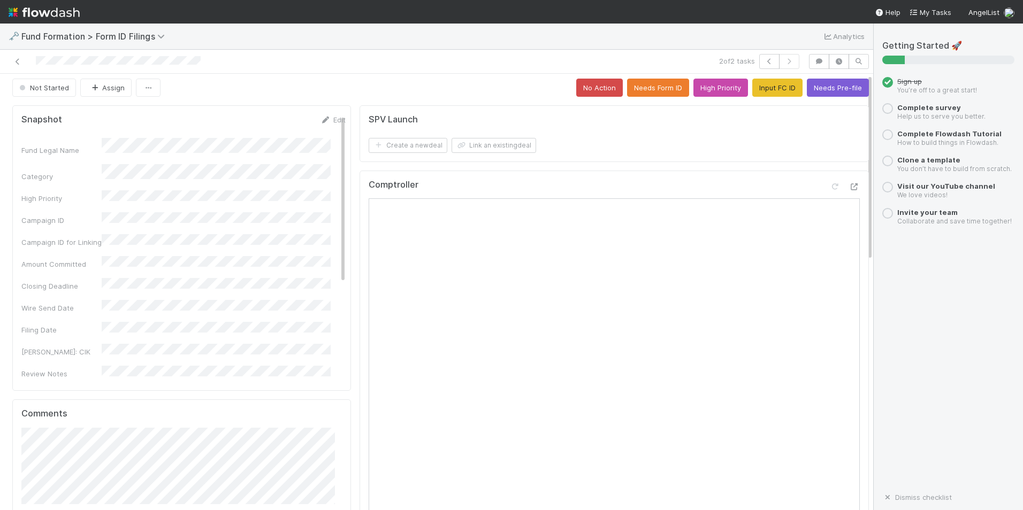
scroll to position [0, 0]
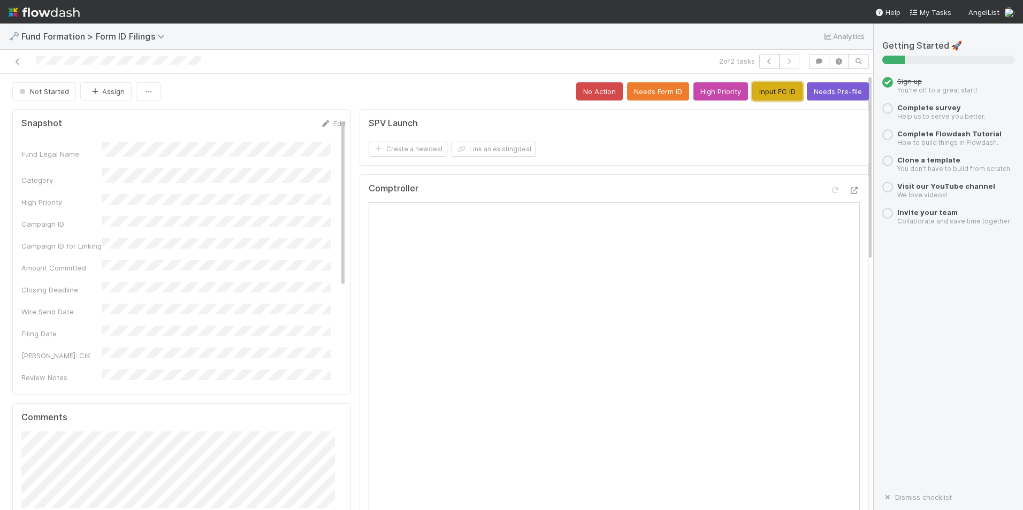
click at [769, 91] on button "Input FC ID" at bounding box center [777, 91] width 50 height 18
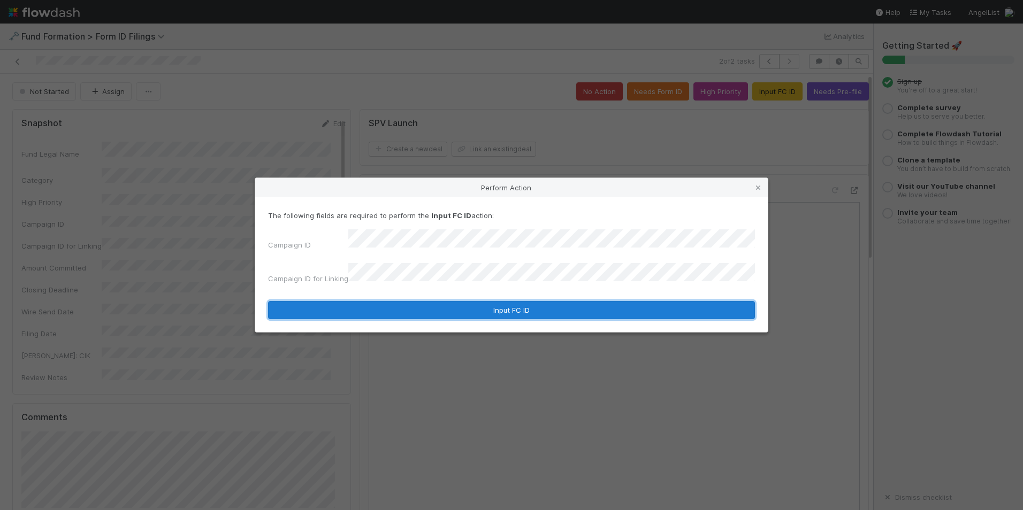
click at [537, 308] on button "Input FC ID" at bounding box center [511, 310] width 487 height 18
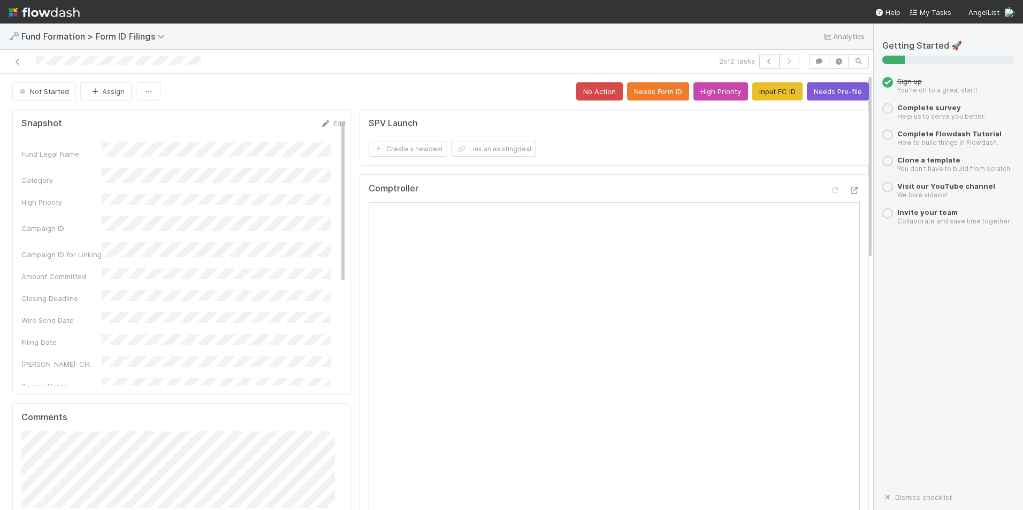
click at [173, 44] on div "🗝️ Fund Formation > Form ID Filings Analytics" at bounding box center [436, 37] width 873 height 26
click at [19, 60] on icon at bounding box center [17, 61] width 11 height 7
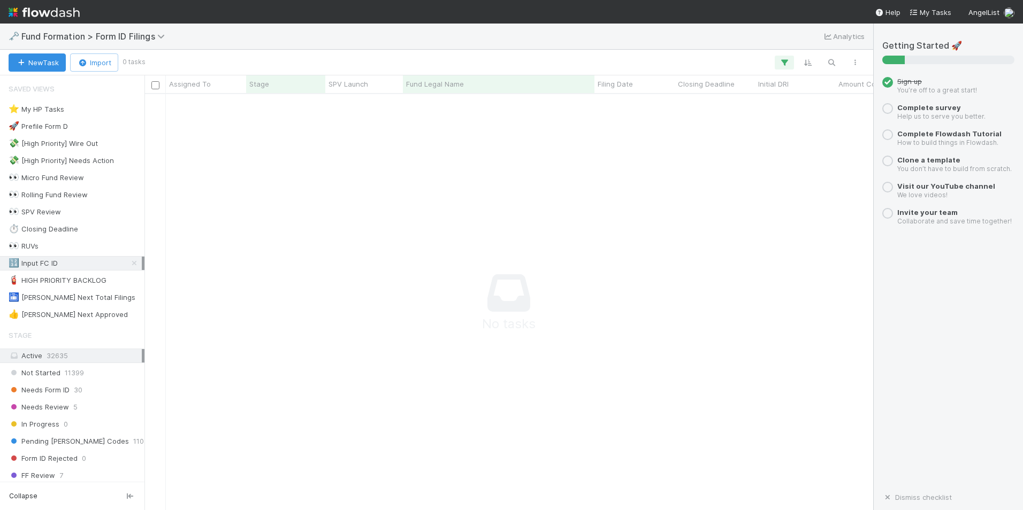
scroll to position [400, 721]
click at [840, 298] on div at bounding box center [1005, 298] width 1723 height 408
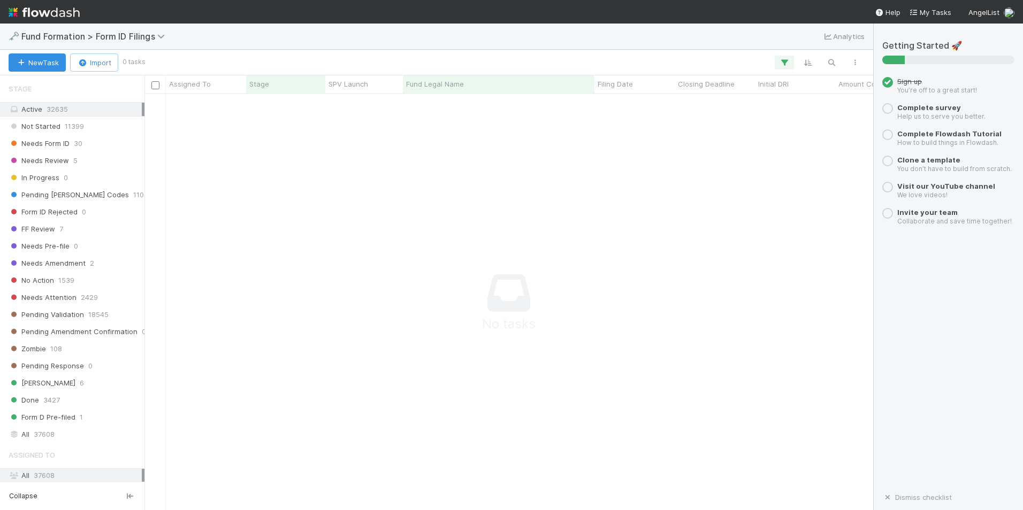
scroll to position [0, 0]
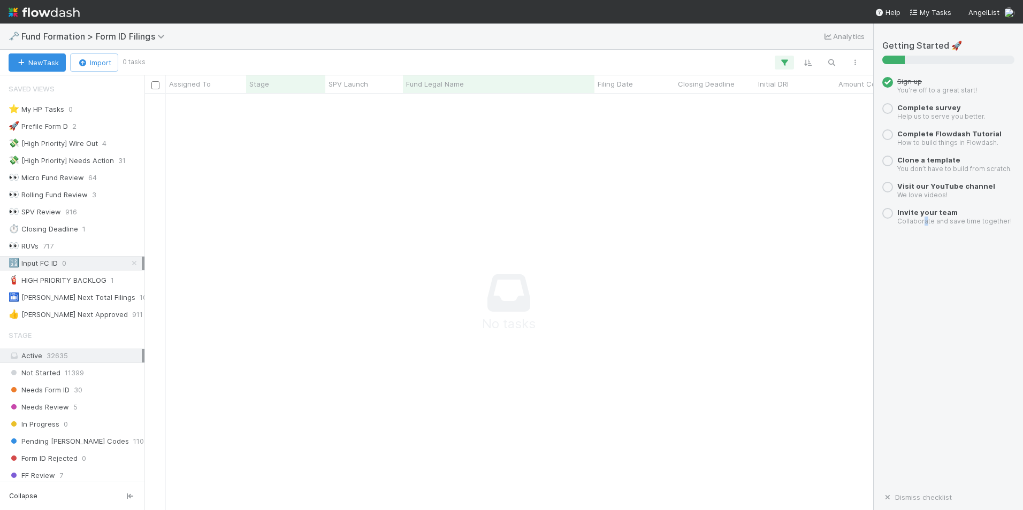
click at [925, 345] on div "Getting Started 🚀 Sign up You’re off to a great start! Complete survey Help us …" at bounding box center [948, 267] width 132 height 453
click at [68, 260] on div "🔢 Input FC ID 0" at bounding box center [75, 263] width 133 height 13
click at [67, 263] on div "🔢 Input FC ID 0" at bounding box center [75, 263] width 133 height 13
click at [840, 347] on div at bounding box center [1005, 298] width 1723 height 408
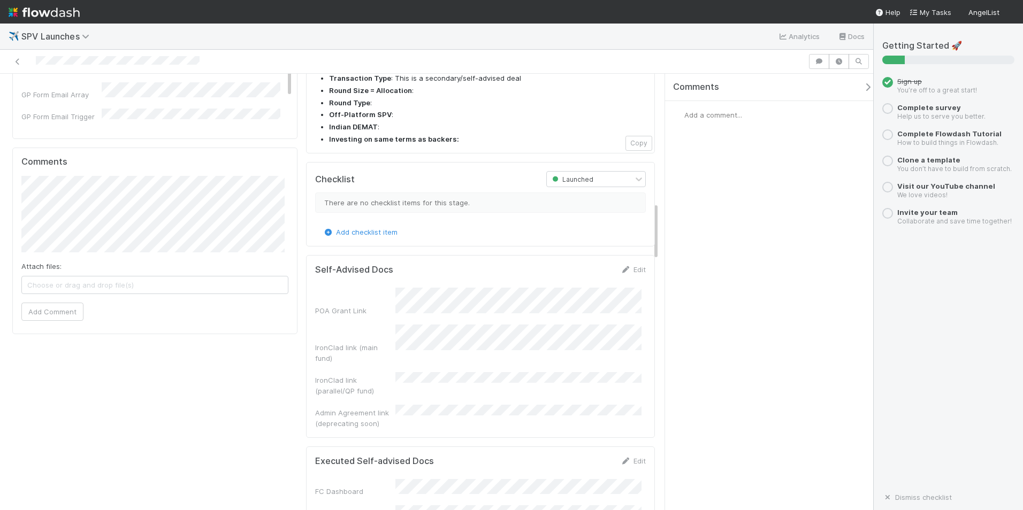
scroll to position [1124, 0]
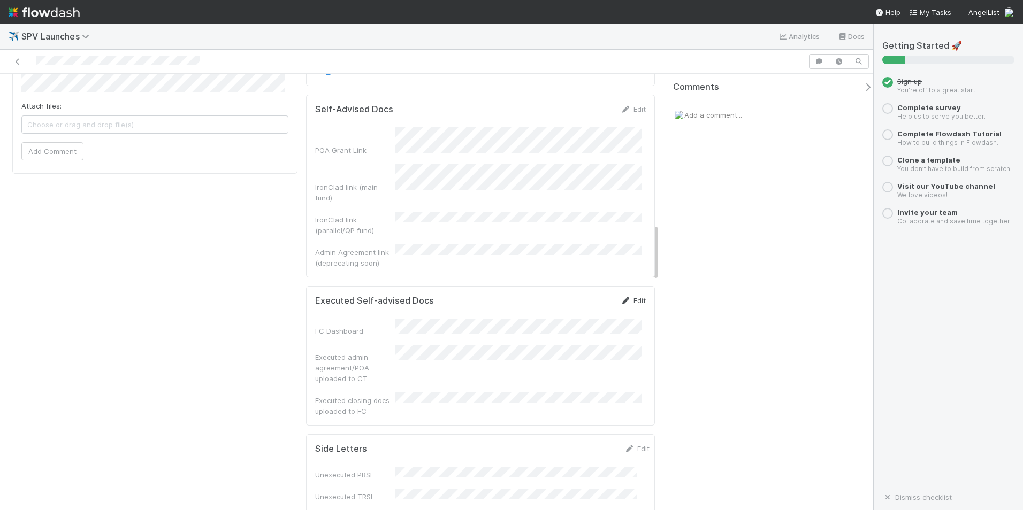
click at [630, 296] on link "Edit" at bounding box center [633, 300] width 25 height 9
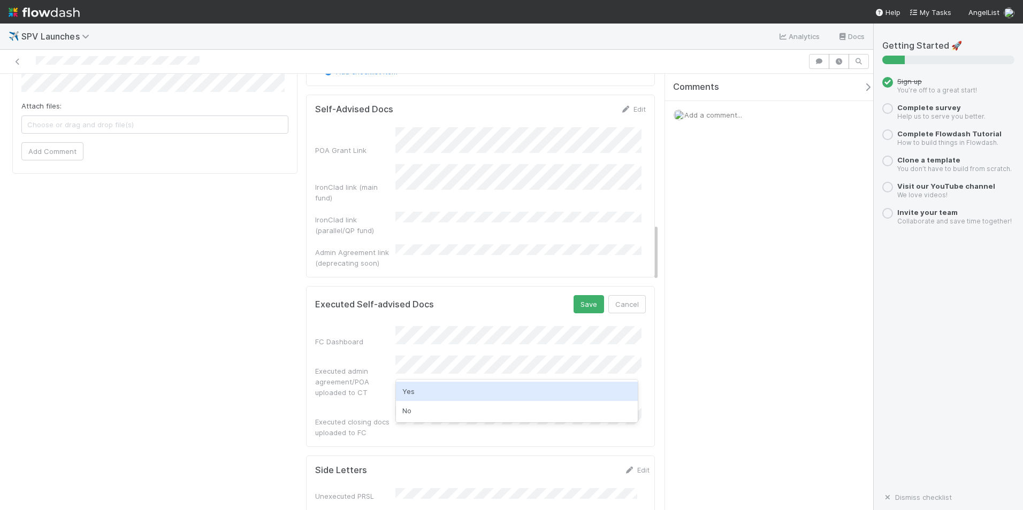
drag, startPoint x: 535, startPoint y: 396, endPoint x: 554, endPoint y: 391, distance: 19.9
click at [535, 395] on div "Yes" at bounding box center [517, 391] width 242 height 19
click at [703, 361] on div "Comments Add a comment..." at bounding box center [769, 292] width 208 height 437
click at [592, 295] on button "Save" at bounding box center [589, 304] width 30 height 18
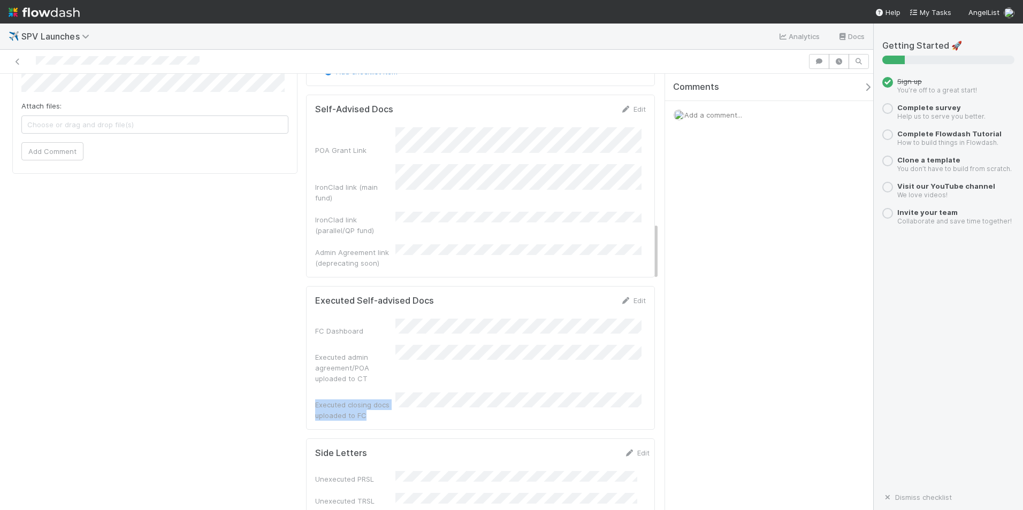
copy div "Executed closing docs uploaded to FC"
drag, startPoint x: 361, startPoint y: 361, endPoint x: 313, endPoint y: 353, distance: 48.3
click at [315, 400] on div "Executed closing docs uploaded to FC" at bounding box center [355, 410] width 80 height 21
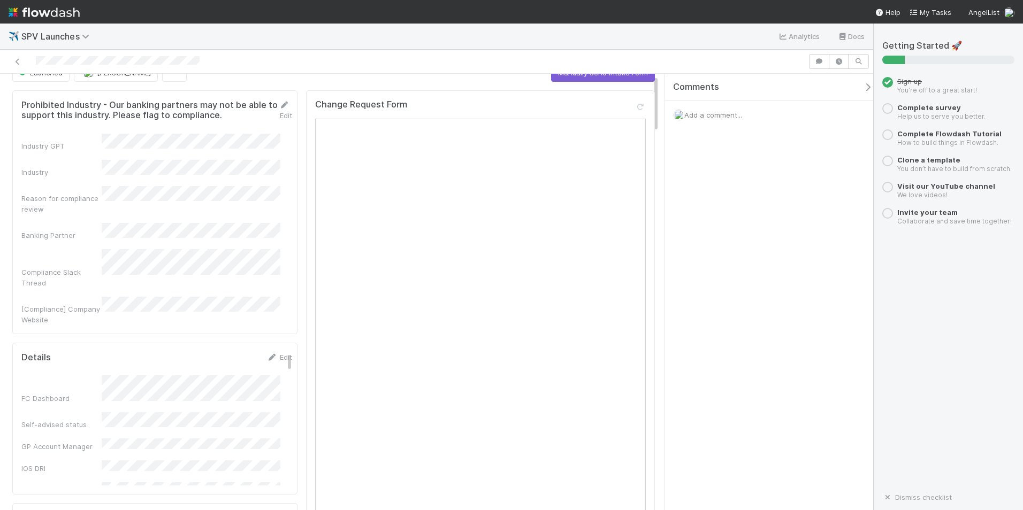
scroll to position [0, 0]
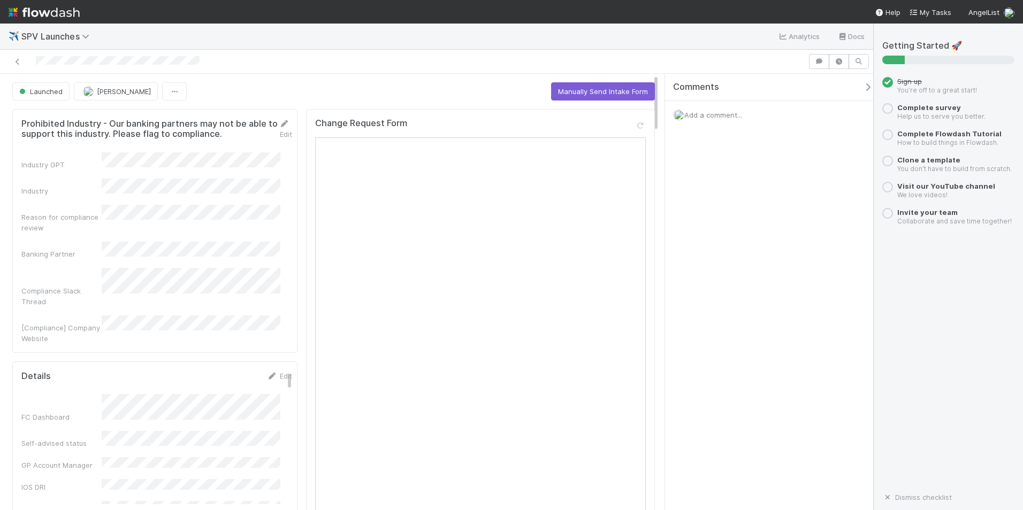
click at [676, 249] on div "Comments Add a comment..." at bounding box center [769, 292] width 208 height 437
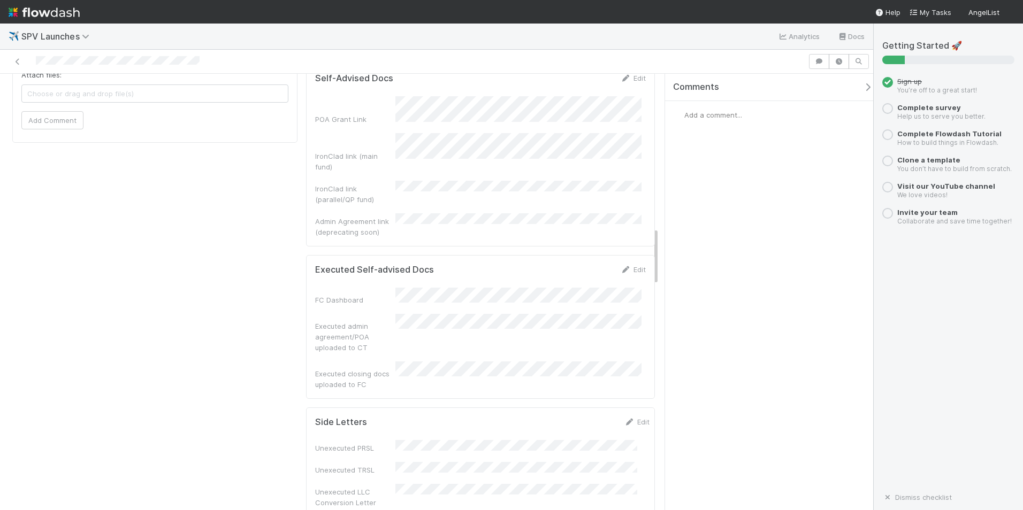
scroll to position [1231, 0]
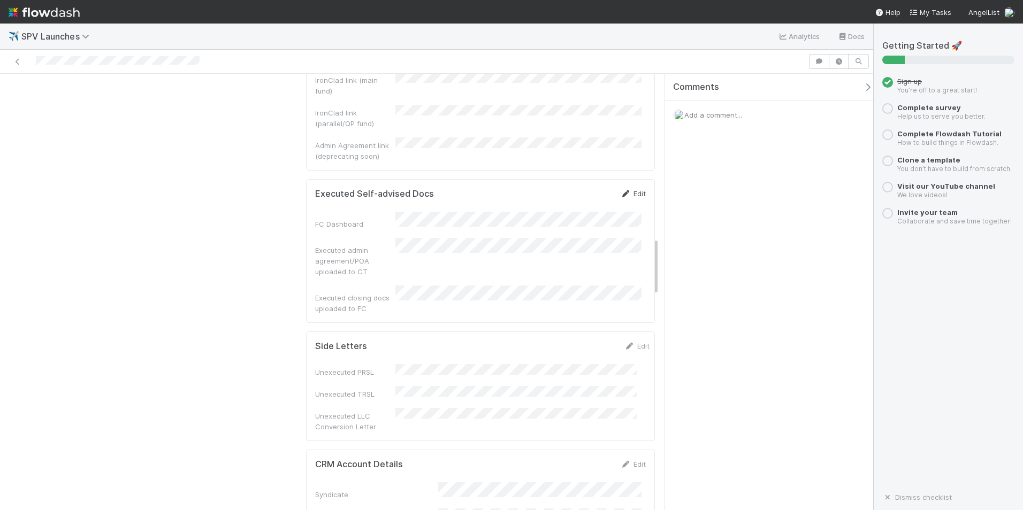
click at [623, 190] on icon at bounding box center [626, 193] width 11 height 7
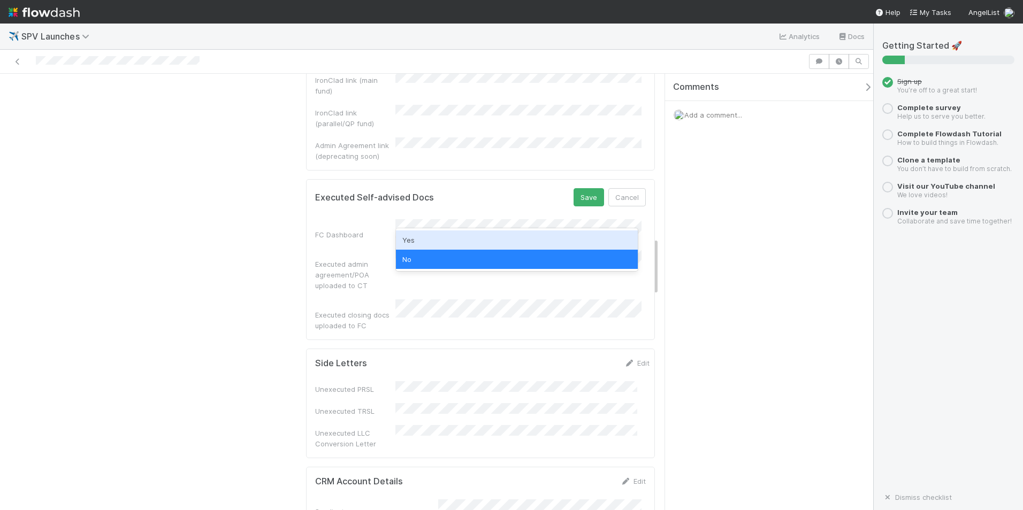
click at [462, 237] on div "Yes" at bounding box center [517, 240] width 242 height 19
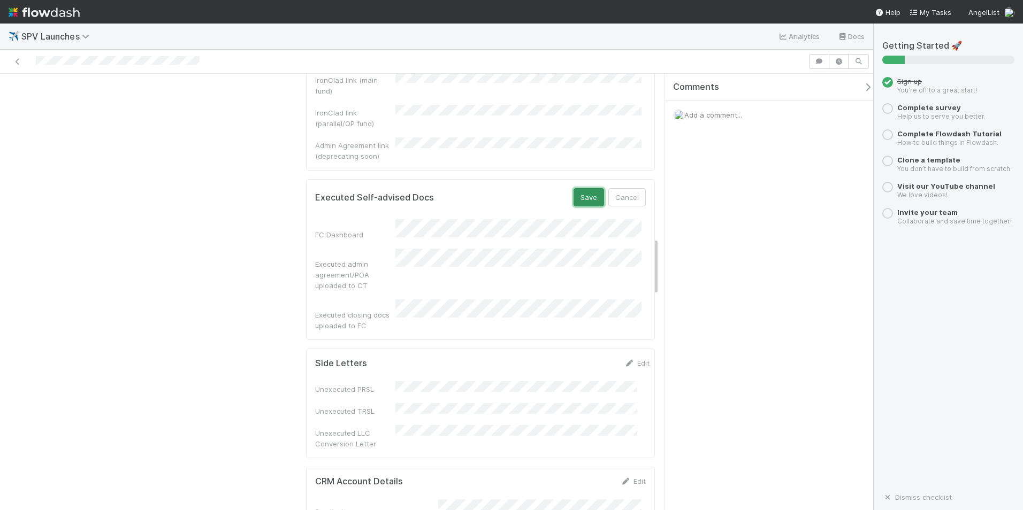
click at [574, 188] on button "Save" at bounding box center [589, 197] width 30 height 18
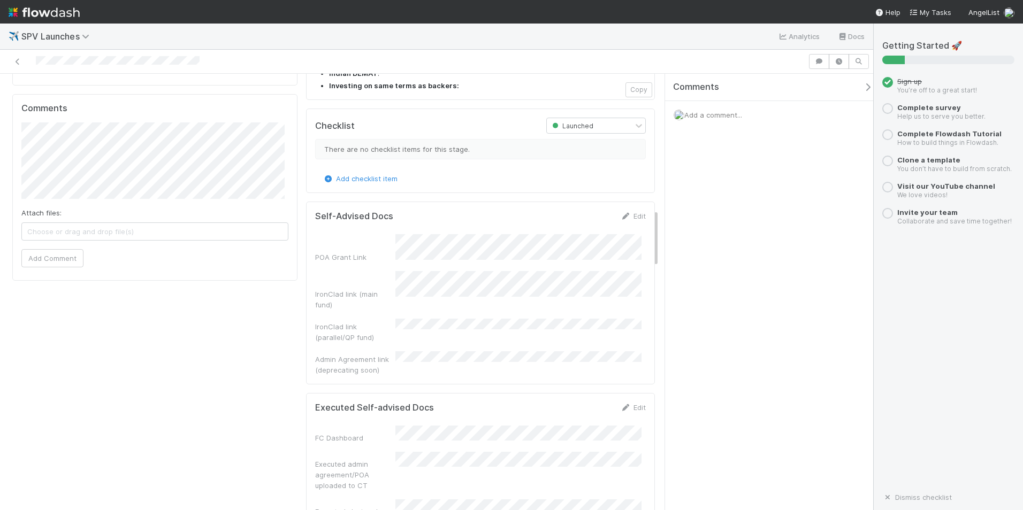
click at [375, 322] on div "IronClad link (parallel/QP fund)" at bounding box center [355, 332] width 80 height 21
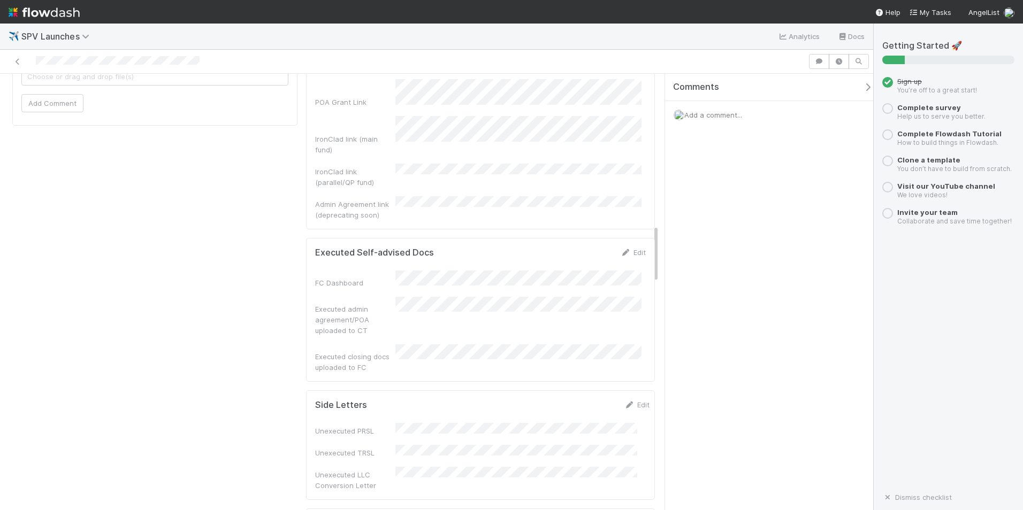
scroll to position [1177, 0]
drag, startPoint x: 367, startPoint y: 278, endPoint x: 312, endPoint y: 256, distance: 59.0
click at [315, 299] on div "Executed admin agreement/POA uploaded to CT" at bounding box center [355, 315] width 80 height 32
copy div "Executed admin agreement/POA uploaded to CT"
